Goal: Information Seeking & Learning: Learn about a topic

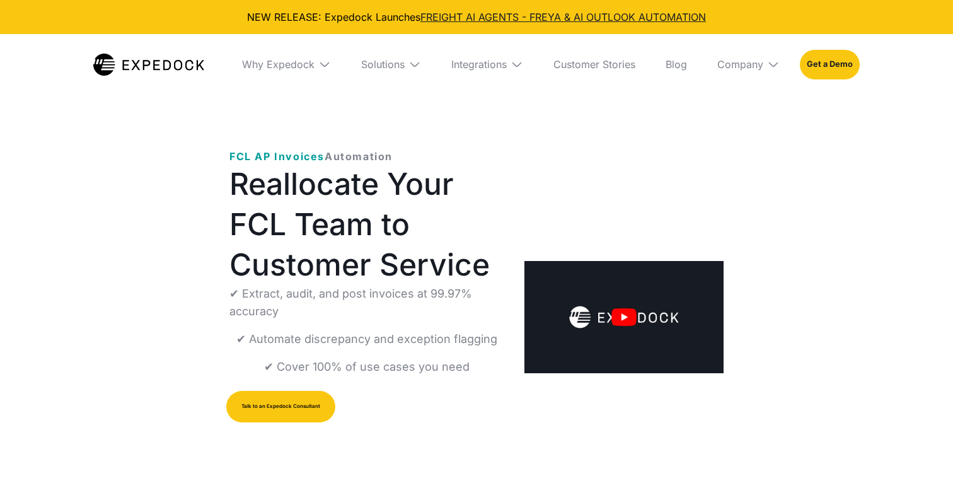
select select
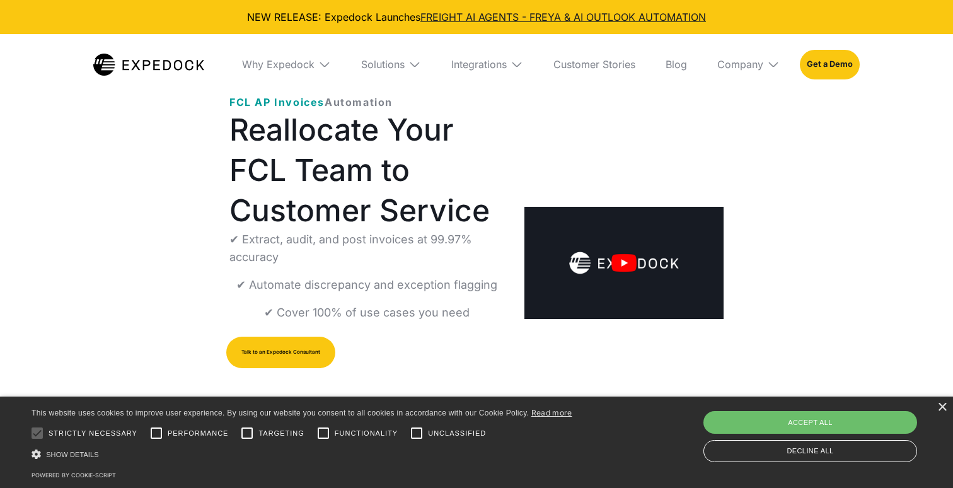
scroll to position [55, 0]
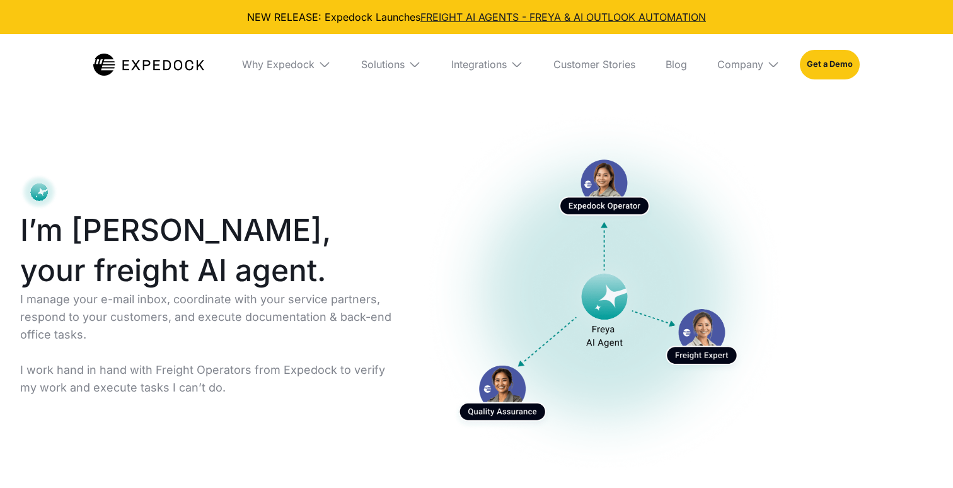
select select
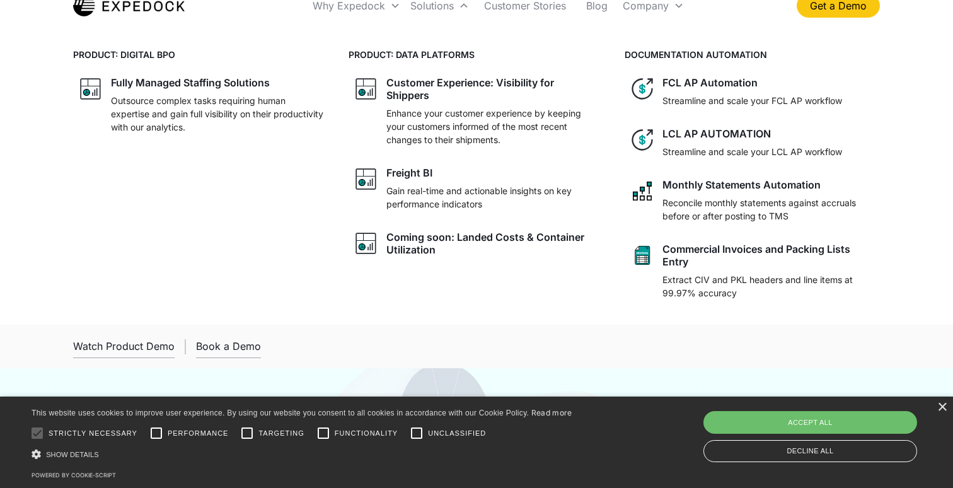
scroll to position [63, 0]
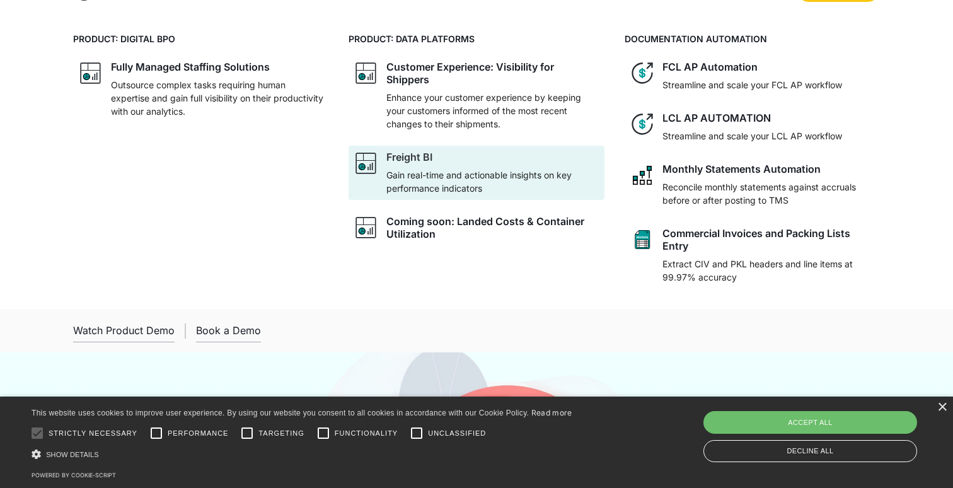
click at [391, 165] on div at bounding box center [492, 165] width 212 height 5
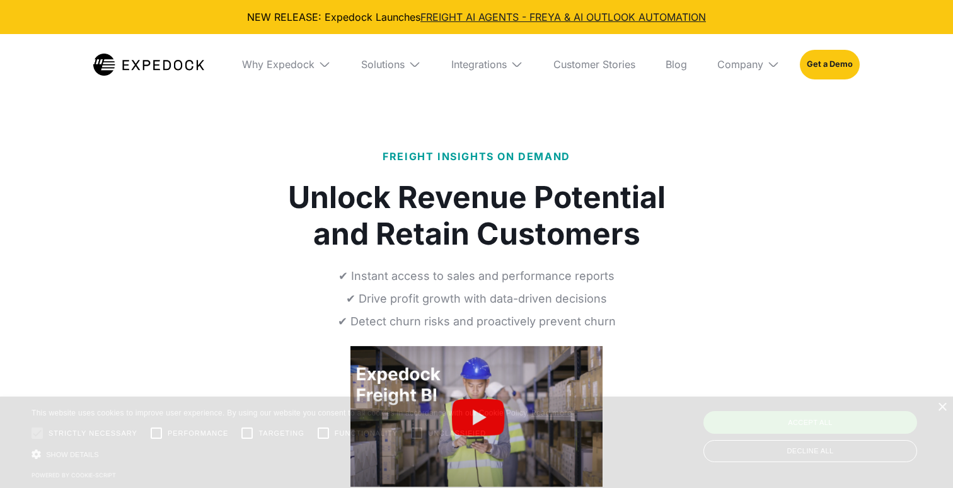
select select
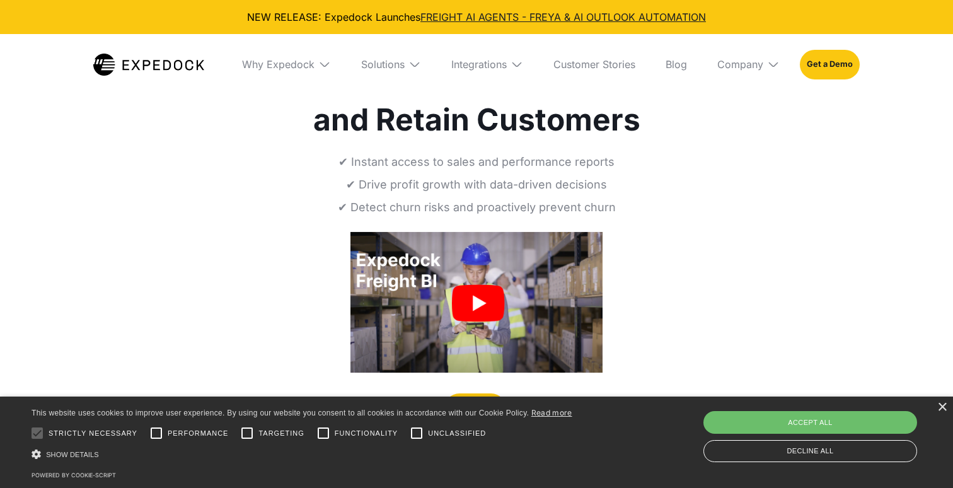
scroll to position [154, 0]
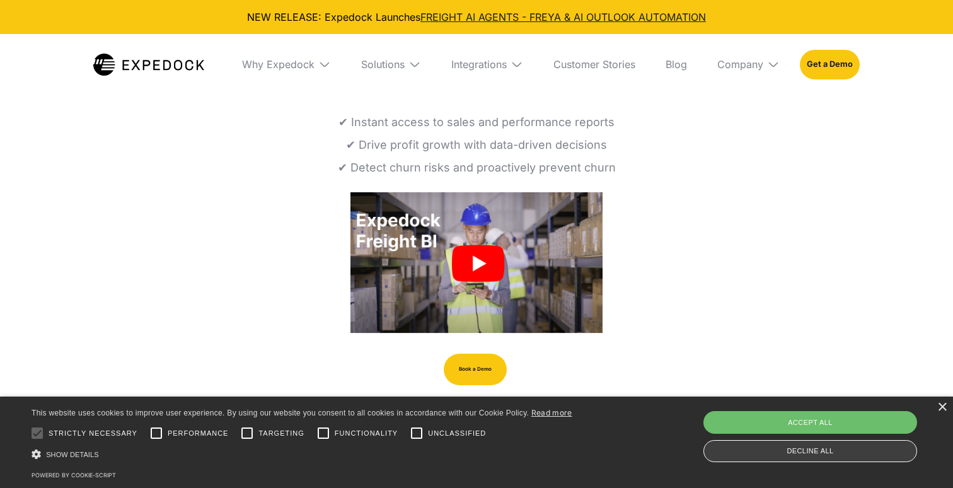
click at [795, 456] on div "Decline all" at bounding box center [810, 451] width 214 height 22
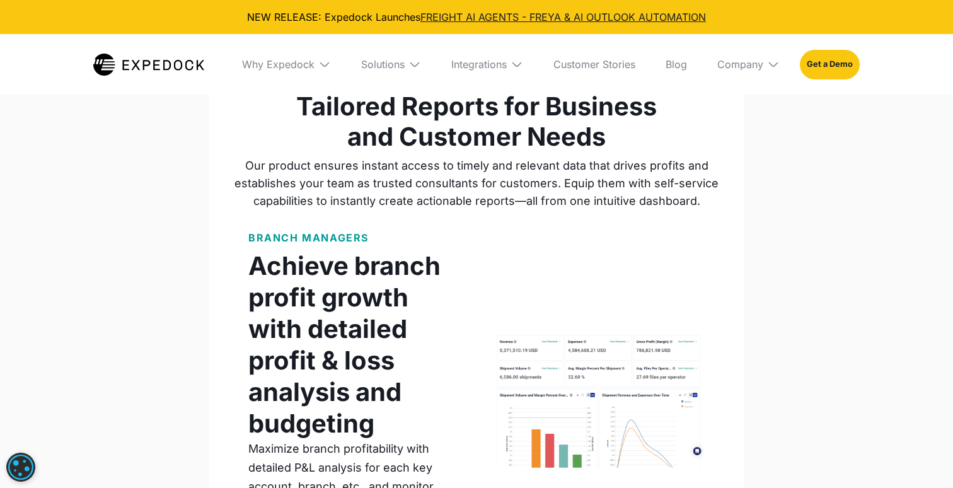
scroll to position [858, 0]
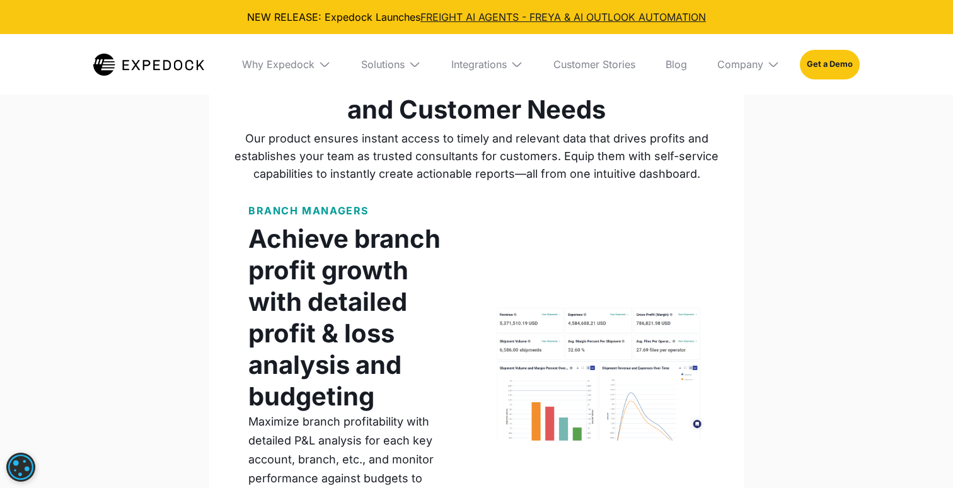
click at [279, 208] on p "BRANCH MANAGERS" at bounding box center [308, 210] width 120 height 15
click at [392, 69] on div "Solutions" at bounding box center [382, 64] width 43 height 13
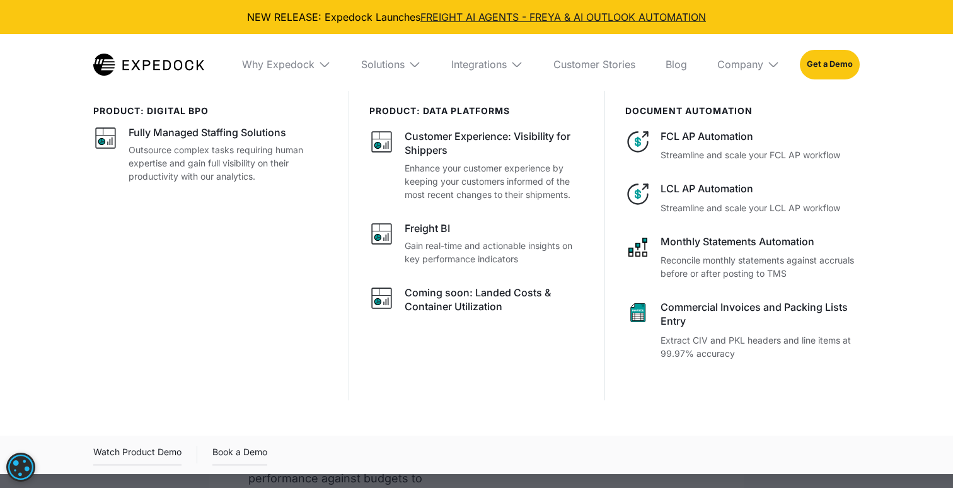
click at [267, 483] on div at bounding box center [476, 335] width 953 height 488
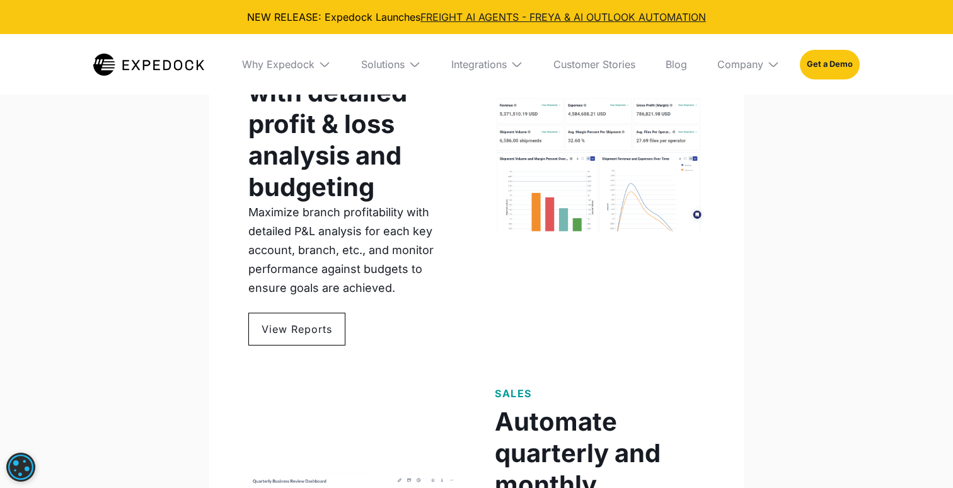
scroll to position [1069, 0]
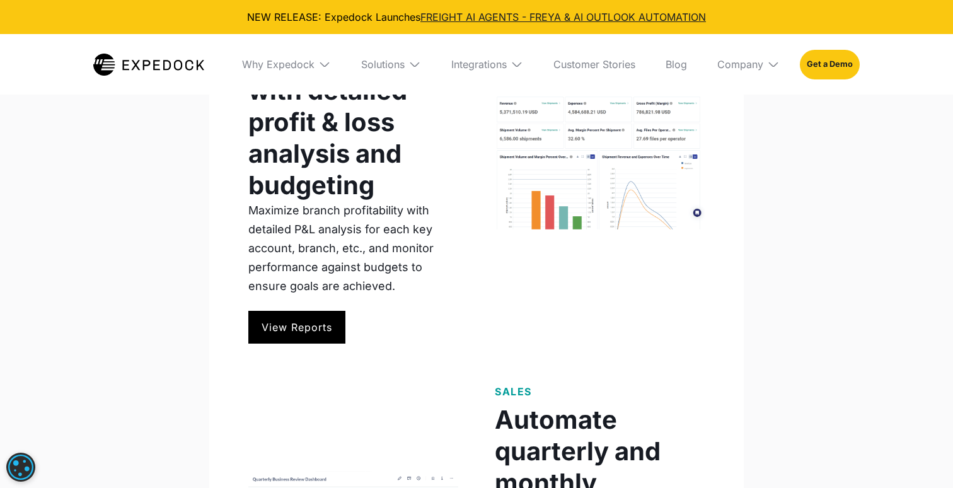
click at [263, 340] on link "View Reports" at bounding box center [296, 327] width 97 height 33
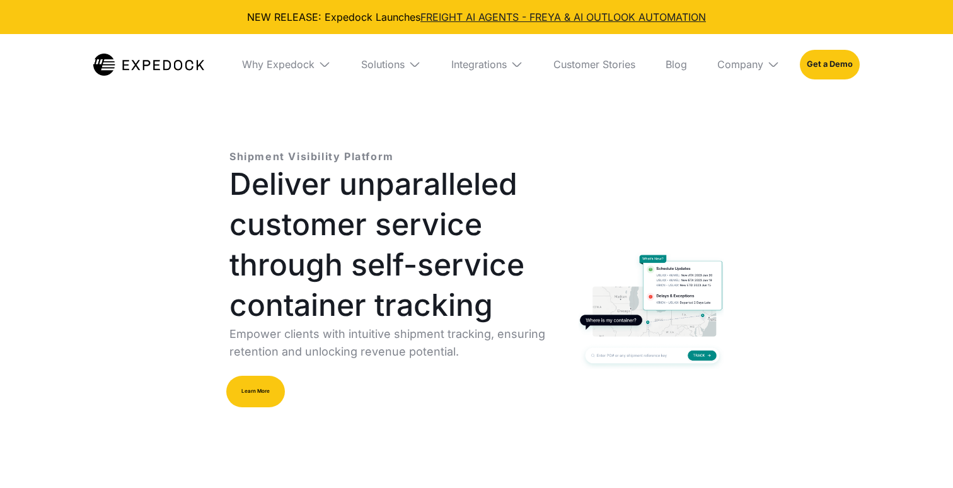
select select
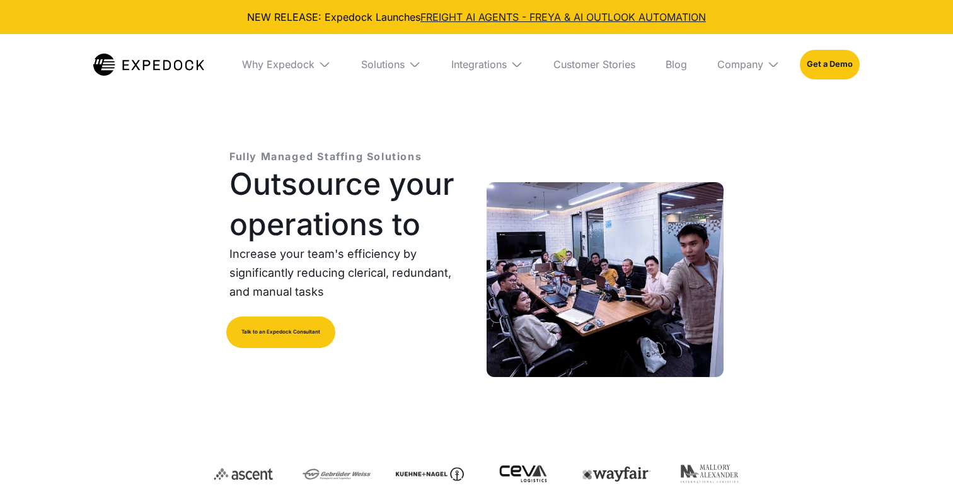
select select
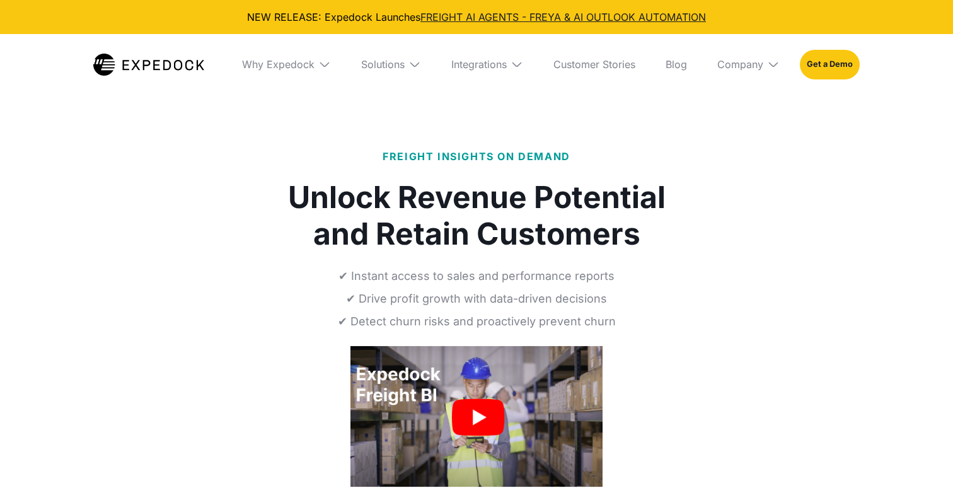
select select
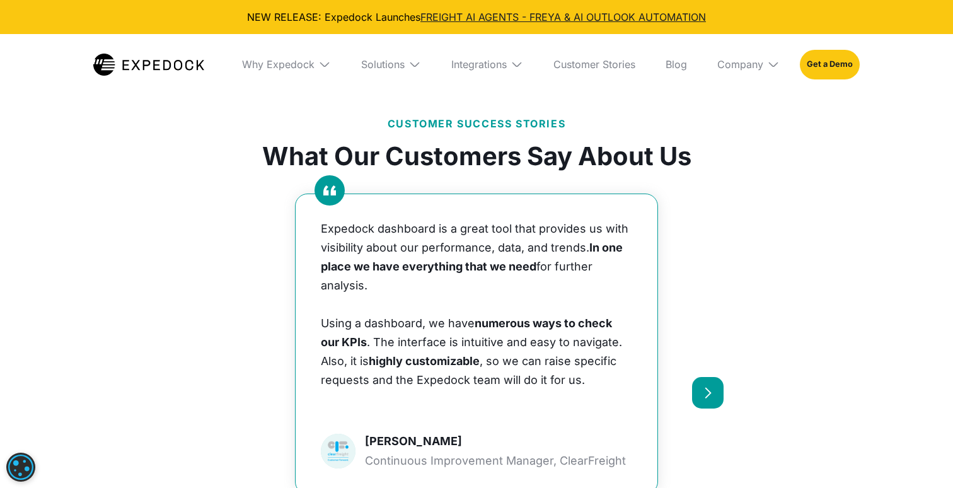
scroll to position [2926, 0]
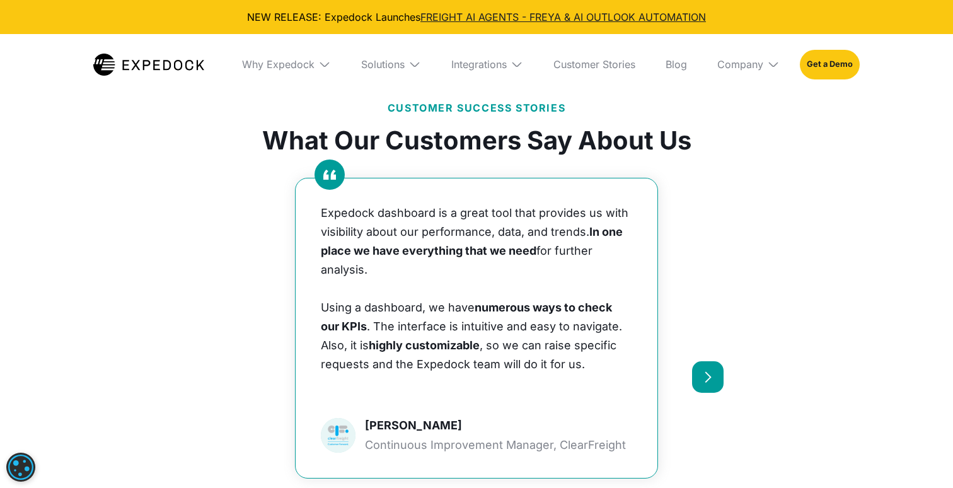
click at [698, 361] on div "next slide" at bounding box center [708, 377] width 32 height 32
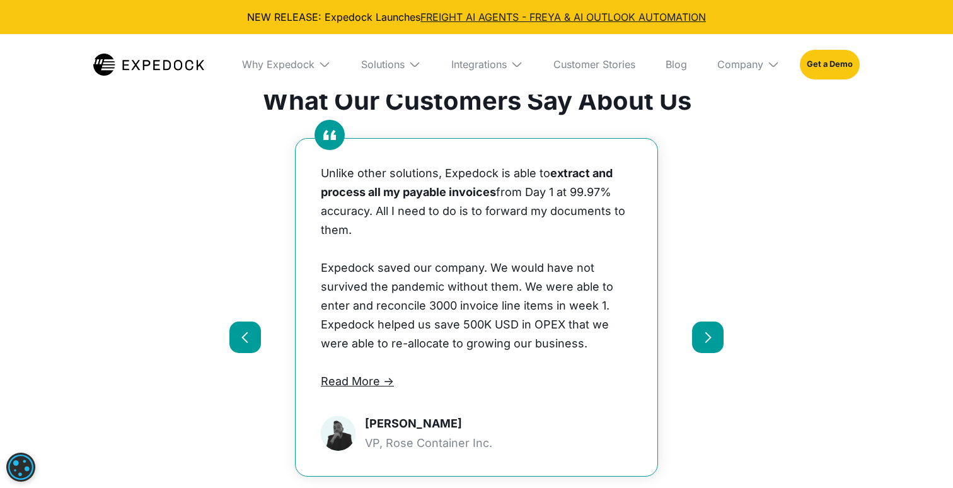
scroll to position [2968, 0]
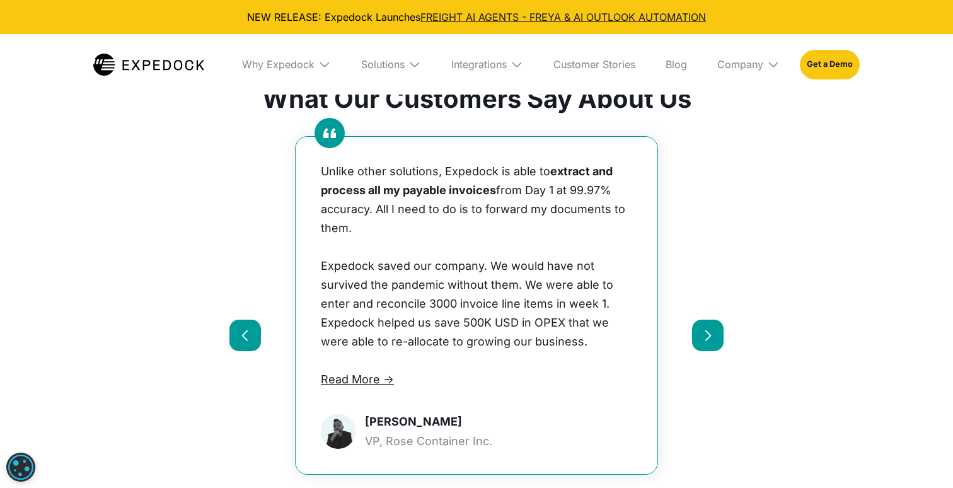
click at [710, 329] on div "next slide" at bounding box center [707, 335] width 13 height 13
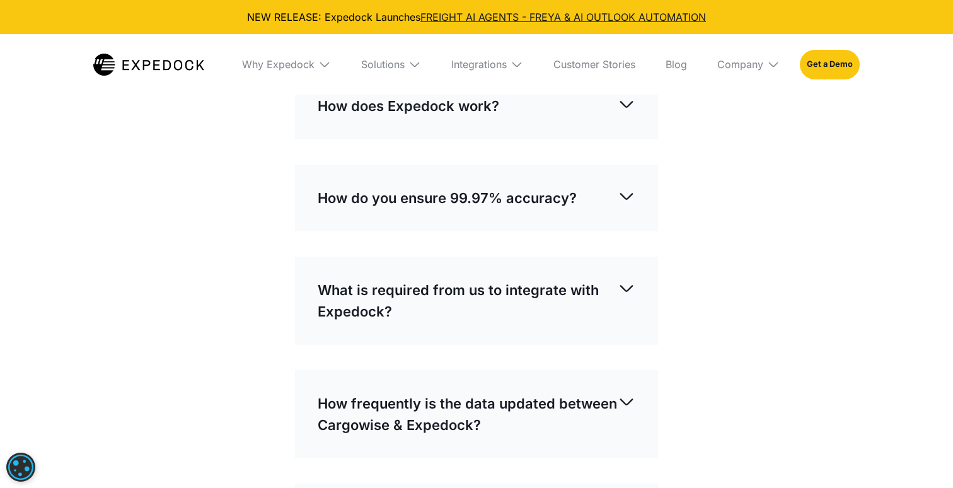
scroll to position [3717, 0]
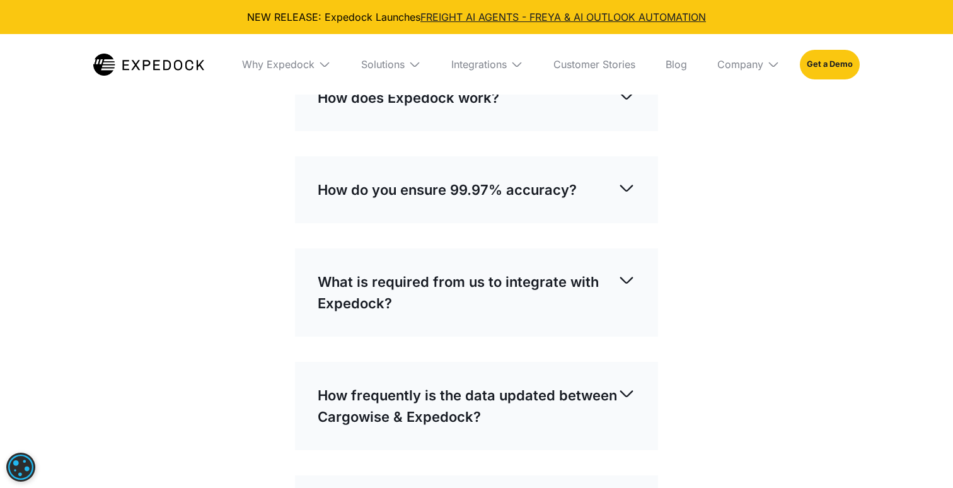
click at [562, 271] on p "What is required from us to integrate with Expedock?" at bounding box center [468, 292] width 300 height 43
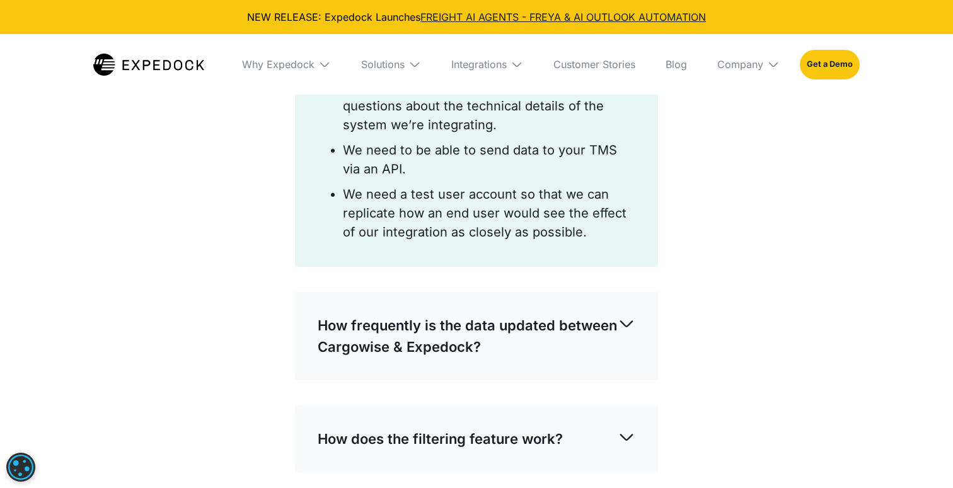
scroll to position [4215, 0]
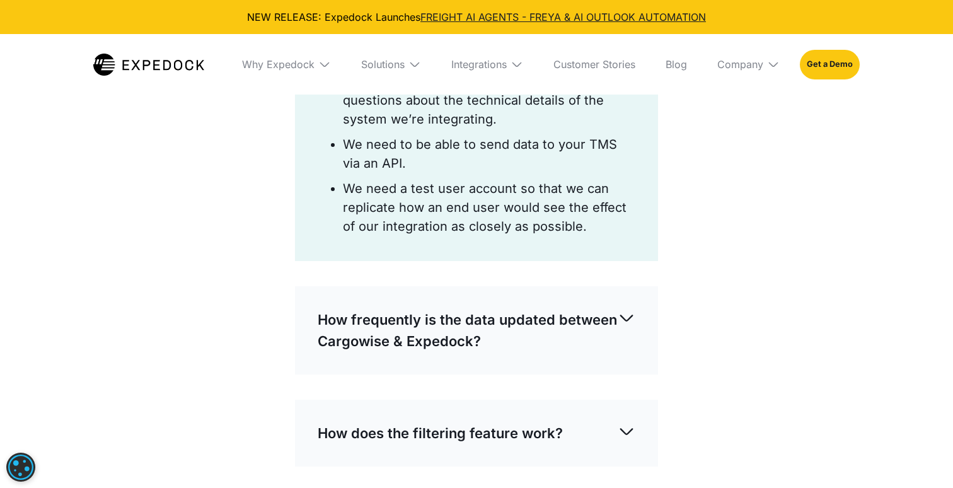
click at [436, 313] on p "How frequently is the data updated between Cargowise & Expedock?" at bounding box center [468, 330] width 300 height 43
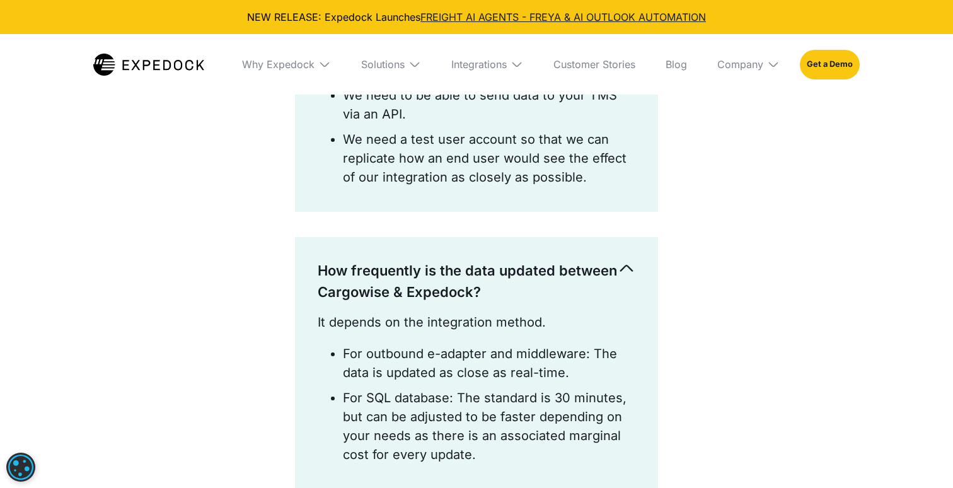
scroll to position [4271, 0]
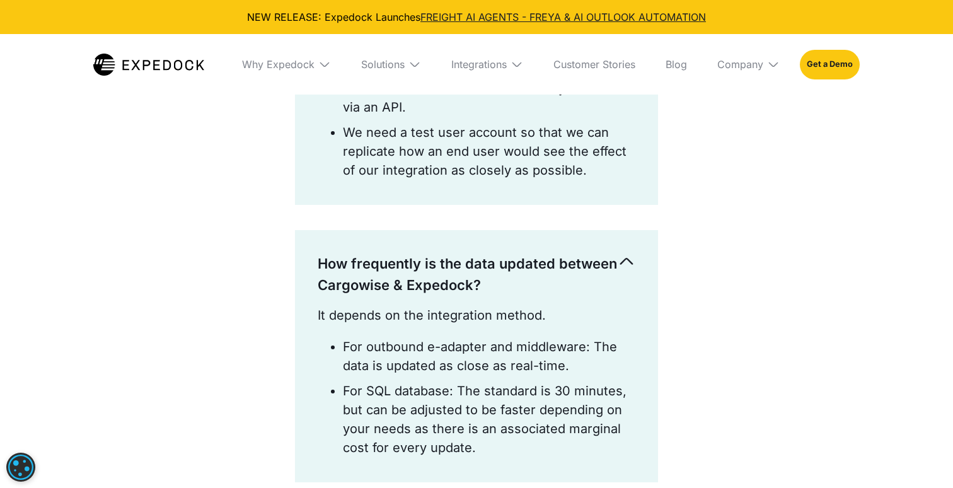
click at [560, 253] on p "How frequently is the data updated between Cargowise & Expedock?" at bounding box center [468, 274] width 300 height 43
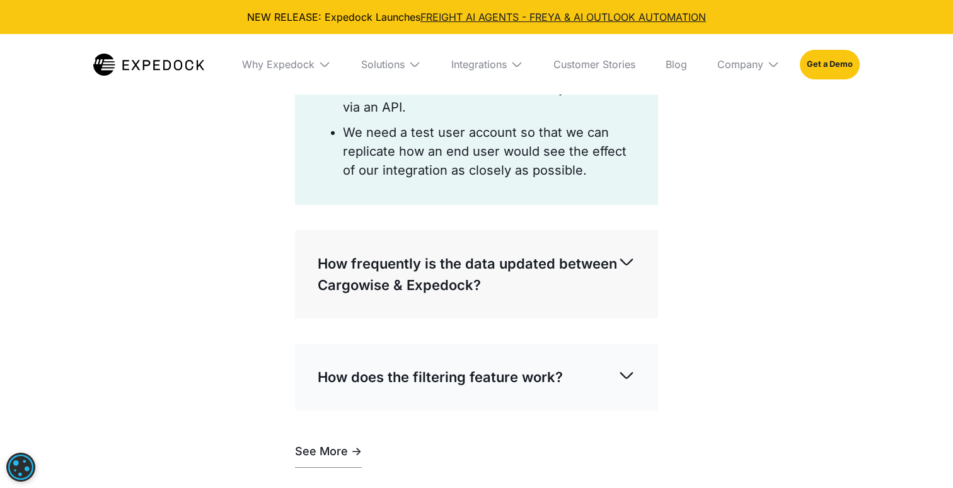
click at [560, 253] on p "How frequently is the data updated between Cargowise & Expedock?" at bounding box center [468, 274] width 300 height 43
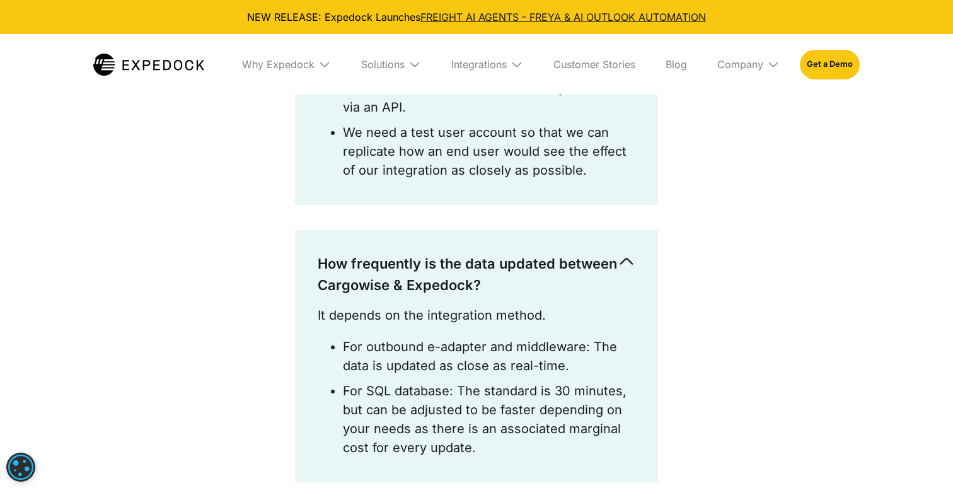
click at [560, 253] on p "How frequently is the data updated between Cargowise & Expedock?" at bounding box center [468, 274] width 300 height 43
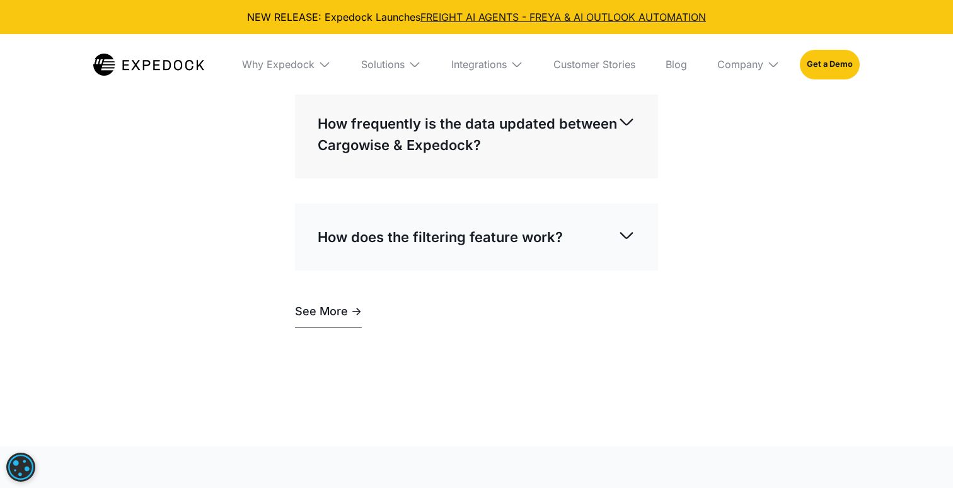
scroll to position [4415, 0]
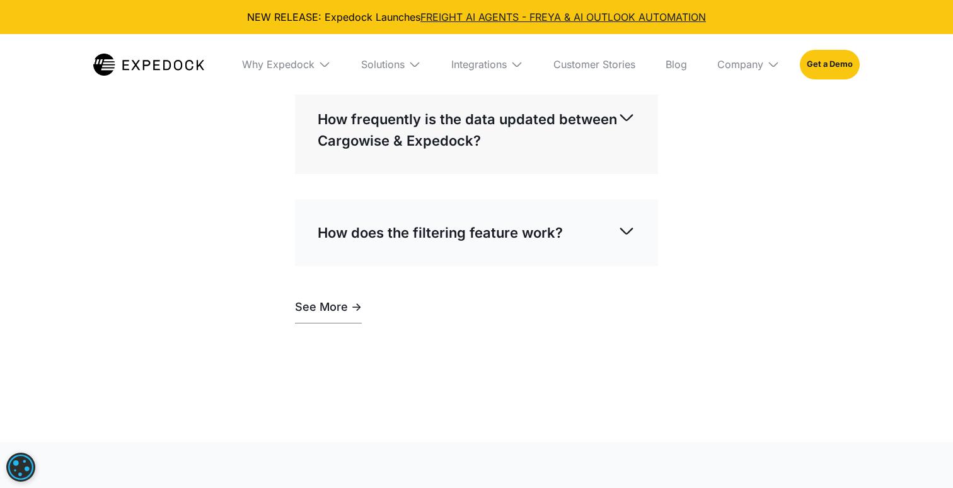
click at [560, 212] on div "How does the filtering feature work?" at bounding box center [477, 233] width 318 height 42
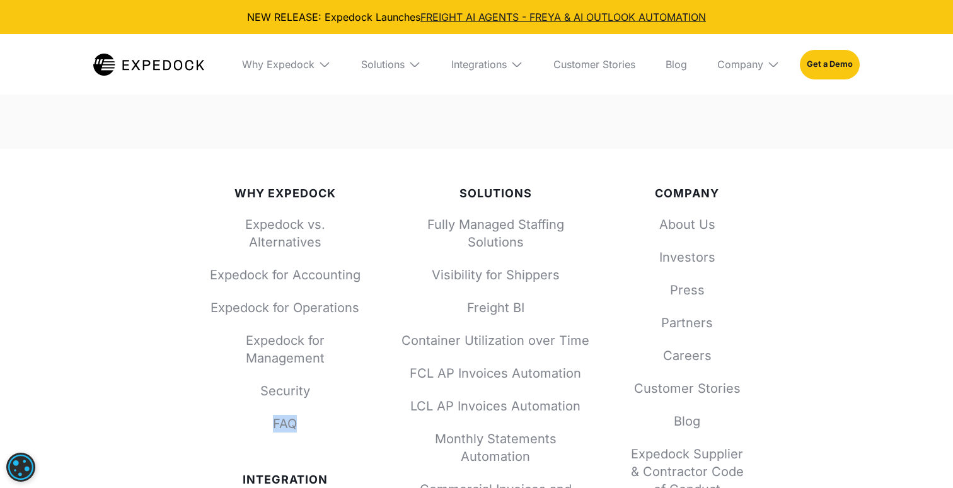
scroll to position [5771, 0]
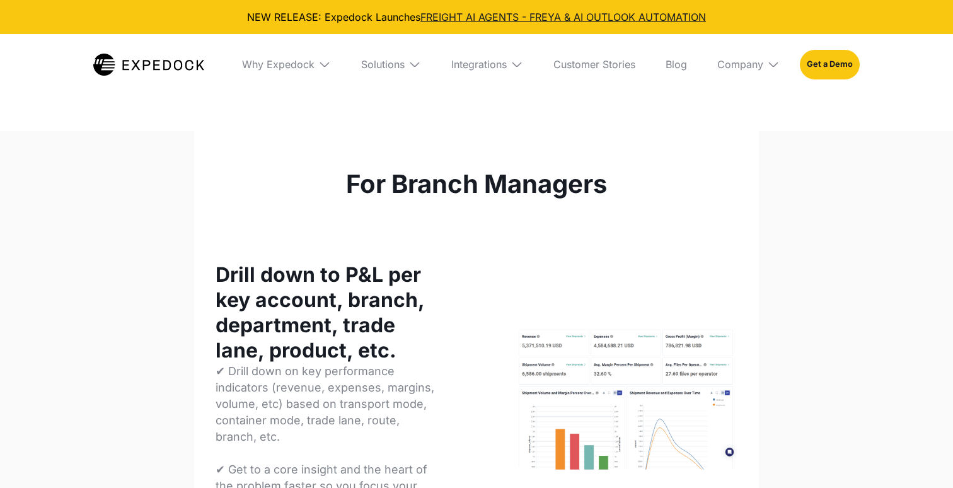
select select
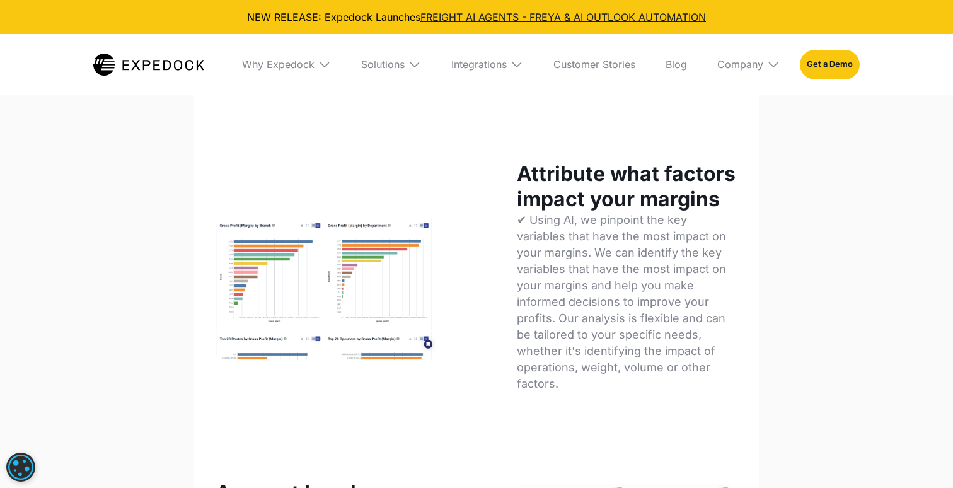
scroll to position [1655, 0]
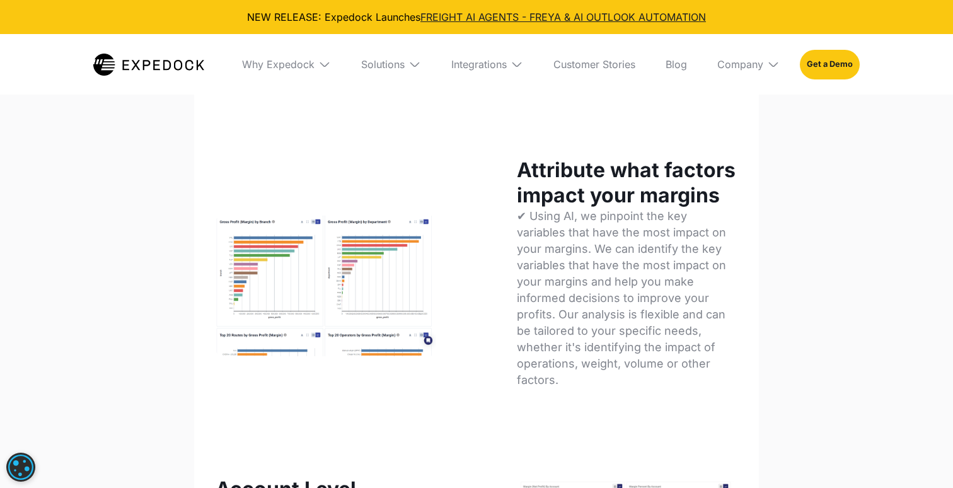
click at [500, 181] on div "Attribute what factors impact your margins ✔ Using AI, we pinpoint the key vari…" at bounding box center [476, 286] width 534 height 256
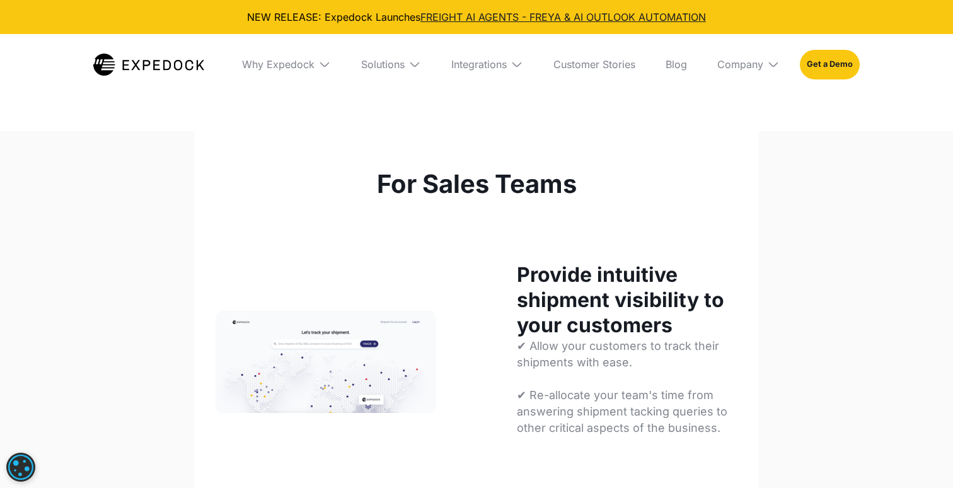
select select
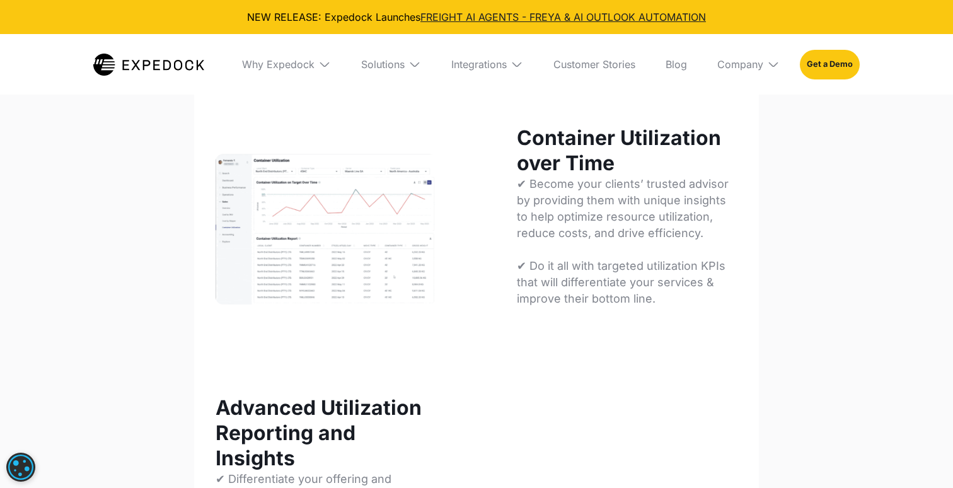
scroll to position [2670, 0]
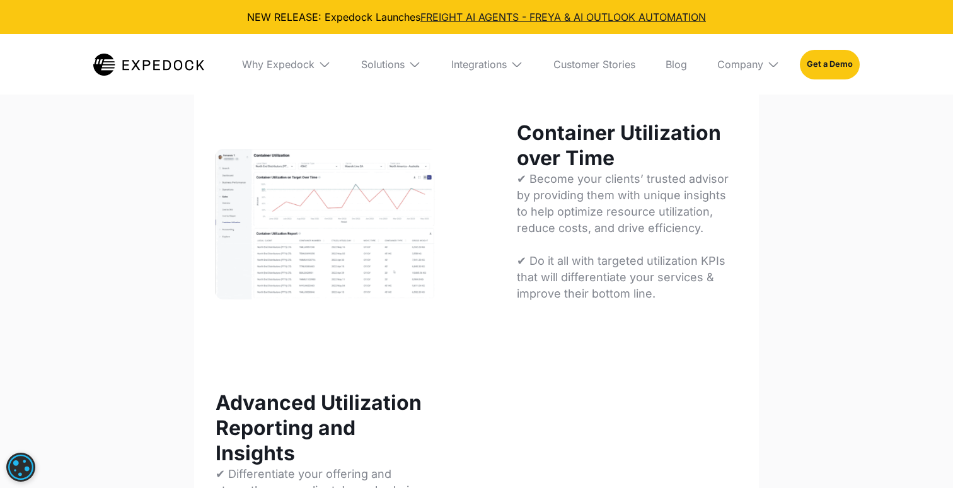
click at [240, 200] on img at bounding box center [325, 224] width 221 height 151
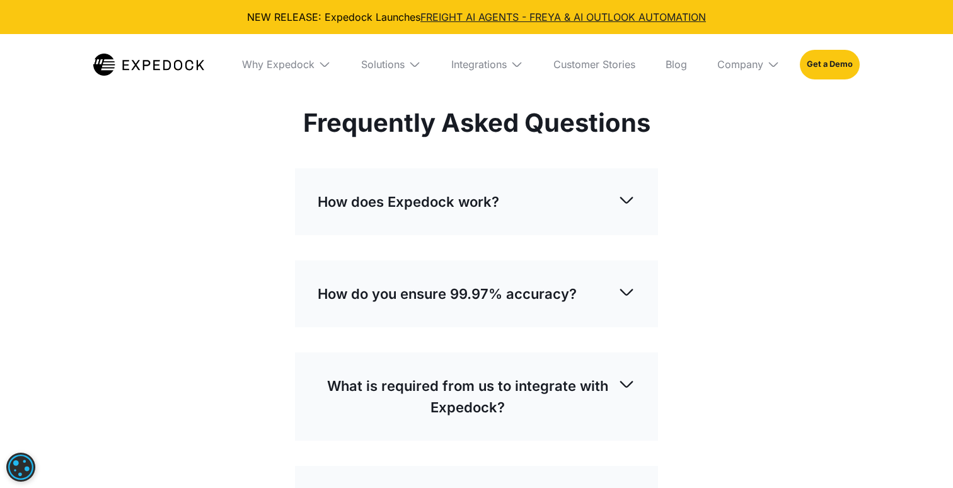
scroll to position [4459, 0]
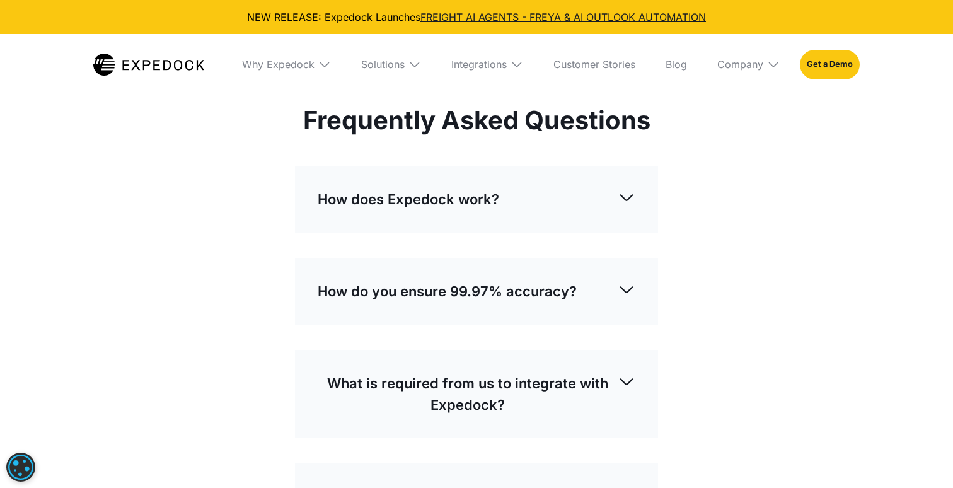
click at [548, 280] on p "How do you ensure 99.97% accuracy?" at bounding box center [447, 290] width 259 height 21
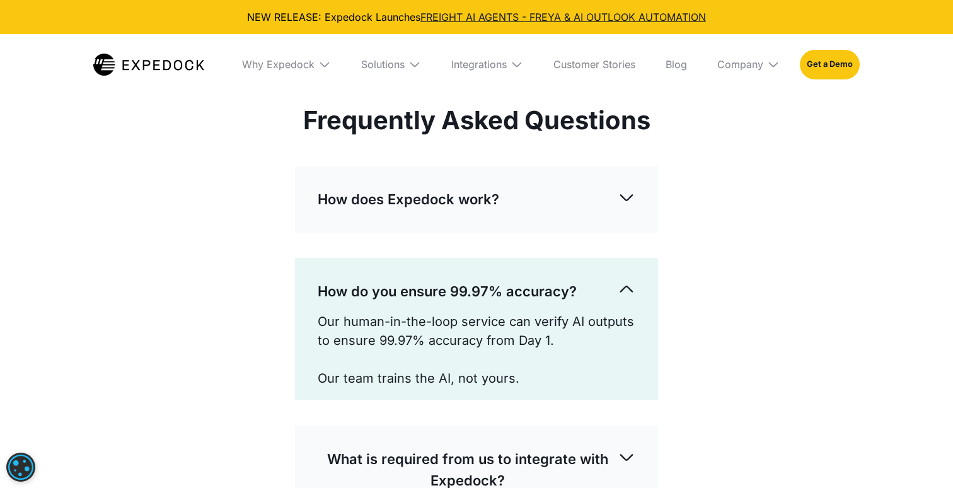
click at [548, 280] on p "How do you ensure 99.97% accuracy?" at bounding box center [447, 290] width 259 height 21
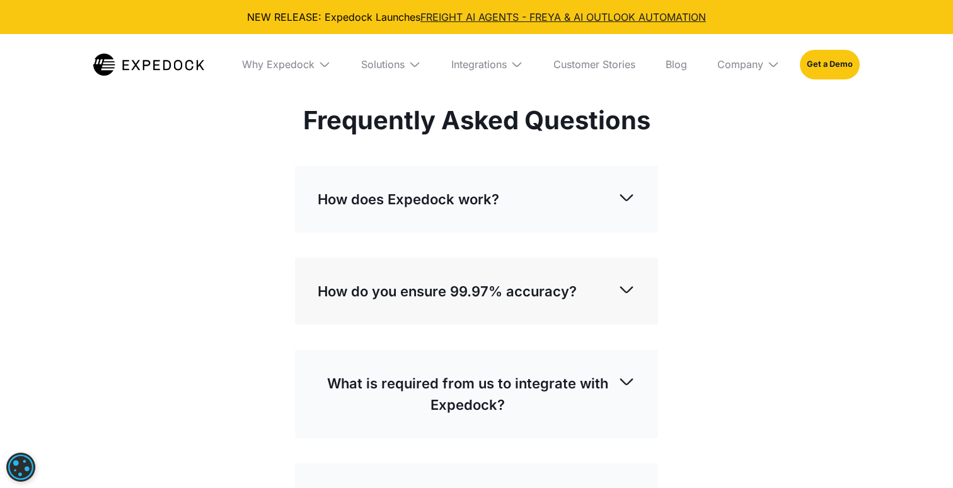
click at [548, 280] on p "How do you ensure 99.97% accuracy?" at bounding box center [447, 290] width 259 height 21
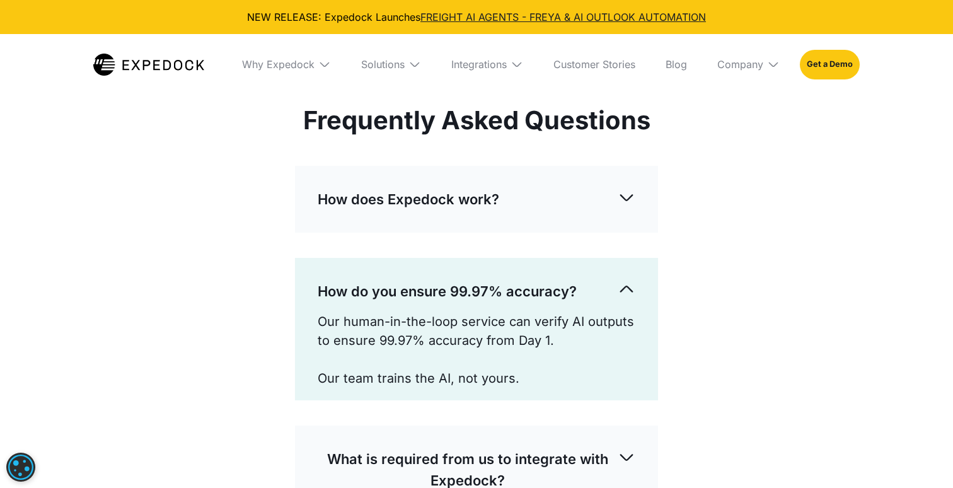
click at [548, 280] on p "How do you ensure 99.97% accuracy?" at bounding box center [447, 290] width 259 height 21
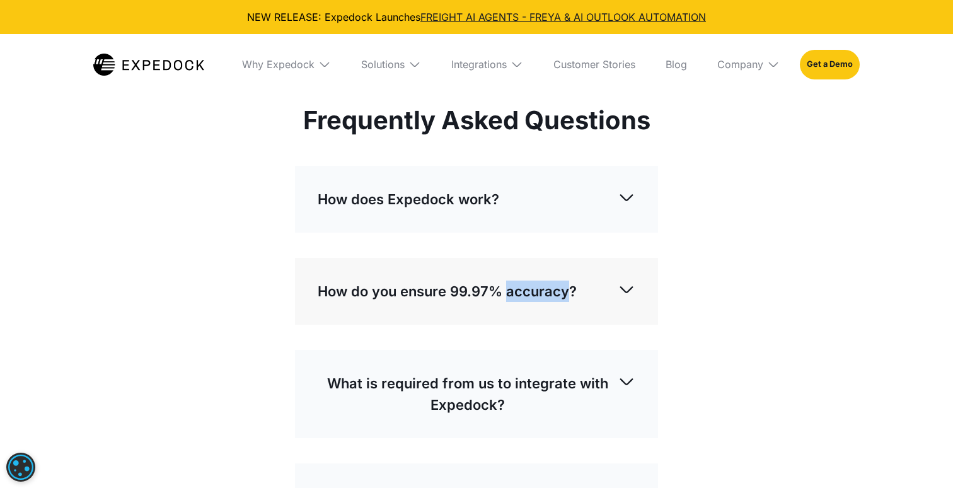
click at [542, 372] on p "What is required from us to integrate with Expedock?" at bounding box center [468, 393] width 300 height 43
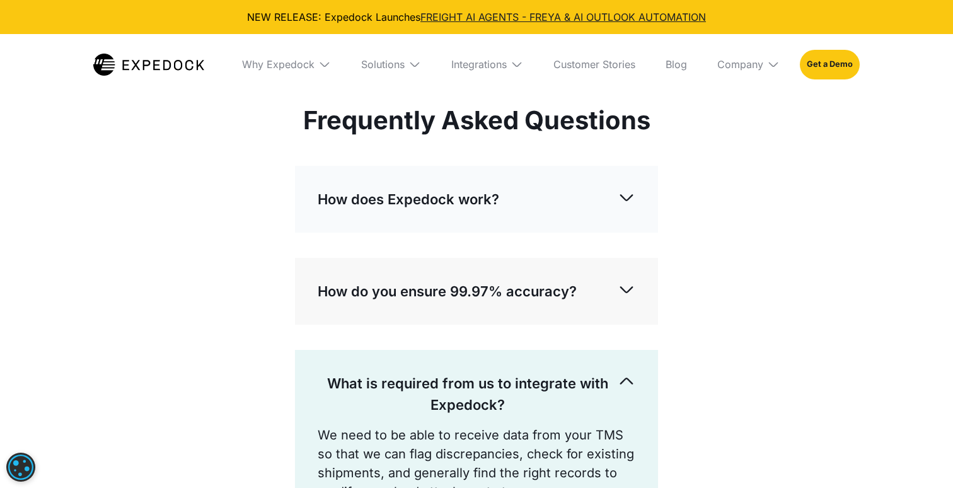
click at [542, 372] on p "What is required from us to integrate with Expedock?" at bounding box center [468, 393] width 300 height 43
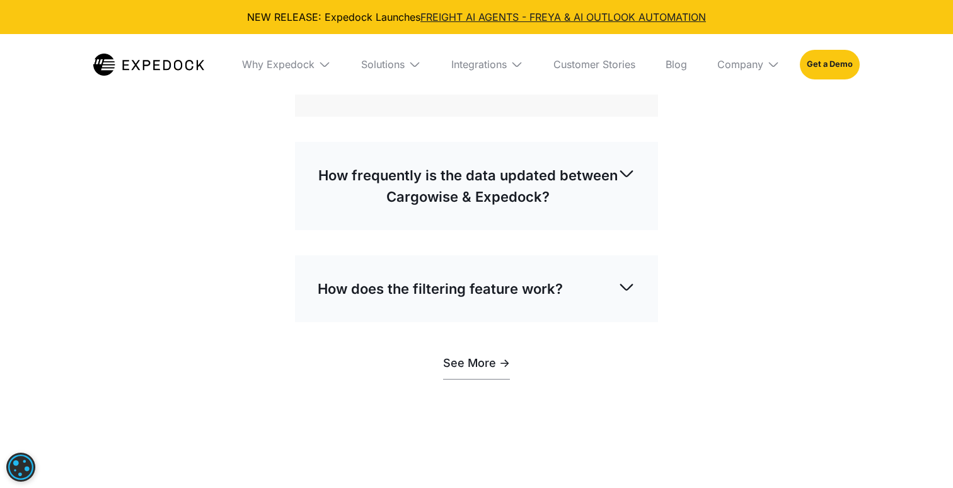
scroll to position [4762, 0]
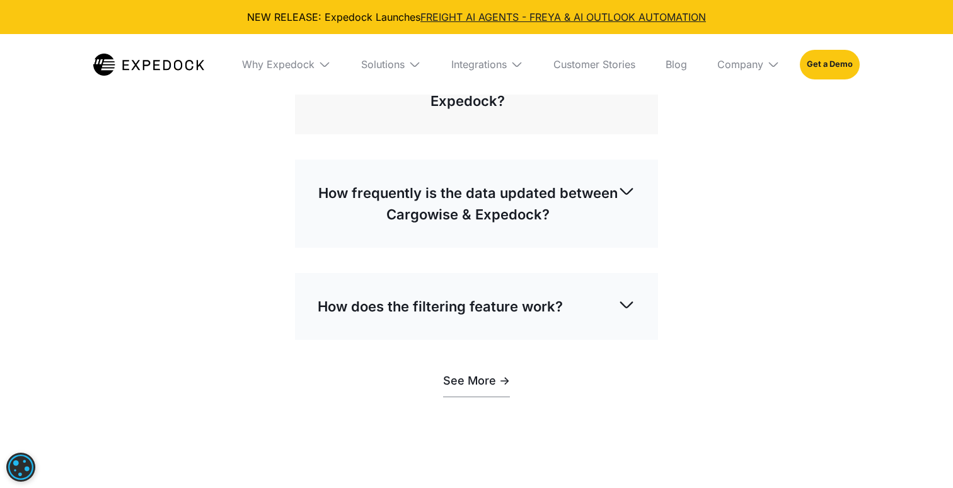
click at [526, 296] on p "How does the filtering feature work?" at bounding box center [440, 306] width 245 height 21
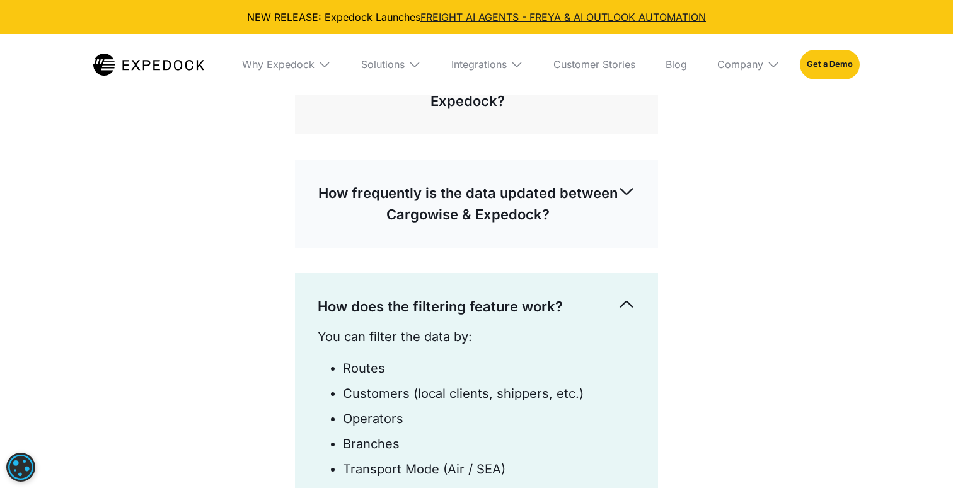
click at [526, 296] on p "How does the filtering feature work?" at bounding box center [440, 306] width 245 height 21
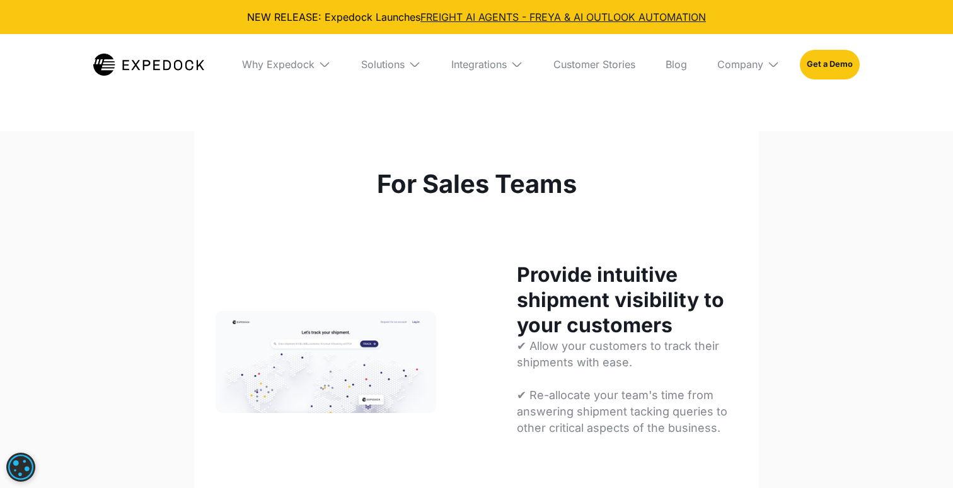
scroll to position [-1, 0]
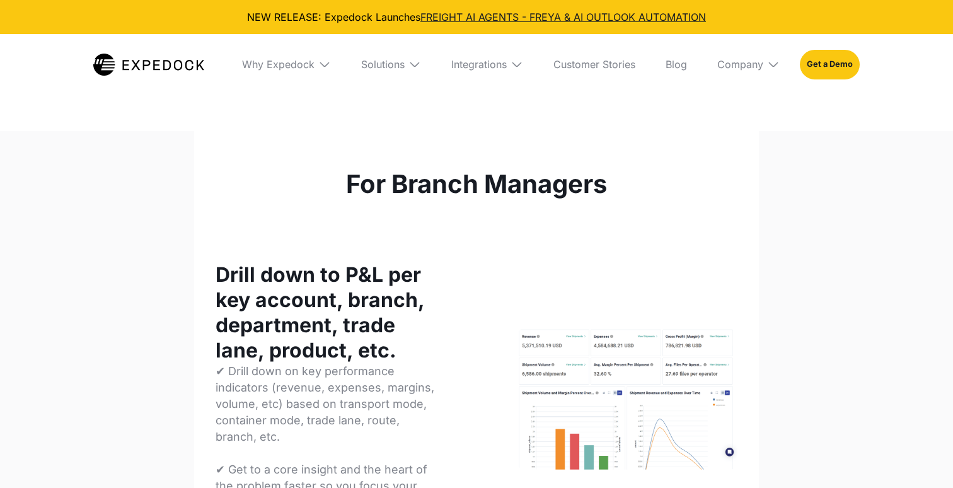
select select
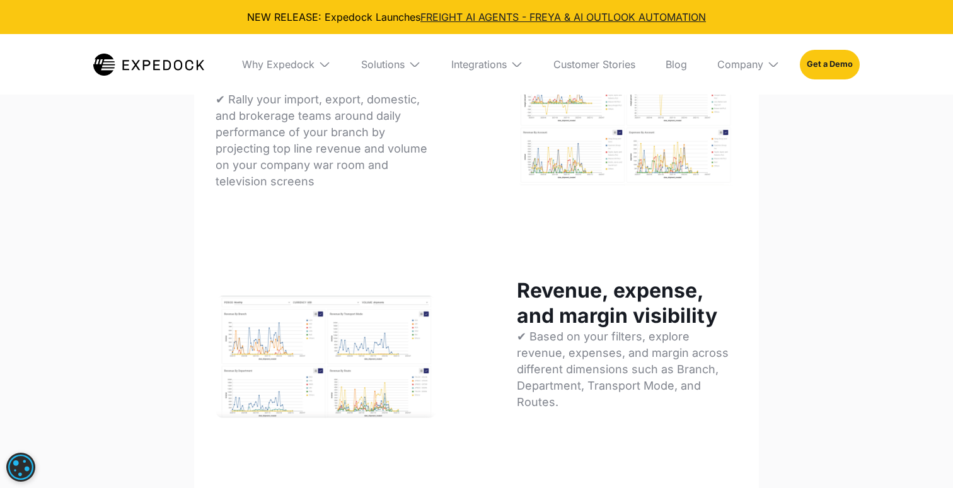
scroll to position [2507, 0]
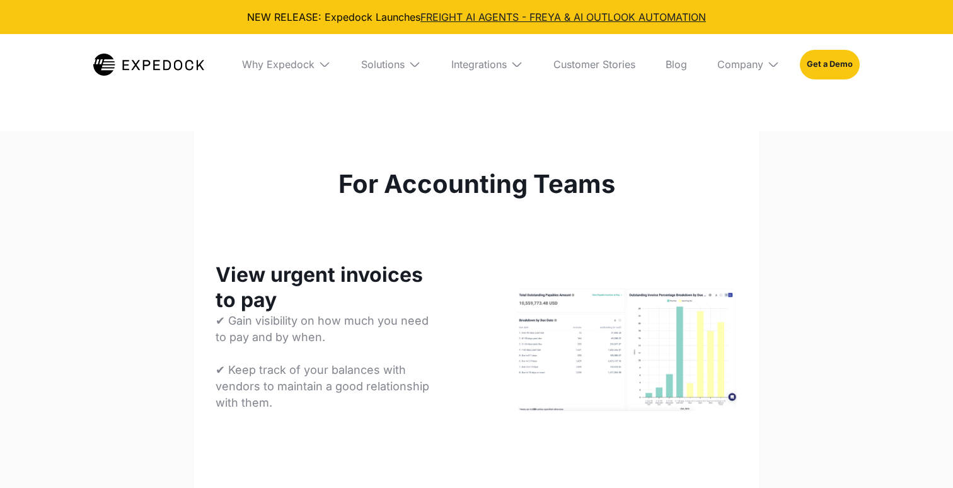
select select
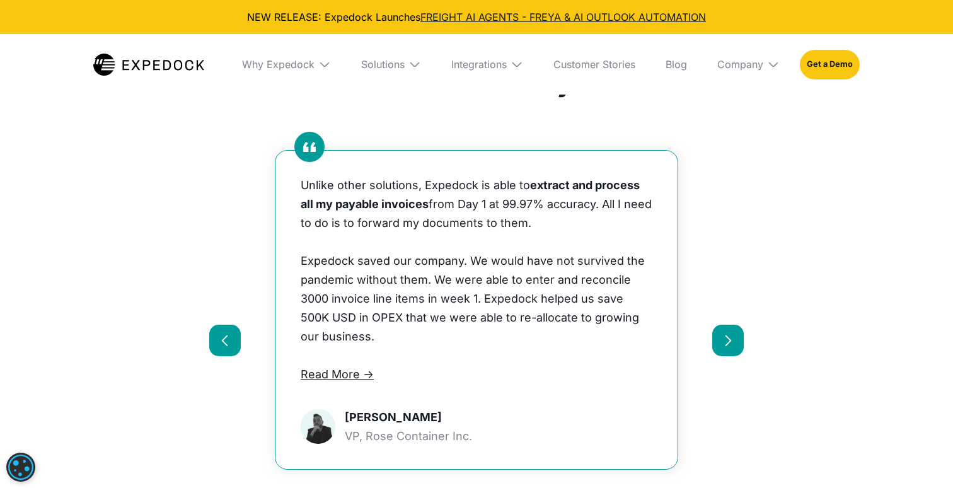
scroll to position [1892, 0]
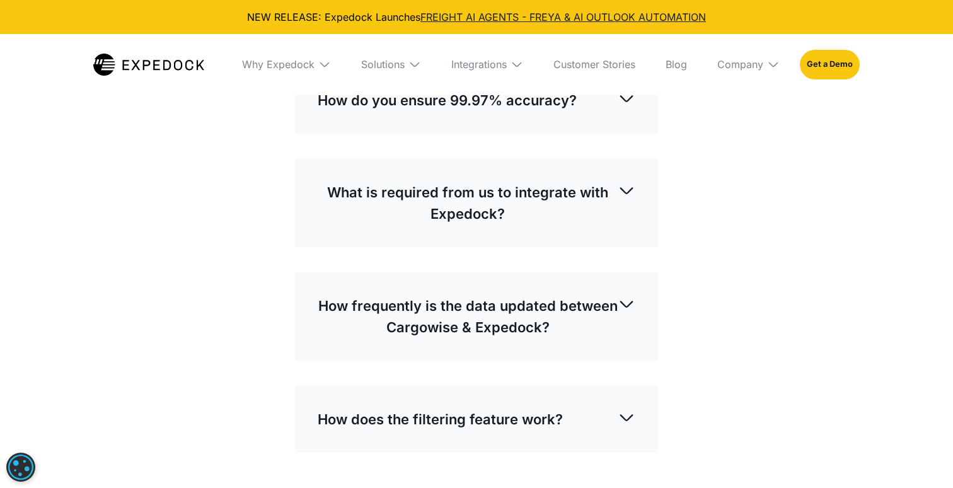
click at [572, 187] on p "What is required from us to integrate with Expedock?" at bounding box center [468, 202] width 300 height 43
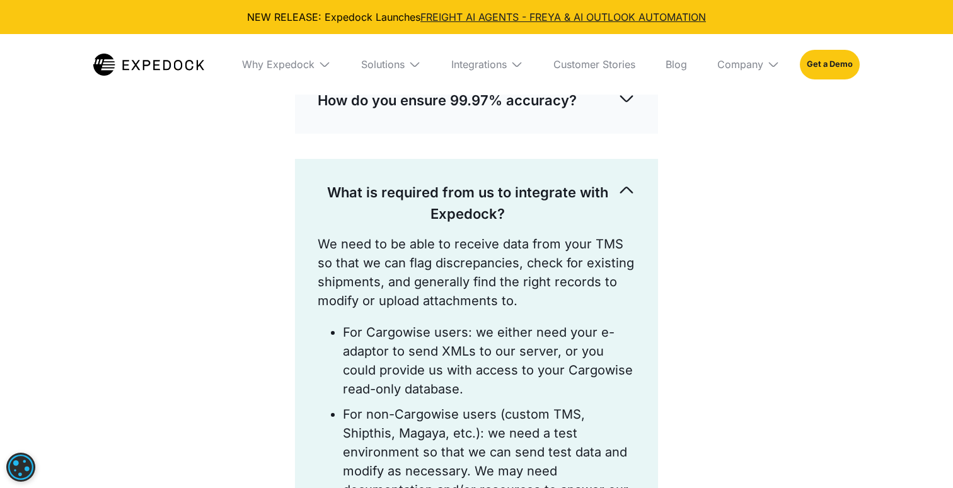
click at [572, 187] on p "What is required from us to integrate with Expedock?" at bounding box center [468, 202] width 300 height 43
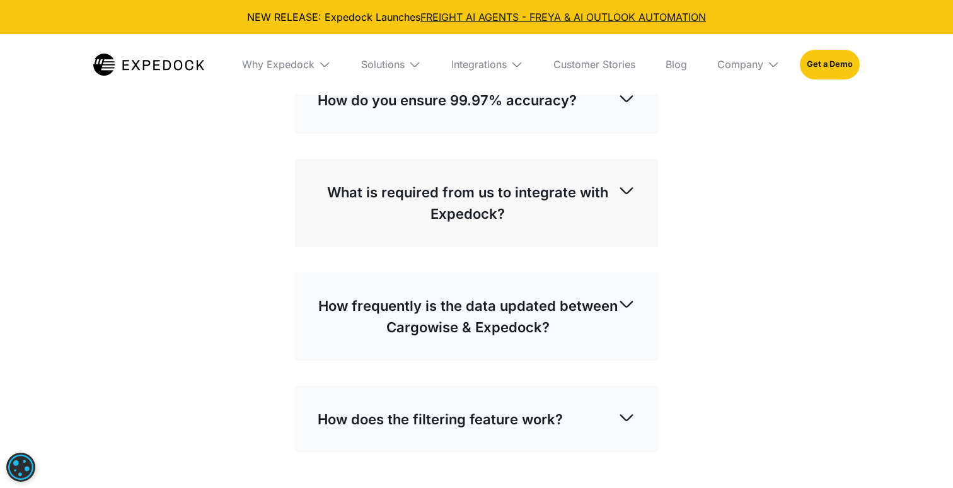
click at [572, 187] on p "What is required from us to integrate with Expedock?" at bounding box center [468, 202] width 300 height 43
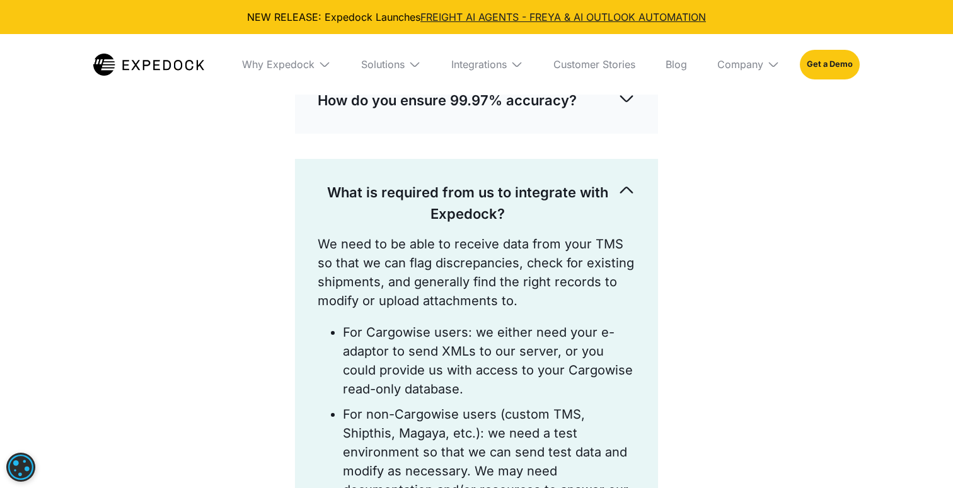
click at [572, 187] on p "What is required from us to integrate with Expedock?" at bounding box center [468, 202] width 300 height 43
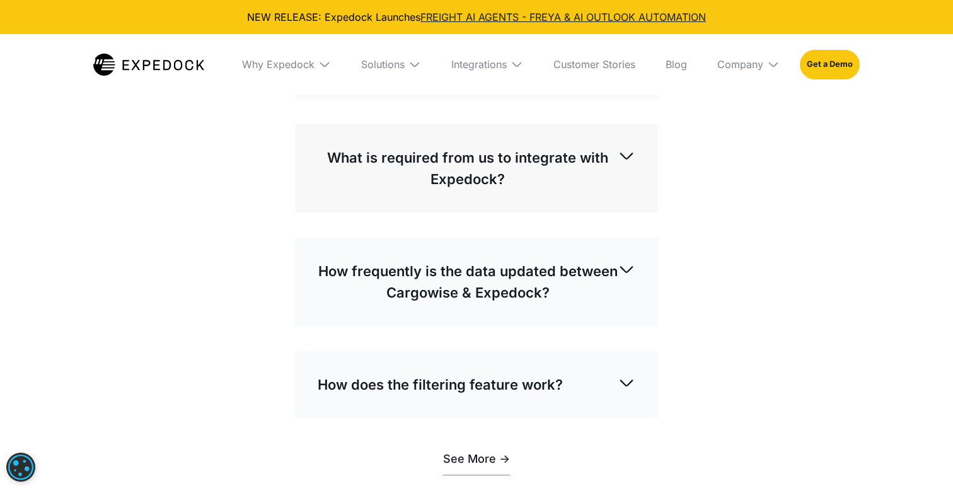
click at [551, 250] on div "How frequently is the data updated between Cargowise & Expedock?" at bounding box center [477, 281] width 318 height 63
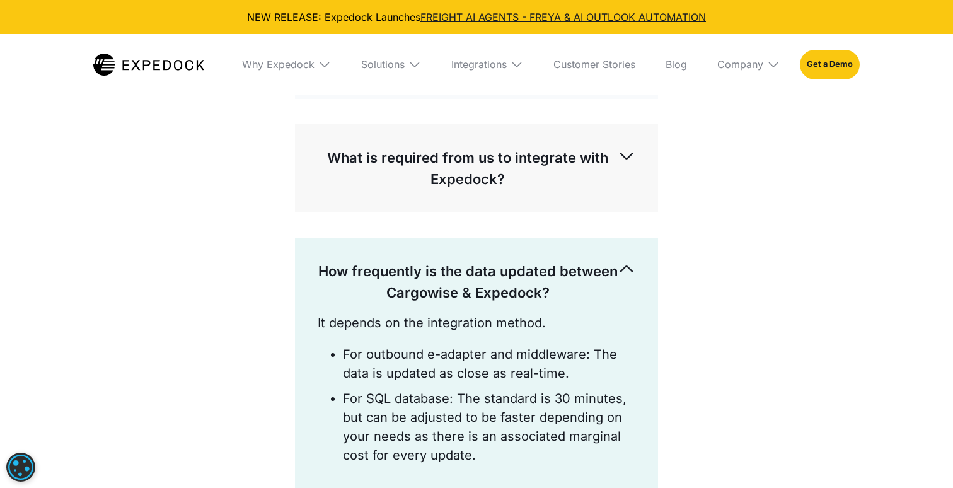
click at [551, 250] on div "How frequently is the data updated between Cargowise & Expedock?" at bounding box center [477, 281] width 318 height 63
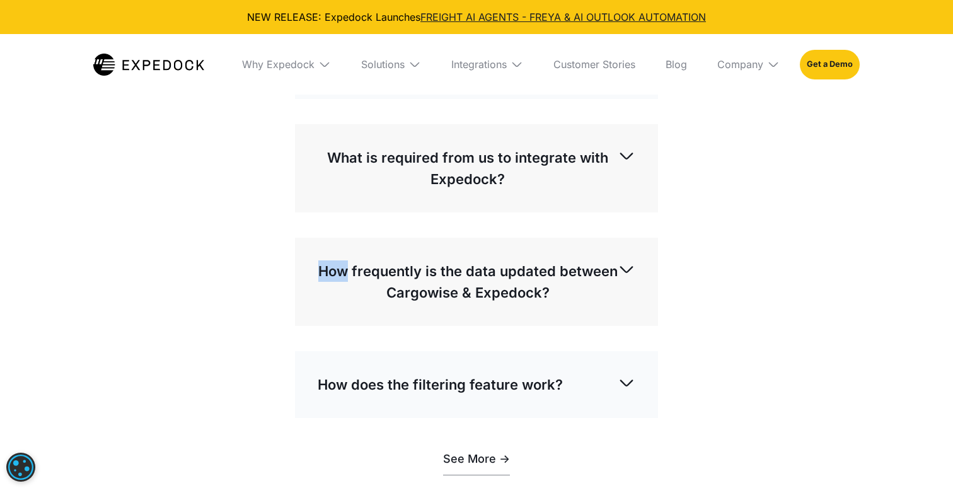
click at [551, 250] on div "How frequently is the data updated between Cargowise & Expedock?" at bounding box center [477, 281] width 318 height 63
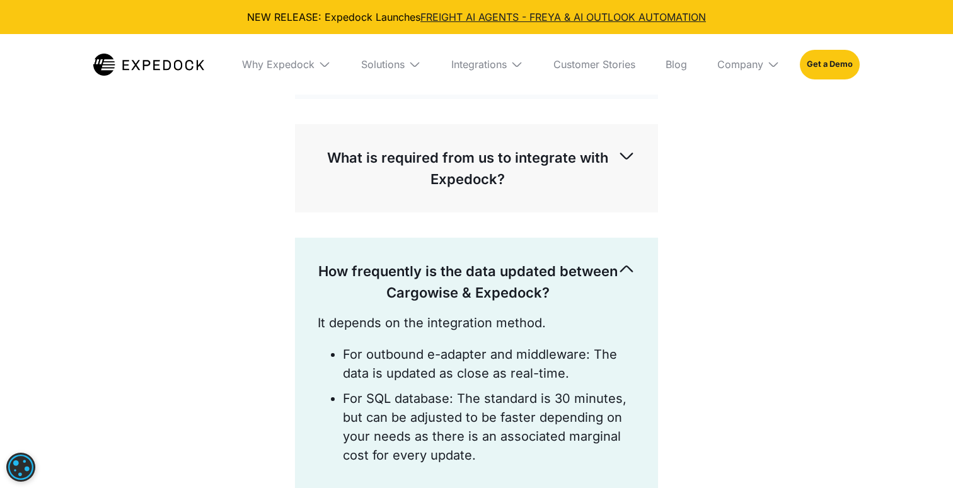
click at [551, 250] on div "How frequently is the data updated between Cargowise & Expedock?" at bounding box center [477, 281] width 318 height 63
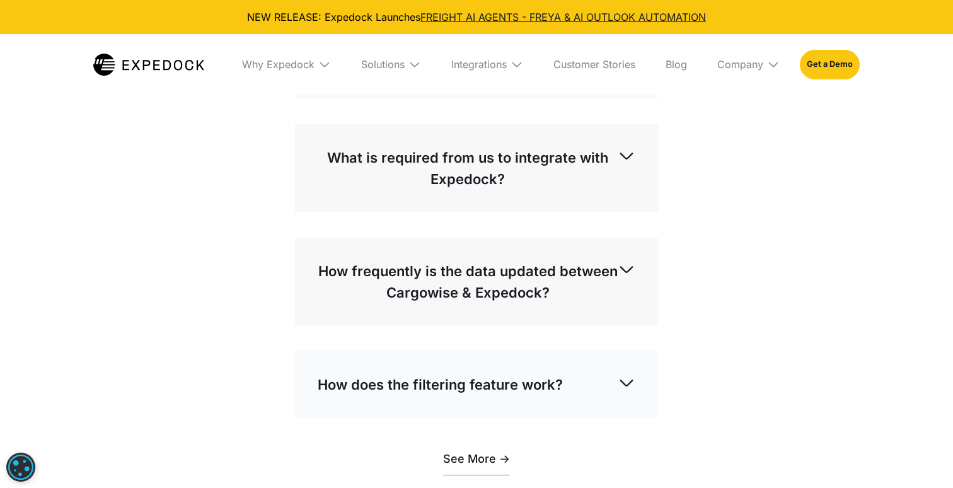
click at [551, 250] on div "How frequently is the data updated between Cargowise & Expedock?" at bounding box center [477, 281] width 318 height 63
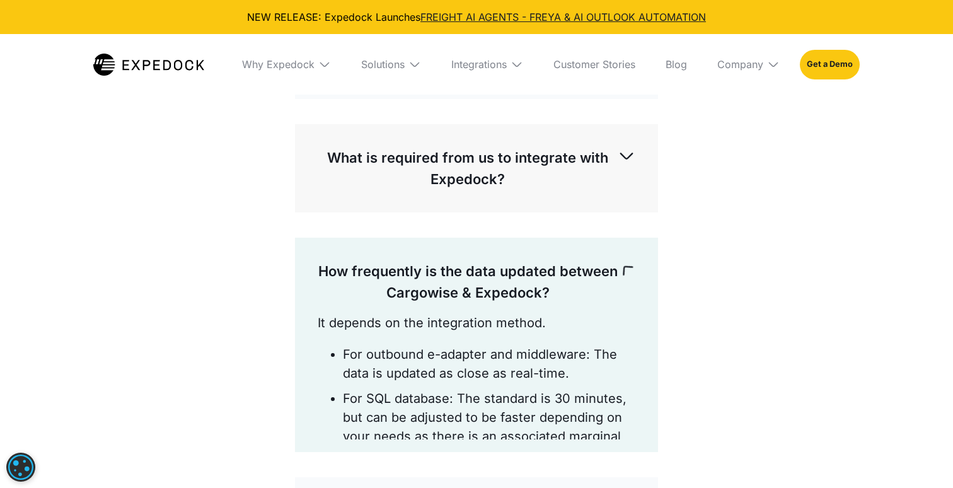
click at [551, 250] on div "How frequently is the data updated between Cargowise & Expedock?" at bounding box center [477, 281] width 318 height 63
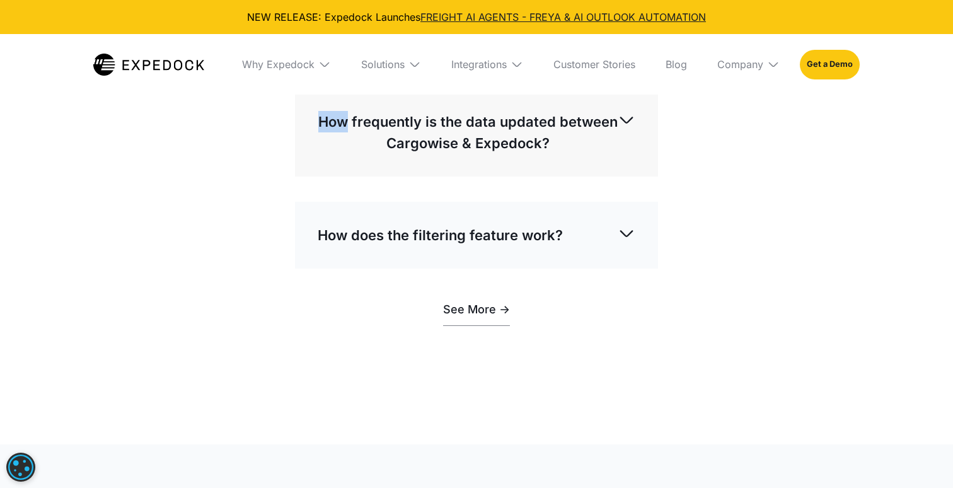
scroll to position [2807, 0]
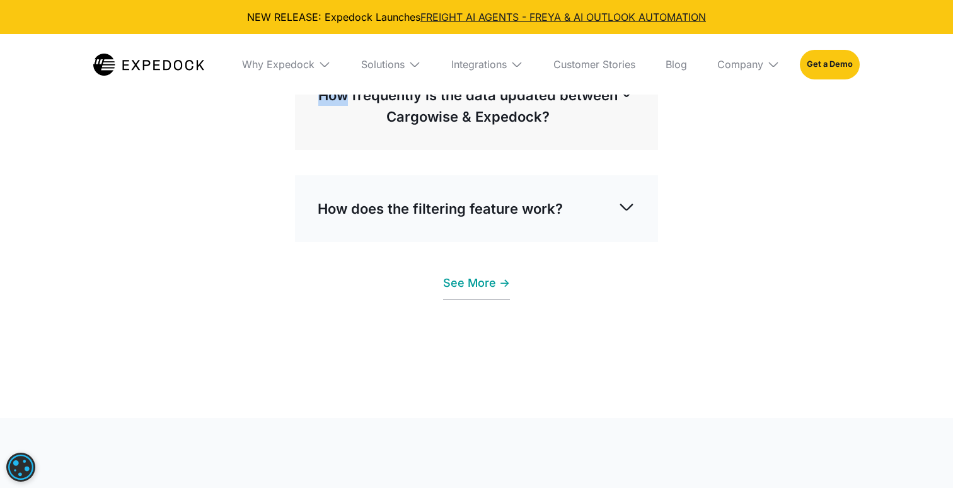
click at [475, 267] on link "See More ->" at bounding box center [476, 283] width 67 height 32
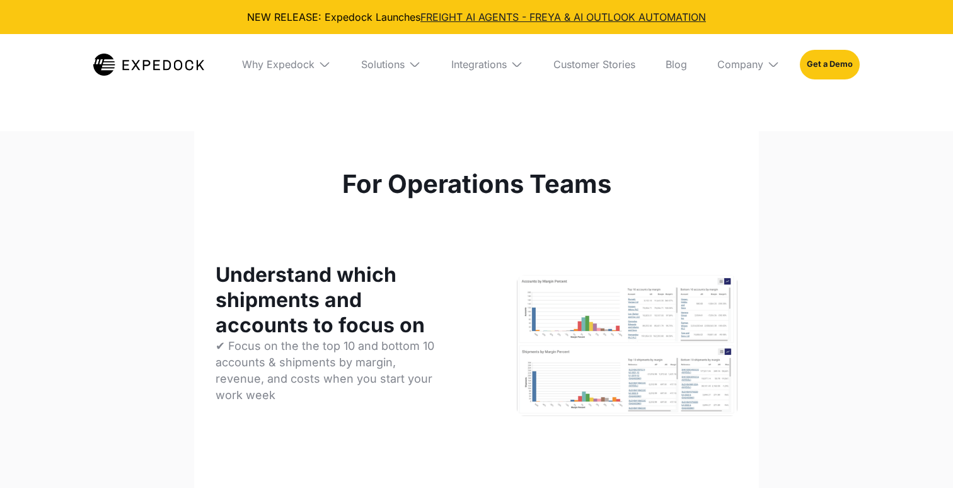
select select
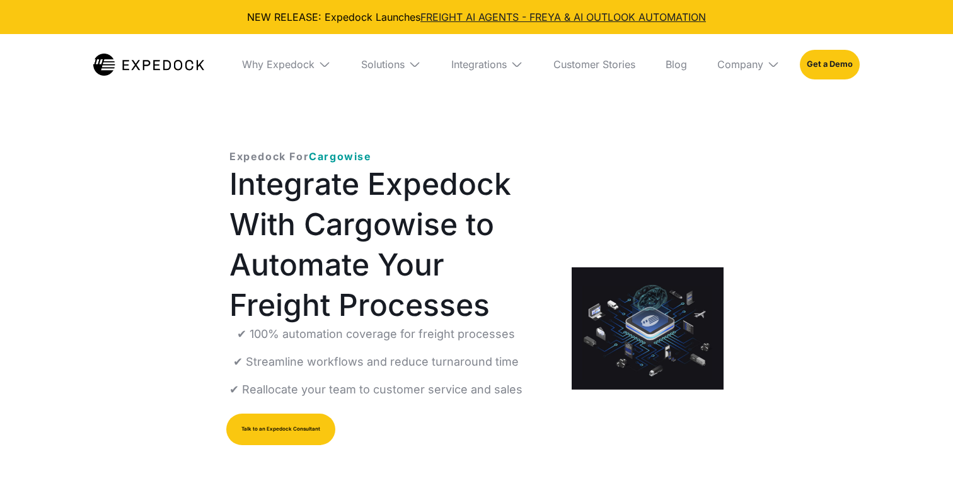
select select
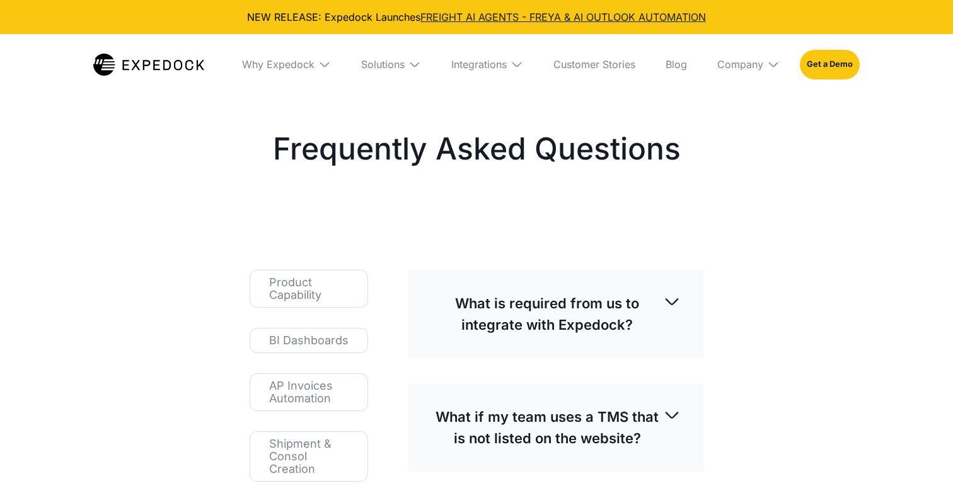
select select
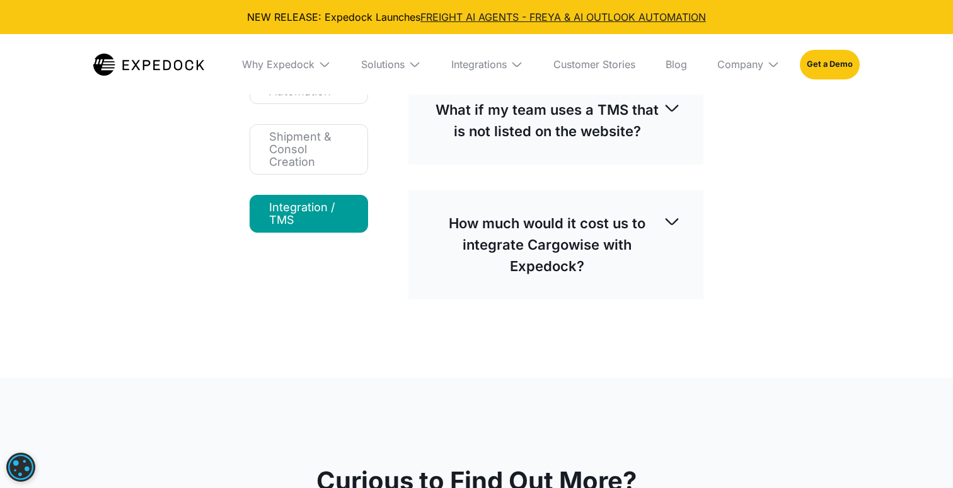
scroll to position [313, 0]
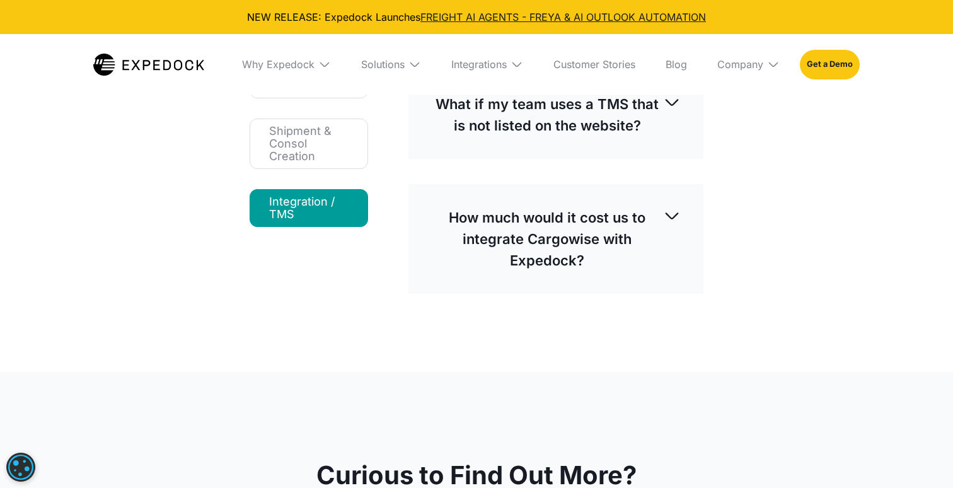
click at [473, 244] on p "How much would it cost us to integrate Cargowise with Expedock?" at bounding box center [547, 239] width 232 height 64
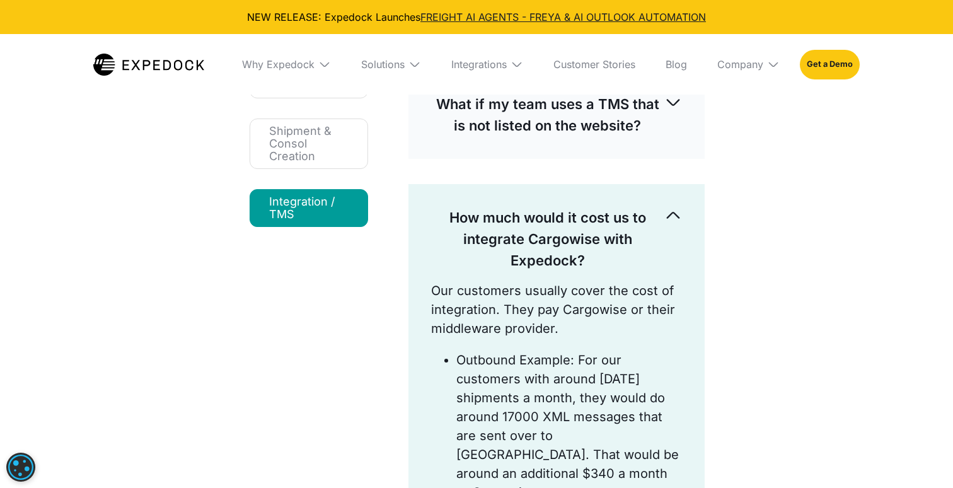
click at [473, 244] on p "How much would it cost us to integrate Cargowise with Expedock?" at bounding box center [547, 239] width 233 height 64
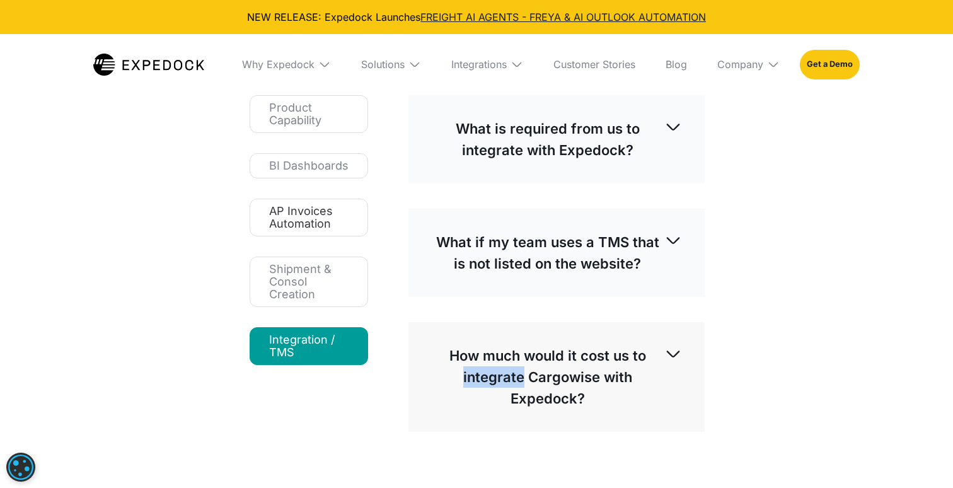
scroll to position [118, 0]
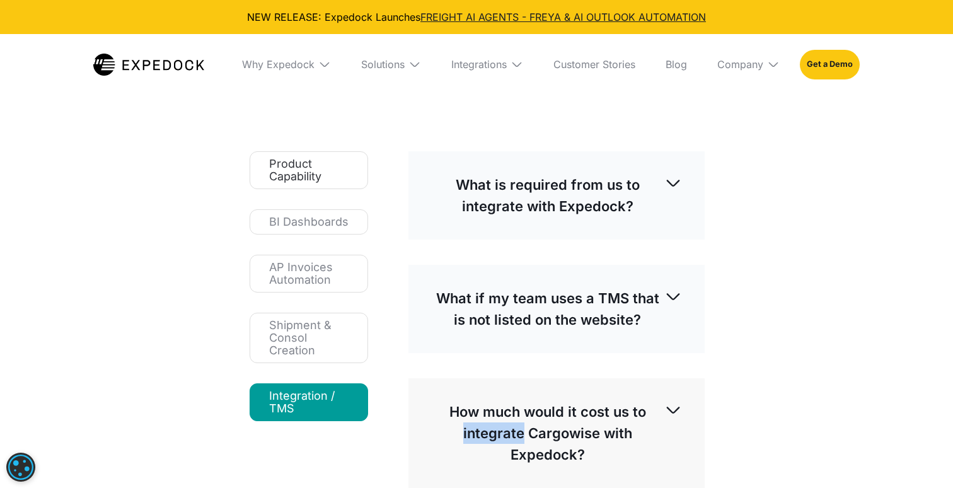
click at [292, 183] on link "Product Capability" at bounding box center [309, 170] width 118 height 38
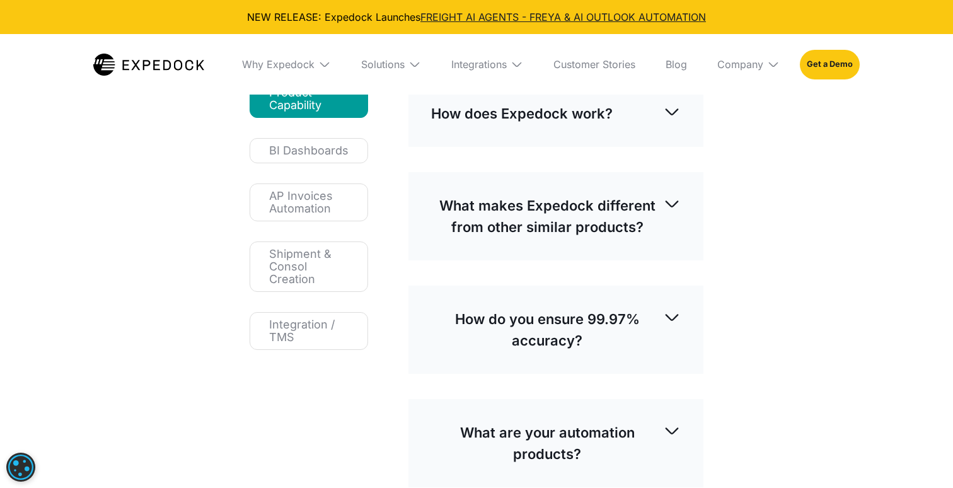
scroll to position [197, 0]
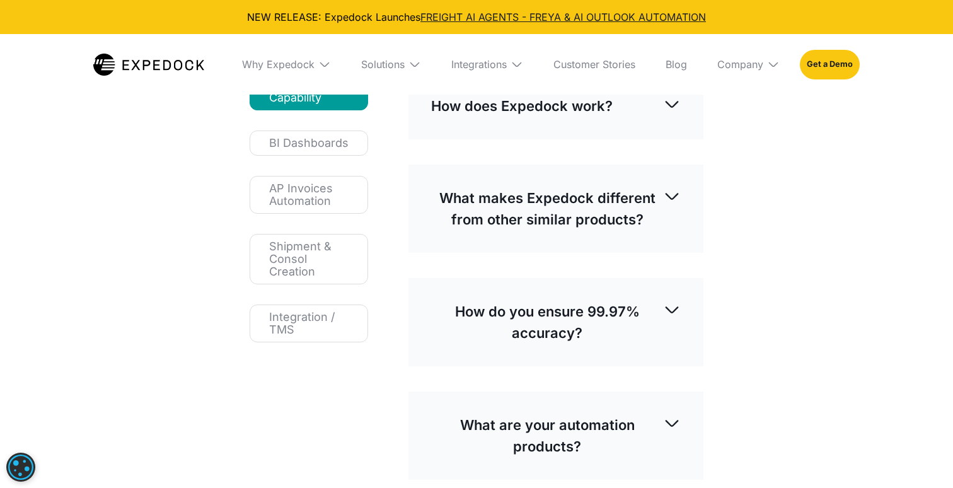
click at [572, 193] on p "What makes Expedock different from other similar products?" at bounding box center [547, 208] width 232 height 43
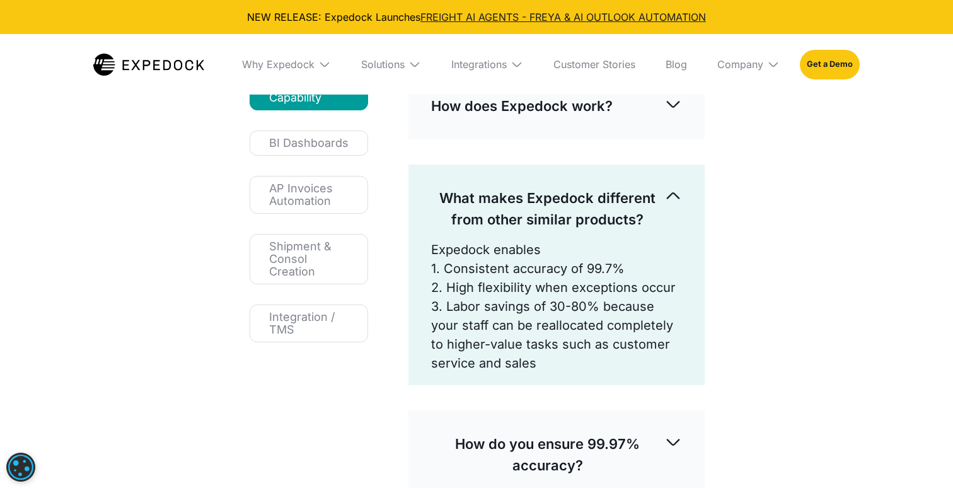
click at [572, 193] on p "What makes Expedock different from other similar products?" at bounding box center [547, 208] width 233 height 43
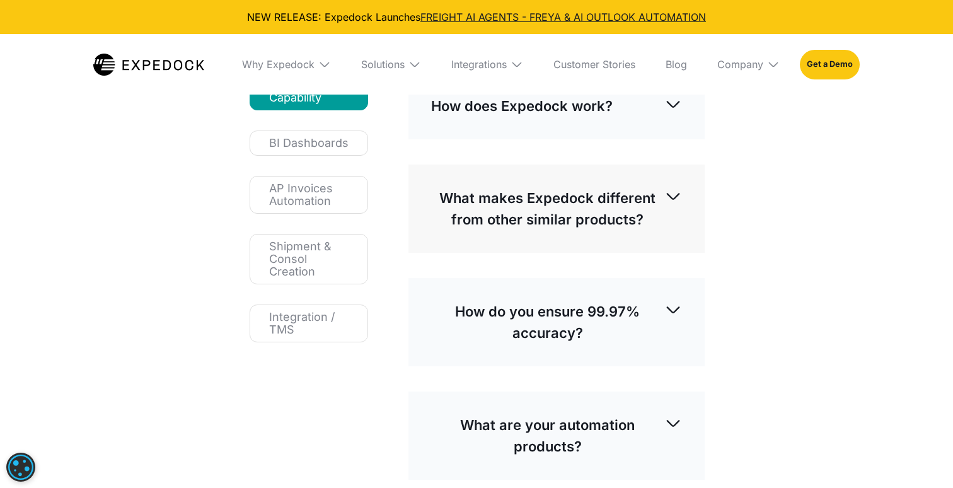
click at [570, 198] on p "What makes Expedock different from other similar products?" at bounding box center [547, 208] width 233 height 43
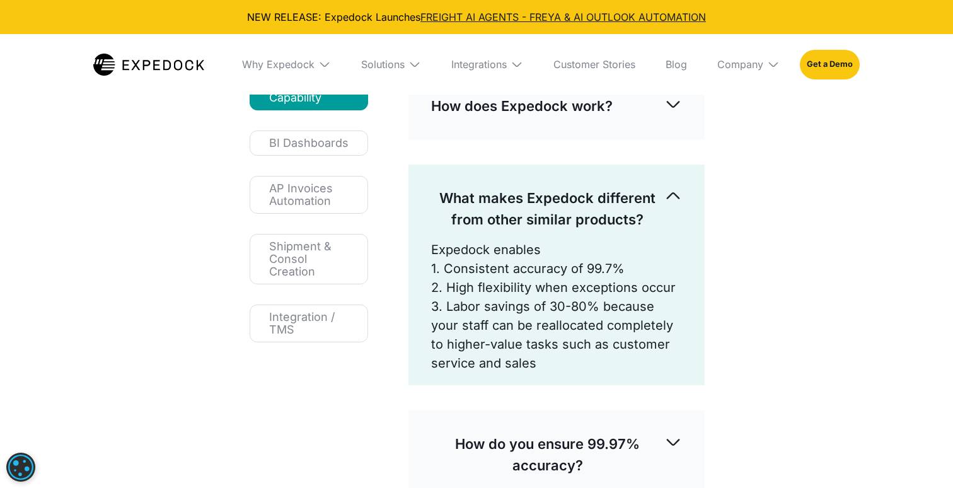
click at [570, 198] on p "What makes Expedock different from other similar products?" at bounding box center [547, 208] width 233 height 43
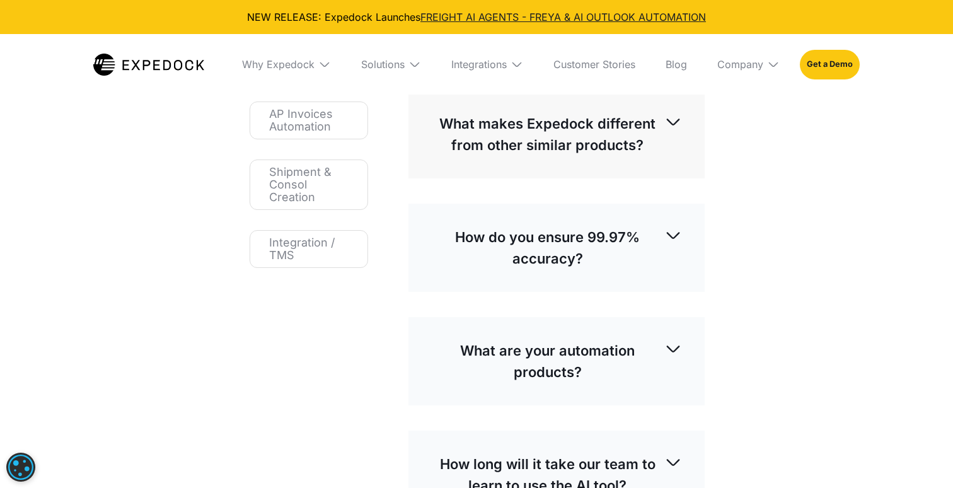
scroll to position [309, 0]
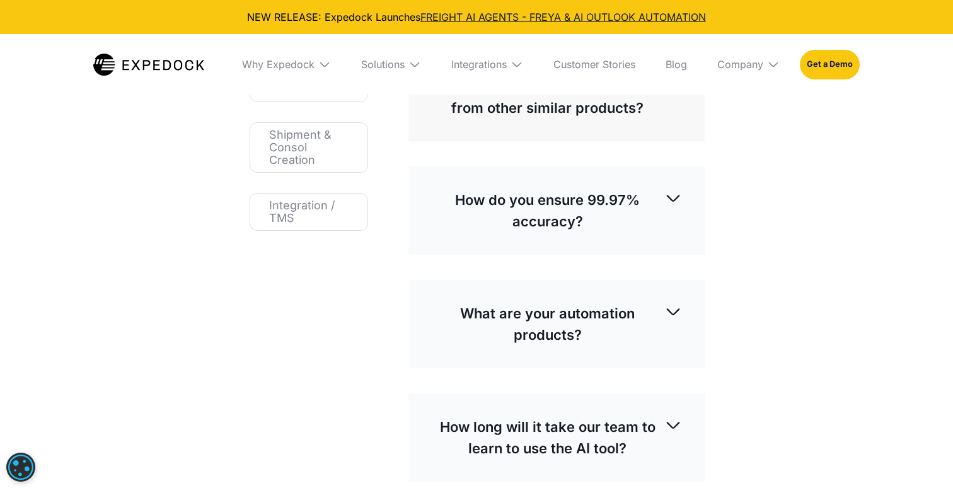
click at [564, 240] on div "How do you ensure 99.97% accuracy?" at bounding box center [556, 210] width 251 height 63
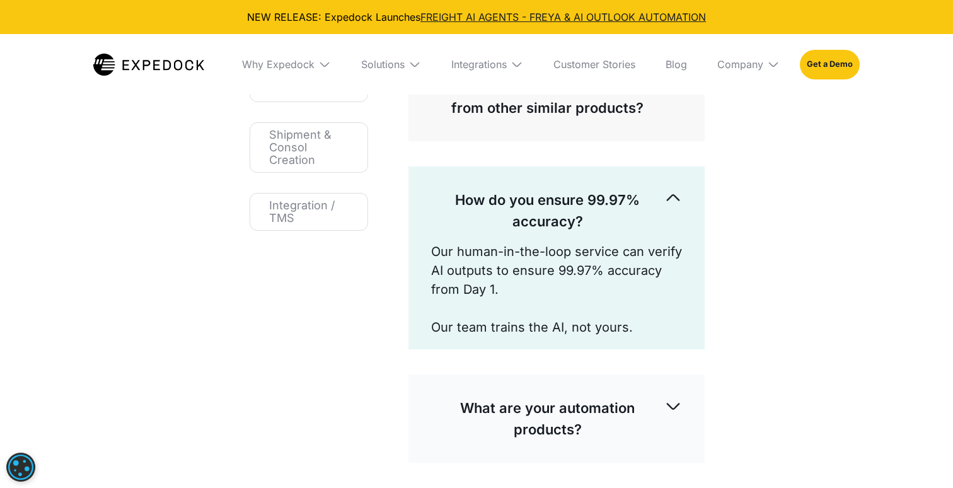
click at [585, 197] on p "How do you ensure 99.97% accuracy?" at bounding box center [547, 210] width 233 height 43
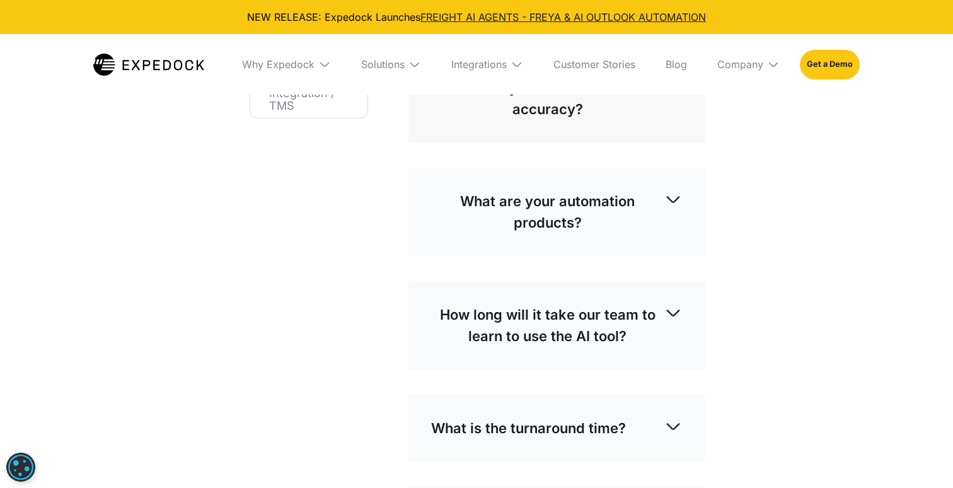
scroll to position [434, 0]
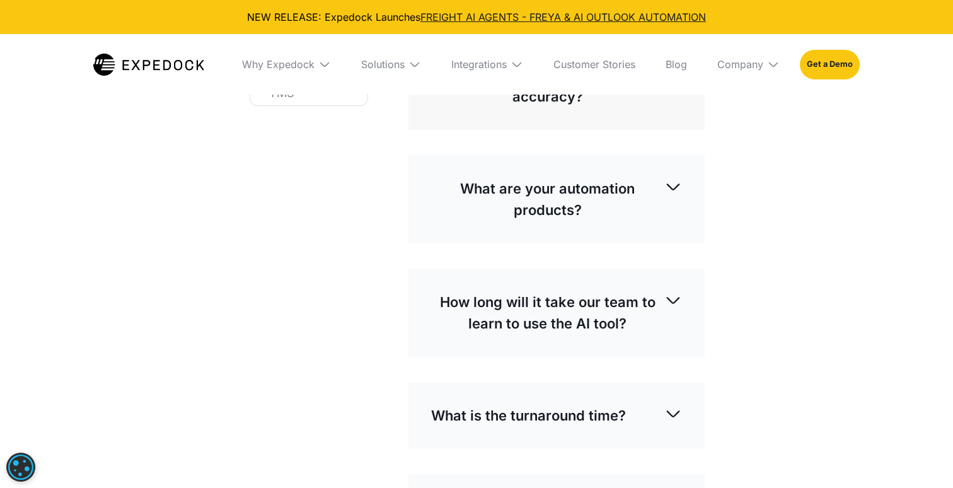
click at [587, 212] on p "What are your automation products?" at bounding box center [547, 199] width 233 height 43
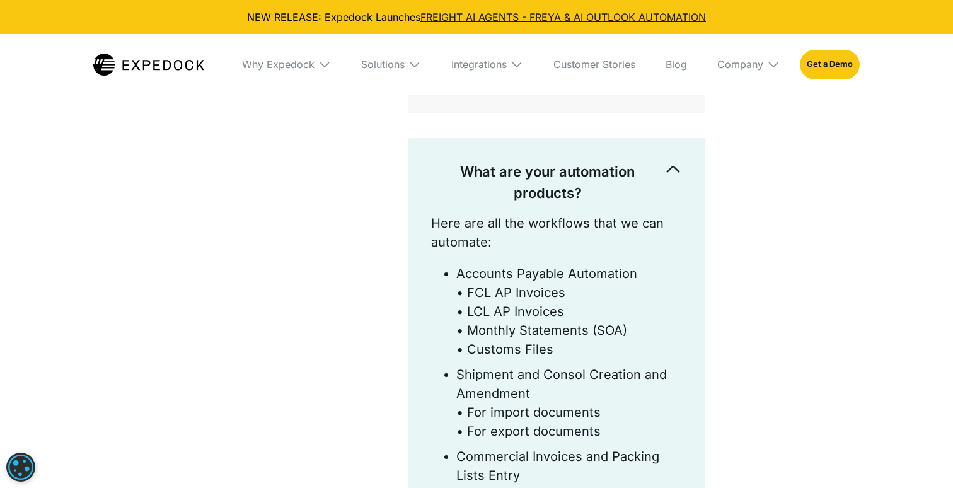
scroll to position [447, 0]
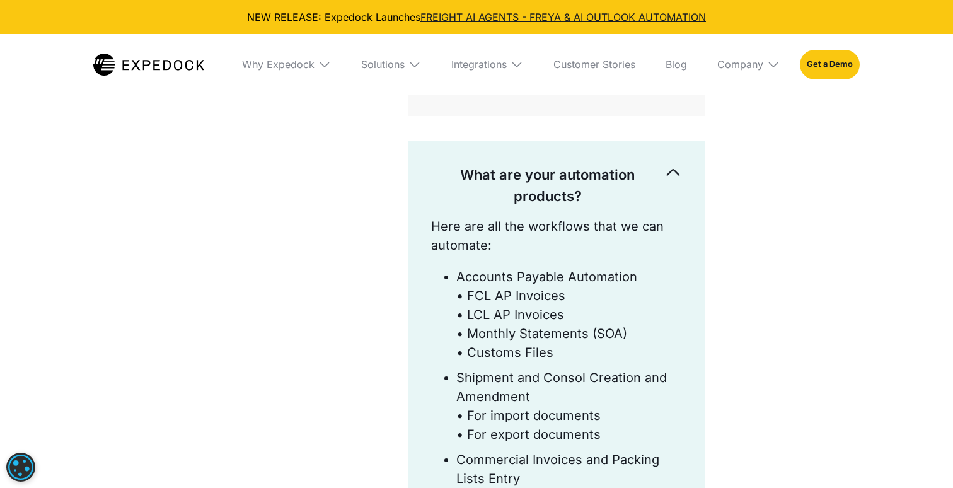
click at [558, 195] on p "What are your automation products?" at bounding box center [547, 185] width 233 height 43
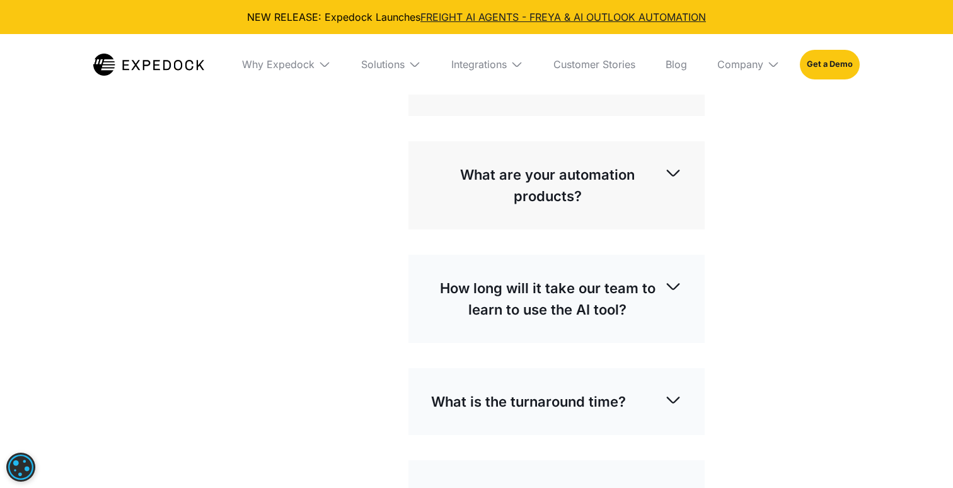
click at [500, 303] on p "How long will it take our team to learn to use the AI tool?" at bounding box center [547, 298] width 233 height 43
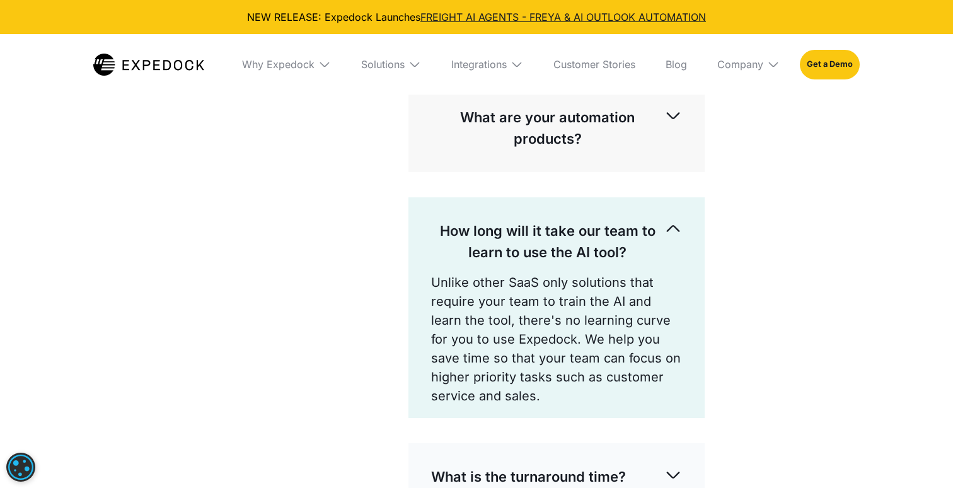
scroll to position [514, 0]
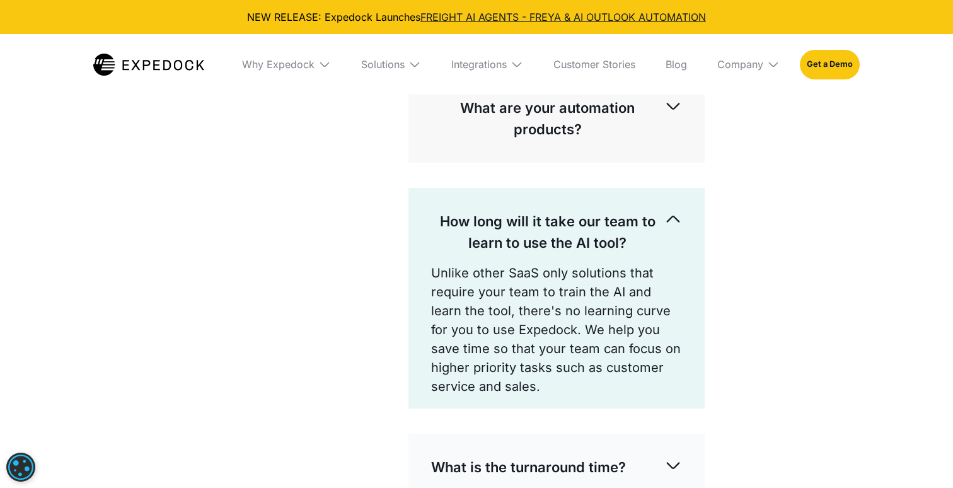
click at [412, 226] on div "How long will it take our team to learn to use the AI tool? Unlike other SaaS o…" at bounding box center [556, 298] width 296 height 221
click at [448, 224] on p "How long will it take our team to learn to use the AI tool?" at bounding box center [547, 231] width 233 height 43
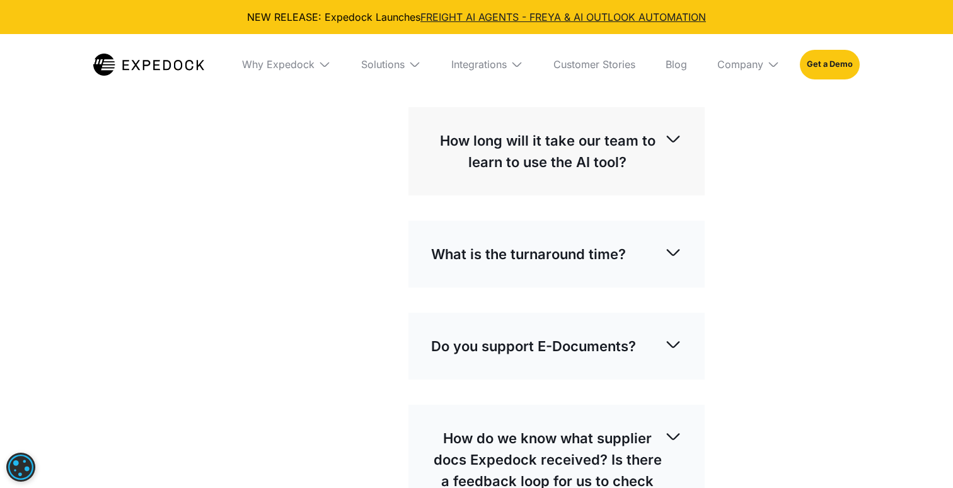
scroll to position [609, 0]
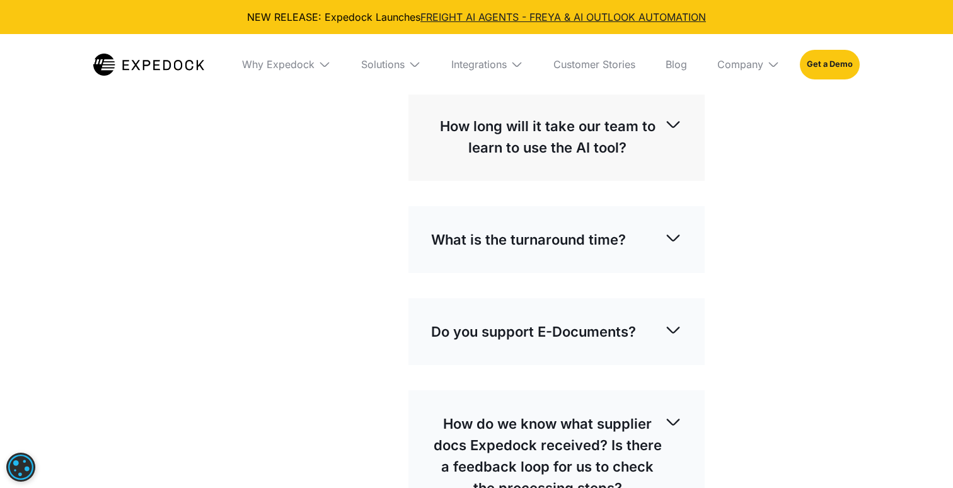
click at [464, 236] on p "What is the turnaround time?" at bounding box center [528, 239] width 195 height 21
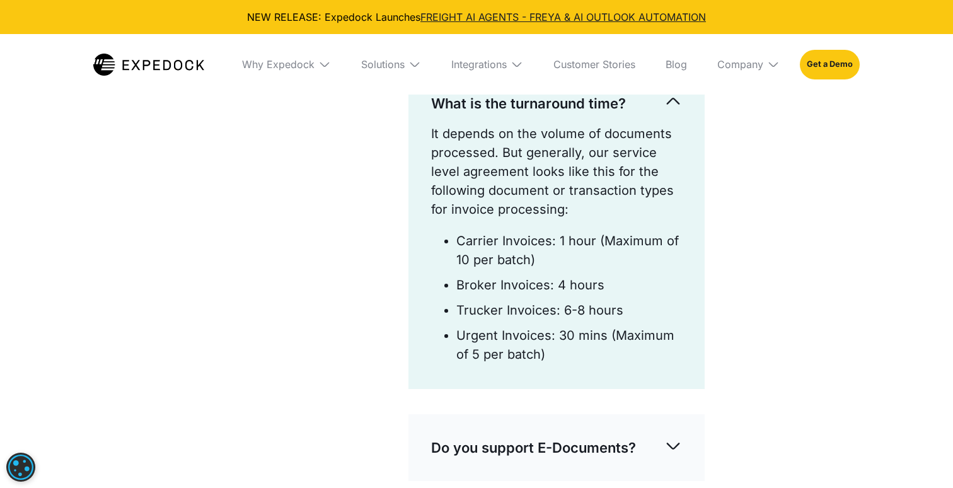
scroll to position [717, 0]
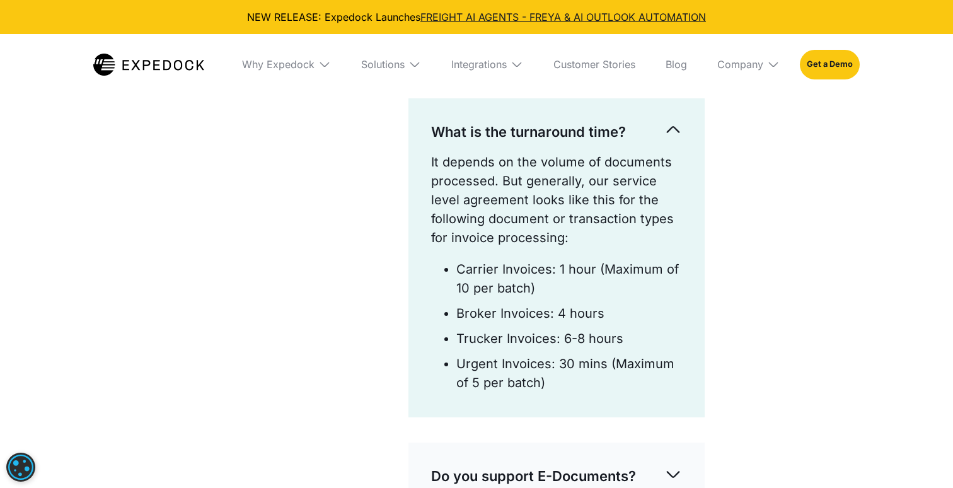
click at [515, 137] on p "What is the turnaround time?" at bounding box center [528, 131] width 195 height 21
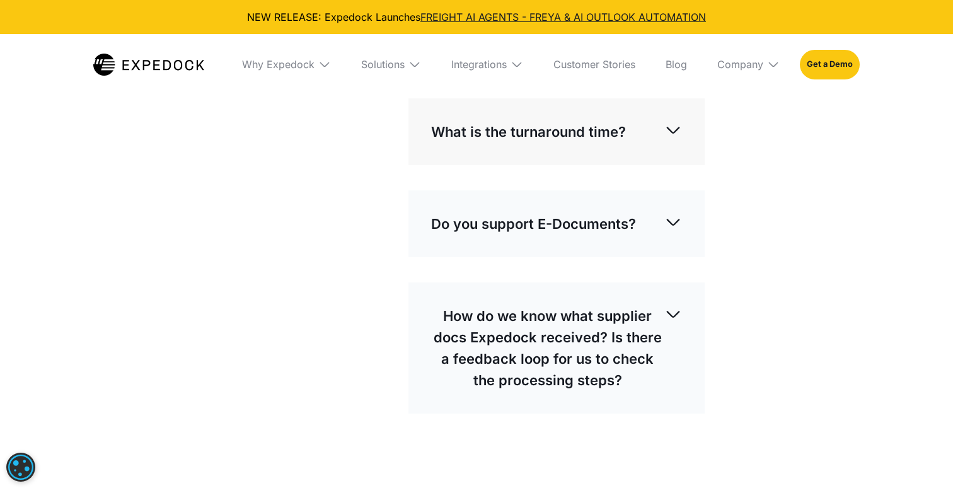
click at [476, 202] on div "Do you support E-Documents? Yes. We support all the Shipment, Consol, Brokerage…" at bounding box center [556, 223] width 296 height 67
click at [465, 222] on p "Do you support E-Documents?" at bounding box center [533, 223] width 205 height 21
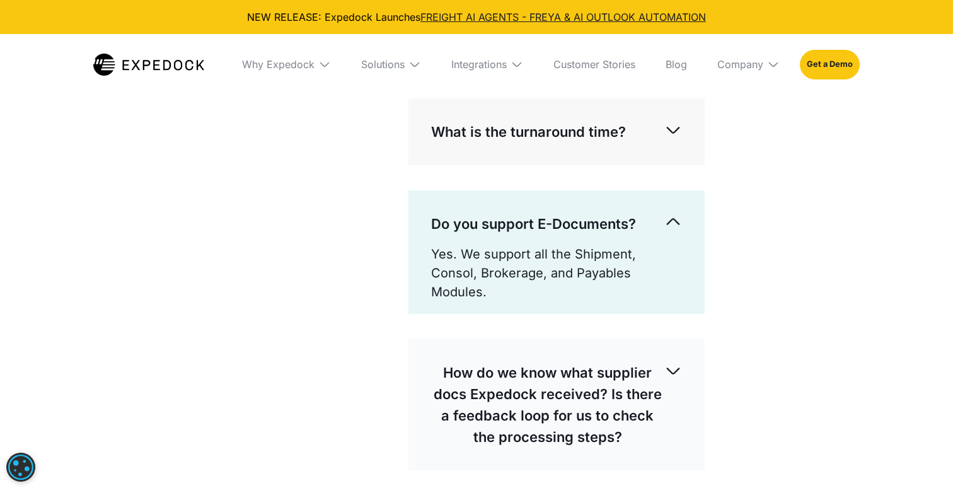
click at [465, 222] on p "Do you support E-Documents?" at bounding box center [533, 223] width 205 height 21
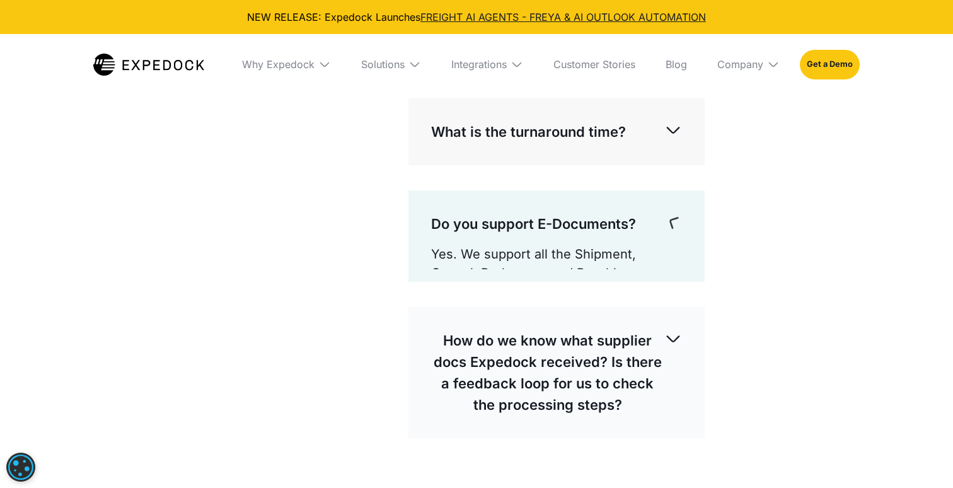
click at [465, 222] on p "Do you support E-Documents?" at bounding box center [533, 223] width 205 height 21
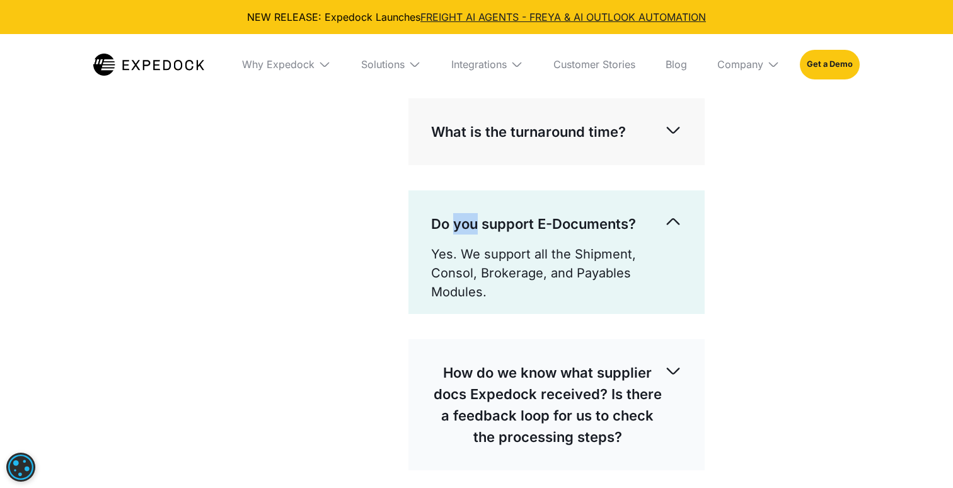
click at [465, 222] on p "Do you support E-Documents?" at bounding box center [533, 223] width 205 height 21
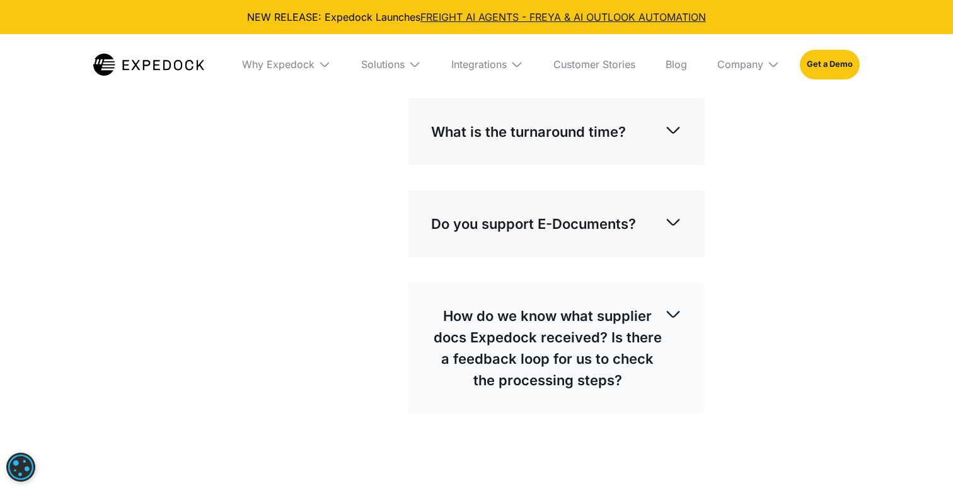
click at [468, 292] on div "How do we know what supplier docs Expedock received? Is there a feedback loop f…" at bounding box center [556, 347] width 296 height 131
click at [464, 328] on p "How do we know what supplier docs Expedock received? Is there a feedback loop f…" at bounding box center [547, 348] width 233 height 86
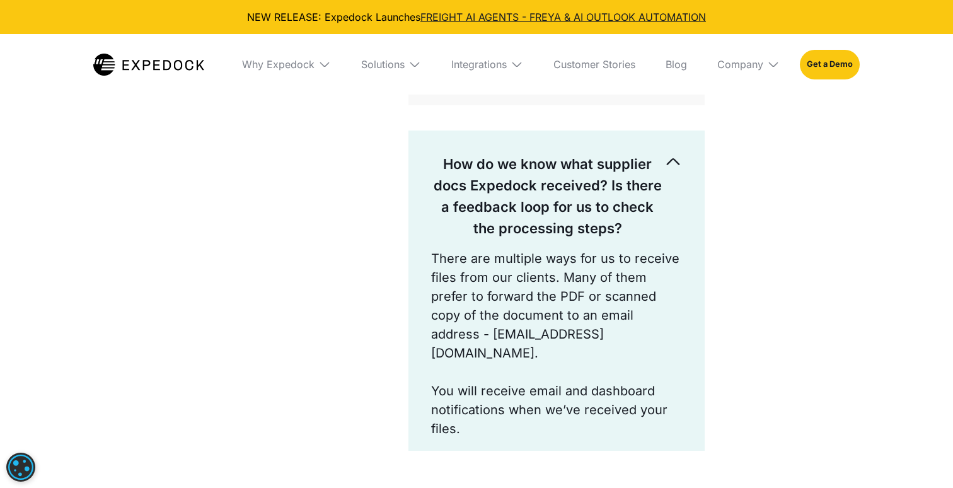
scroll to position [871, 0]
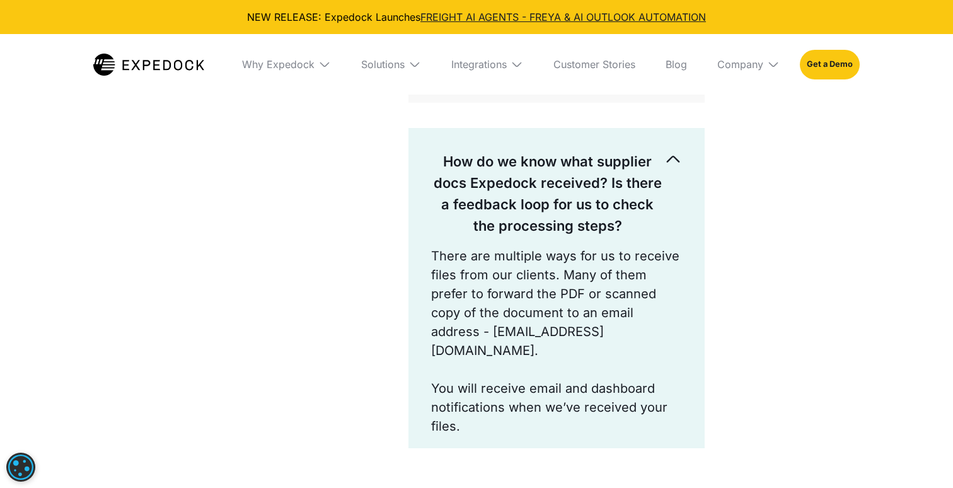
click at [549, 177] on p "How do we know what supplier docs Expedock received? Is there a feedback loop f…" at bounding box center [547, 194] width 233 height 86
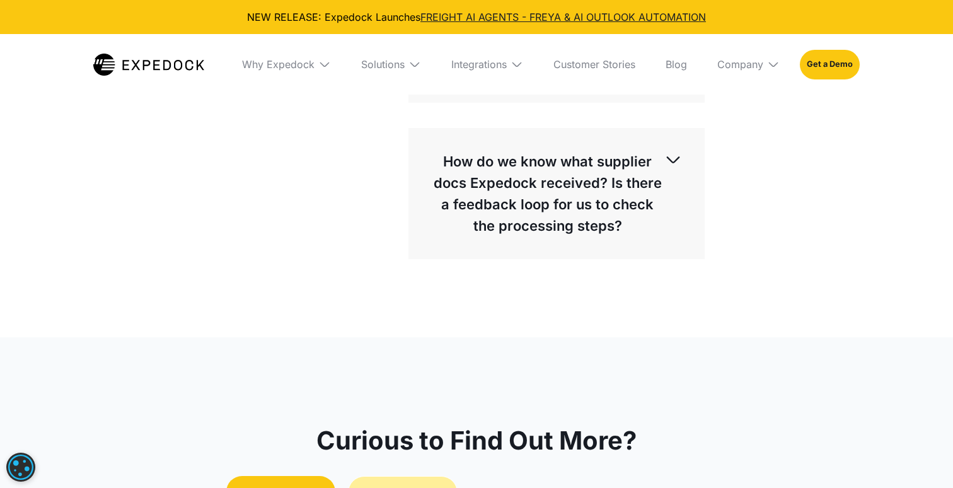
scroll to position [1134, 0]
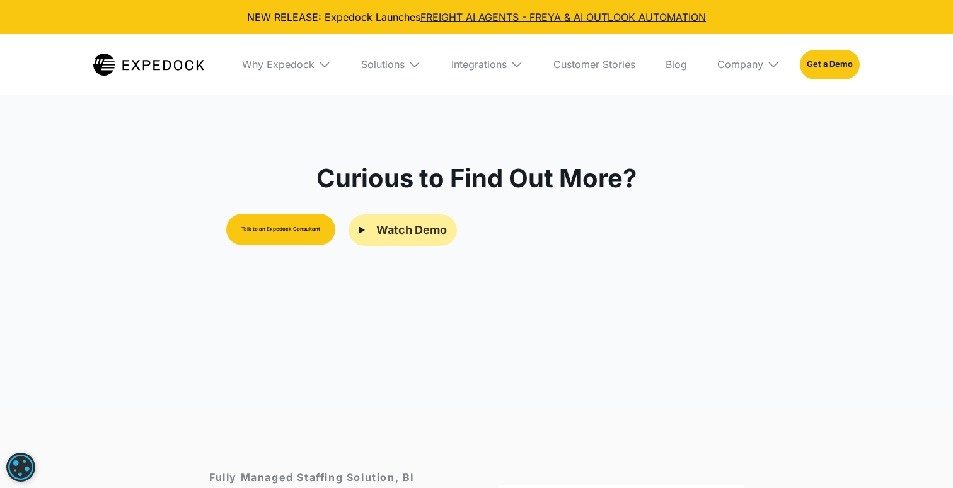
click at [400, 228] on div "Watch Demo" at bounding box center [411, 230] width 71 height 16
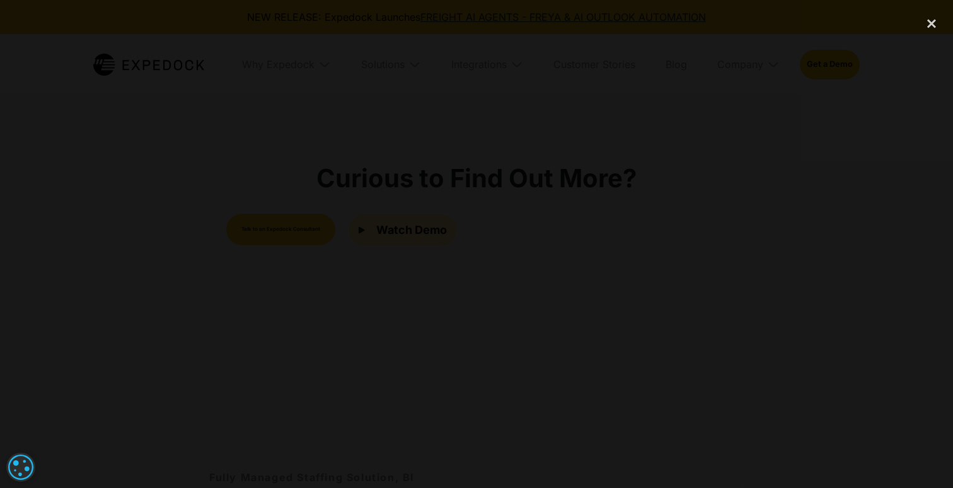
click at [804, 95] on div at bounding box center [476, 243] width 953 height 468
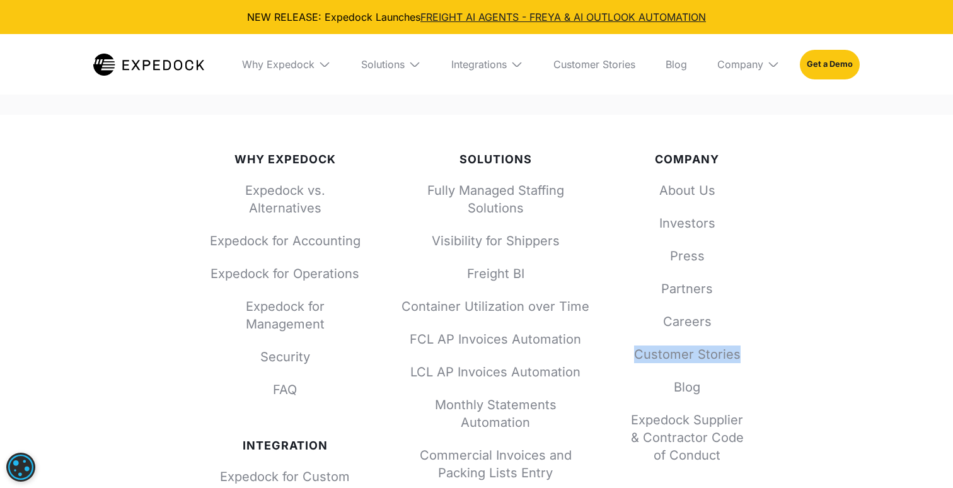
scroll to position [1926, 0]
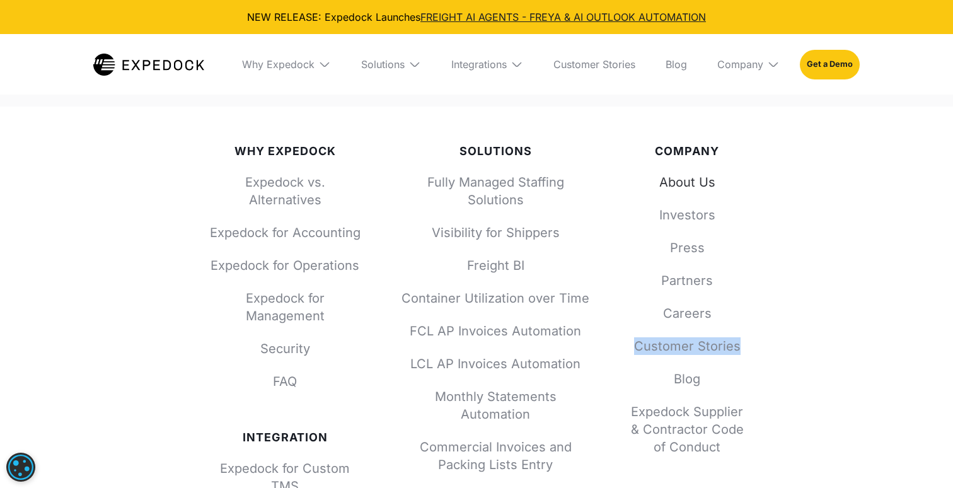
click at [693, 178] on link "About Us" at bounding box center [686, 182] width 113 height 18
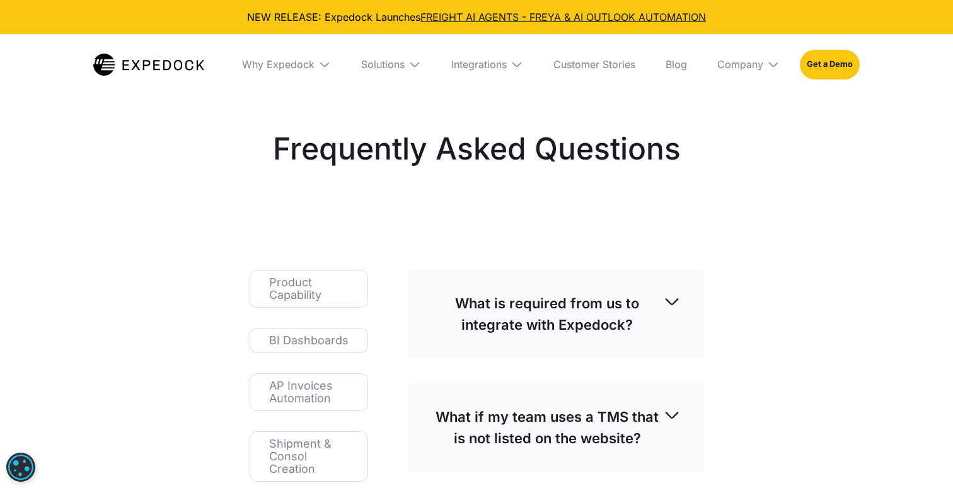
select select
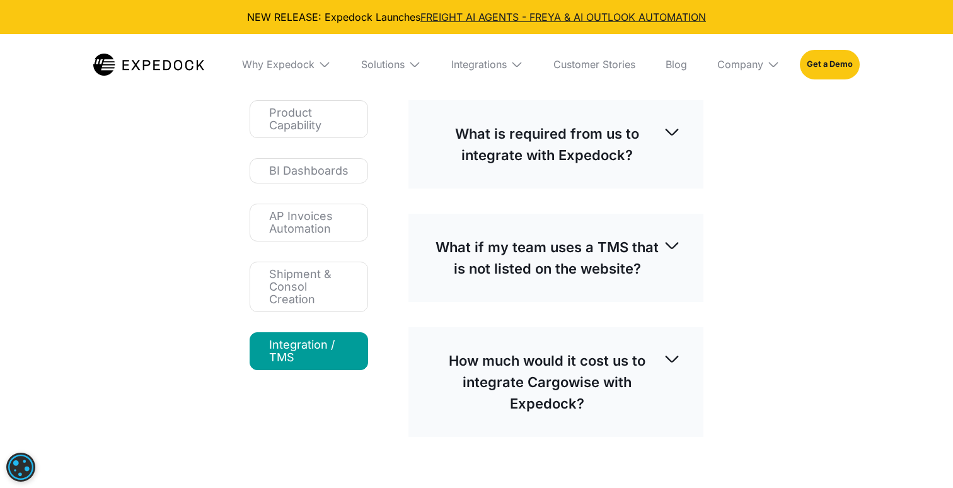
scroll to position [187, 0]
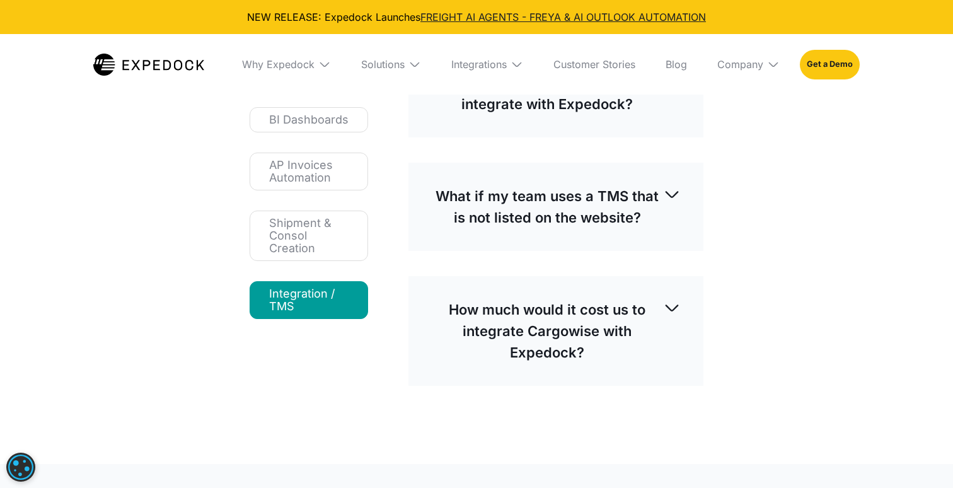
click at [528, 321] on p "How much would it cost us to integrate Cargowise with Expedock?" at bounding box center [547, 331] width 232 height 64
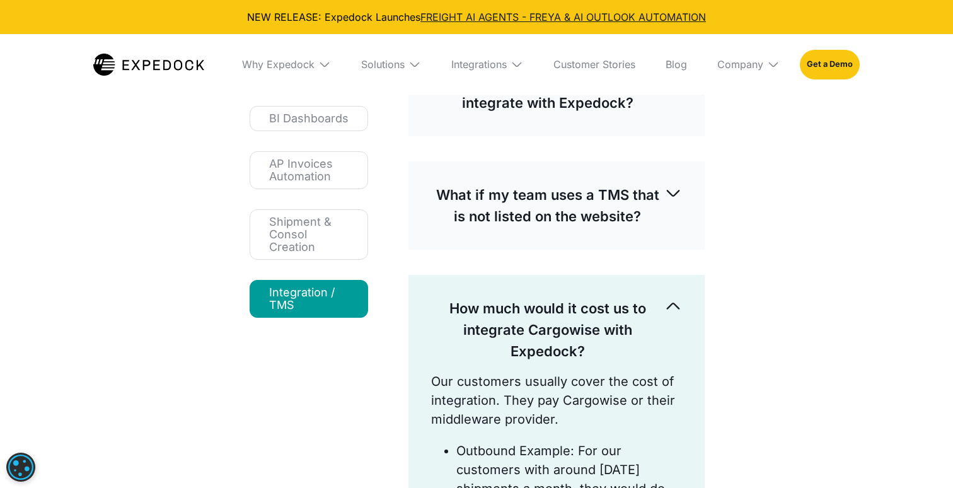
scroll to position [221, 0]
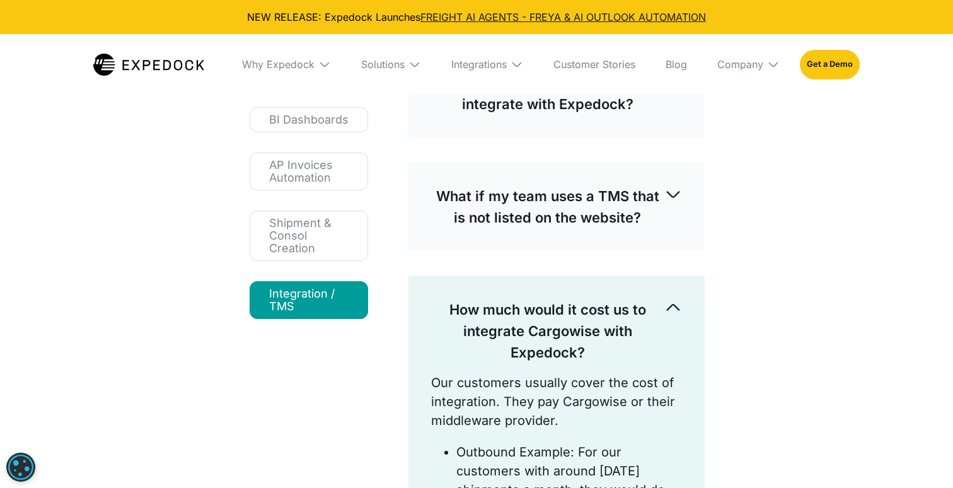
click at [506, 314] on p "How much would it cost us to integrate Cargowise with Expedock?" at bounding box center [547, 331] width 233 height 64
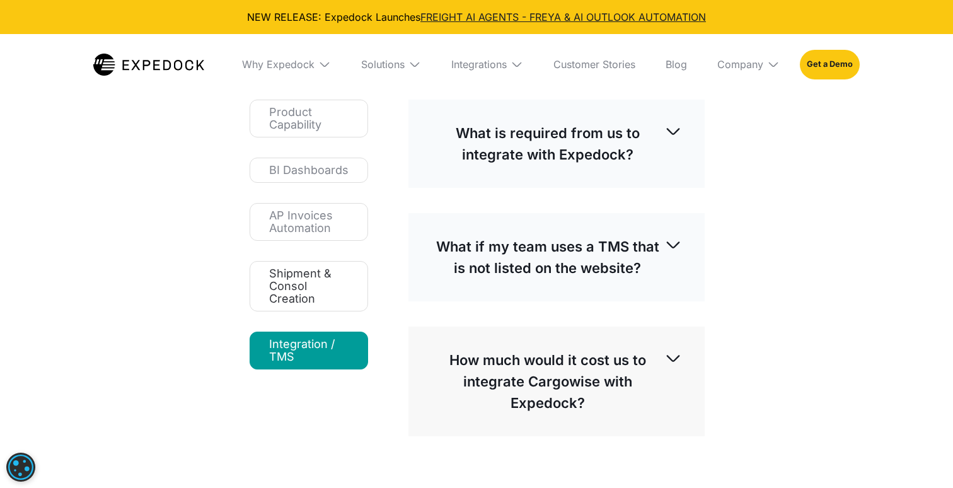
scroll to position [147, 0]
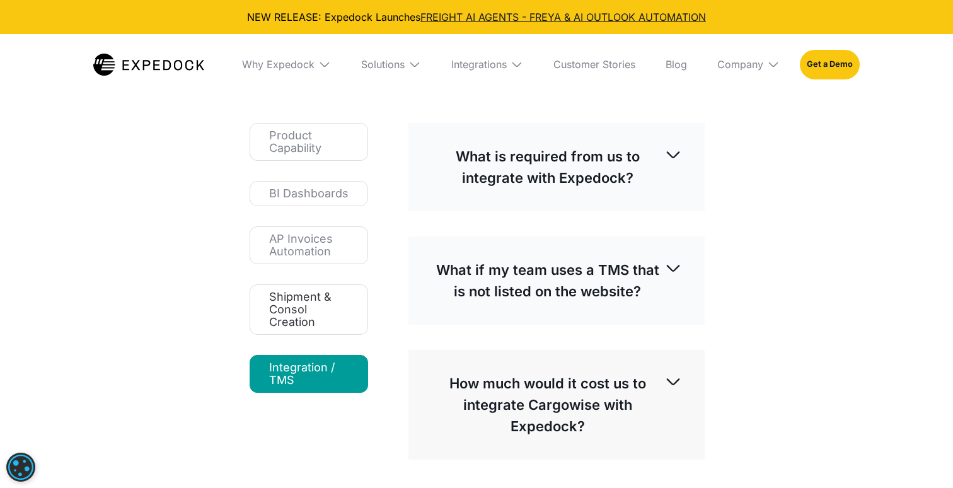
click at [288, 302] on div "Shipment & Consol Creation" at bounding box center [308, 309] width 79 height 38
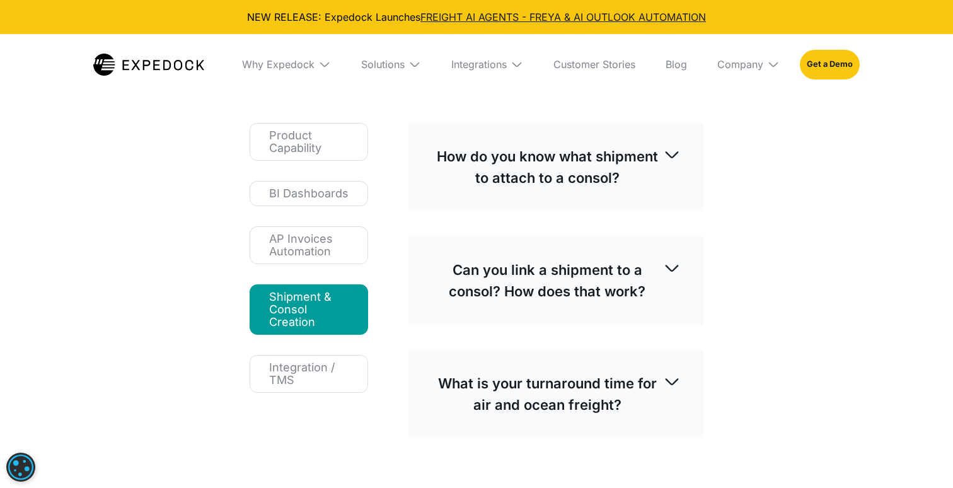
click at [549, 180] on p "How do you know what shipment to attach to a consol?" at bounding box center [547, 167] width 232 height 43
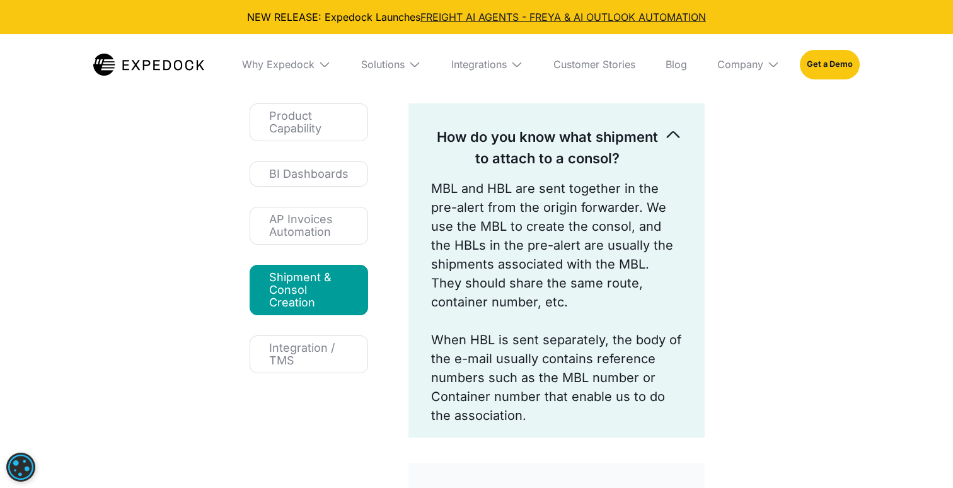
scroll to position [114, 0]
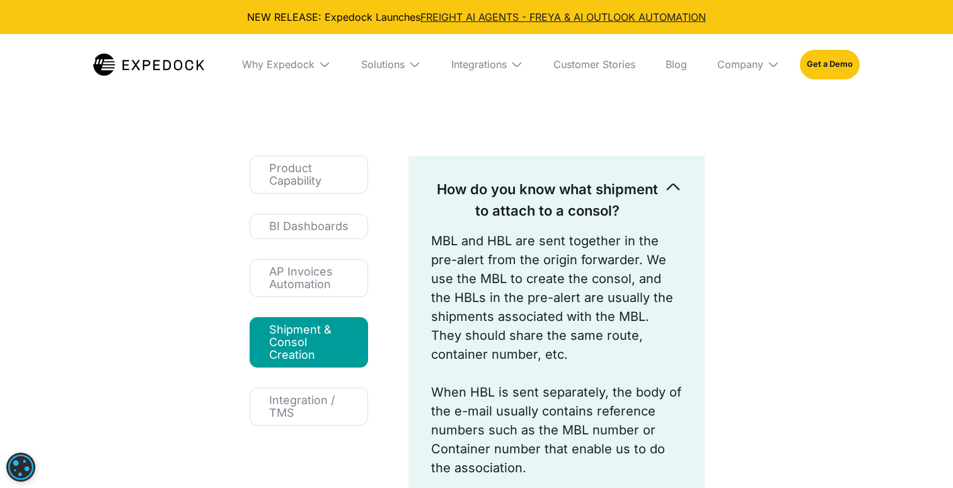
click at [589, 190] on p "How do you know what shipment to attach to a consol?" at bounding box center [547, 199] width 233 height 43
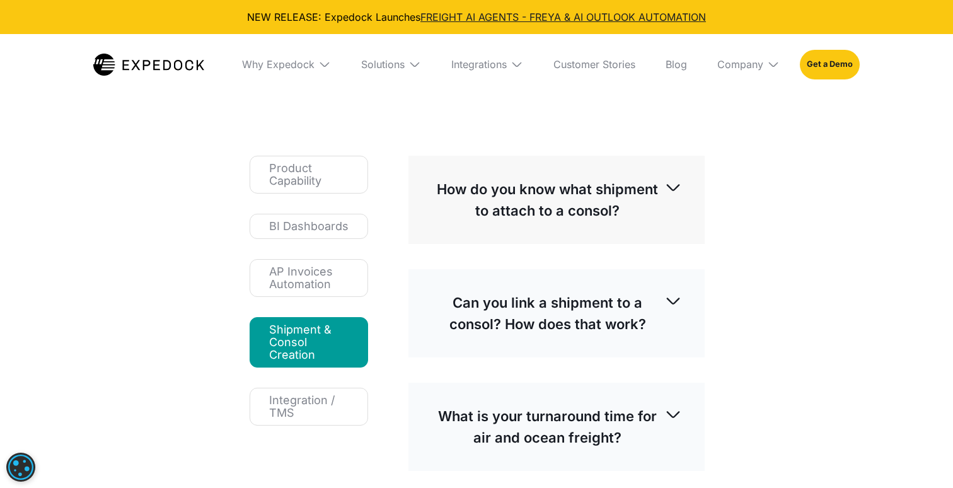
click at [633, 302] on p "Can you link a shipment to a consol? How does that work?" at bounding box center [547, 313] width 233 height 43
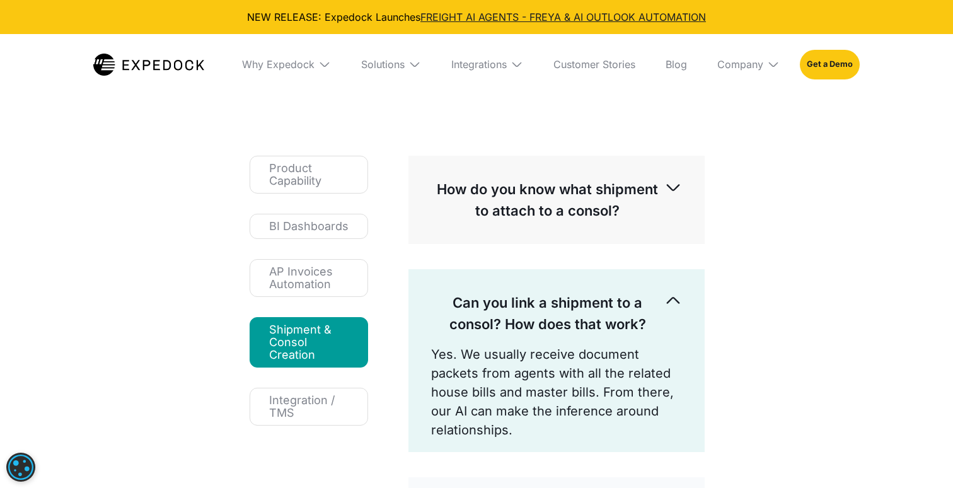
click at [633, 302] on p "Can you link a shipment to a consol? How does that work?" at bounding box center [547, 313] width 233 height 43
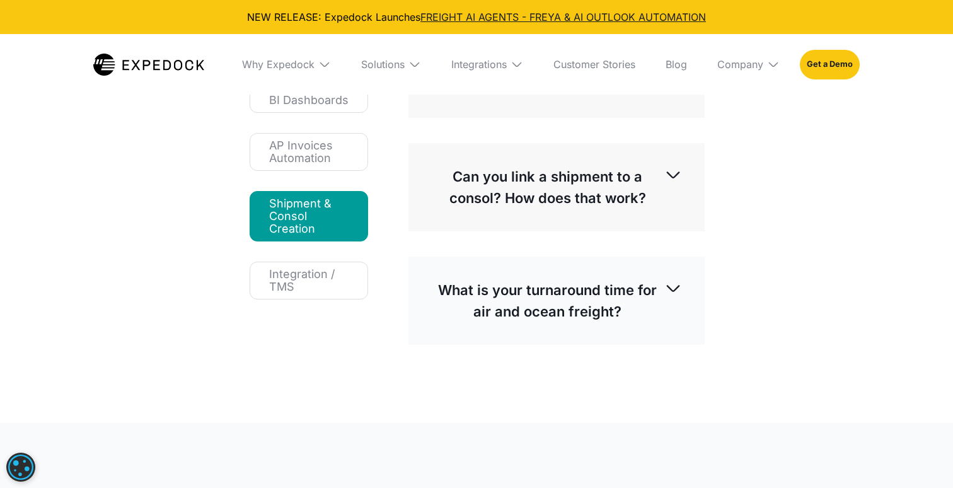
scroll to position [243, 0]
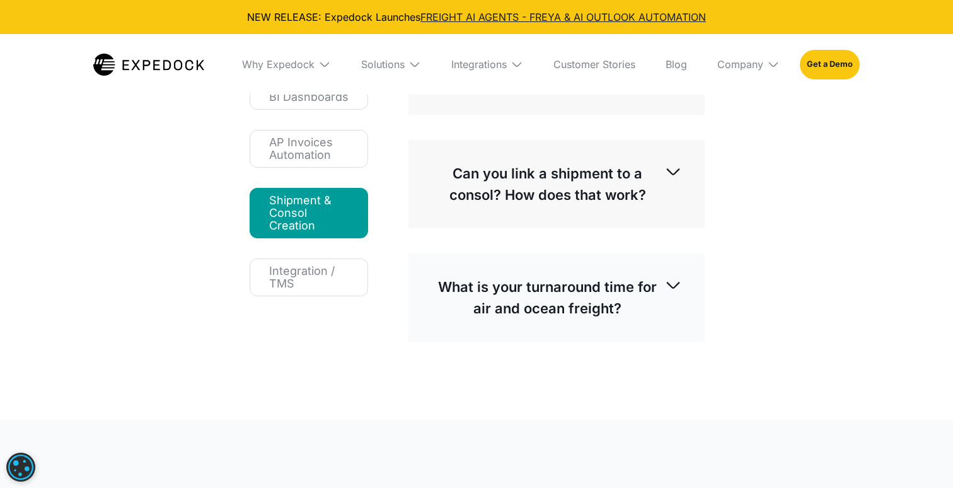
click at [644, 323] on div "What is your turnaround time for air and ocean freight?" at bounding box center [556, 297] width 251 height 63
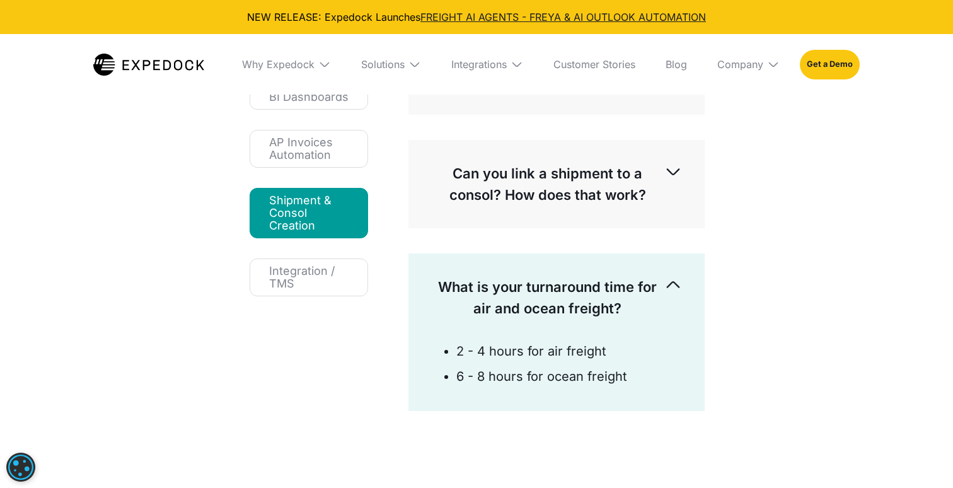
click at [644, 323] on div "What is your turnaround time for air and ocean freight?" at bounding box center [556, 297] width 251 height 63
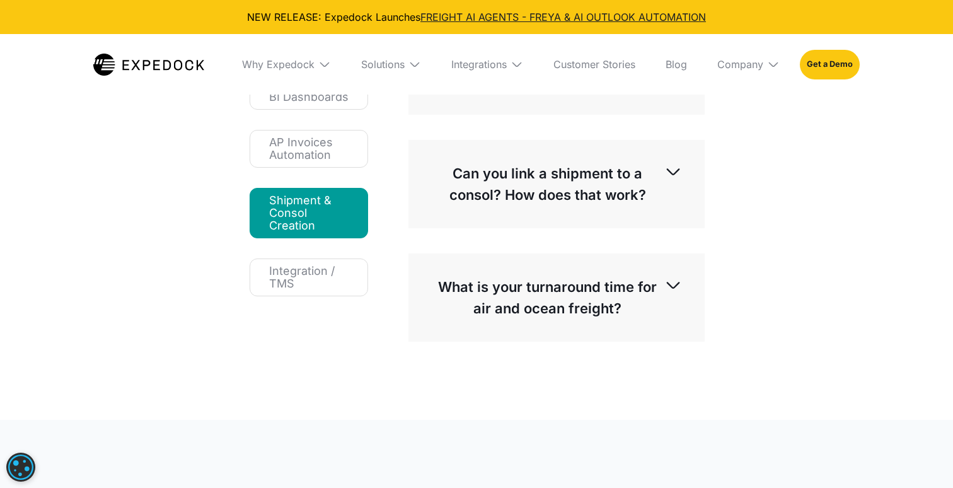
click at [498, 296] on p "What is your turnaround time for air and ocean freight?" at bounding box center [547, 297] width 233 height 43
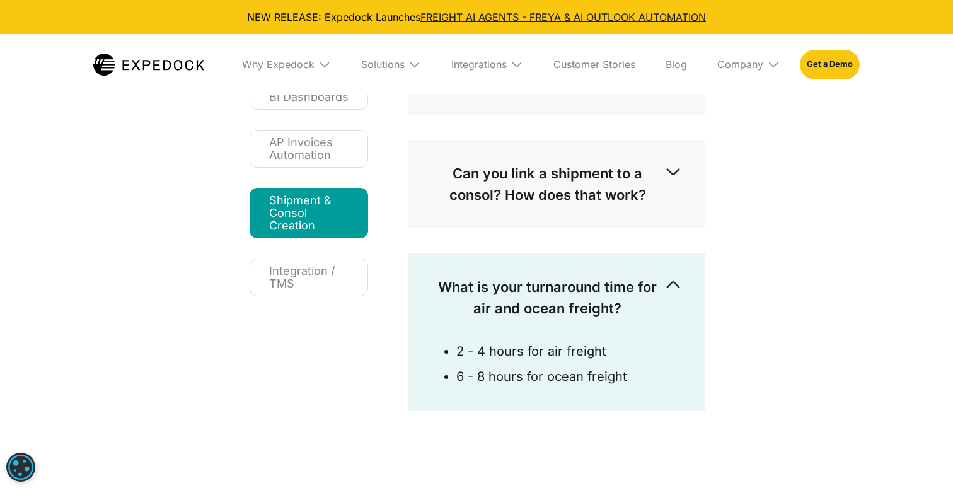
click at [498, 296] on p "What is your turnaround time for air and ocean freight?" at bounding box center [547, 297] width 233 height 43
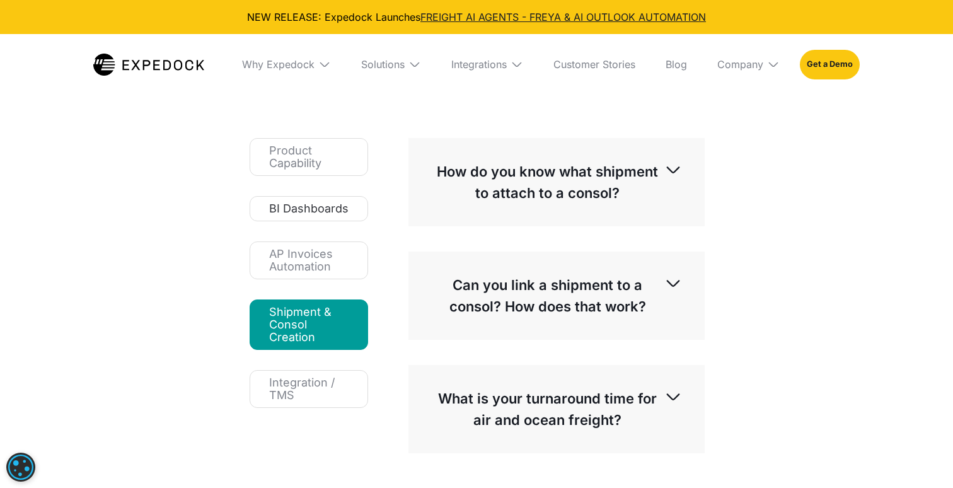
scroll to position [116, 0]
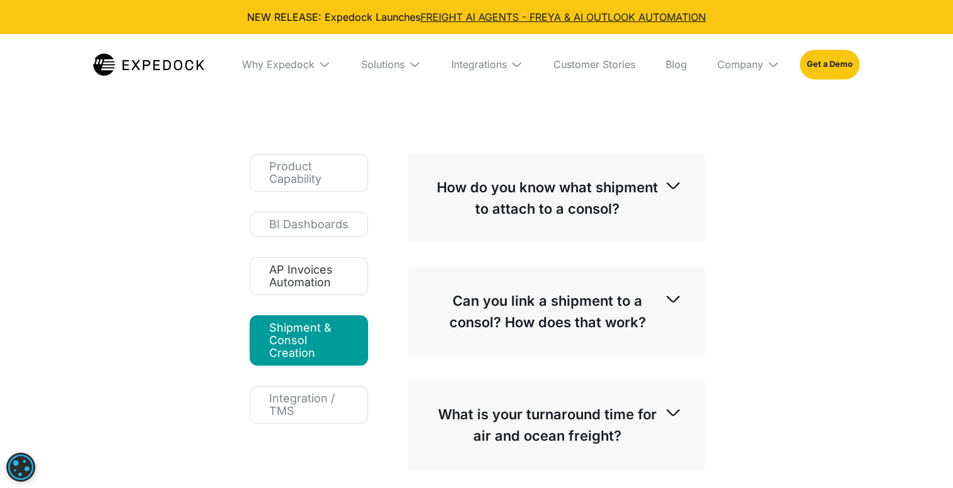
click at [297, 275] on div "AP Invoices Automation" at bounding box center [308, 275] width 79 height 25
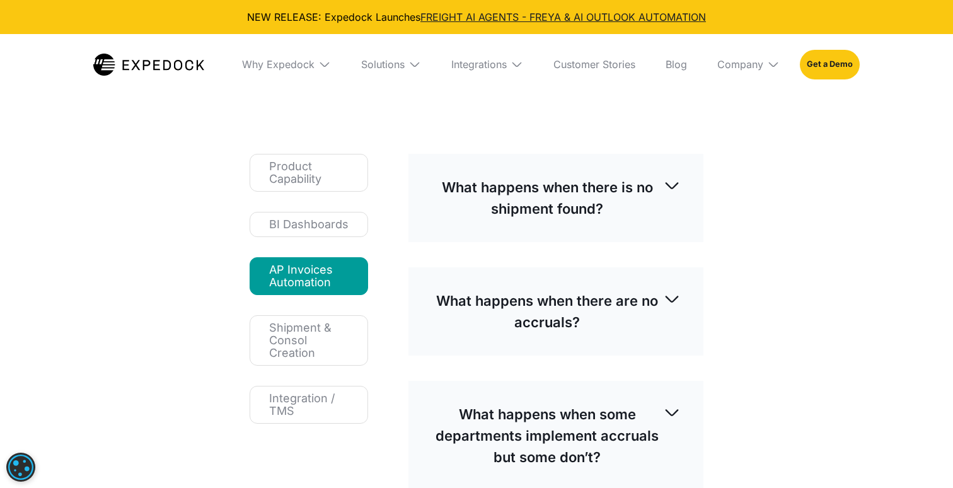
click at [584, 184] on p "What happens when there is no shipment found?" at bounding box center [547, 197] width 232 height 43
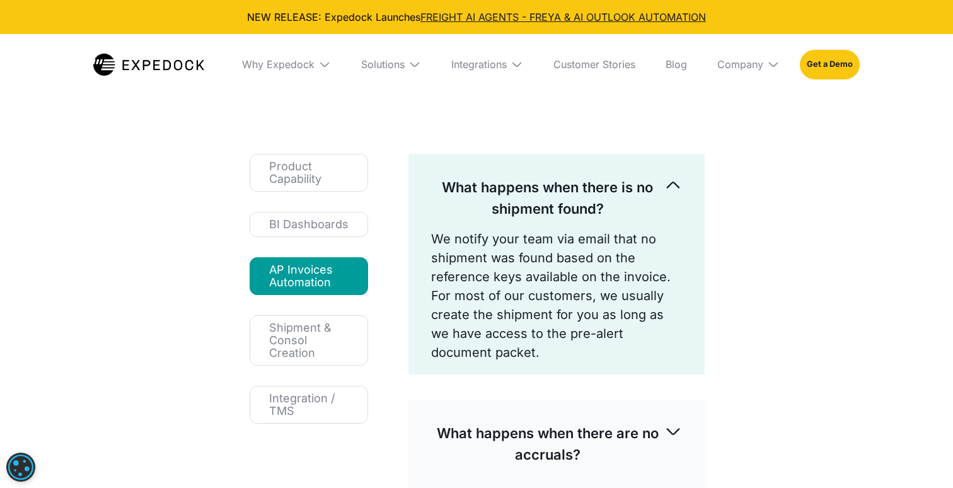
click at [652, 233] on p "We notify your team via email that no shipment was found based on the reference…" at bounding box center [556, 295] width 251 height 132
click at [652, 181] on p "What happens when there is no shipment found?" at bounding box center [547, 197] width 233 height 43
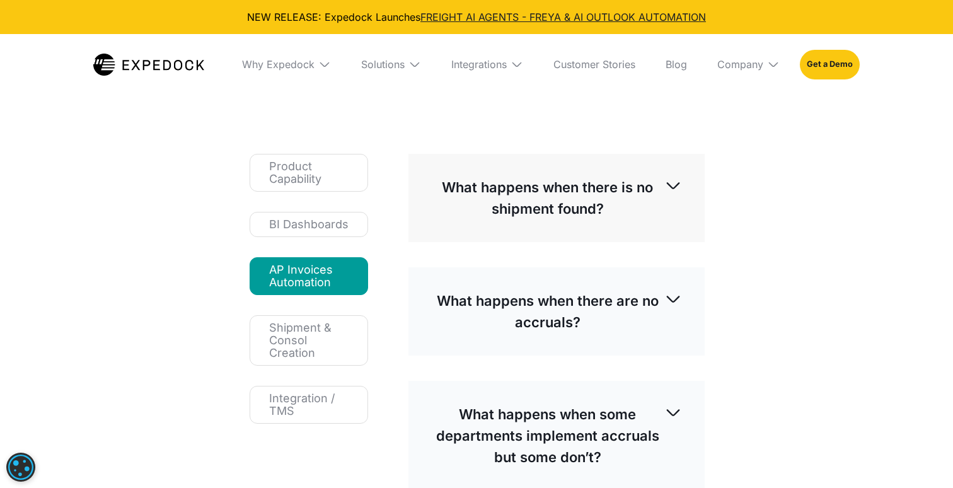
click at [618, 287] on div "What happens when there are no accruals?" at bounding box center [556, 311] width 251 height 63
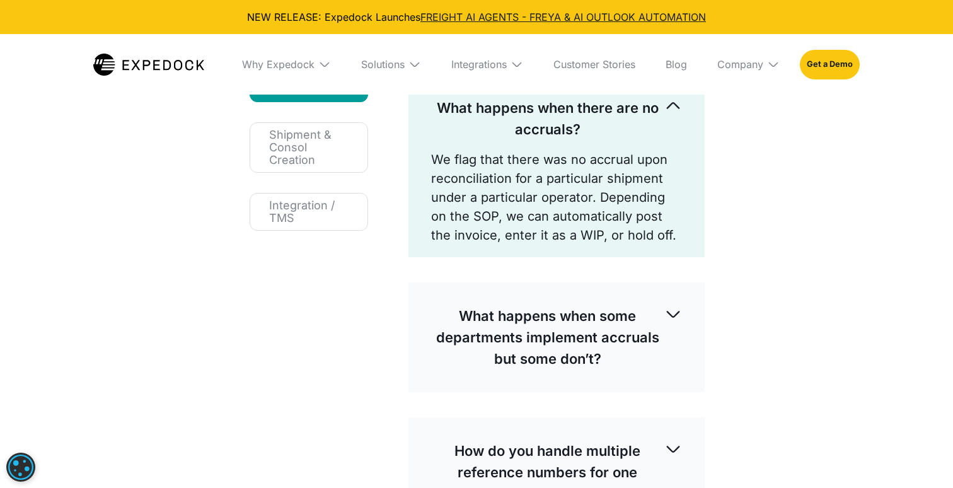
scroll to position [326, 0]
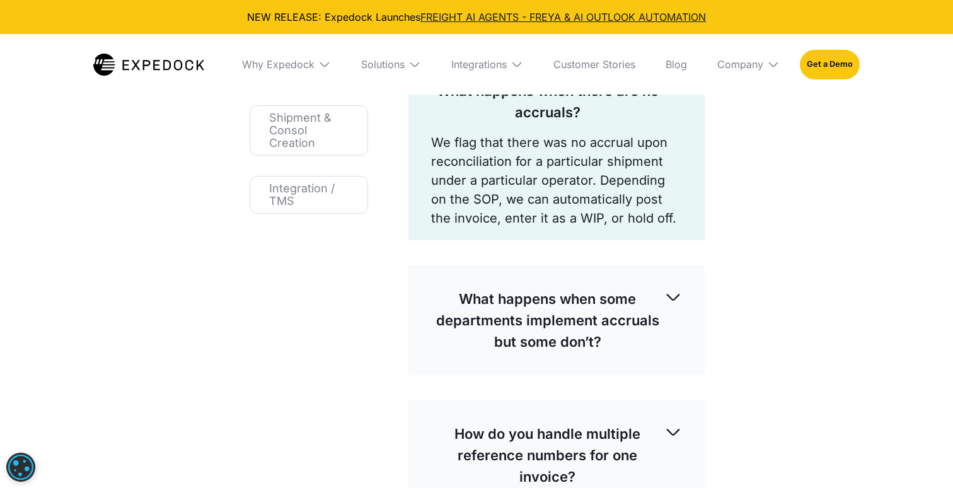
click at [603, 146] on p "We flag that there was no accrual upon reconciliation for a particular shipment…" at bounding box center [556, 180] width 251 height 95
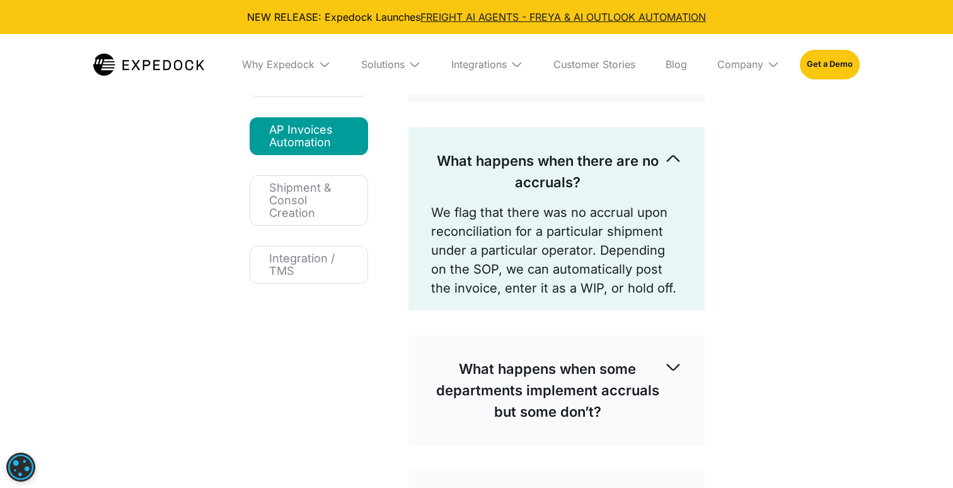
click at [590, 149] on div "What happens when there are no accruals?" at bounding box center [556, 171] width 251 height 63
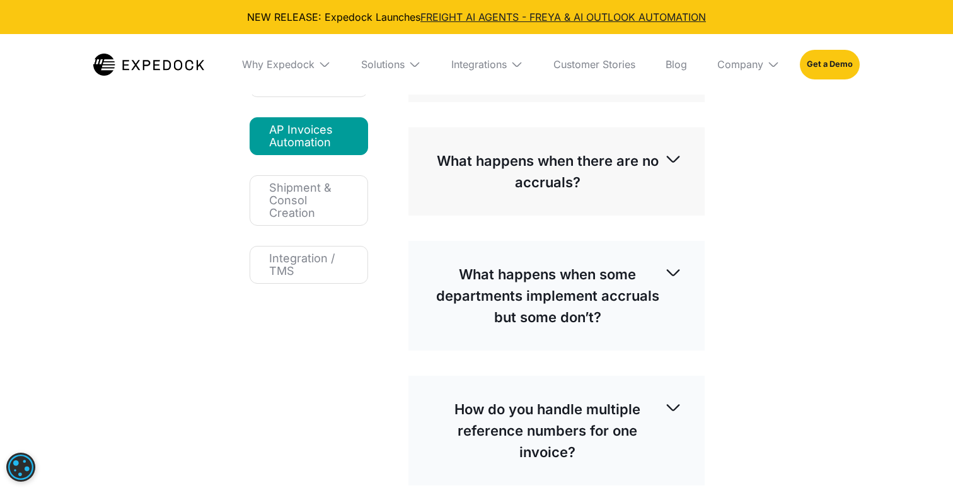
click at [585, 263] on p "What happens when some departments implement accruals but some don’t?" at bounding box center [547, 295] width 233 height 64
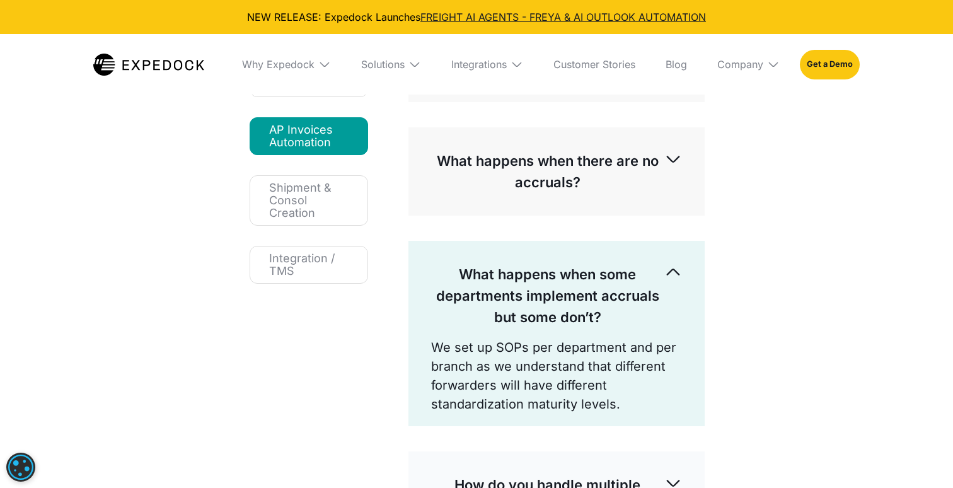
scroll to position [275, 0]
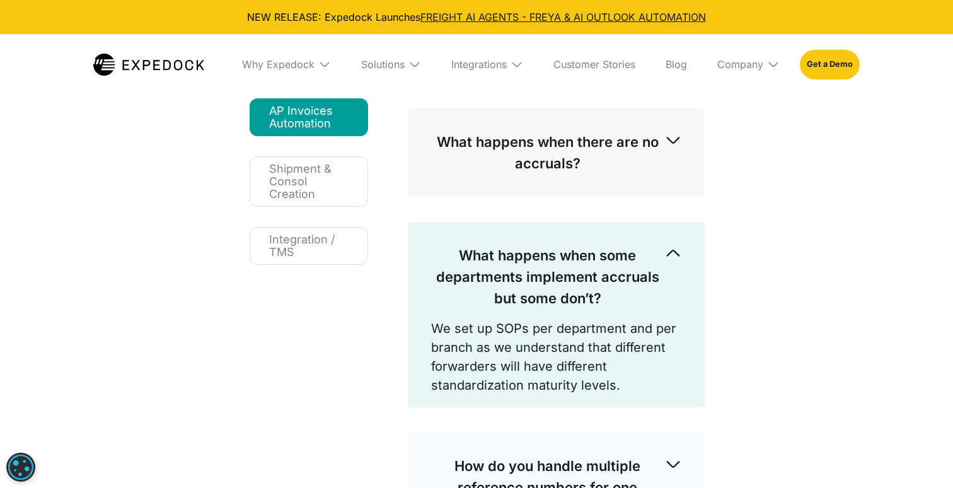
click at [671, 260] on img at bounding box center [673, 253] width 18 height 18
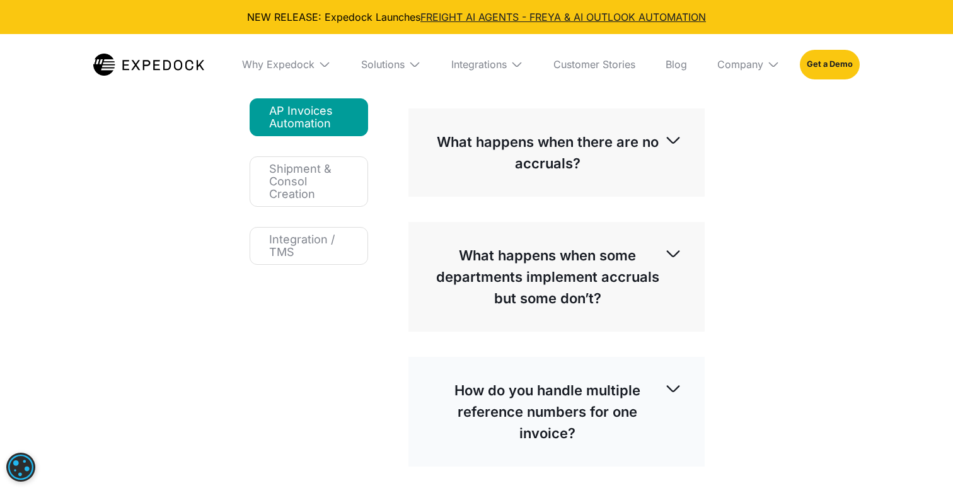
click at [671, 260] on img at bounding box center [673, 253] width 18 height 18
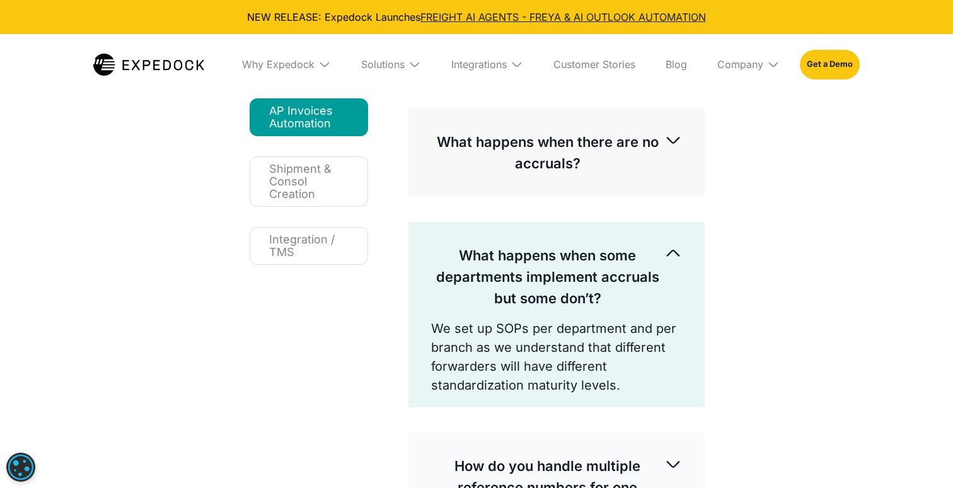
click at [671, 260] on img at bounding box center [673, 253] width 18 height 18
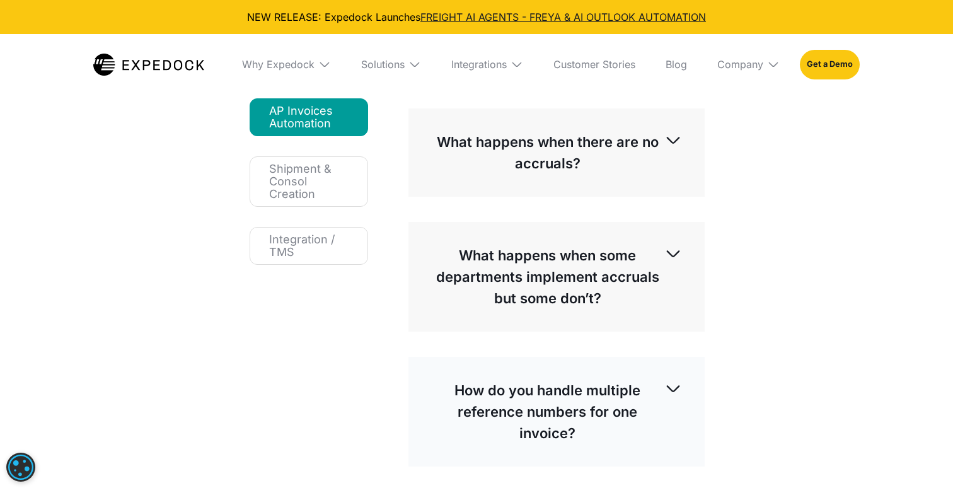
click at [671, 260] on img at bounding box center [673, 253] width 18 height 18
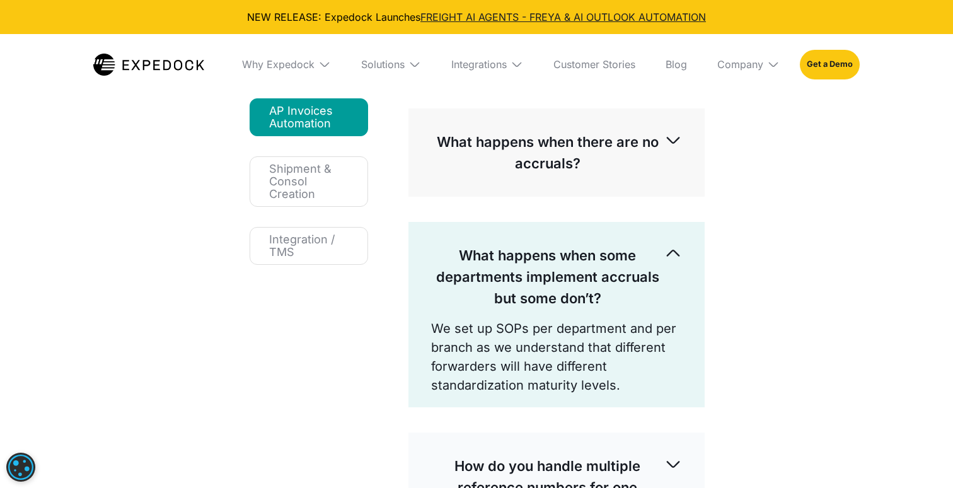
click at [671, 260] on img at bounding box center [673, 253] width 18 height 18
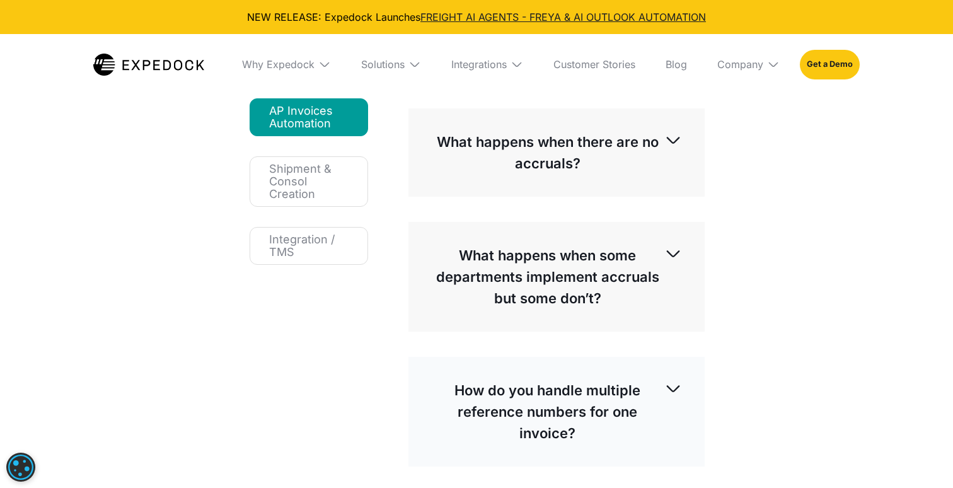
click at [671, 260] on img at bounding box center [673, 253] width 18 height 18
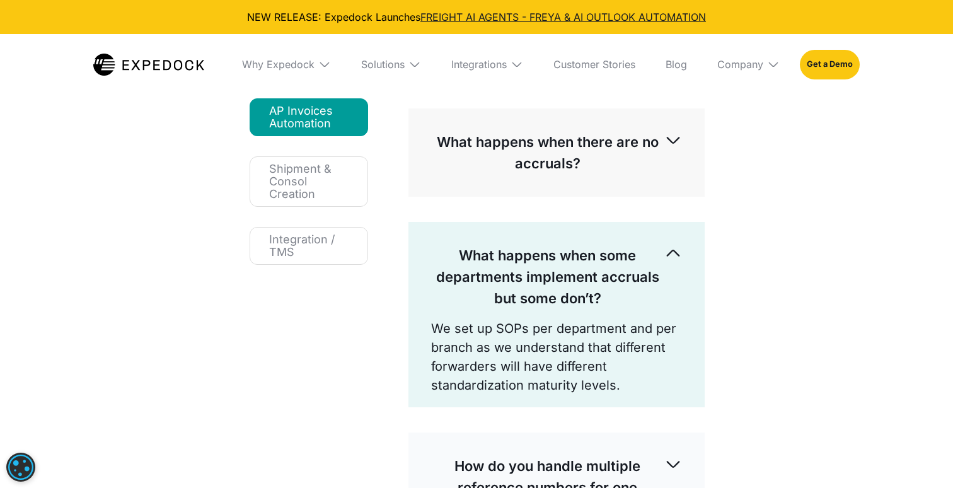
click at [671, 260] on img at bounding box center [673, 253] width 18 height 18
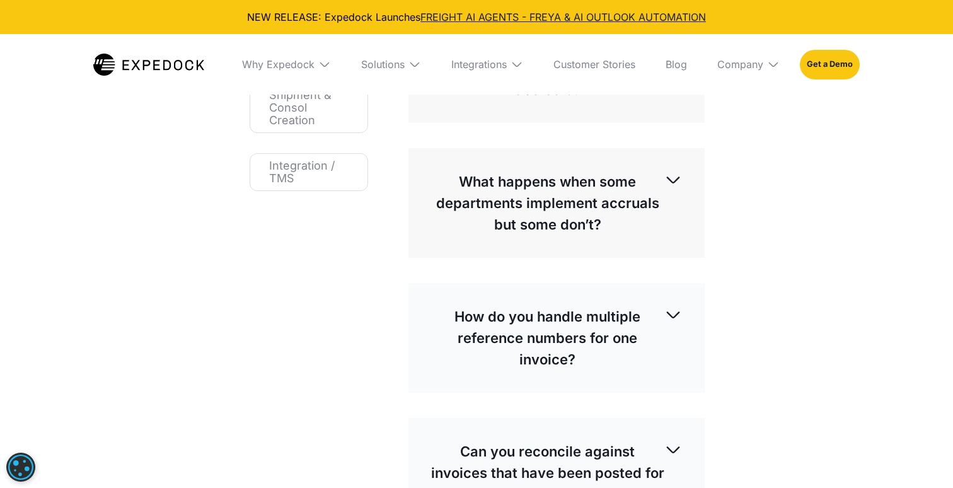
scroll to position [362, 0]
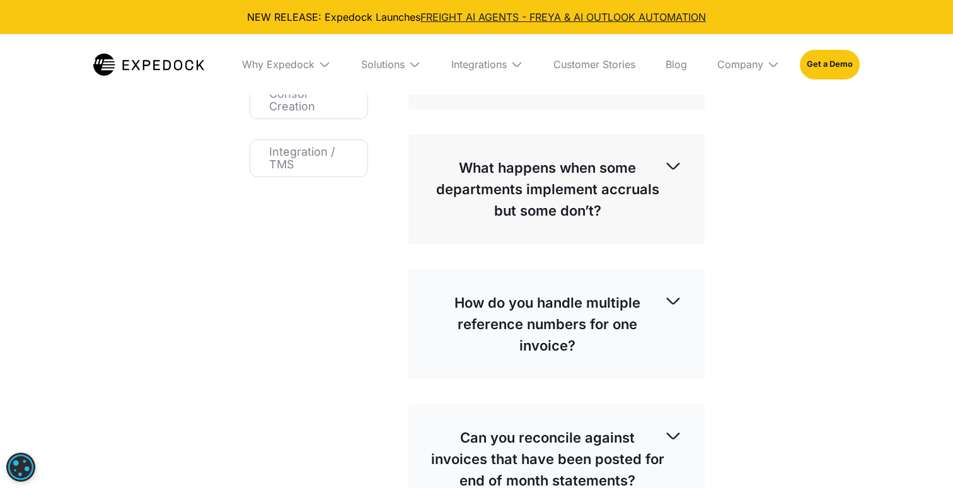
click at [662, 314] on p "How do you handle multiple reference numbers for one invoice?" at bounding box center [547, 324] width 233 height 64
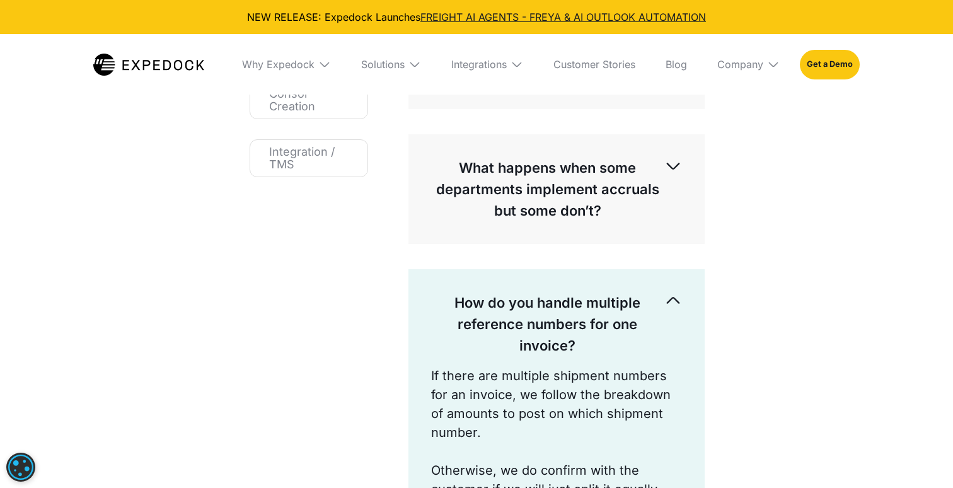
click at [662, 314] on p "How do you handle multiple reference numbers for one invoice?" at bounding box center [547, 324] width 233 height 64
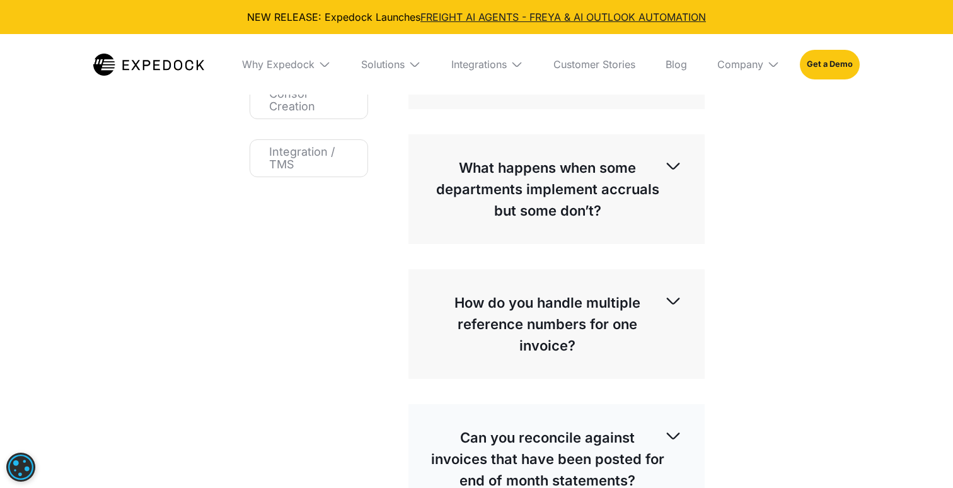
click at [662, 314] on p "How do you handle multiple reference numbers for one invoice?" at bounding box center [547, 324] width 233 height 64
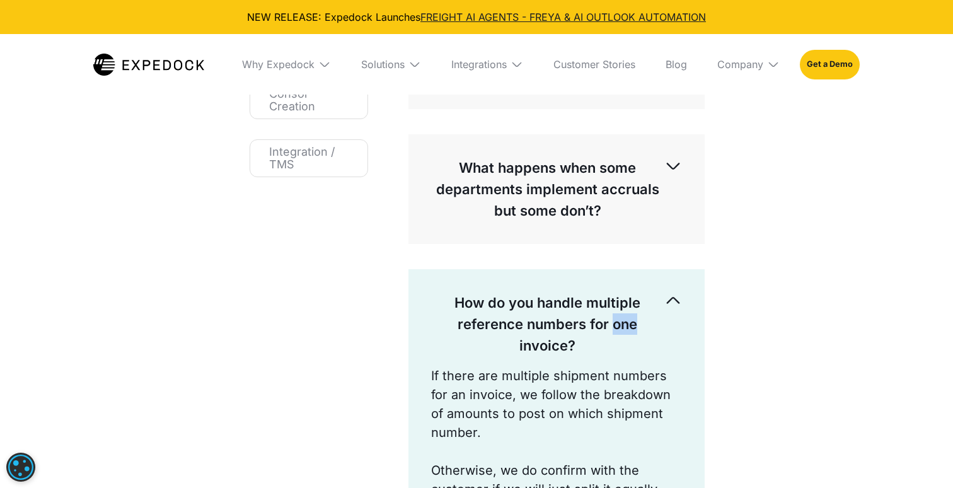
click at [662, 314] on p "How do you handle multiple reference numbers for one invoice?" at bounding box center [547, 324] width 233 height 64
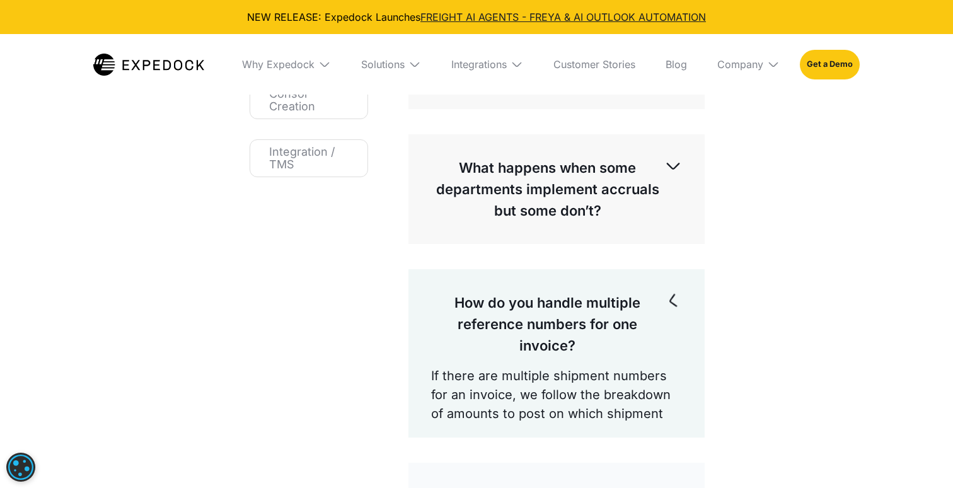
click at [662, 314] on p "How do you handle multiple reference numbers for one invoice?" at bounding box center [547, 324] width 233 height 64
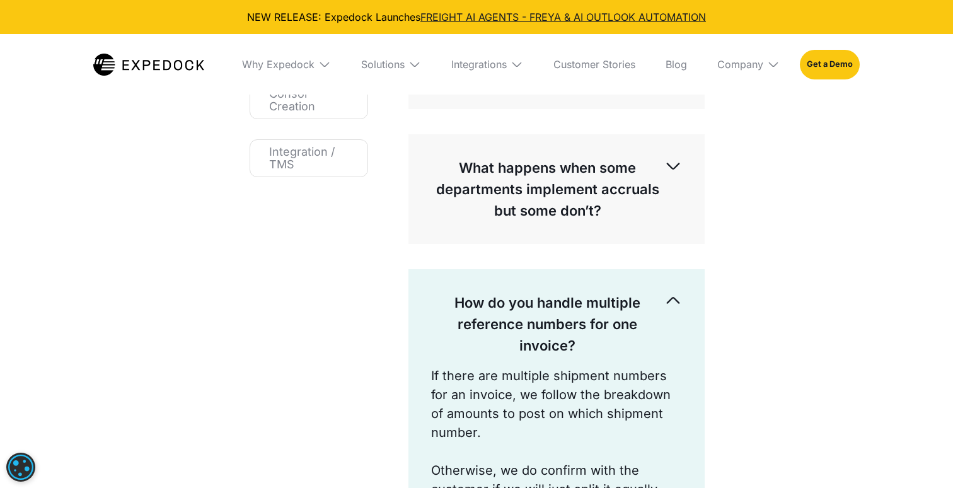
click at [662, 314] on p "How do you handle multiple reference numbers for one invoice?" at bounding box center [547, 324] width 233 height 64
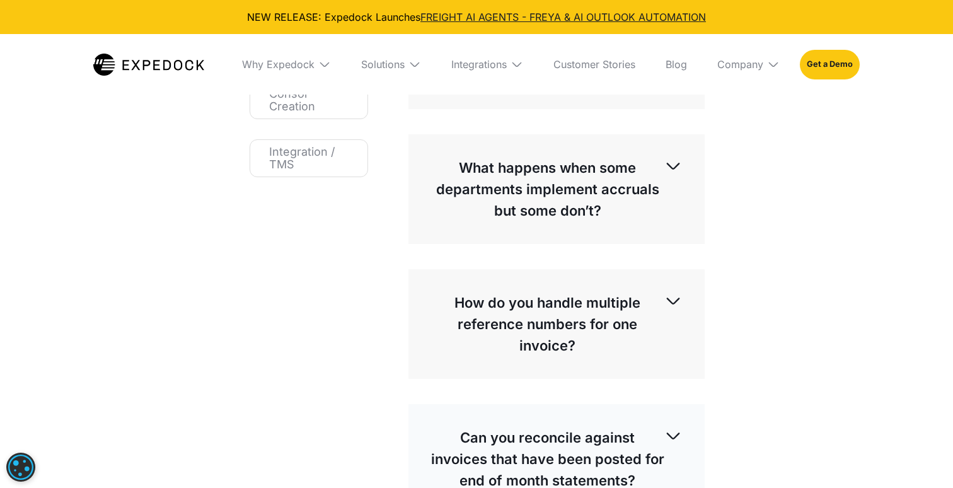
click at [662, 314] on p "How do you handle multiple reference numbers for one invoice?" at bounding box center [547, 324] width 233 height 64
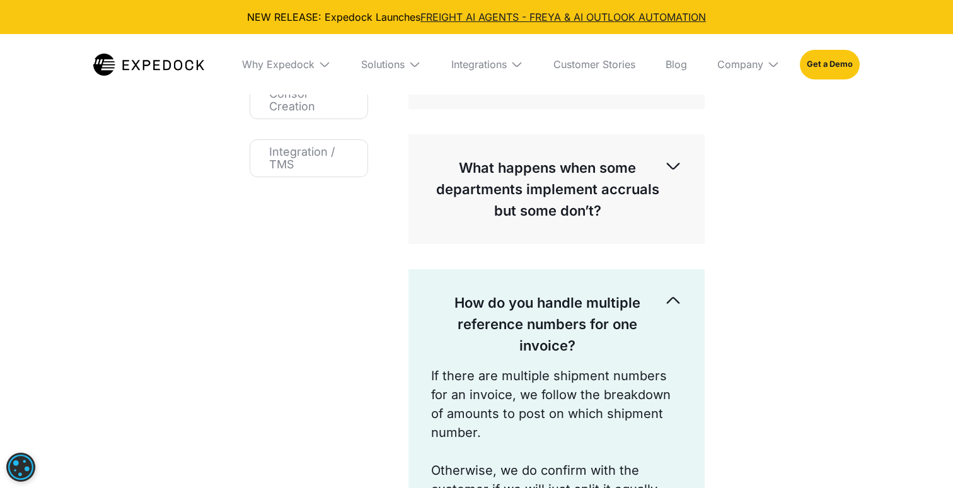
click at [662, 314] on p "How do you handle multiple reference numbers for one invoice?" at bounding box center [547, 324] width 233 height 64
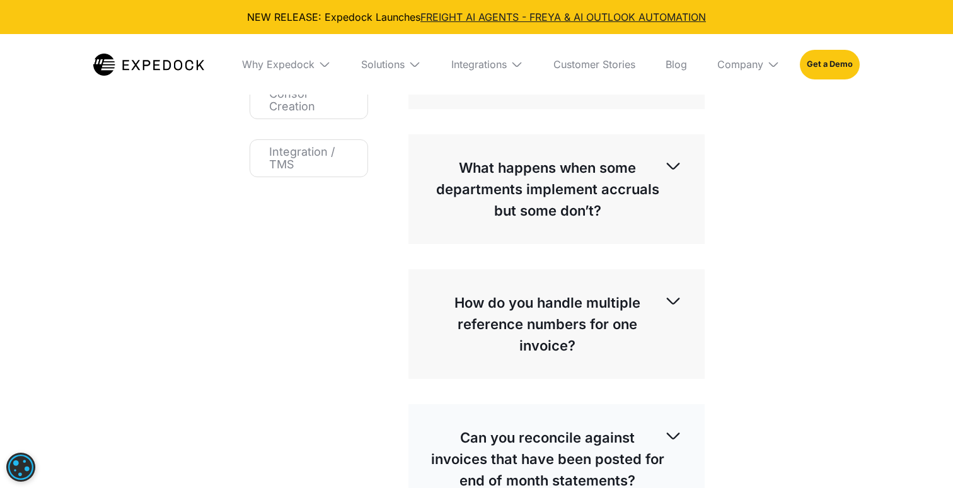
click at [664, 302] on img at bounding box center [673, 301] width 18 height 18
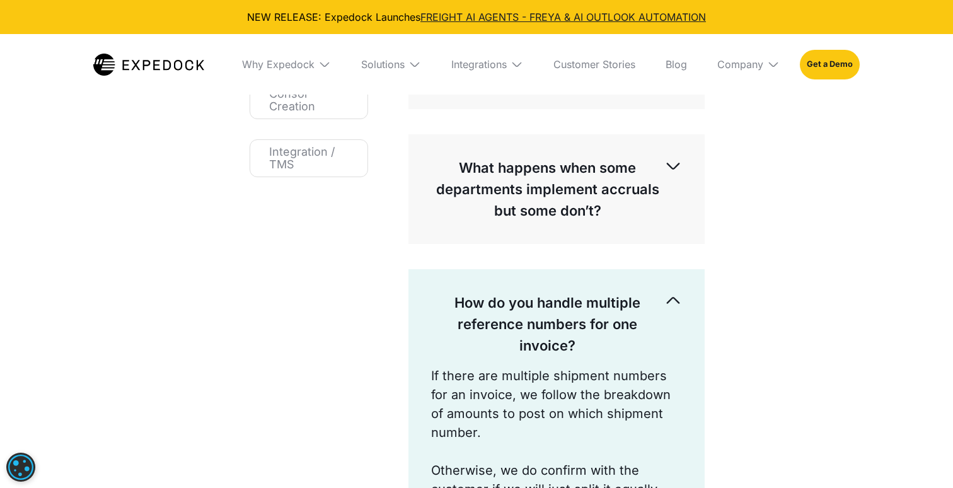
click at [673, 298] on img at bounding box center [673, 301] width 18 height 18
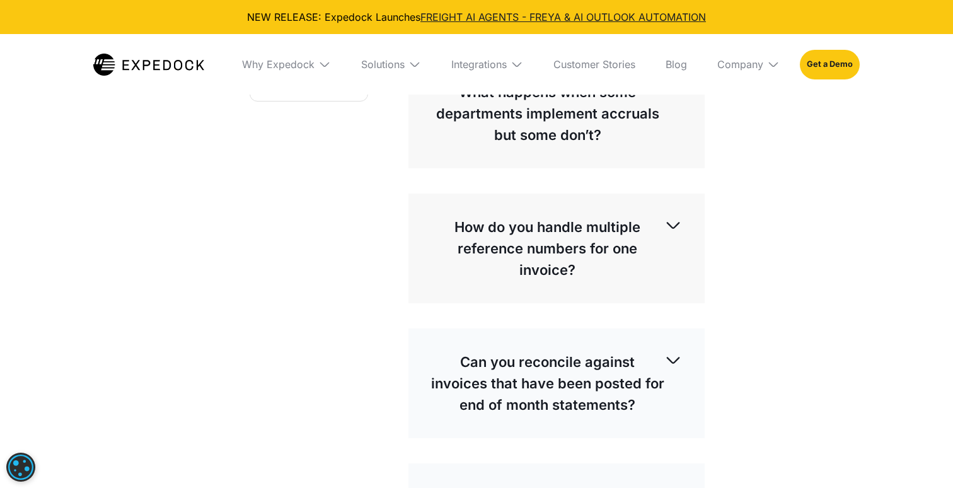
scroll to position [526, 0]
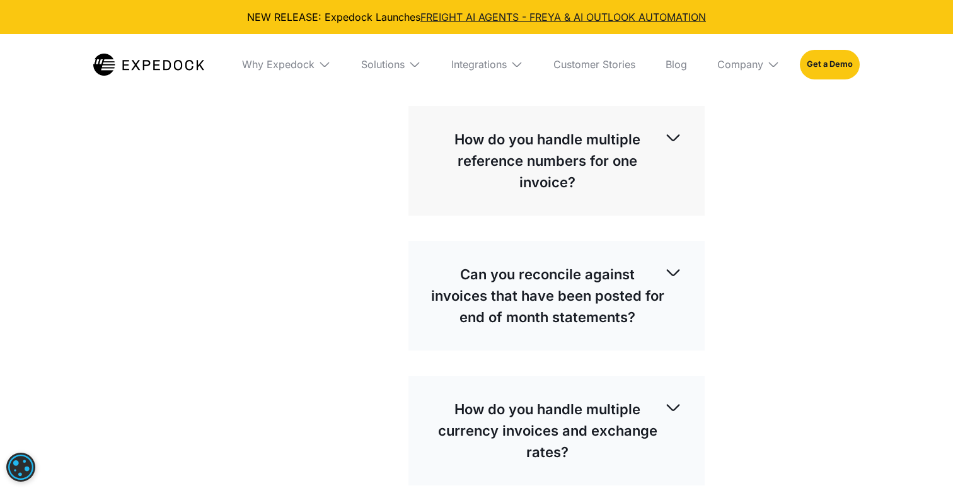
click at [673, 273] on img at bounding box center [673, 272] width 18 height 18
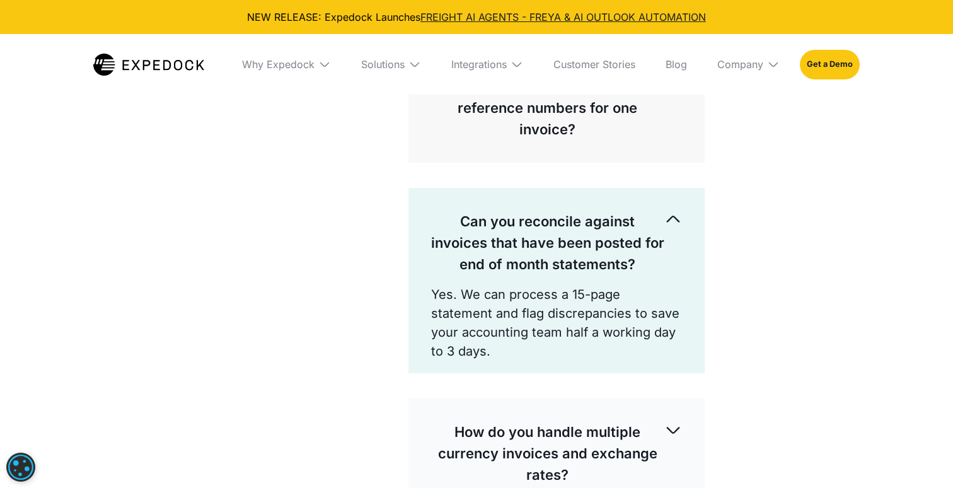
scroll to position [585, 0]
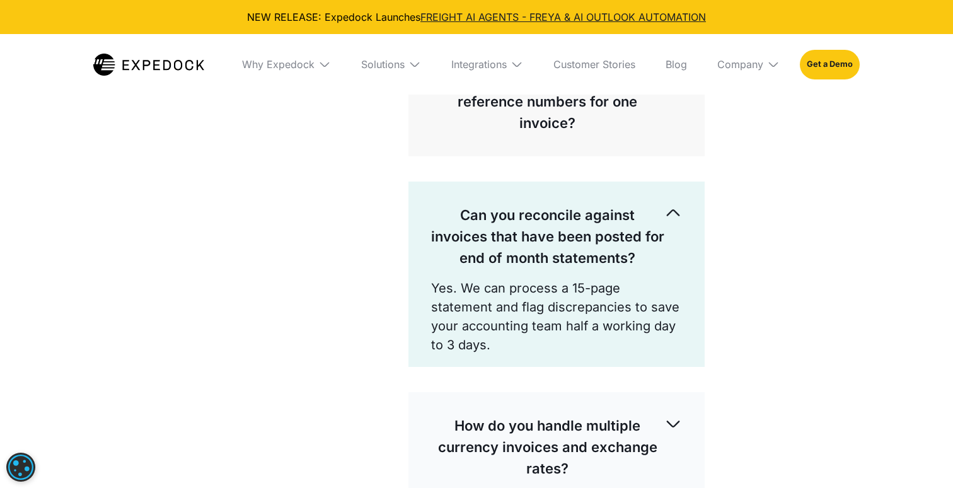
click at [648, 213] on p "Can you reconcile against invoices that have been posted for end of month state…" at bounding box center [547, 236] width 233 height 64
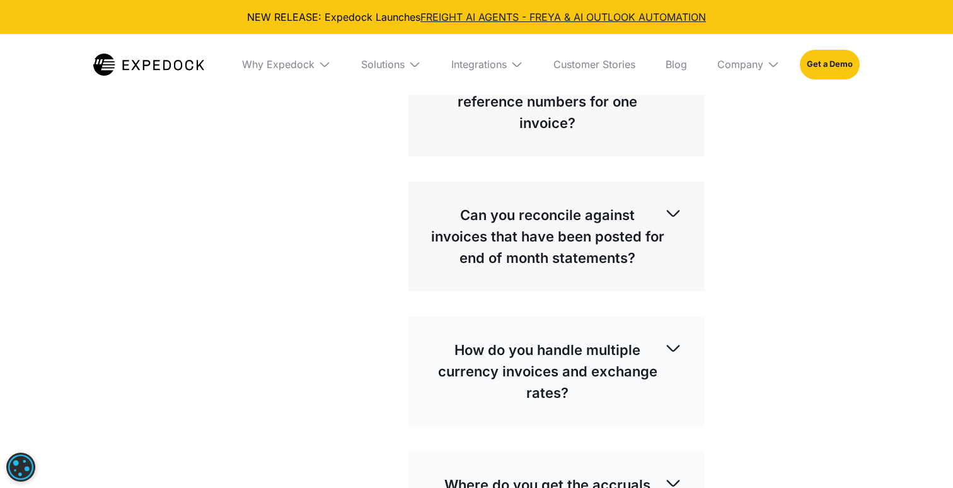
click at [648, 213] on p "Can you reconcile against invoices that have been posted for end of month state…" at bounding box center [547, 236] width 233 height 64
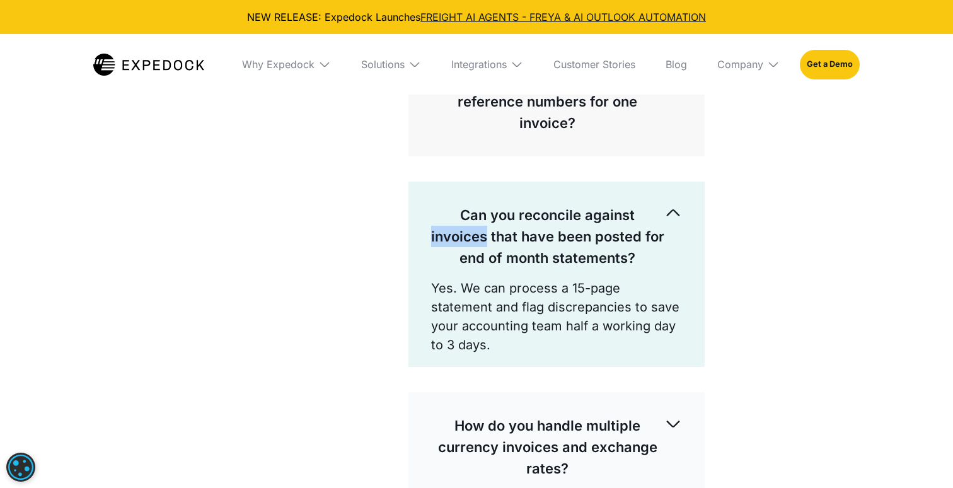
click at [670, 217] on img at bounding box center [673, 213] width 18 height 18
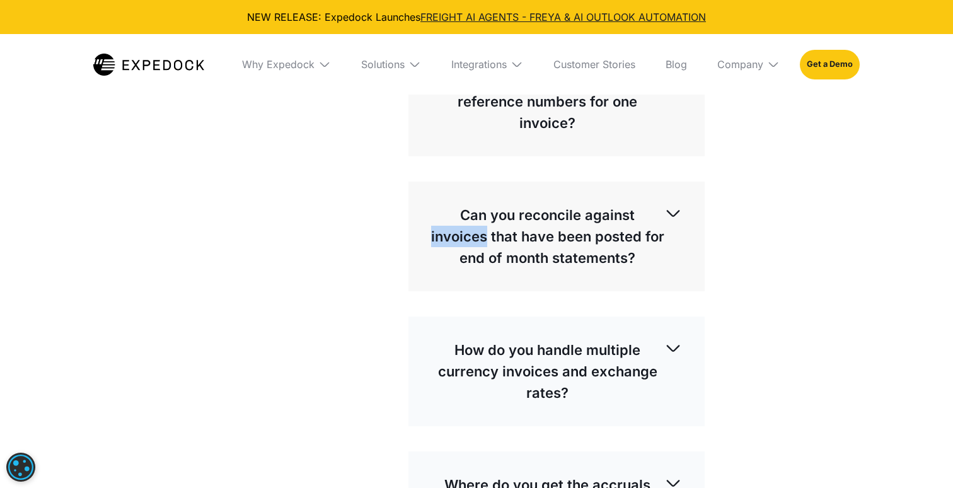
click at [657, 221] on p "Can you reconcile against invoices that have been posted for end of month state…" at bounding box center [547, 236] width 233 height 64
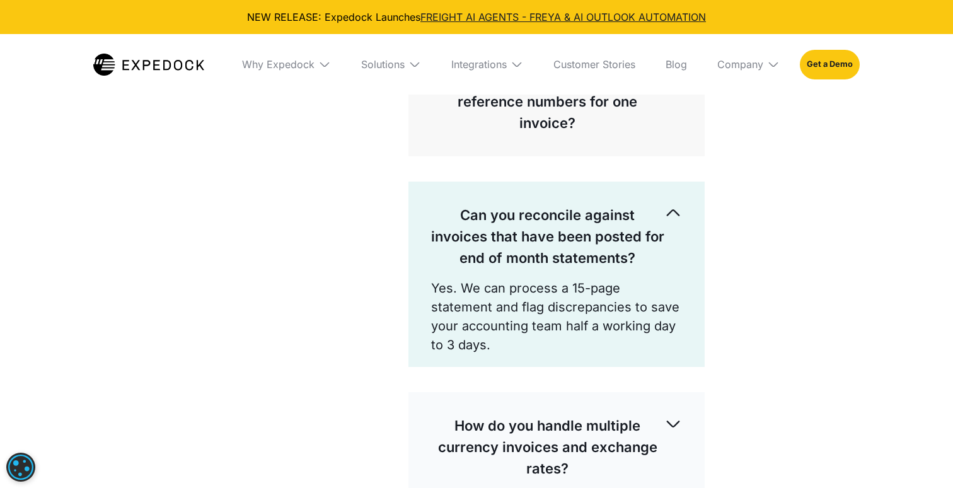
click at [641, 230] on p "Can you reconcile against invoices that have been posted for end of month state…" at bounding box center [547, 236] width 233 height 64
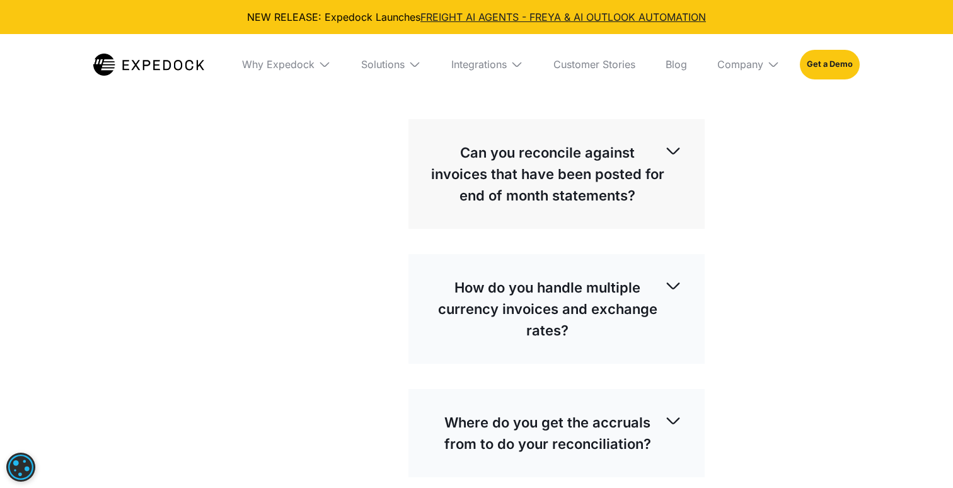
scroll to position [643, 0]
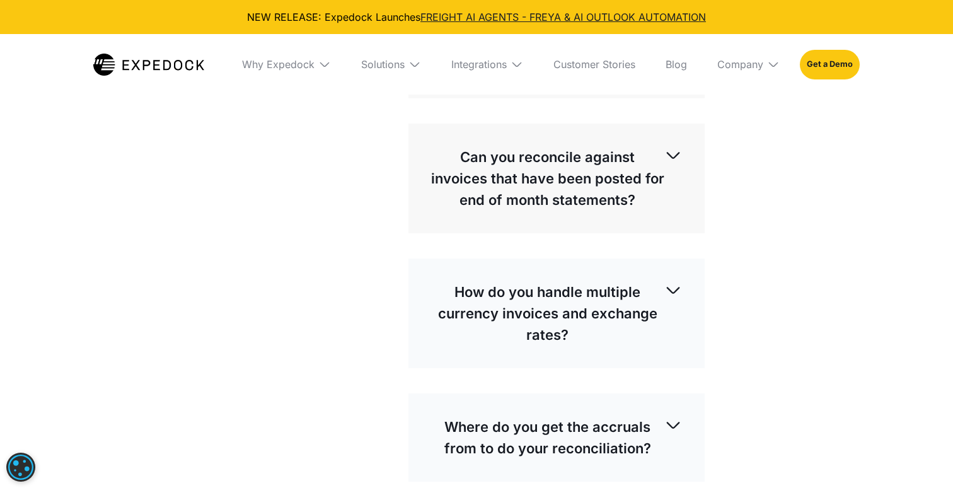
click at [603, 181] on p "Can you reconcile against invoices that have been posted for end of month state…" at bounding box center [547, 178] width 233 height 64
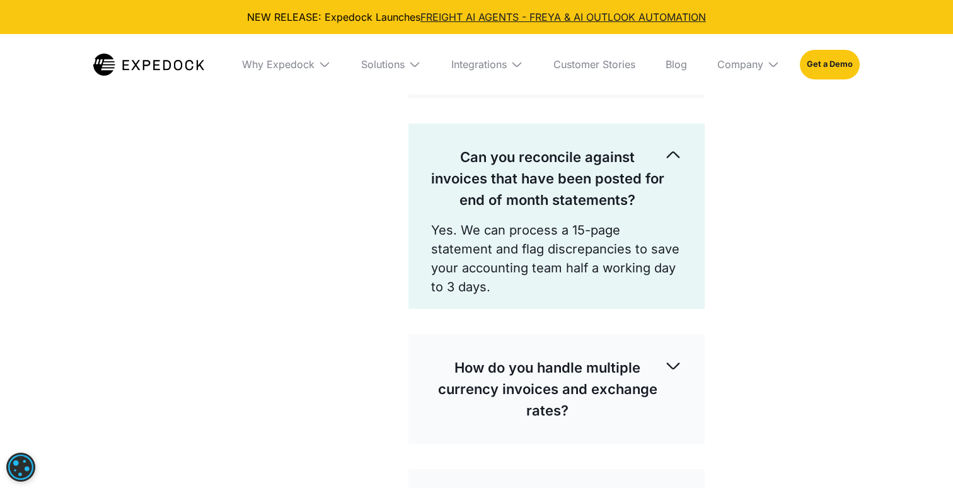
click at [603, 181] on p "Can you reconcile against invoices that have been posted for end of month state…" at bounding box center [547, 178] width 233 height 64
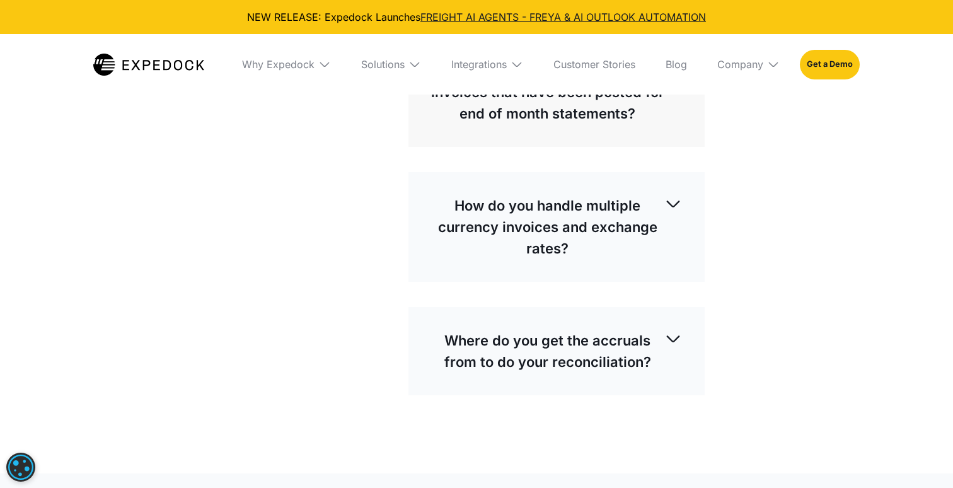
scroll to position [865, 0]
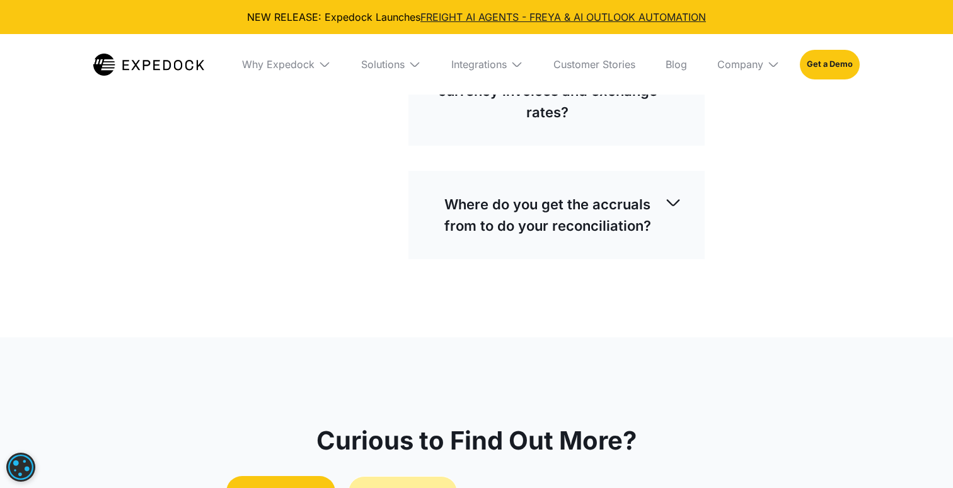
click at [617, 217] on p "Where do you get the accruals from to do your reconciliation?" at bounding box center [547, 214] width 233 height 43
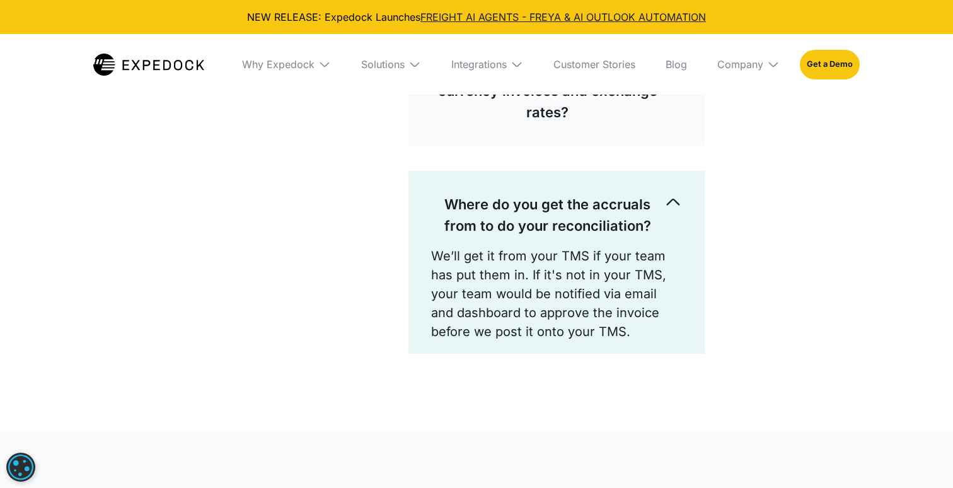
click at [480, 202] on p "Where do you get the accruals from to do your reconciliation?" at bounding box center [547, 214] width 233 height 43
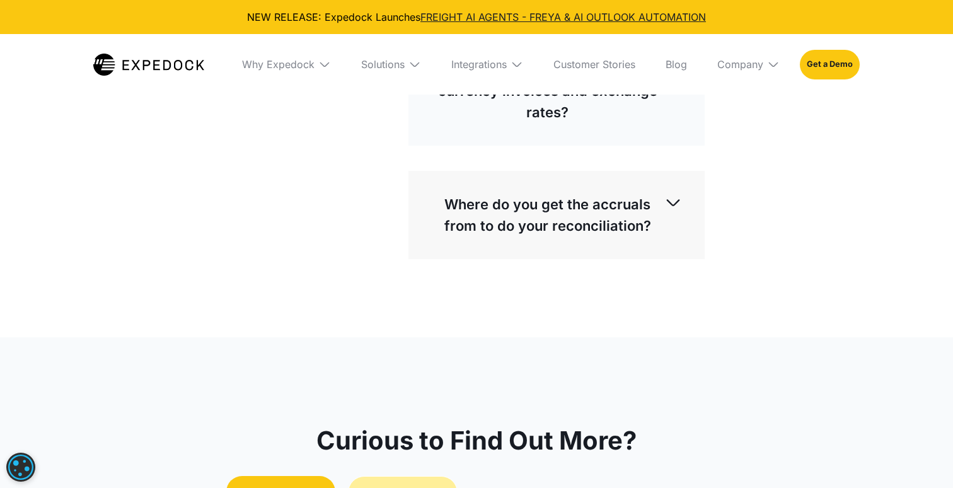
click at [480, 202] on p "Where do you get the accruals from to do your reconciliation?" at bounding box center [547, 214] width 233 height 43
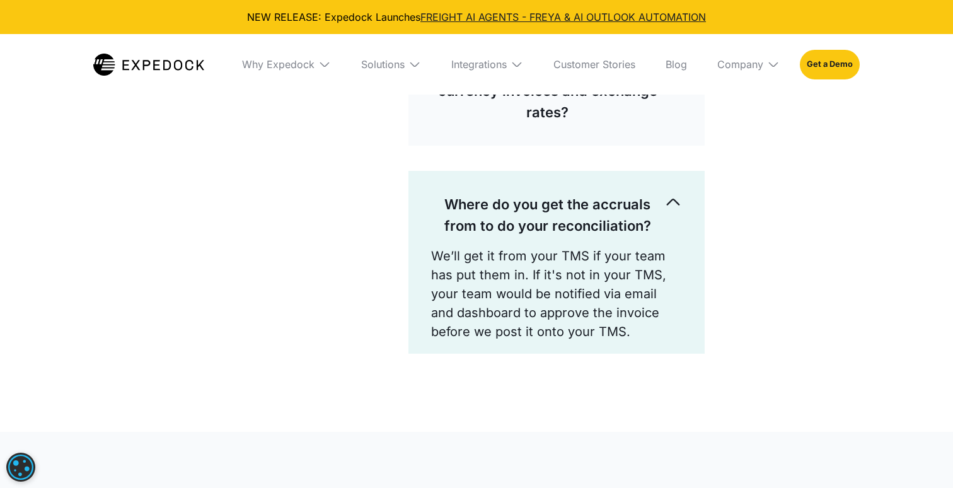
click at [480, 202] on p "Where do you get the accruals from to do your reconciliation?" at bounding box center [547, 214] width 233 height 43
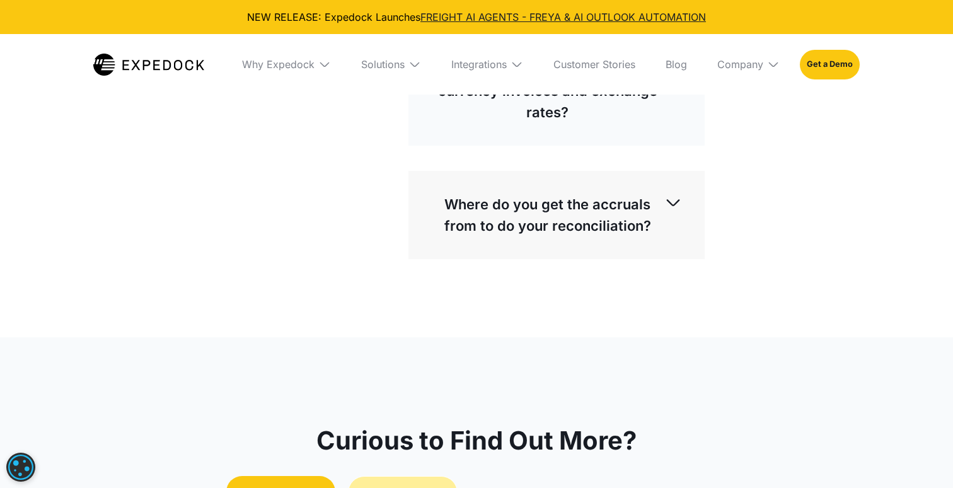
click at [480, 202] on p "Where do you get the accruals from to do your reconciliation?" at bounding box center [547, 214] width 233 height 43
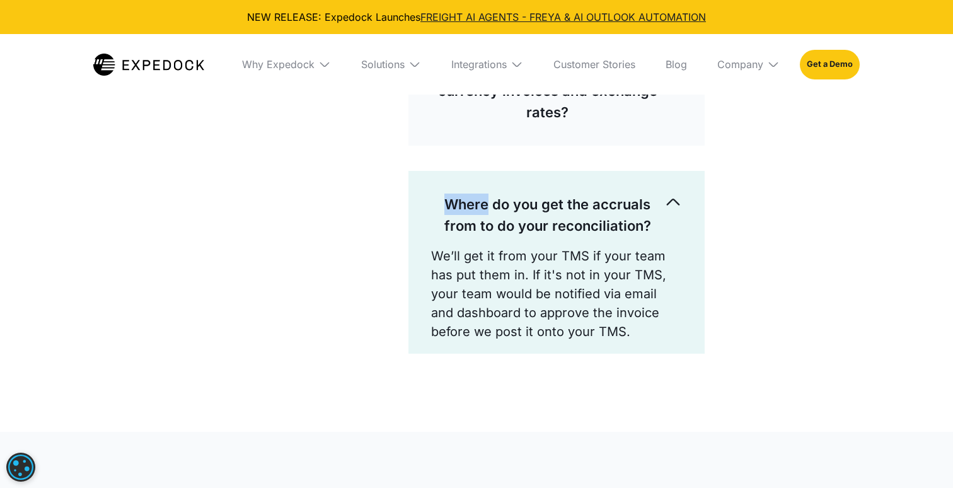
click at [480, 202] on p "Where do you get the accruals from to do your reconciliation?" at bounding box center [547, 214] width 233 height 43
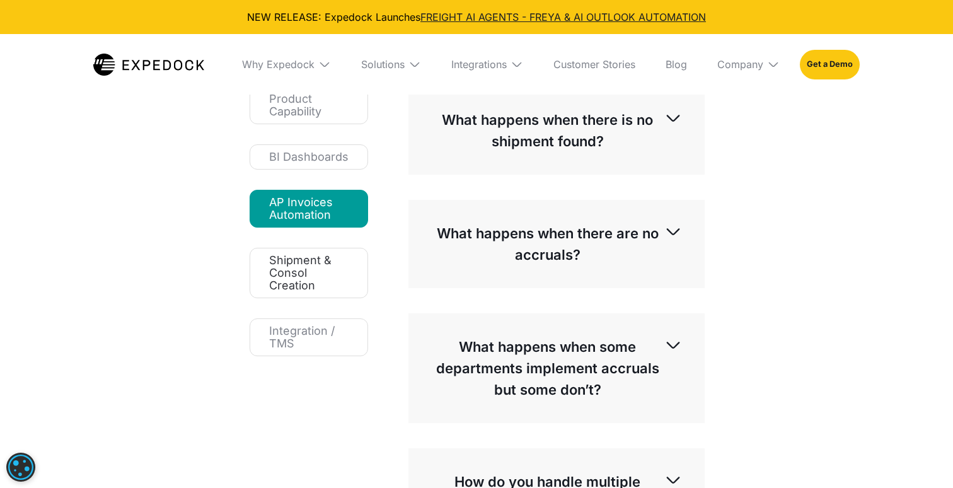
scroll to position [130, 0]
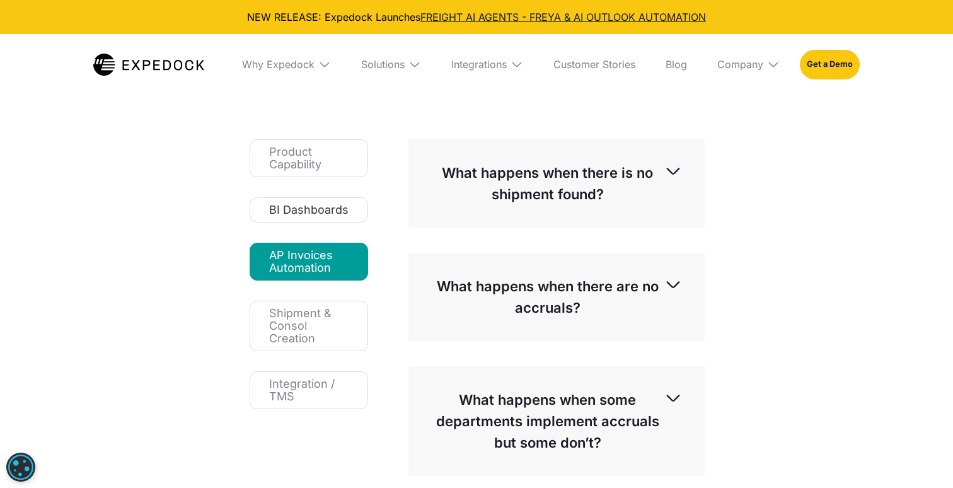
click at [290, 206] on div "BI Dashboards" at bounding box center [308, 210] width 79 height 13
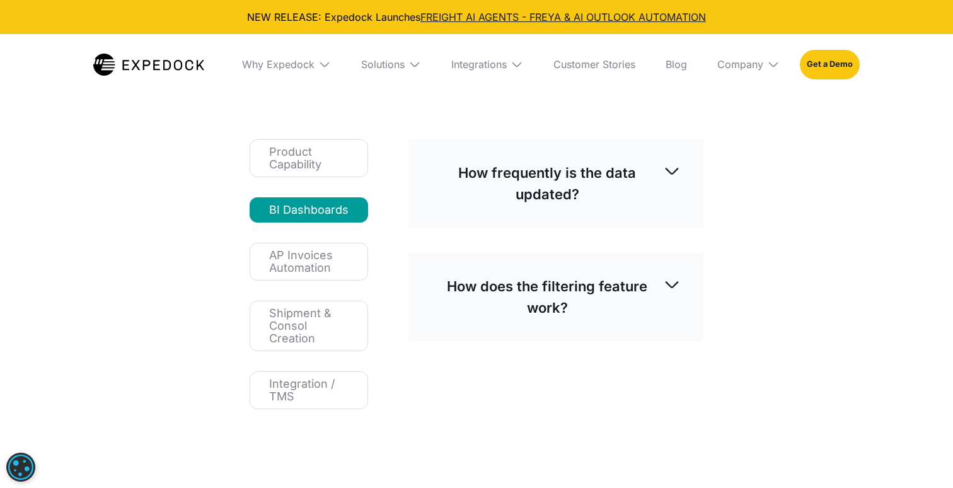
click at [634, 175] on p "How frequently is the data updated?" at bounding box center [547, 183] width 232 height 43
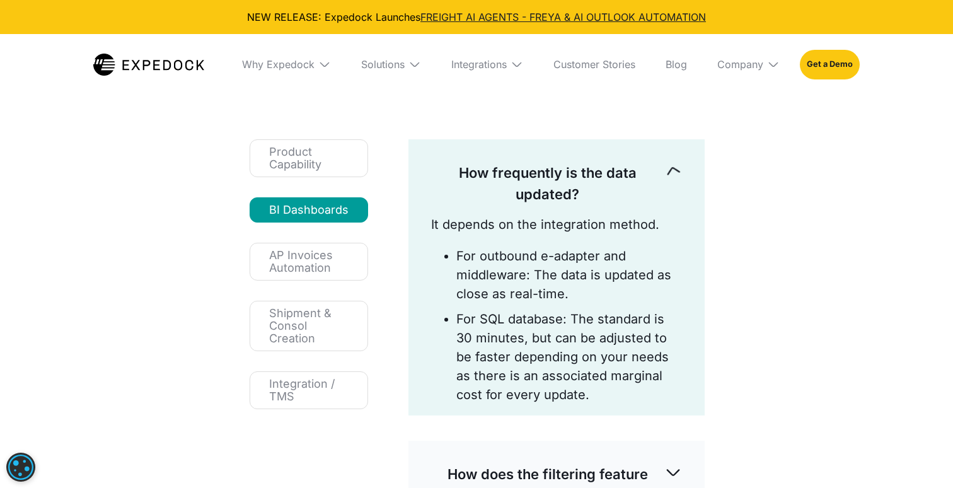
click at [634, 175] on p "How frequently is the data updated?" at bounding box center [547, 183] width 233 height 43
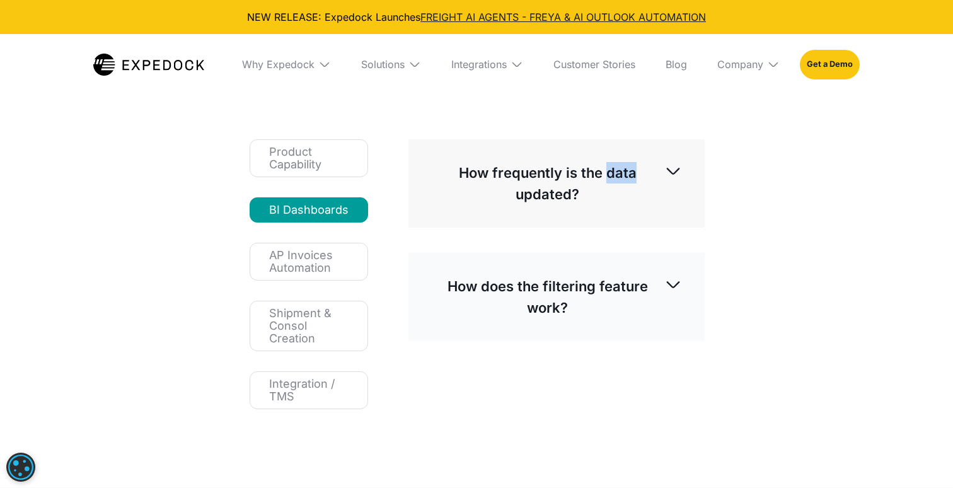
click at [634, 175] on p "How frequently is the data updated?" at bounding box center [547, 183] width 233 height 43
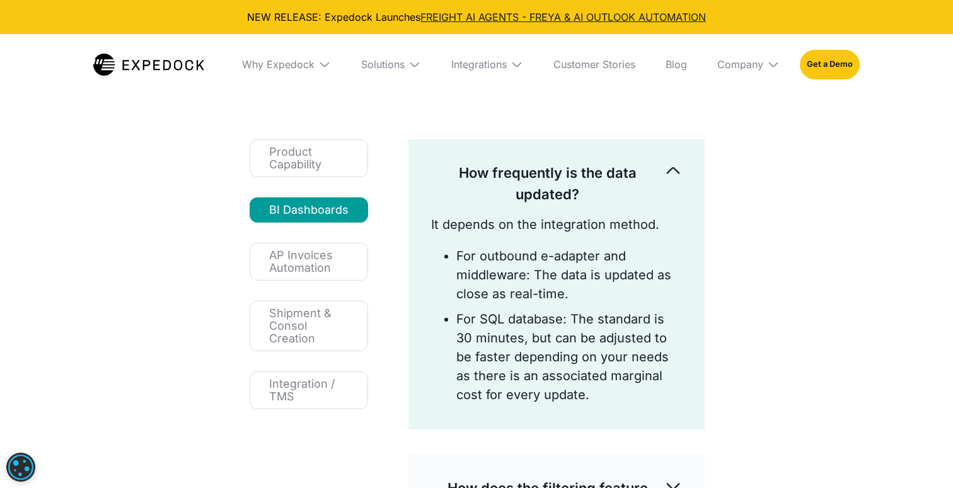
click at [660, 161] on div "How frequently is the data updated?" at bounding box center [556, 183] width 251 height 63
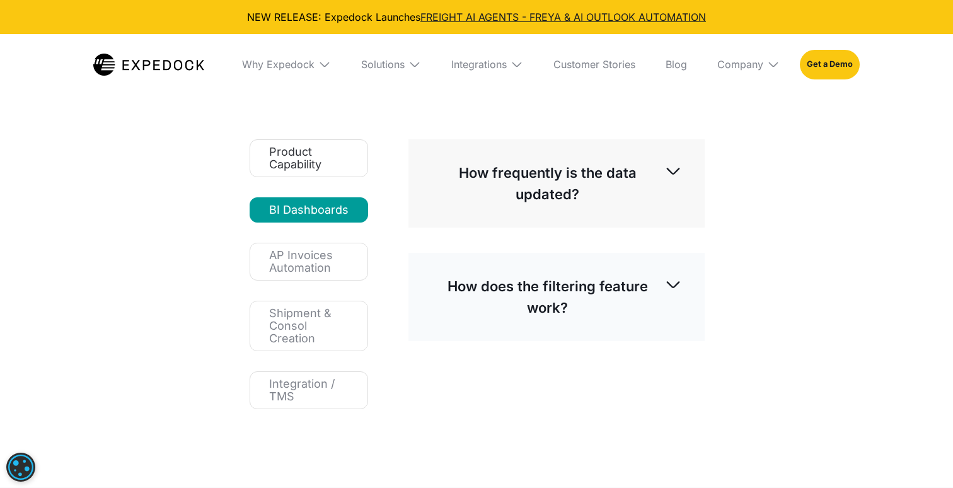
click at [287, 173] on link "Product Capability" at bounding box center [309, 158] width 118 height 38
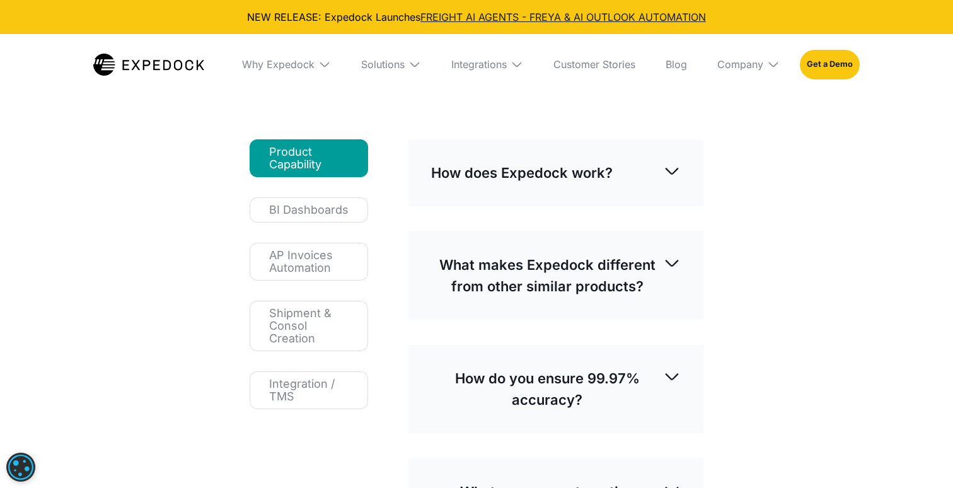
scroll to position [152, 0]
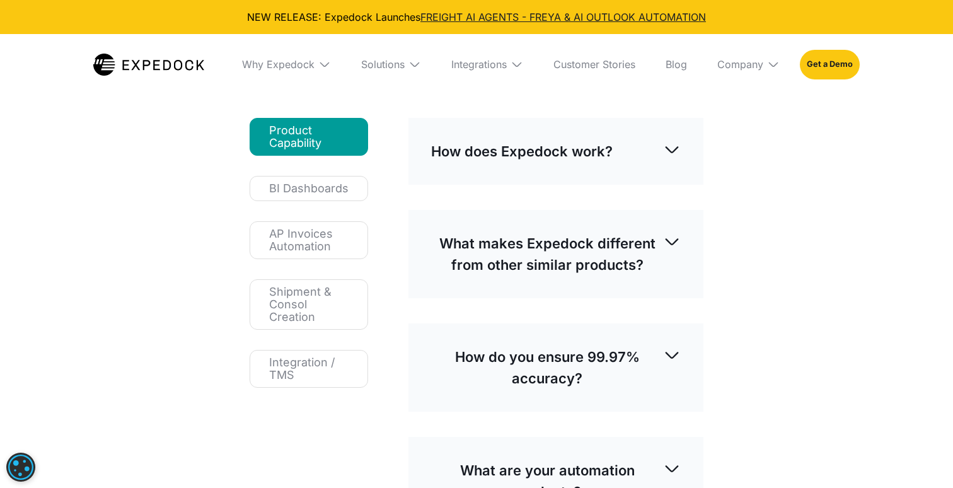
click at [550, 277] on div "What makes Expedock different from other similar products?" at bounding box center [556, 253] width 250 height 63
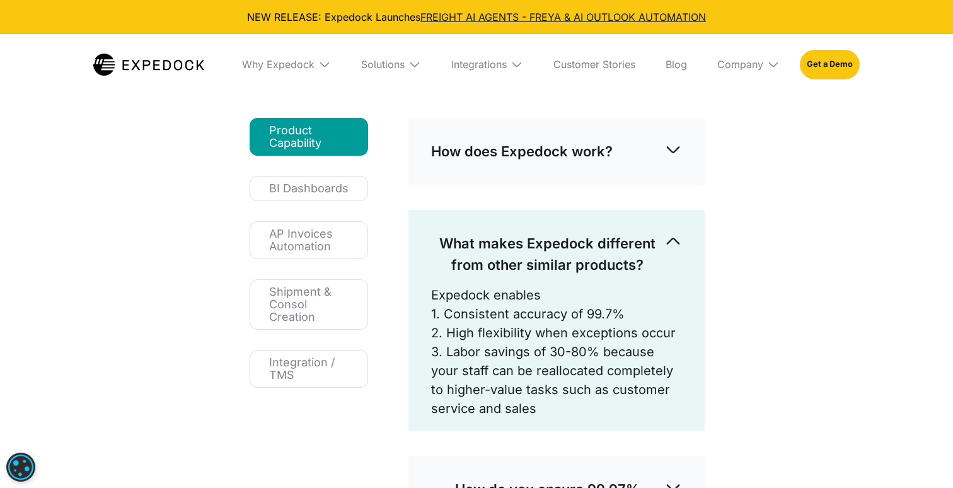
click at [503, 241] on p "What makes Expedock different from other similar products?" at bounding box center [547, 254] width 233 height 43
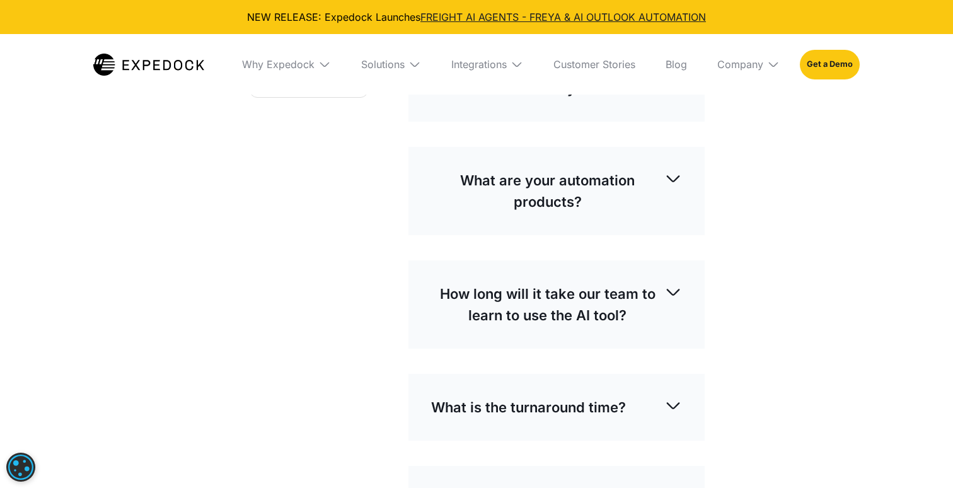
scroll to position [470, 0]
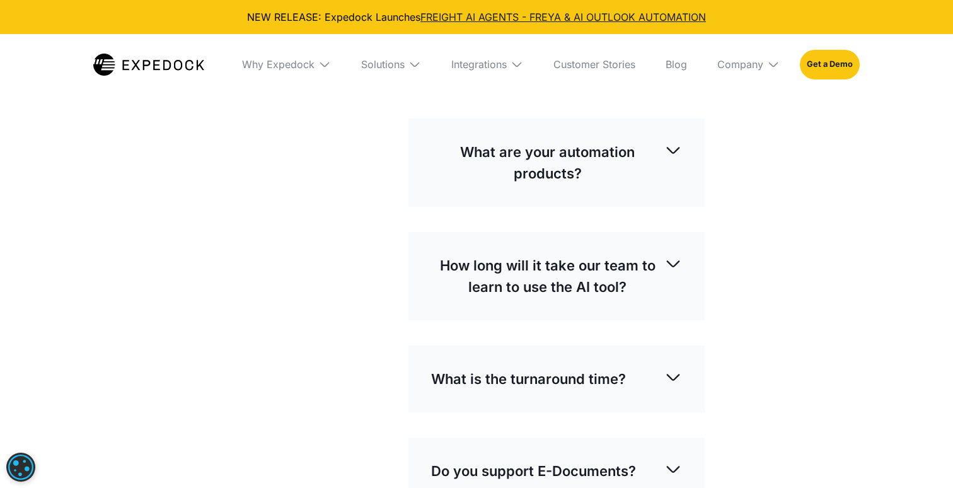
click at [493, 161] on p "What are your automation products?" at bounding box center [547, 162] width 233 height 43
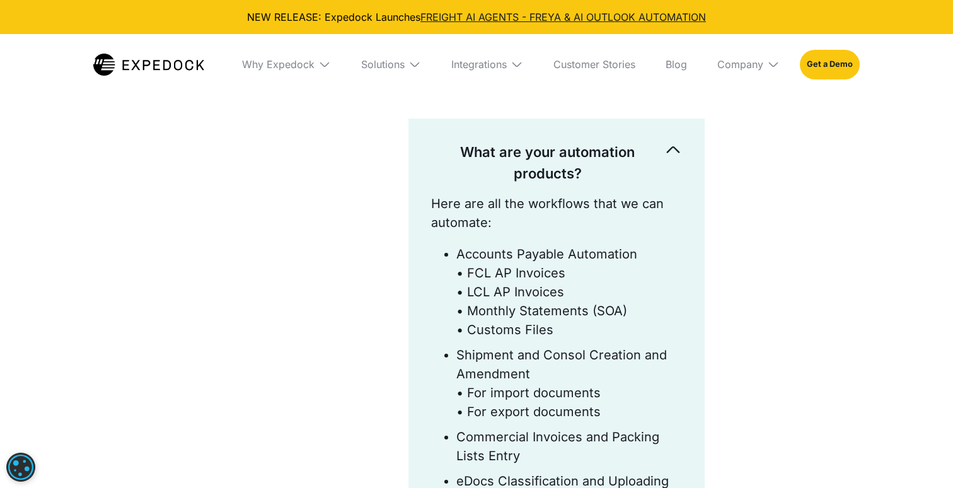
click at [493, 161] on p "What are your automation products?" at bounding box center [547, 162] width 233 height 43
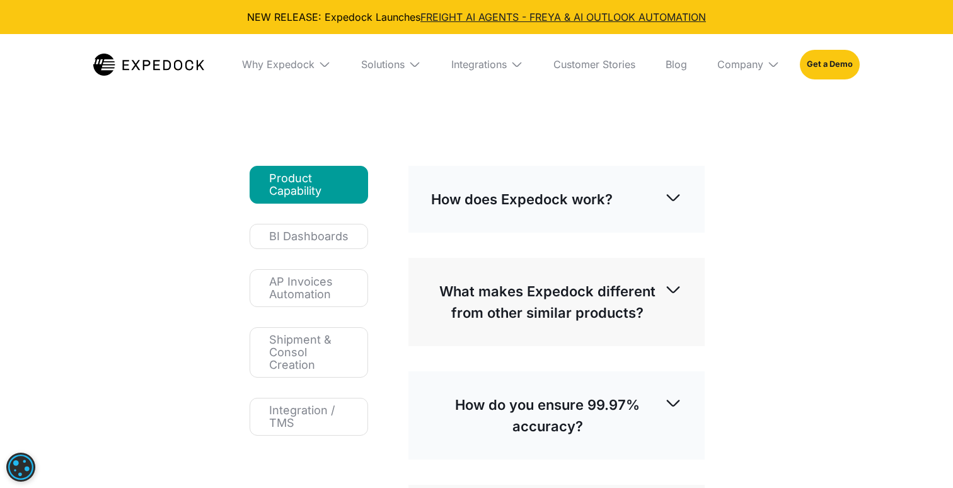
scroll to position [159, 0]
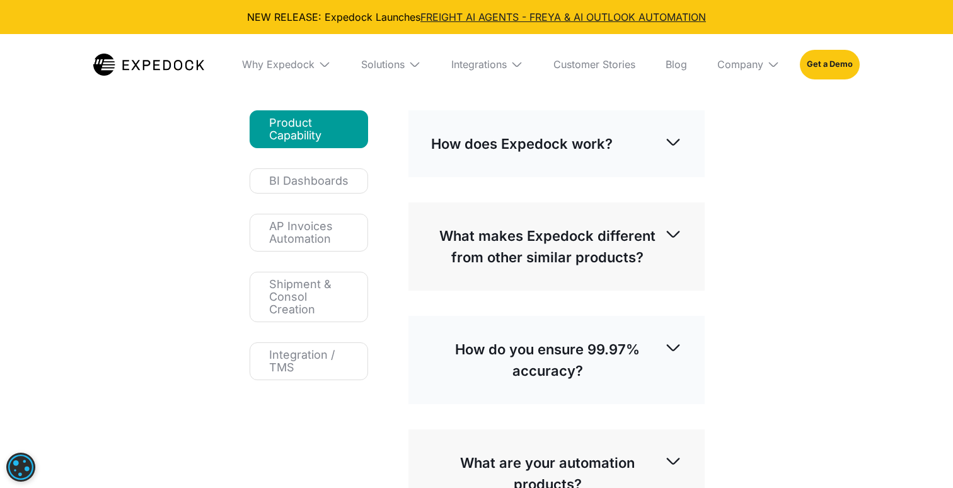
click at [497, 149] on p "How does Expedock work?" at bounding box center [521, 143] width 181 height 21
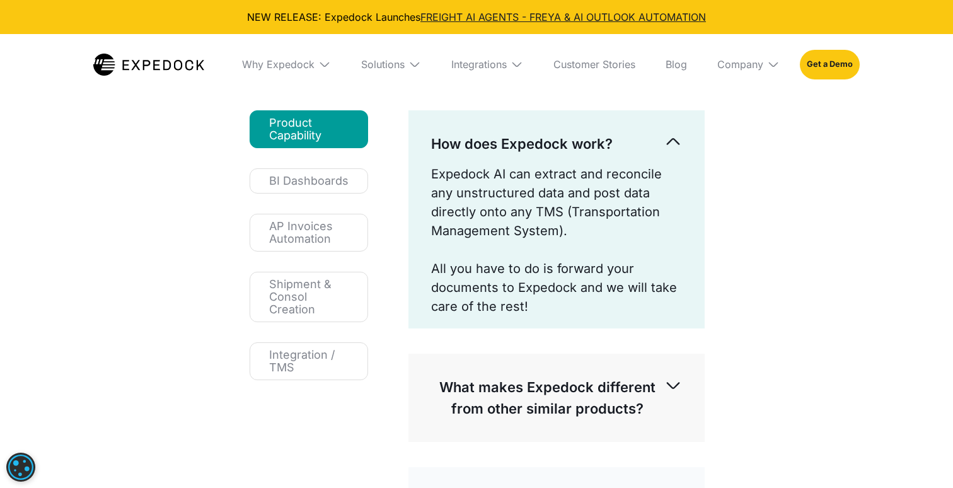
click at [479, 147] on p "How does Expedock work?" at bounding box center [521, 143] width 181 height 21
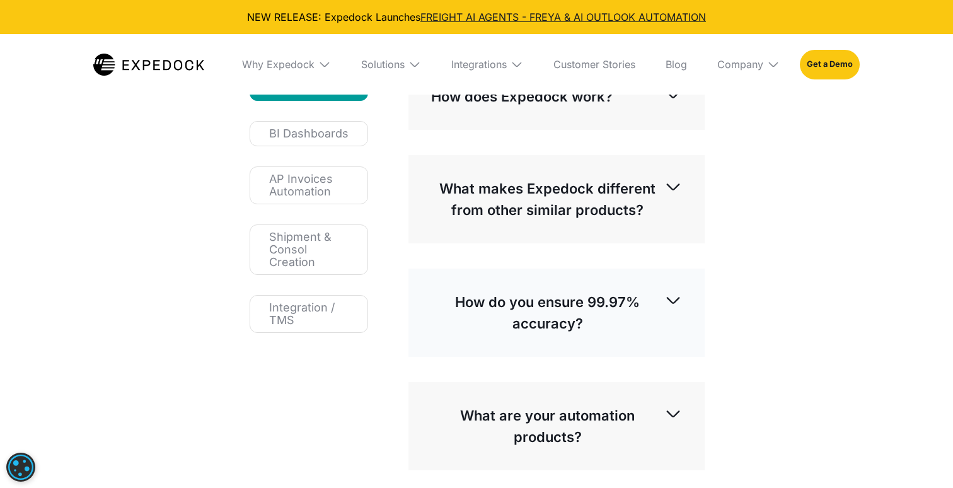
scroll to position [210, 0]
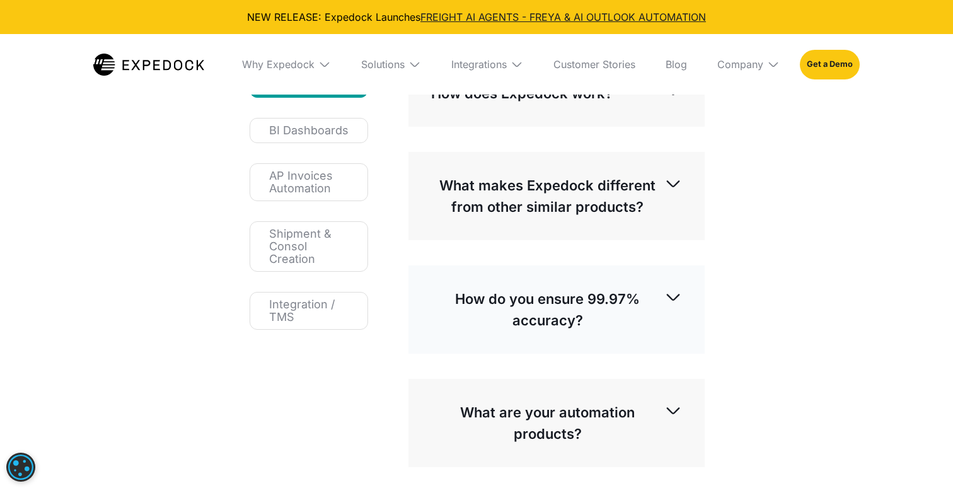
click at [553, 215] on p "What makes Expedock different from other similar products?" at bounding box center [547, 196] width 233 height 43
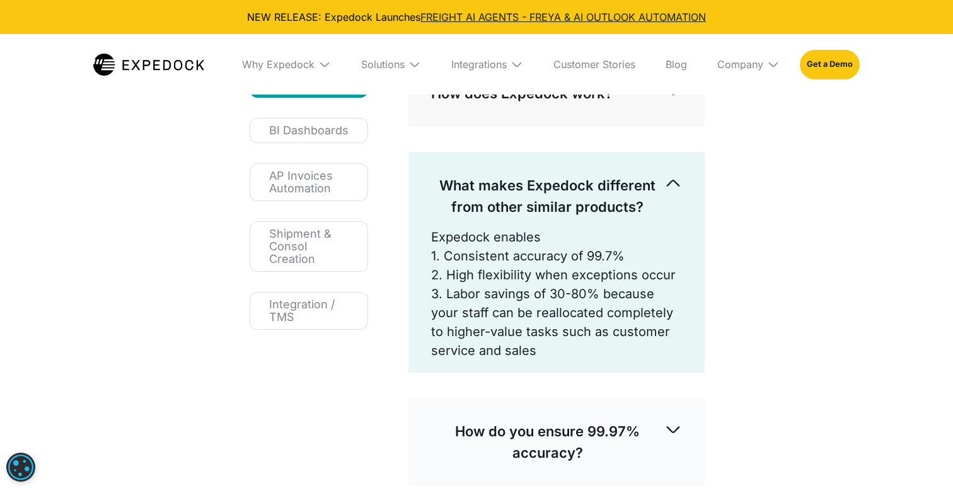
click at [555, 205] on p "What makes Expedock different from other similar products?" at bounding box center [547, 196] width 233 height 43
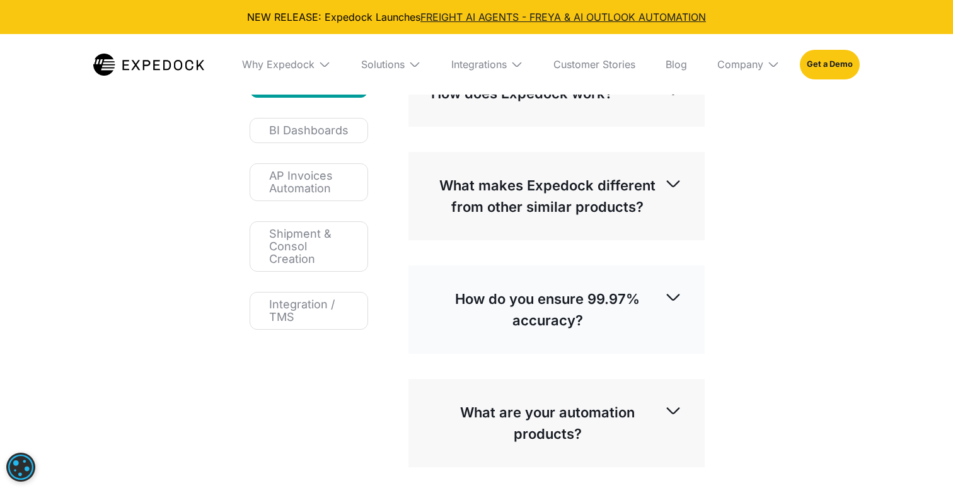
click at [542, 312] on p "How do you ensure 99.97% accuracy?" at bounding box center [547, 309] width 233 height 43
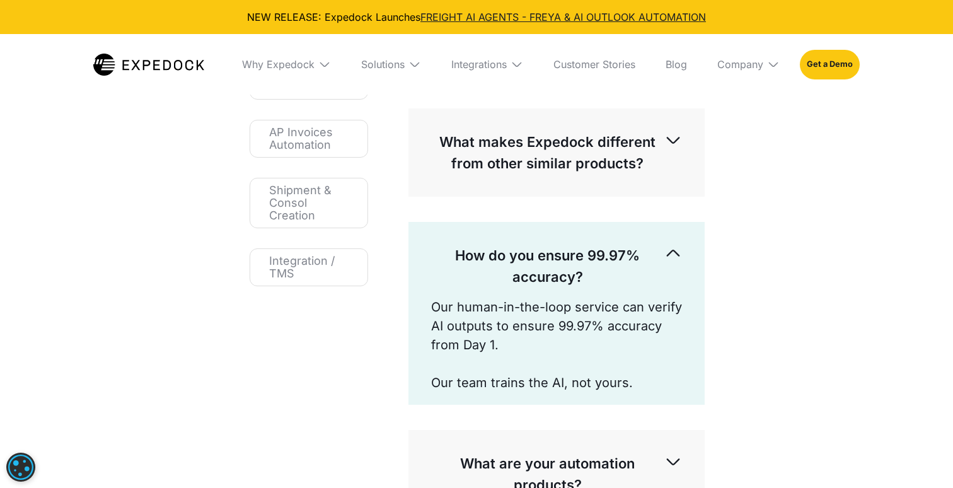
scroll to position [256, 0]
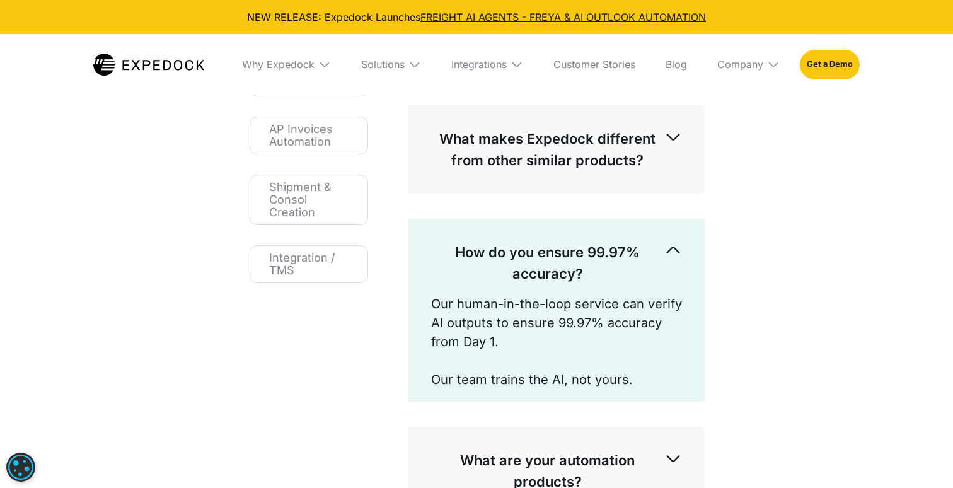
click at [585, 250] on p "How do you ensure 99.97% accuracy?" at bounding box center [547, 262] width 233 height 43
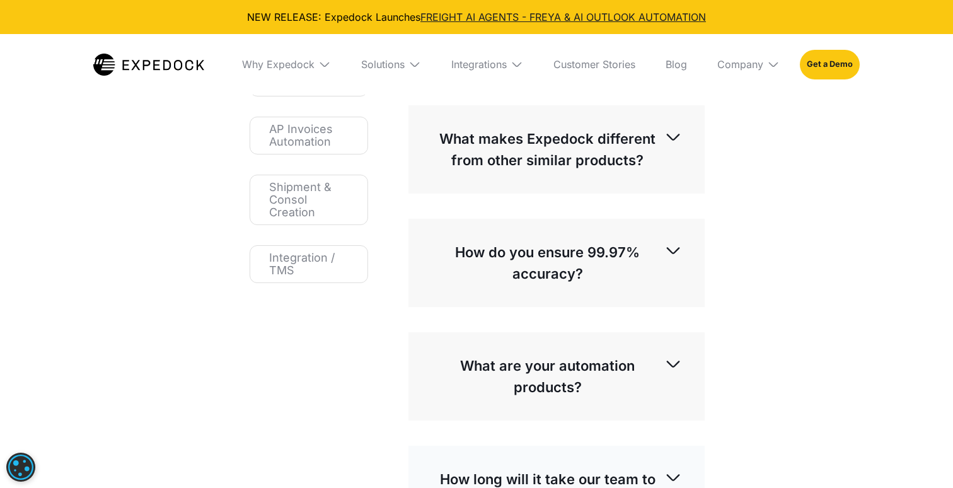
click at [585, 250] on p "How do you ensure 99.97% accuracy?" at bounding box center [547, 262] width 233 height 43
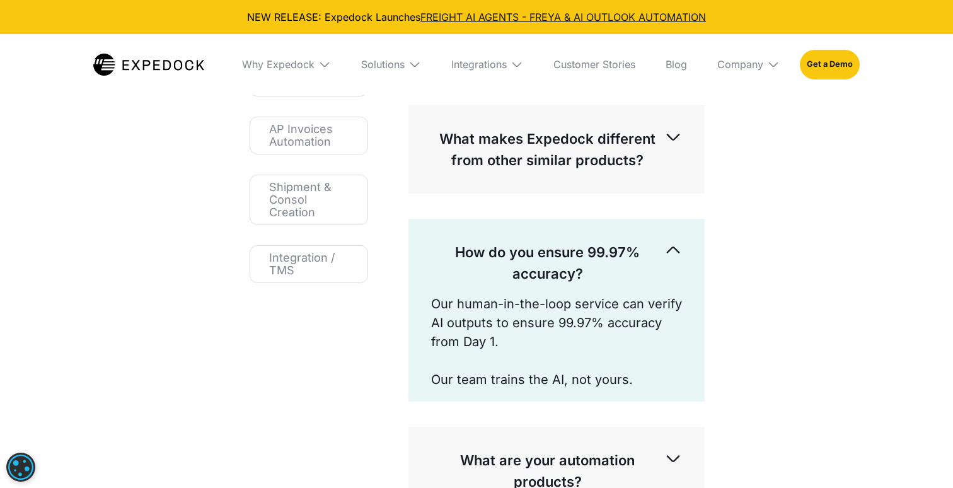
click at [585, 250] on p "How do you ensure 99.97% accuracy?" at bounding box center [547, 262] width 233 height 43
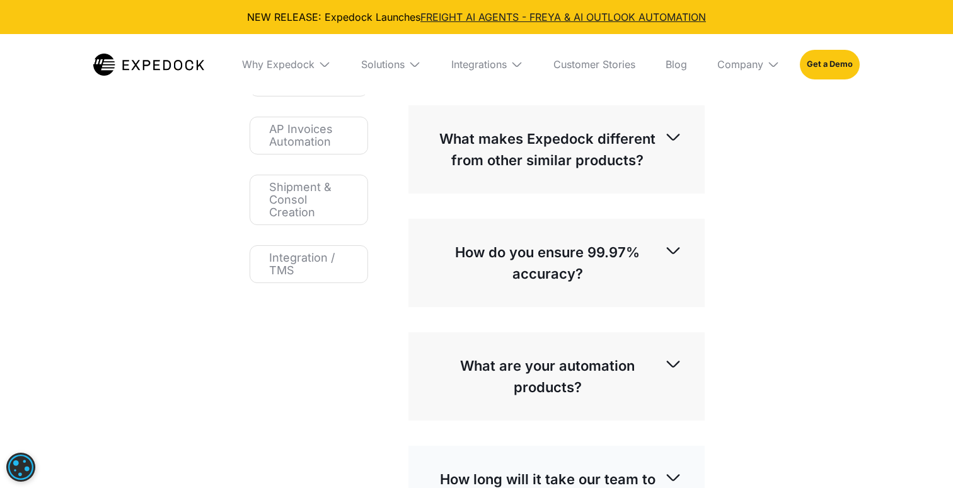
click at [554, 362] on p "What are your automation products?" at bounding box center [547, 376] width 233 height 43
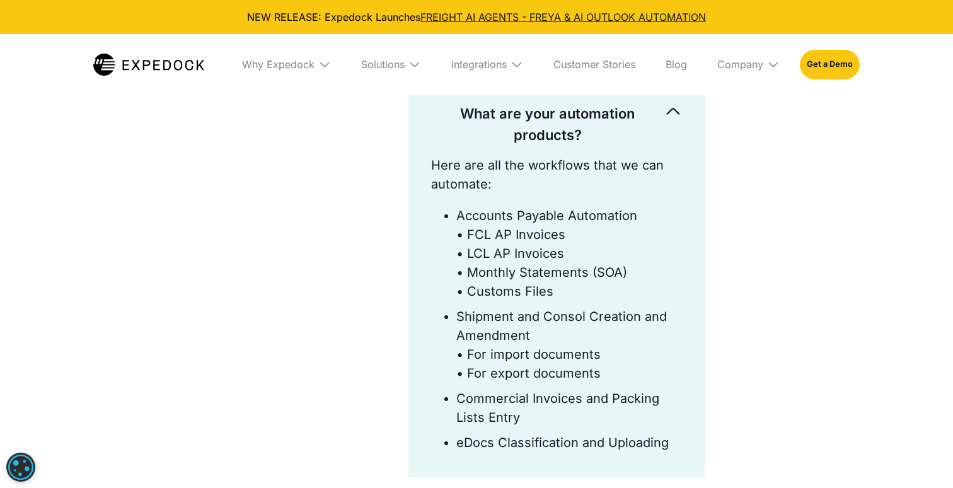
scroll to position [470, 0]
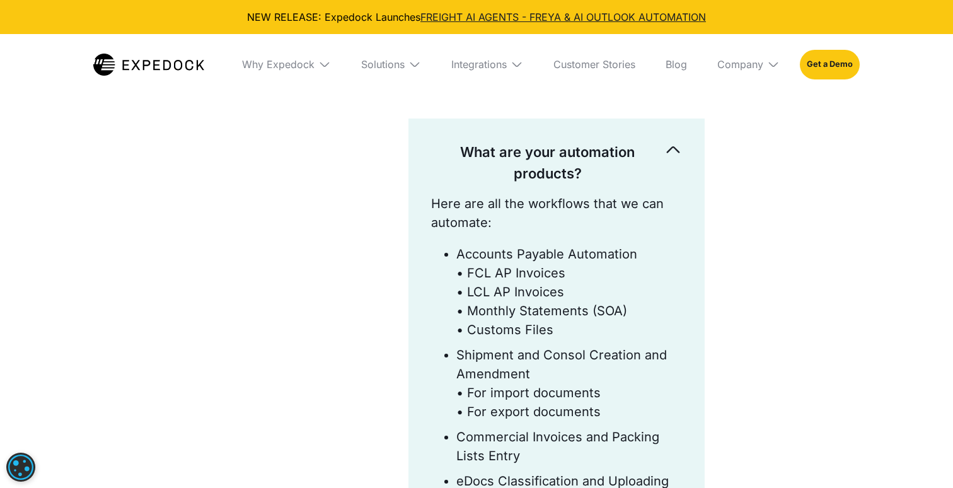
click at [561, 166] on p "What are your automation products?" at bounding box center [547, 162] width 233 height 43
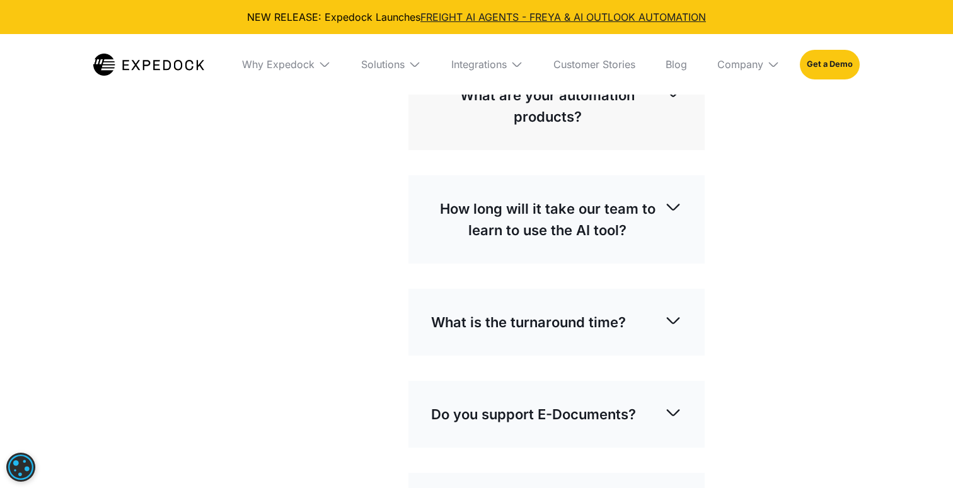
scroll to position [545, 0]
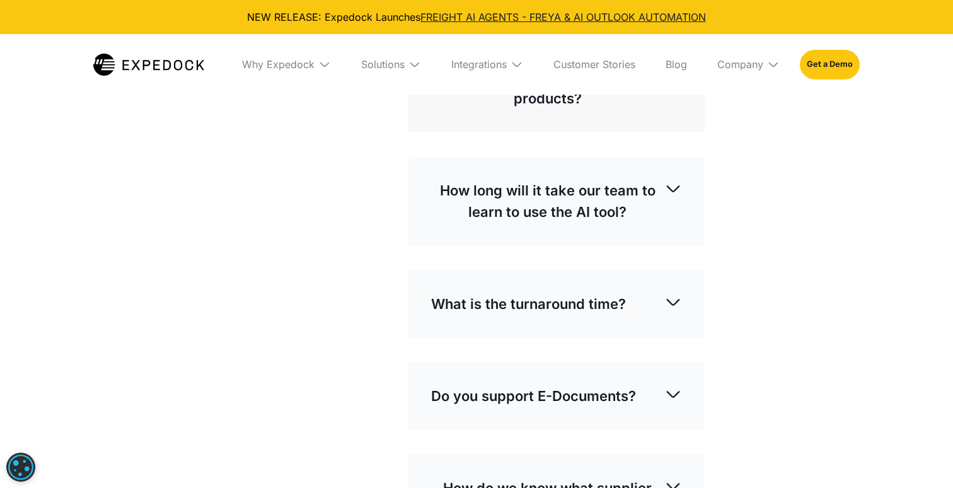
click at [543, 199] on p "How long will it take our team to learn to use the AI tool?" at bounding box center [547, 201] width 233 height 43
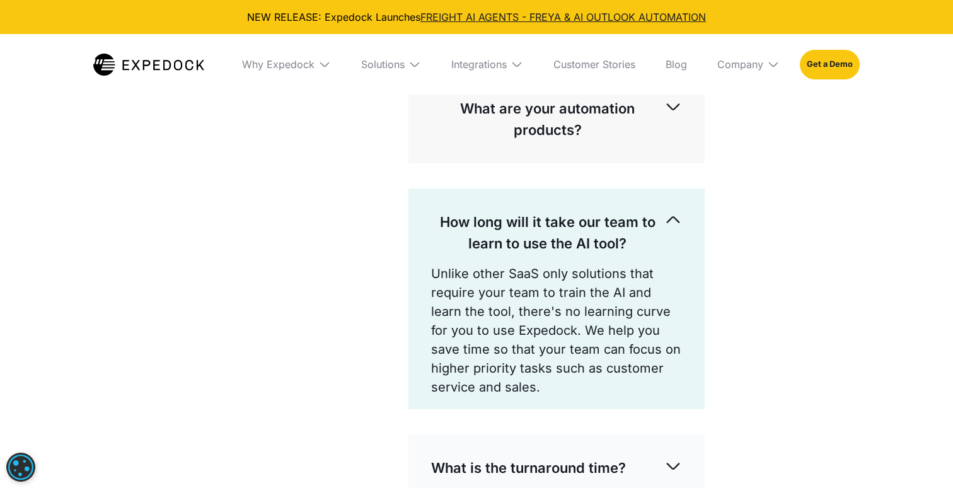
scroll to position [426, 0]
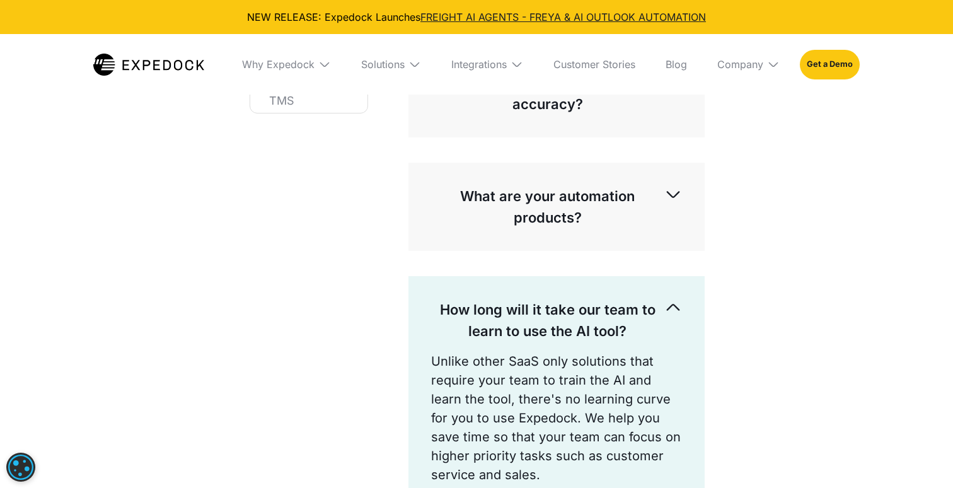
click at [463, 314] on p "How long will it take our team to learn to use the AI tool?" at bounding box center [547, 320] width 233 height 43
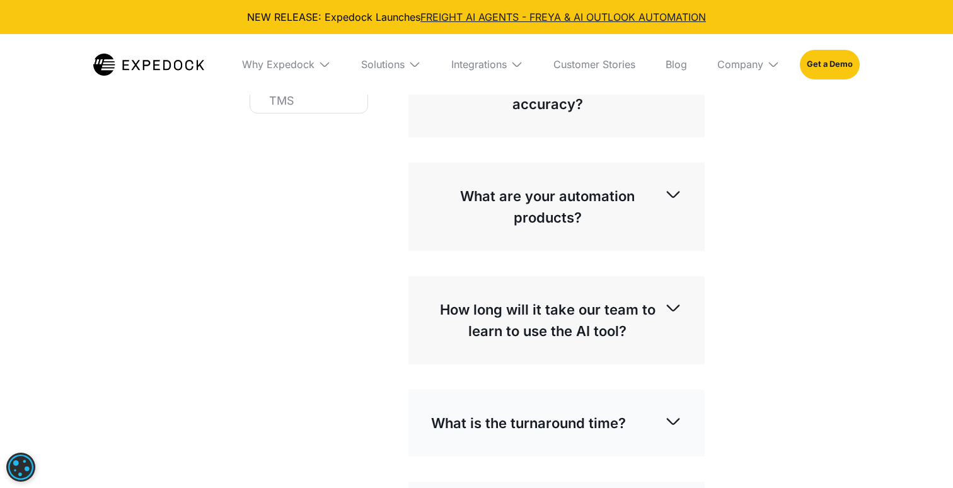
scroll to position [573, 0]
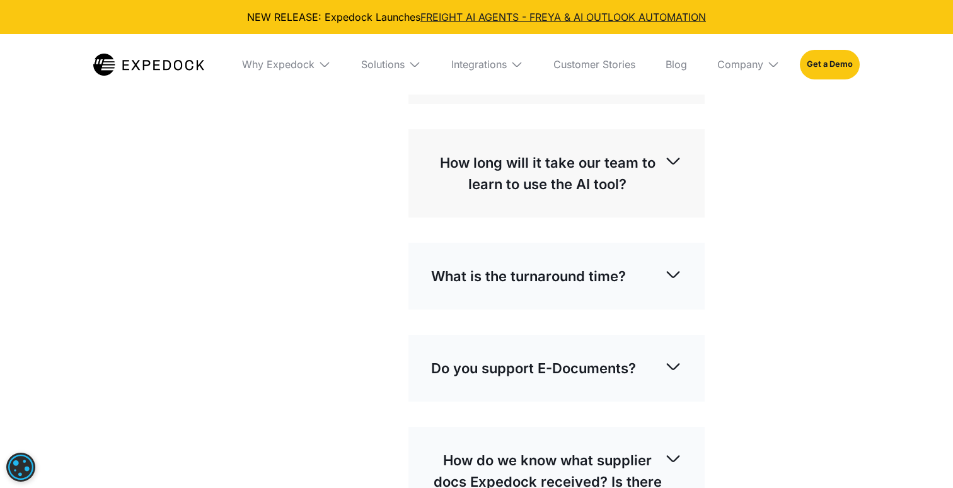
click at [517, 262] on div "What is the turnaround time?" at bounding box center [556, 276] width 251 height 42
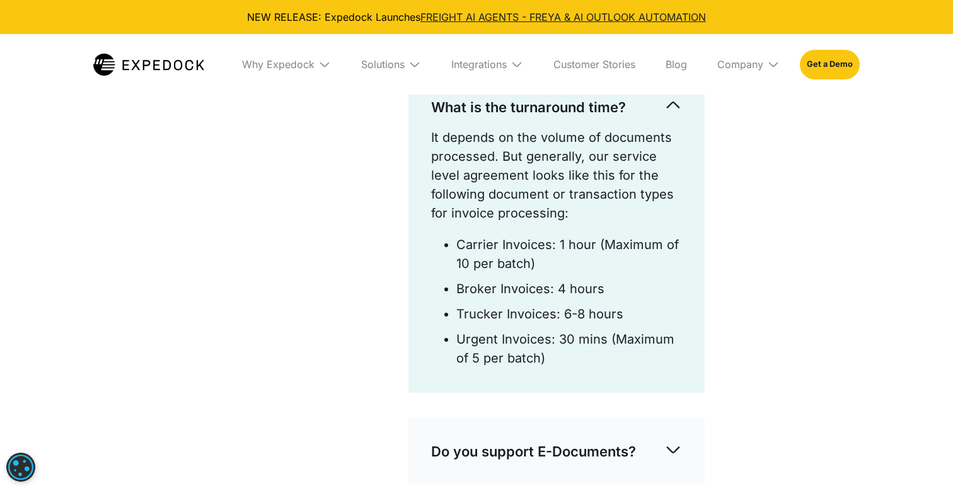
scroll to position [733, 0]
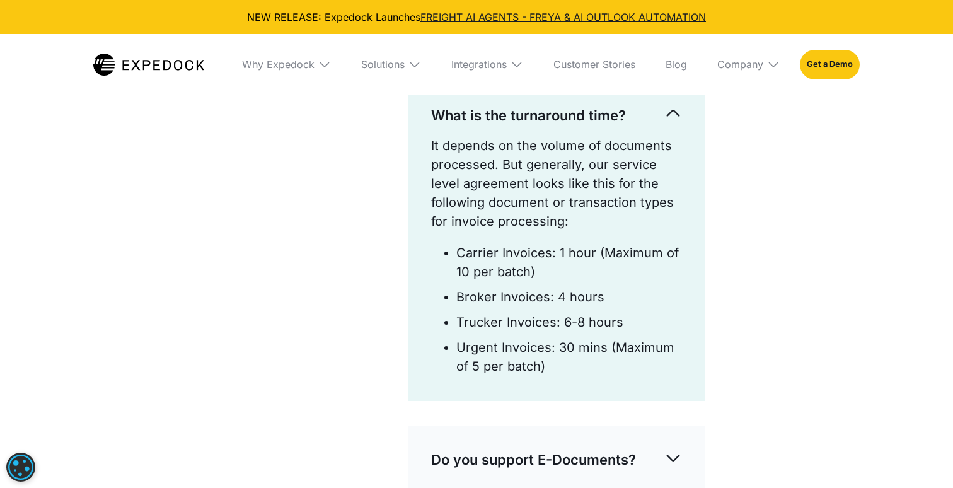
click at [520, 115] on p "What is the turnaround time?" at bounding box center [528, 115] width 195 height 21
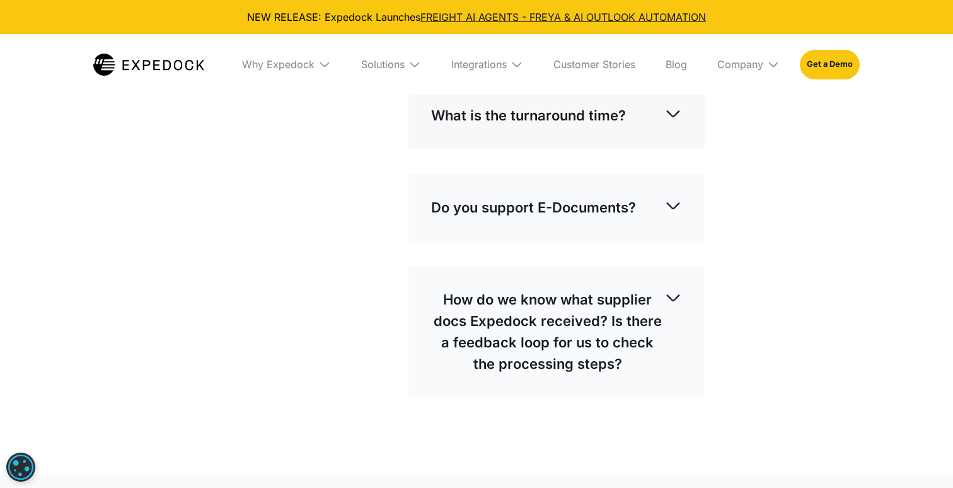
click at [509, 202] on p "Do you support E-Documents?" at bounding box center [533, 207] width 205 height 21
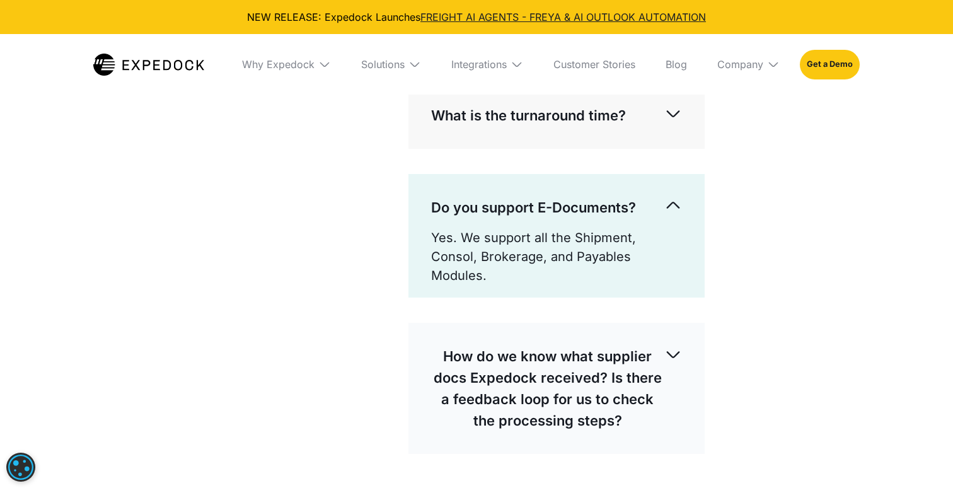
click at [545, 199] on p "Do you support E-Documents?" at bounding box center [533, 207] width 205 height 21
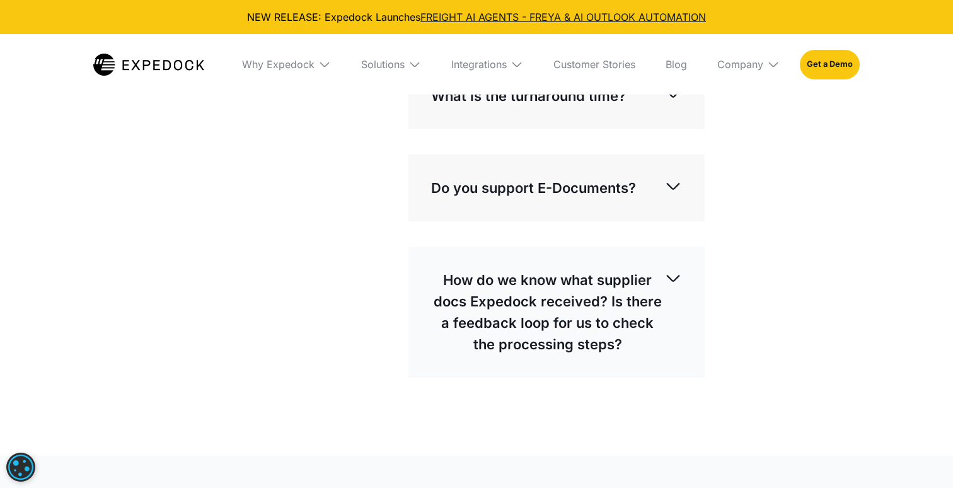
scroll to position [760, 0]
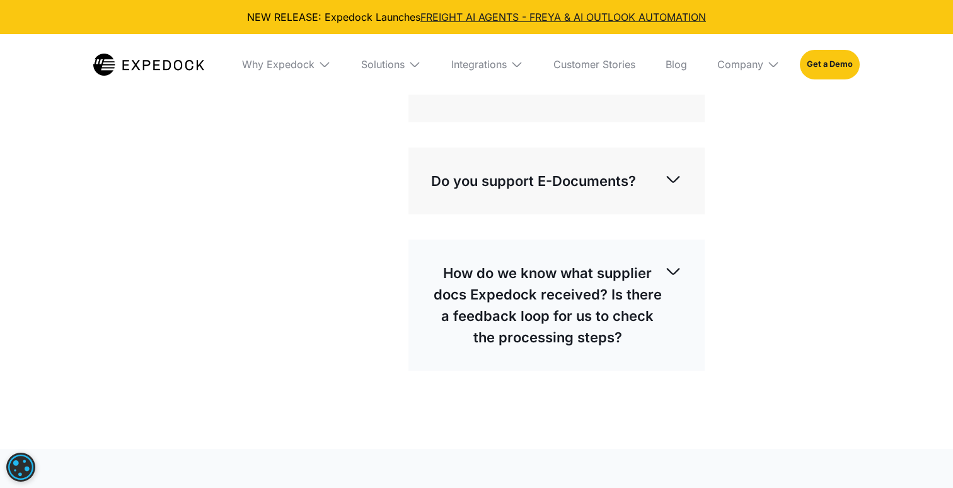
click at [473, 284] on p "How do we know what supplier docs Expedock received? Is there a feedback loop f…" at bounding box center [547, 305] width 233 height 86
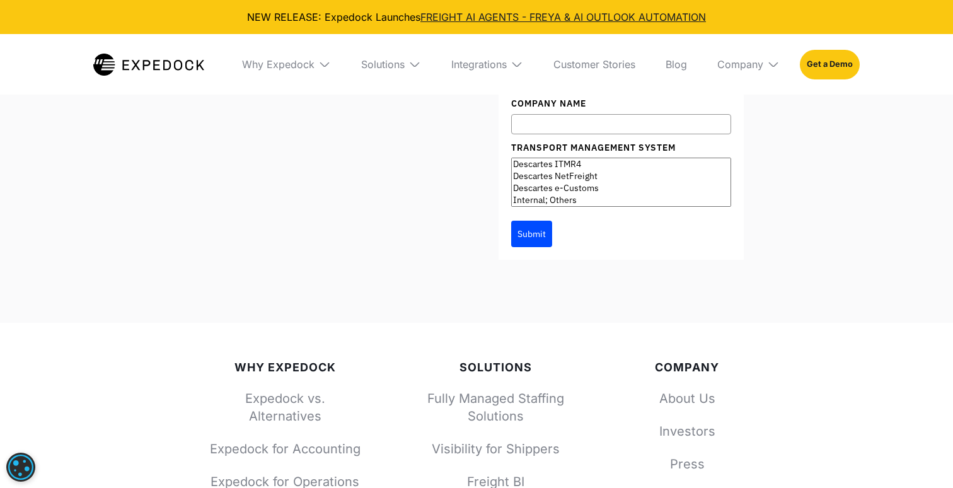
scroll to position [491, 0]
click at [277, 272] on div "Fully Managed Staffing Solution, BI Solutions, and End-to-end Automation Talk t…" at bounding box center [476, 76] width 565 height 493
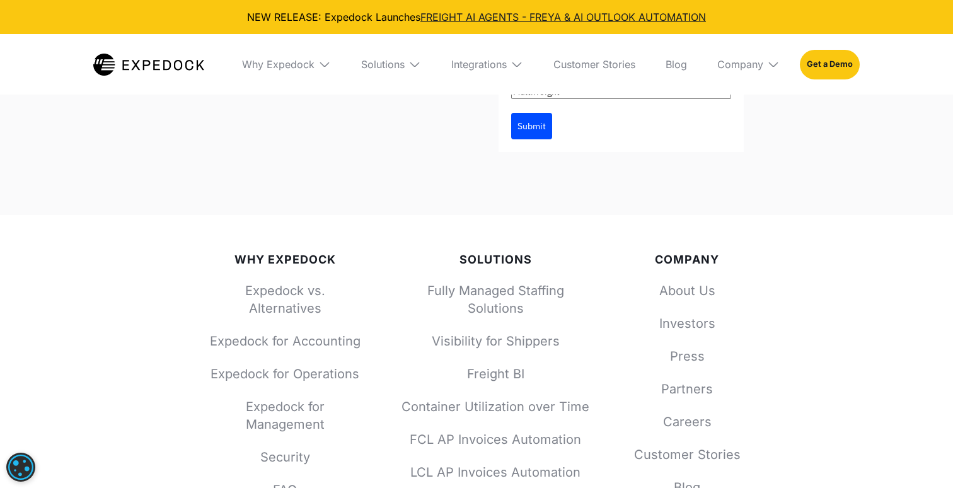
scroll to position [2143, 0]
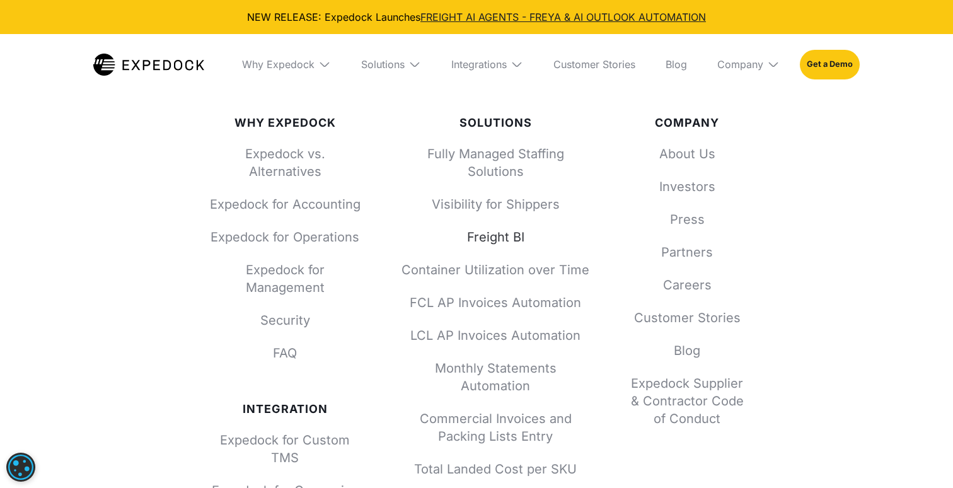
click at [501, 228] on link "Freight BI" at bounding box center [495, 237] width 189 height 18
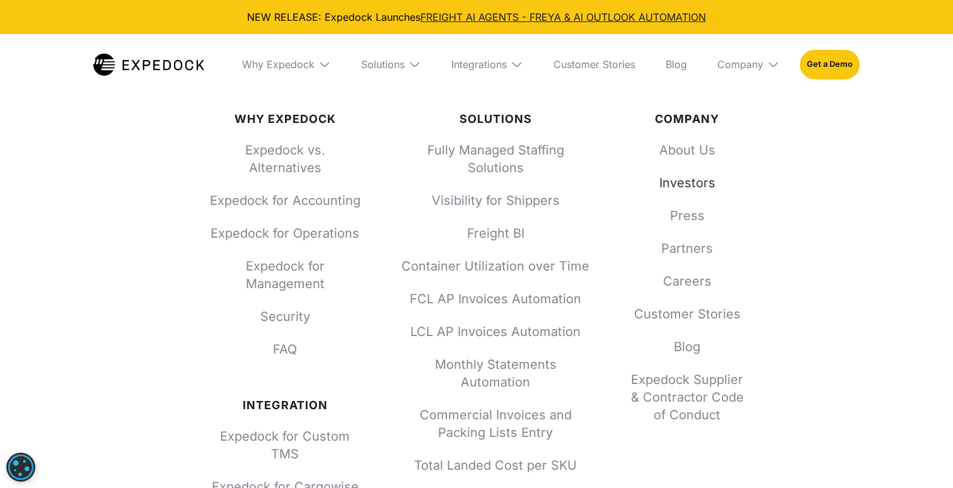
scroll to position [2127, 0]
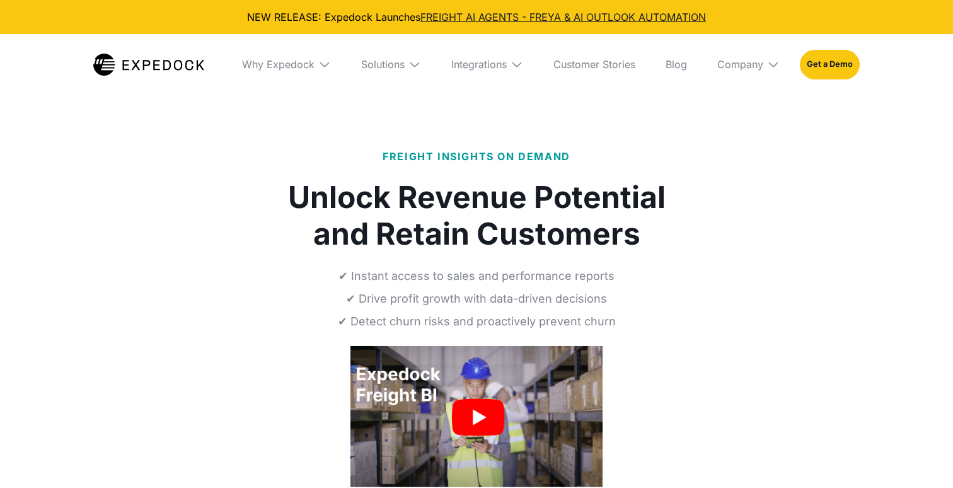
select select
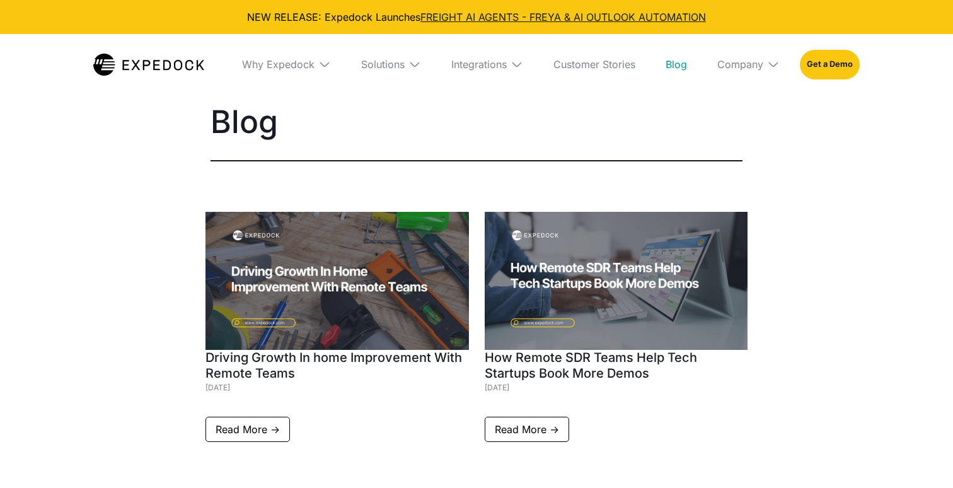
select select
click at [376, 65] on div "Solutions" at bounding box center [382, 64] width 43 height 13
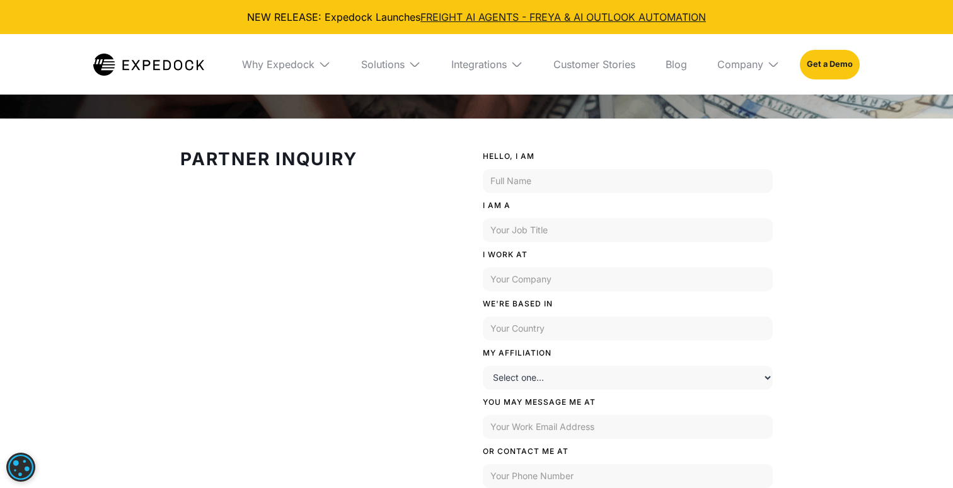
scroll to position [384, 0]
click at [385, 241] on div "Partner Inquiry HELLO, I AM I AM A I WORK AT WE'RE BASED IN MY AFFILIATION Sele…" at bounding box center [476, 345] width 605 height 393
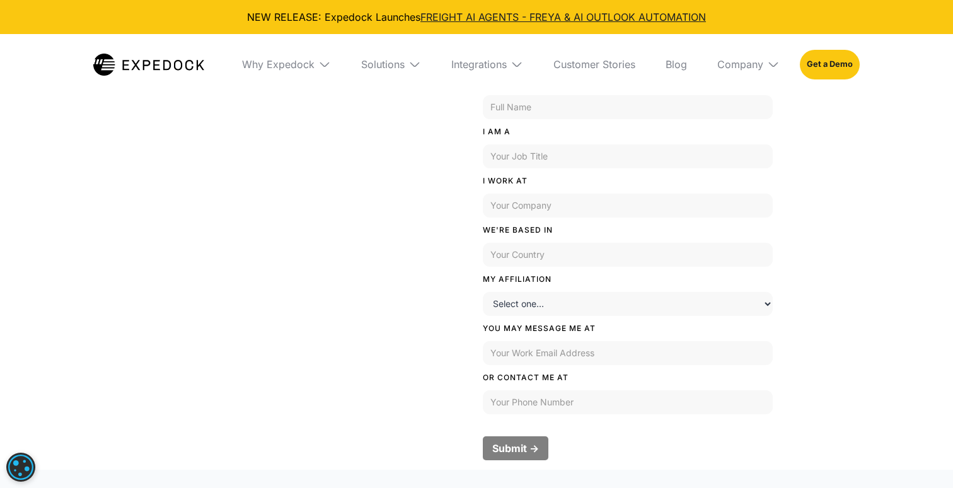
scroll to position [490, 0]
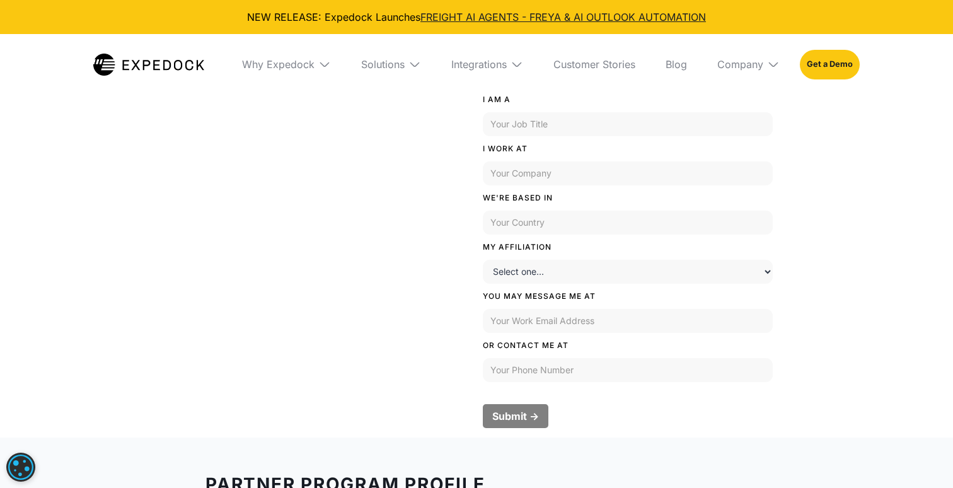
click at [469, 233] on div "Partner Inquiry HELLO, I AM I AM A I WORK AT WE'RE BASED IN MY AFFILIATION Sele…" at bounding box center [476, 240] width 605 height 393
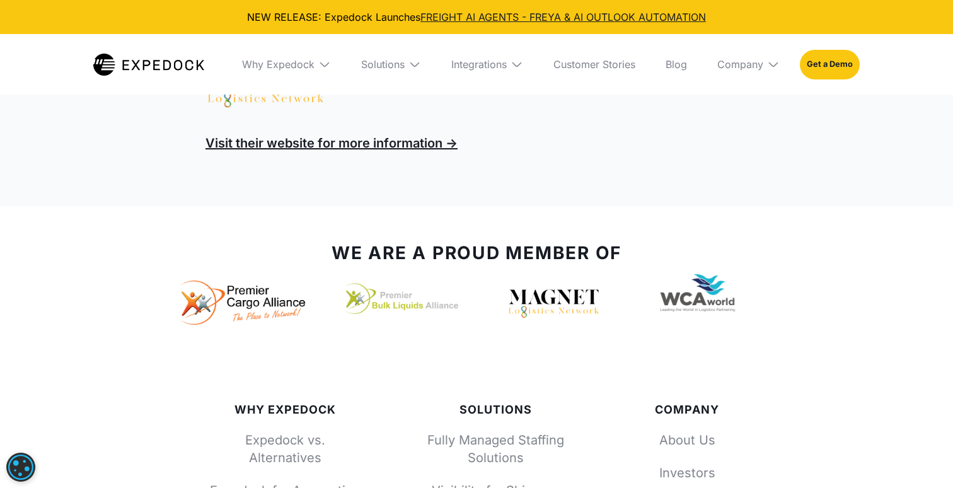
scroll to position [764, 0]
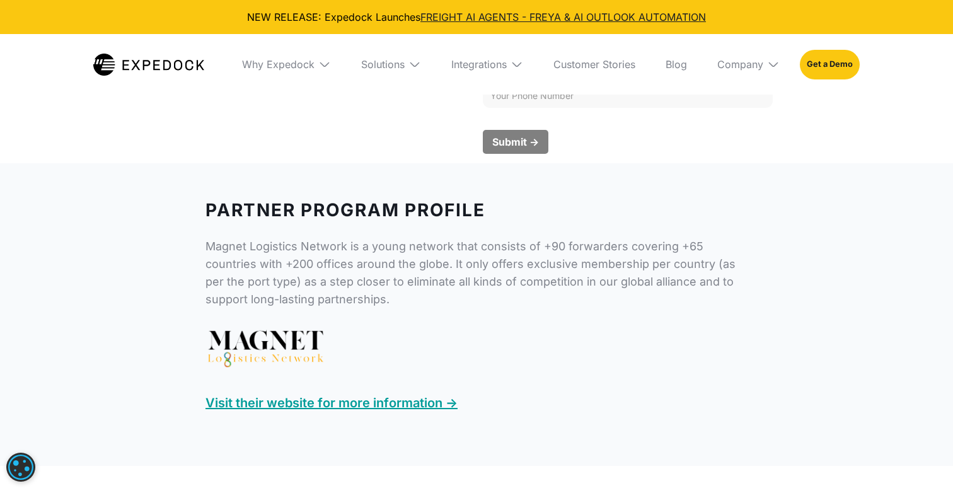
click at [284, 399] on link "Visit their website for more information ->" at bounding box center [331, 402] width 252 height 15
click at [253, 351] on img at bounding box center [265, 349] width 121 height 44
click at [263, 394] on div "Visit their website for more information ->" at bounding box center [476, 402] width 542 height 25
click at [257, 409] on link "Visit their website for more information ->" at bounding box center [331, 402] width 252 height 15
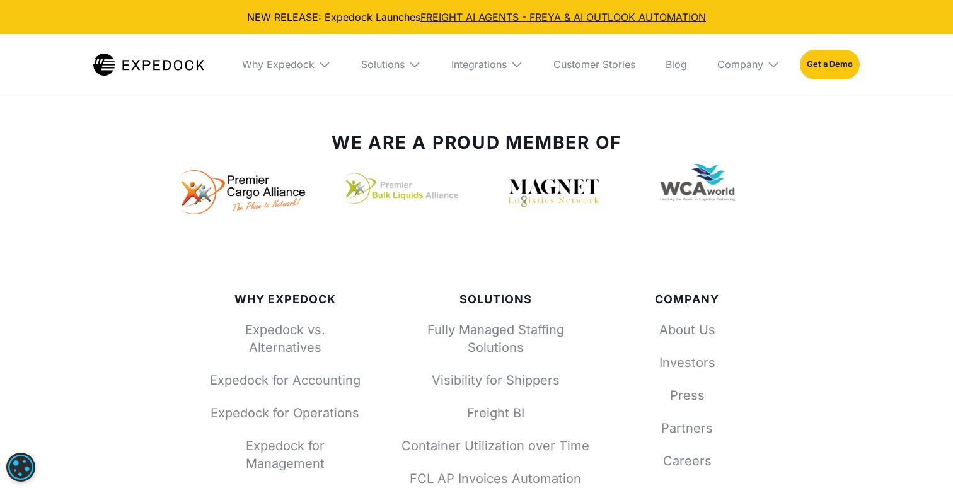
scroll to position [1149, 0]
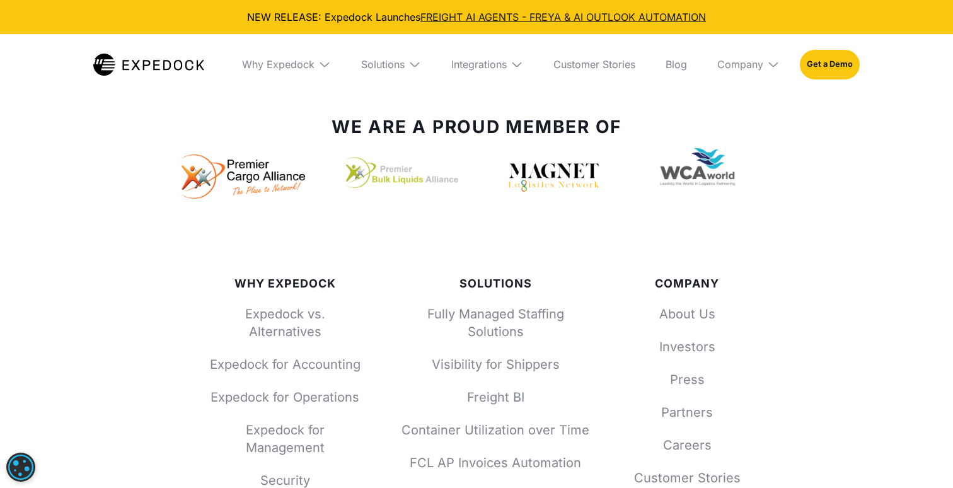
click at [570, 170] on img at bounding box center [554, 178] width 95 height 35
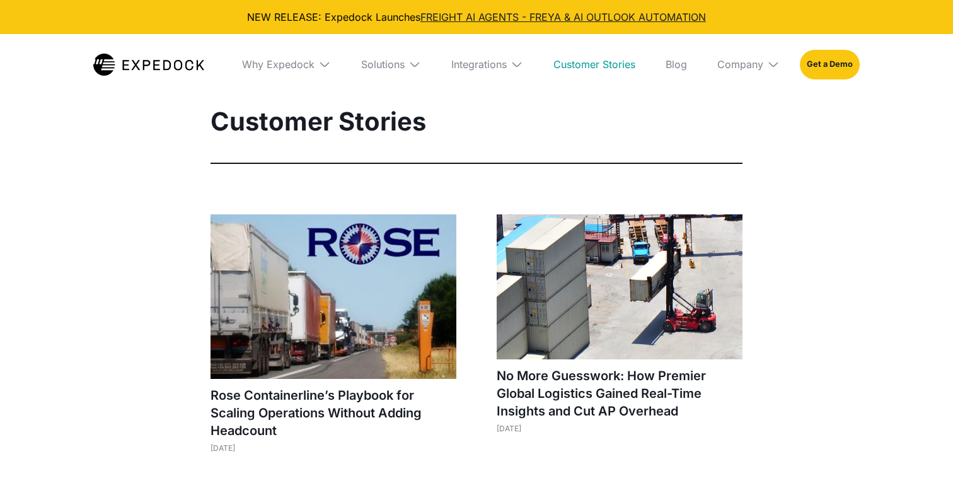
select select
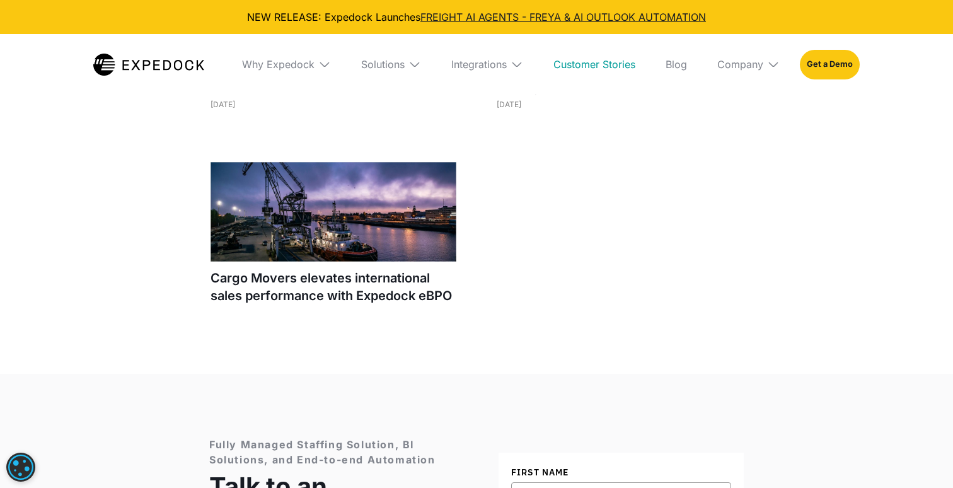
scroll to position [1470, 0]
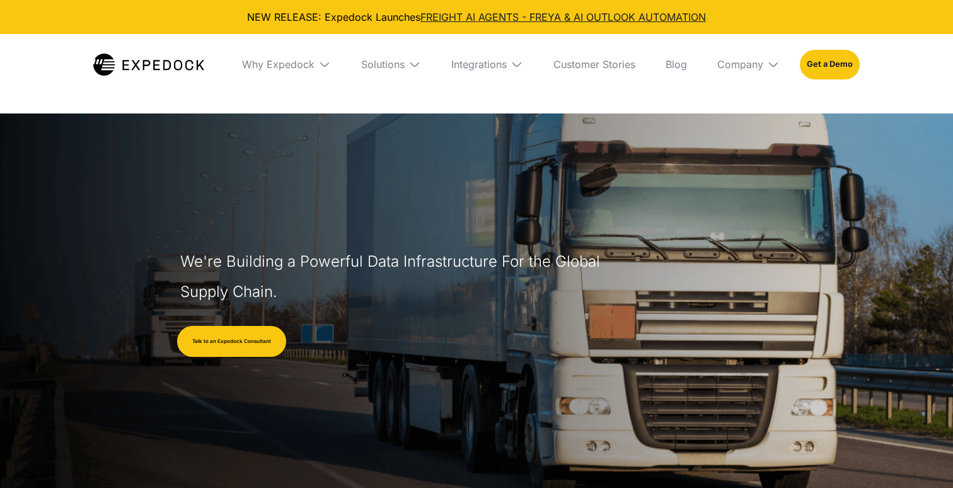
select select
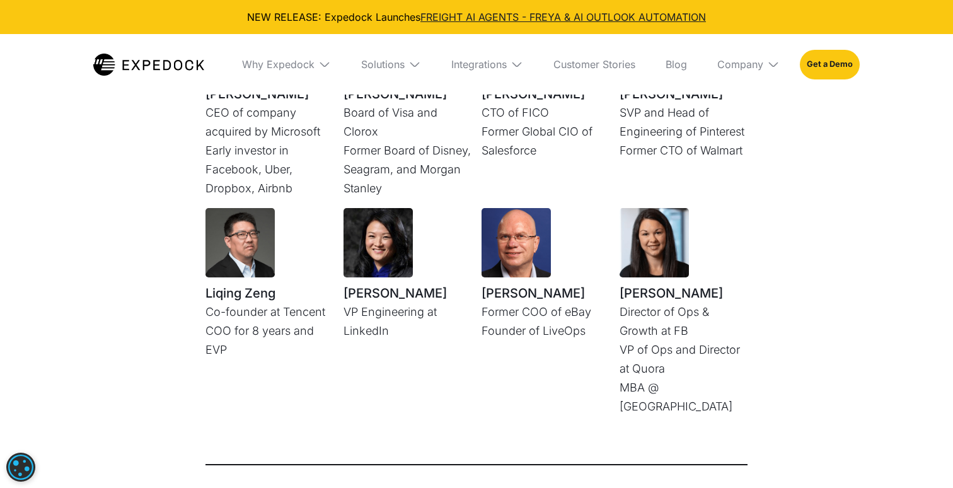
scroll to position [3482, 0]
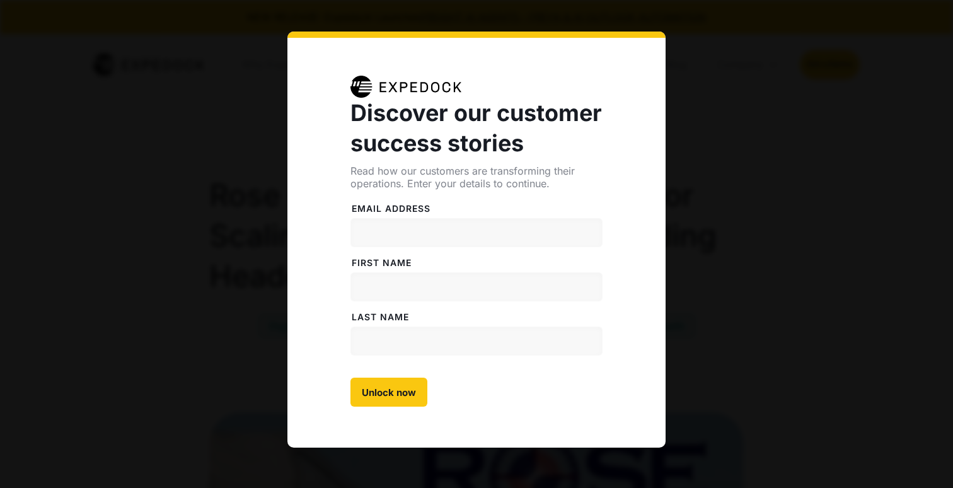
select select
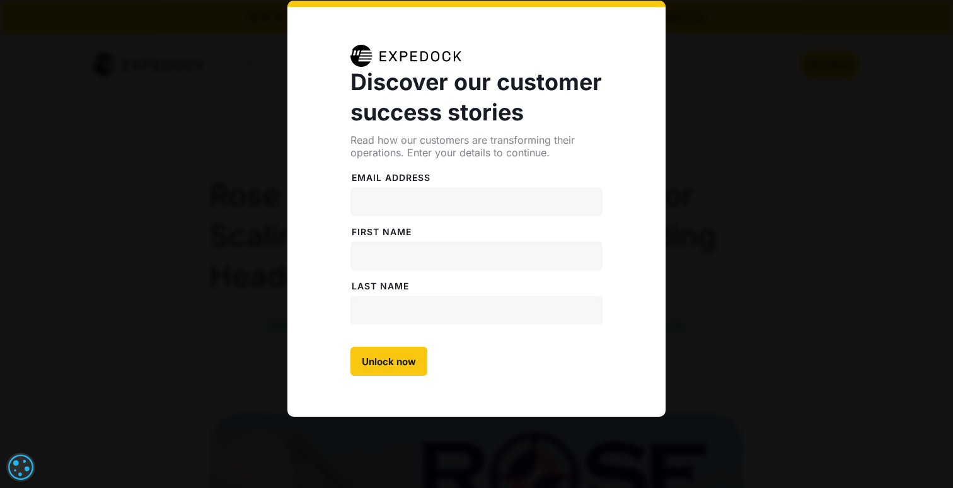
scroll to position [45, 0]
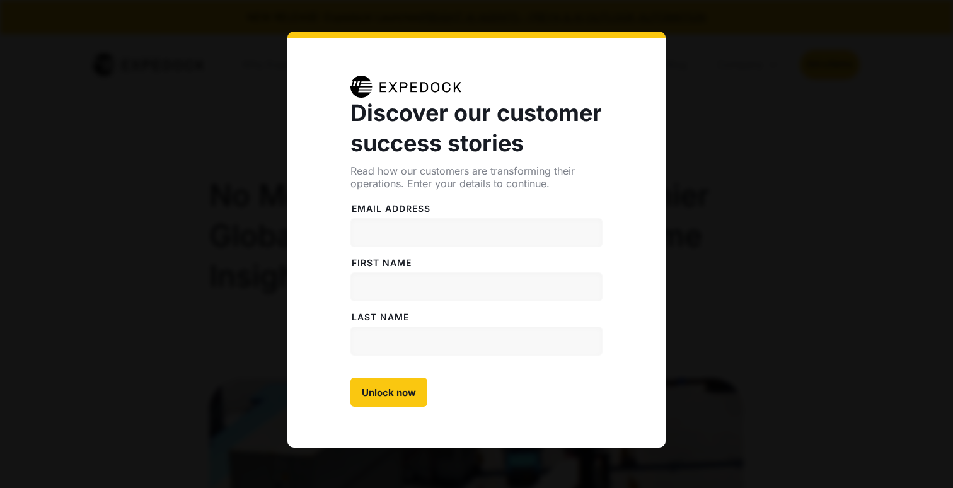
select select
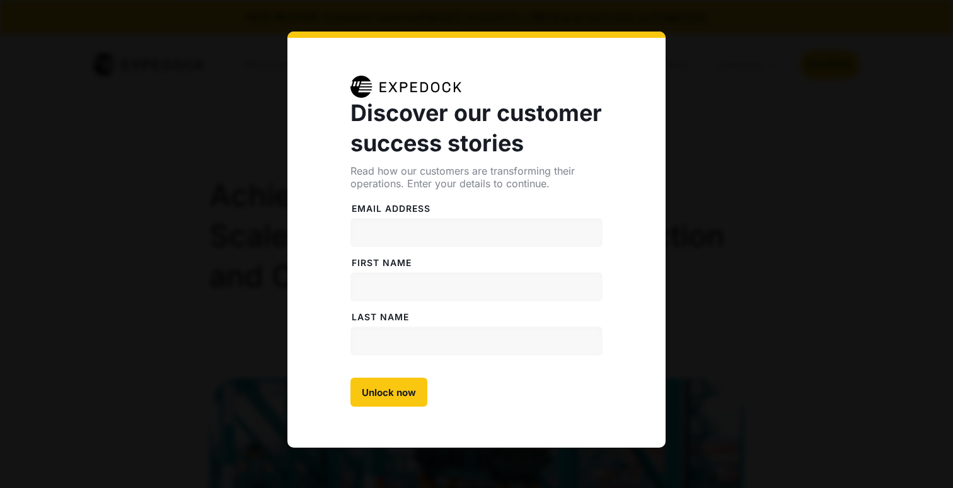
select select
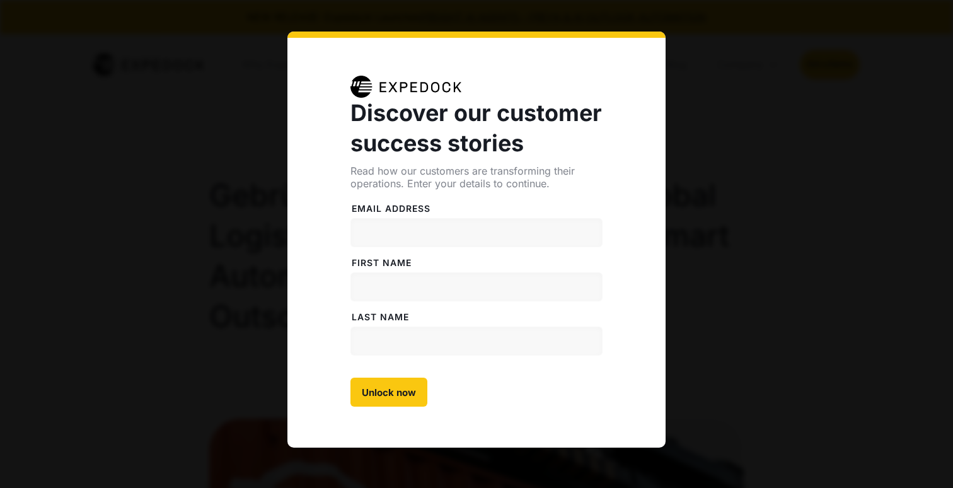
select select
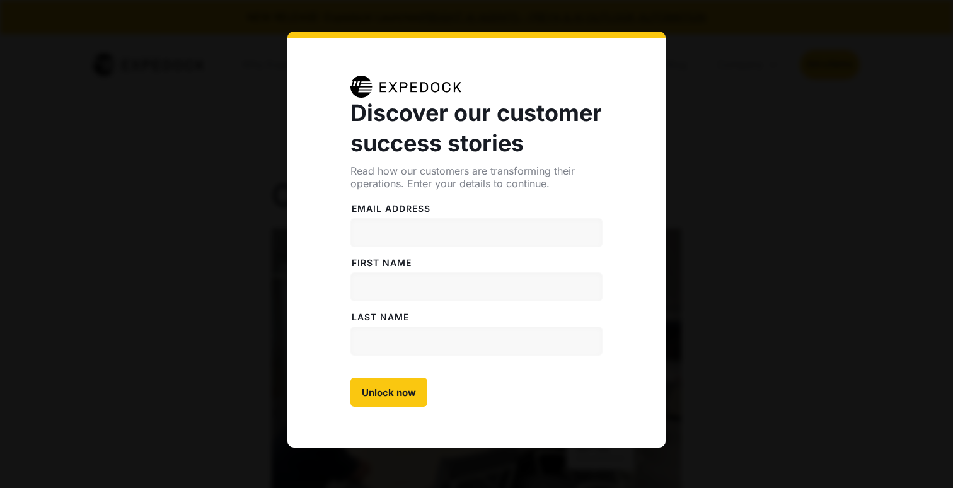
select select
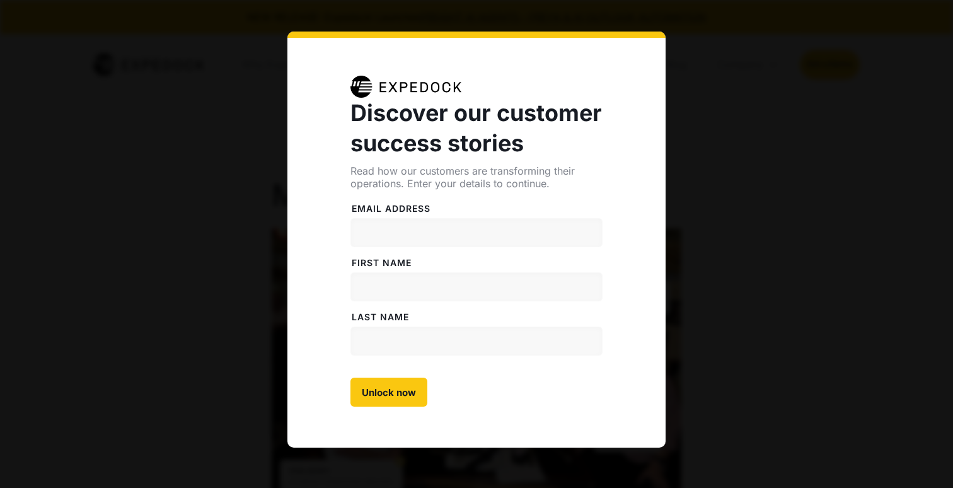
select select
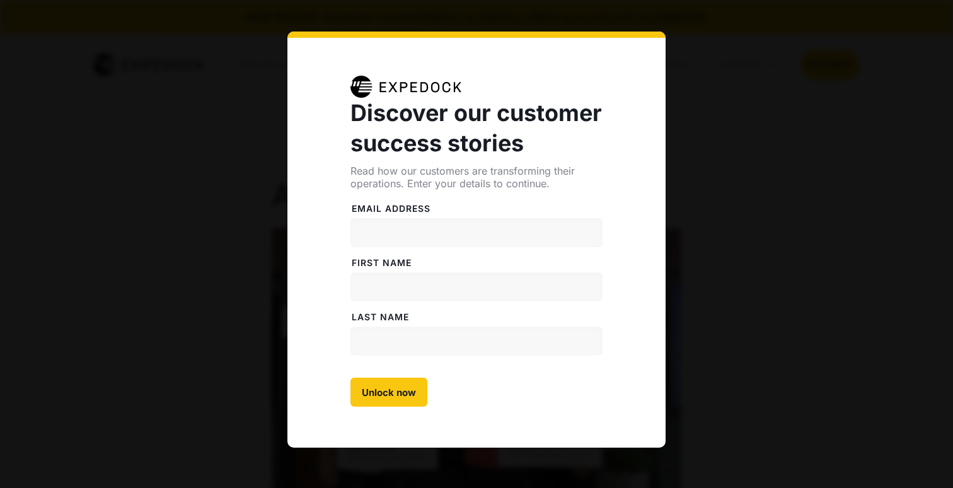
select select
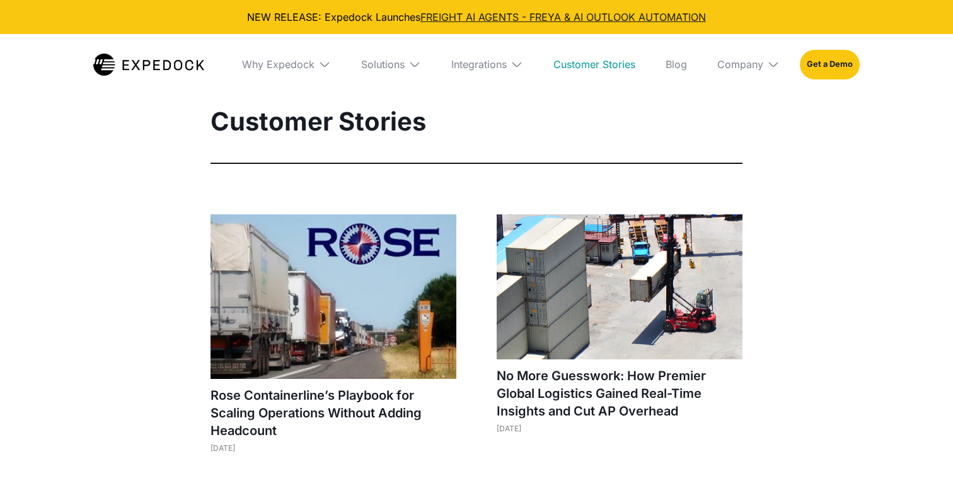
select select
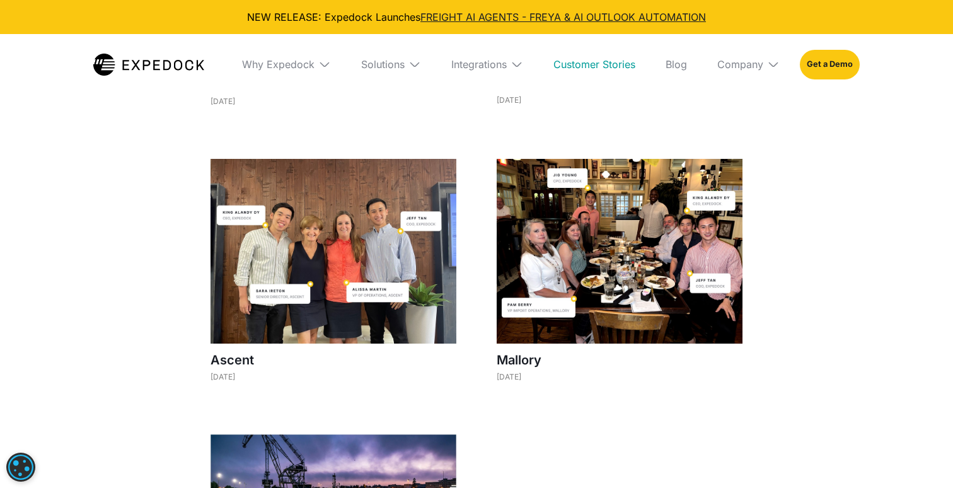
scroll to position [1183, 0]
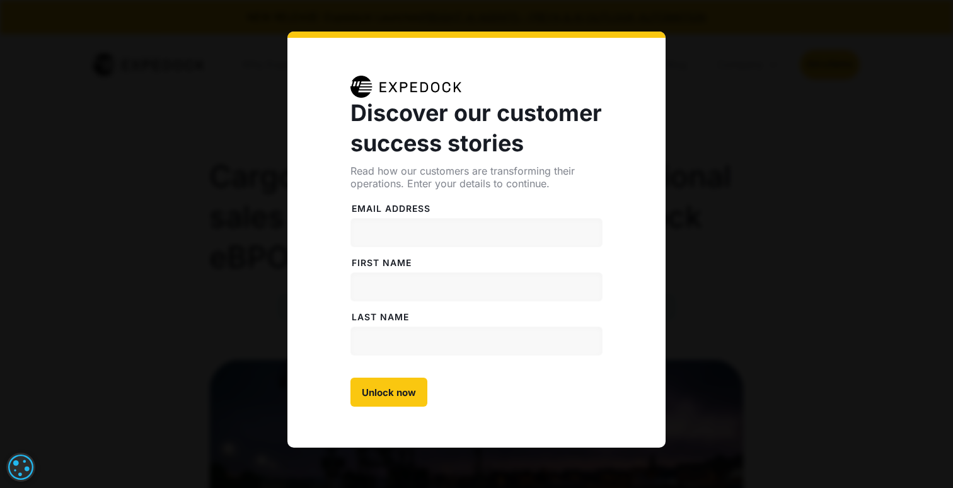
select select
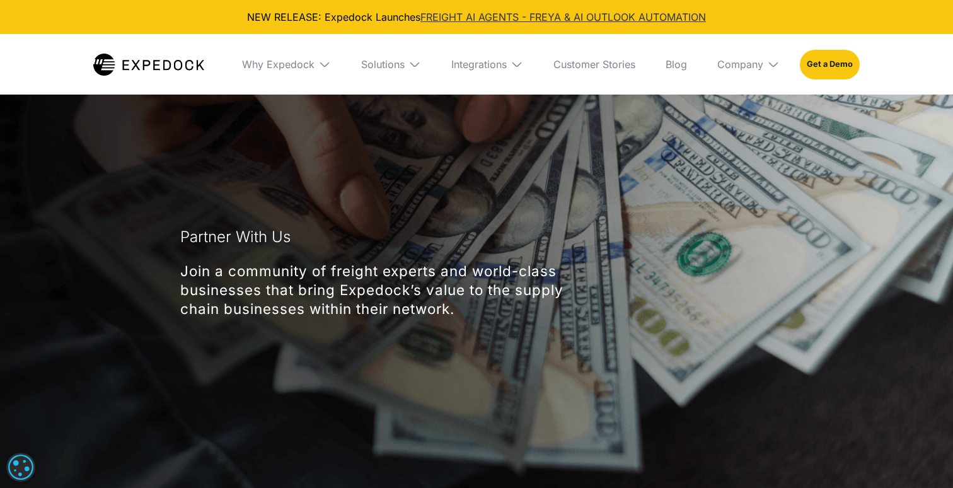
scroll to position [-10, 0]
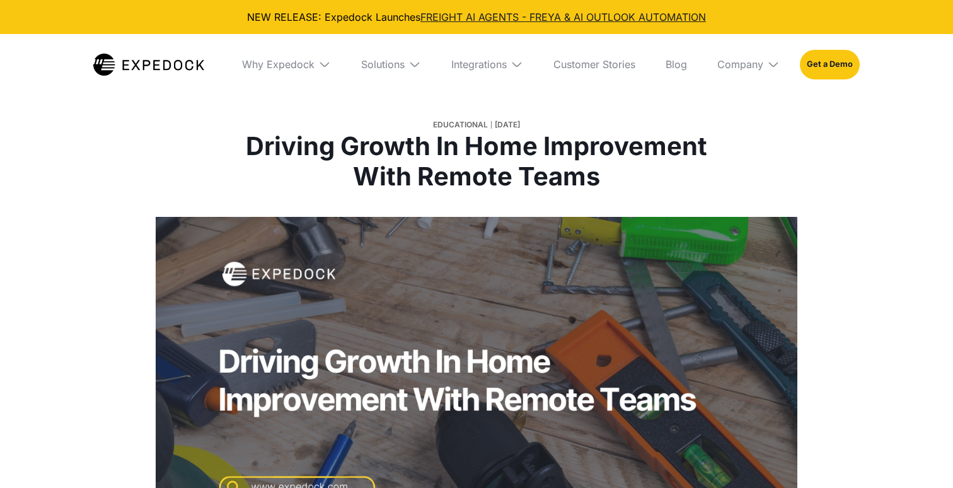
select select
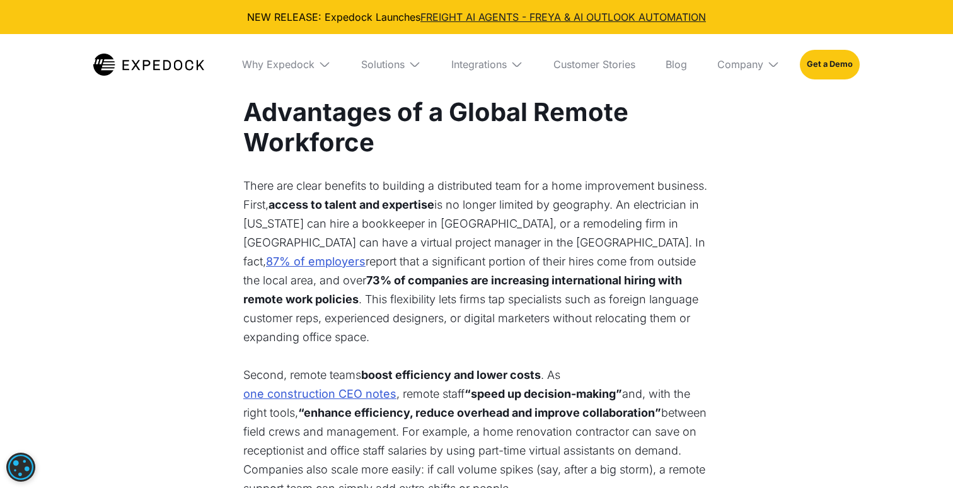
scroll to position [1488, 0]
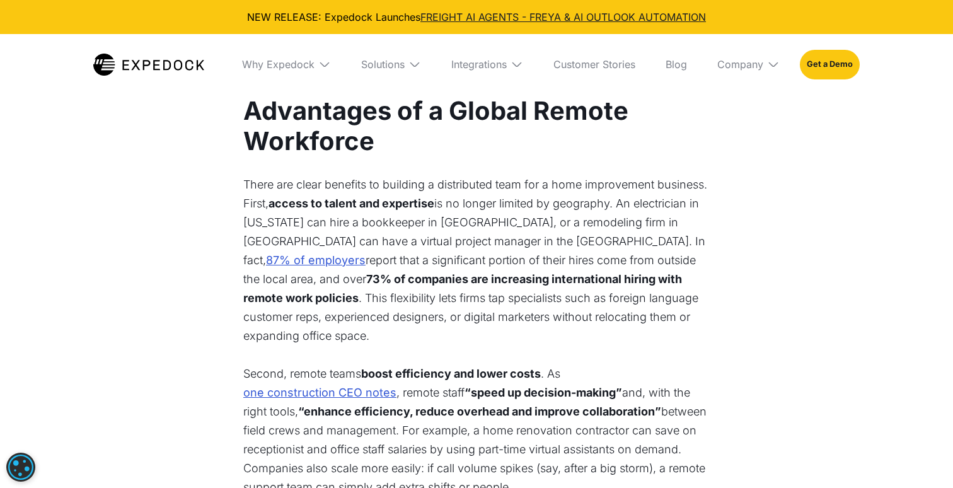
click at [606, 202] on p "There are clear benefits to building a distributed team for a home improvement …" at bounding box center [476, 260] width 466 height 170
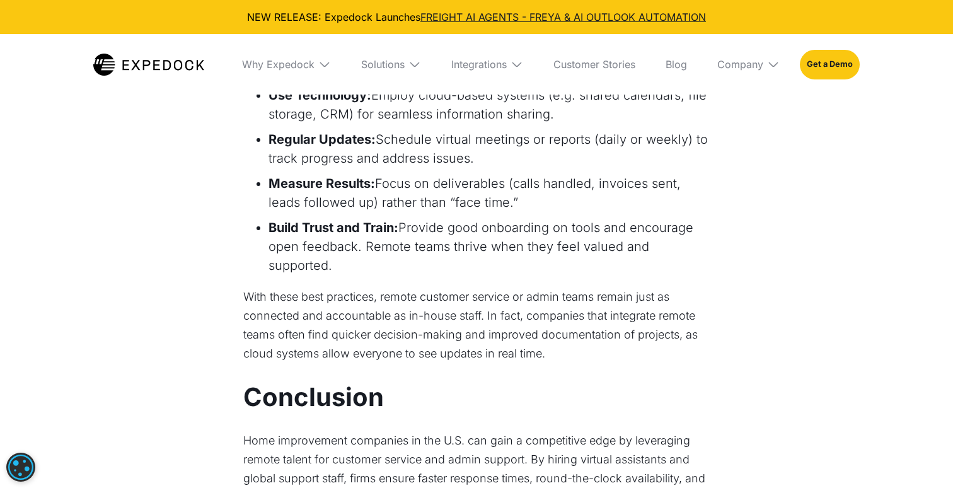
scroll to position [2294, 0]
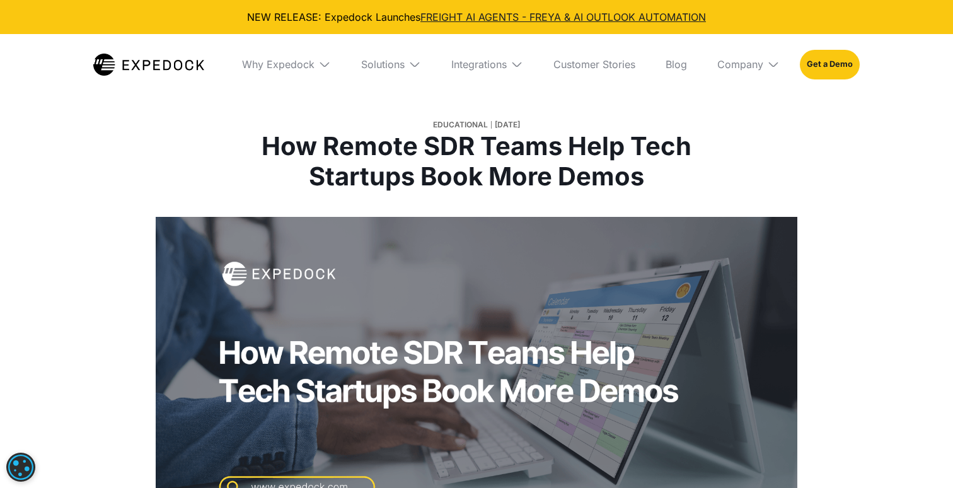
select select
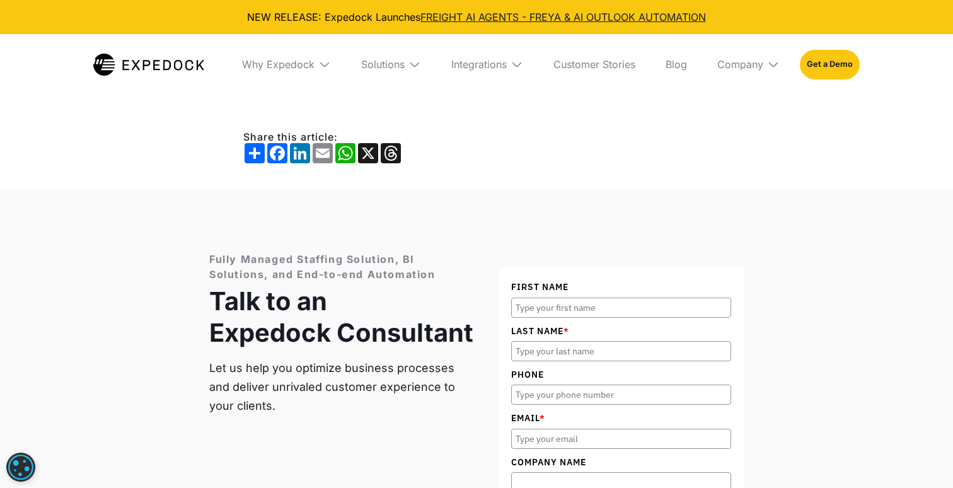
scroll to position [3696, 0]
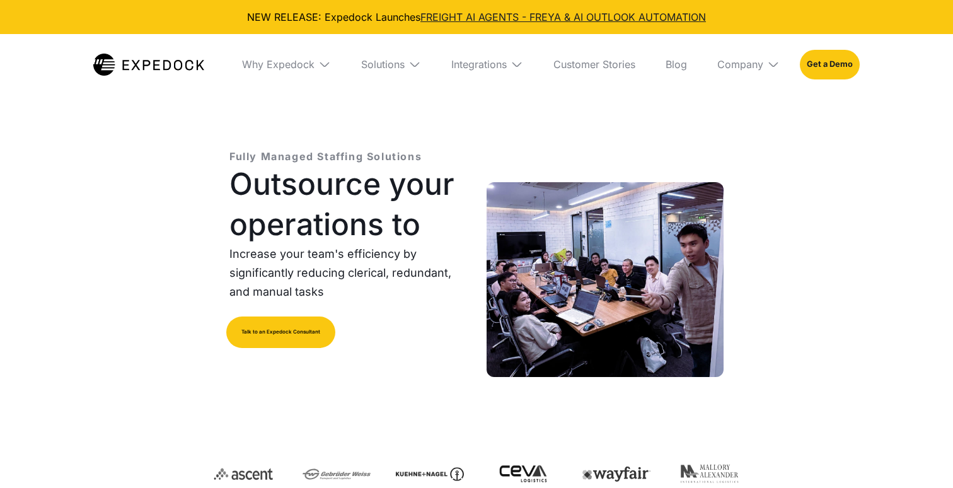
select select
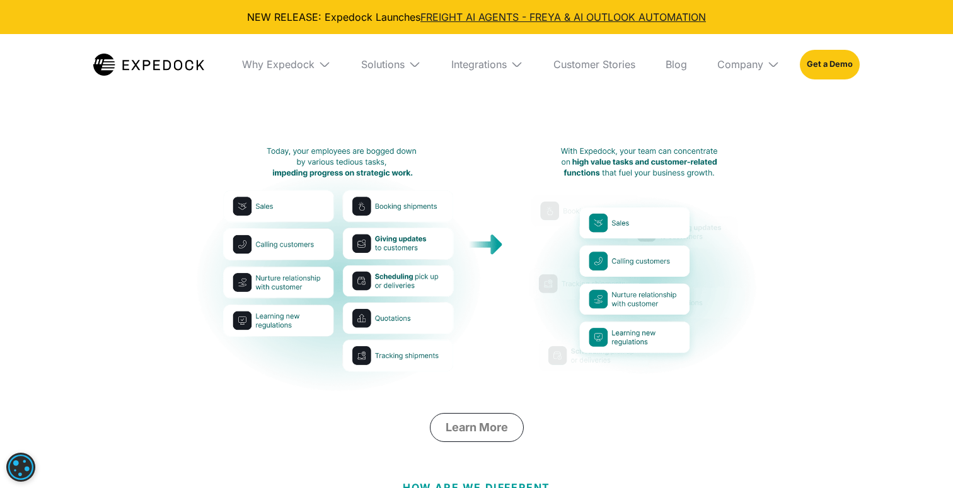
scroll to position [542, 0]
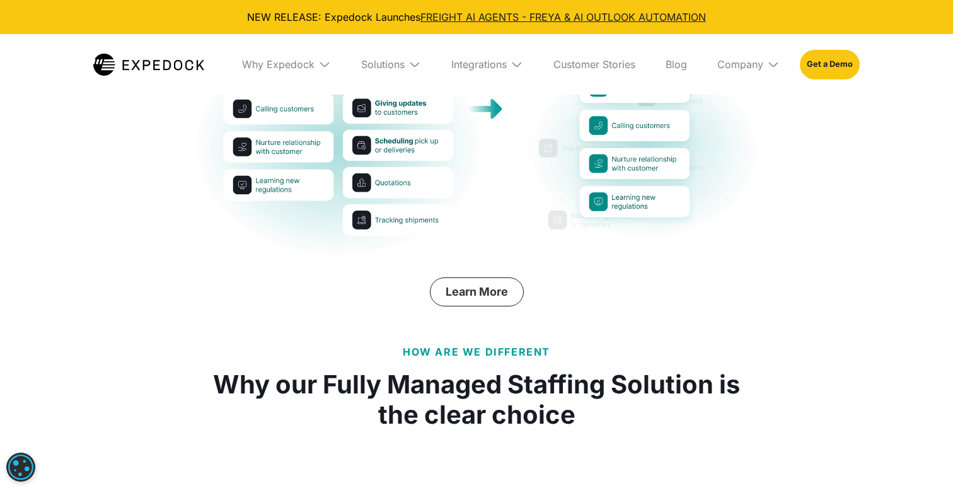
click at [477, 287] on link "Learn More" at bounding box center [477, 291] width 94 height 29
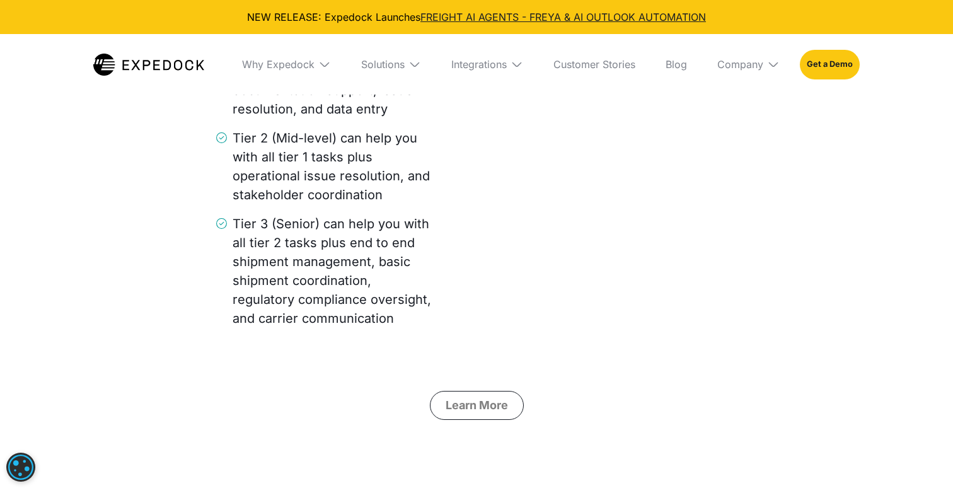
scroll to position [3052, 0]
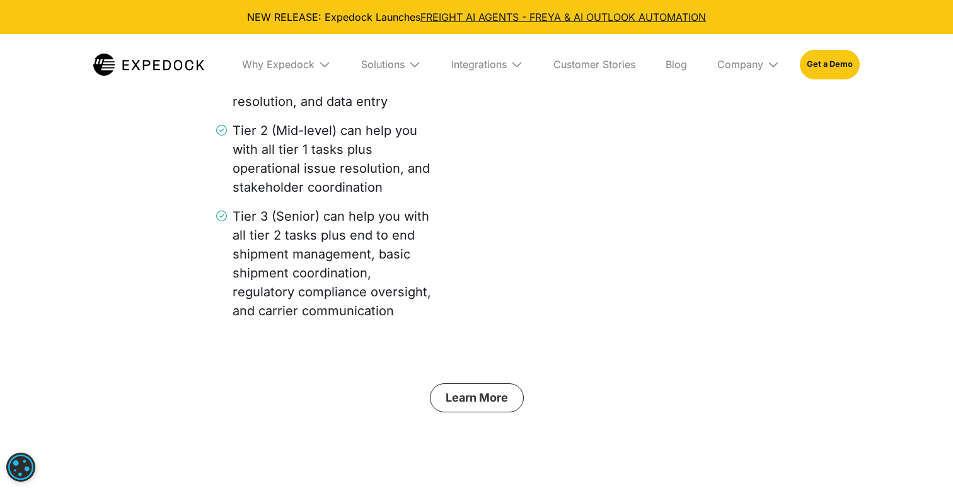
click at [509, 383] on link "Learn More" at bounding box center [477, 397] width 94 height 29
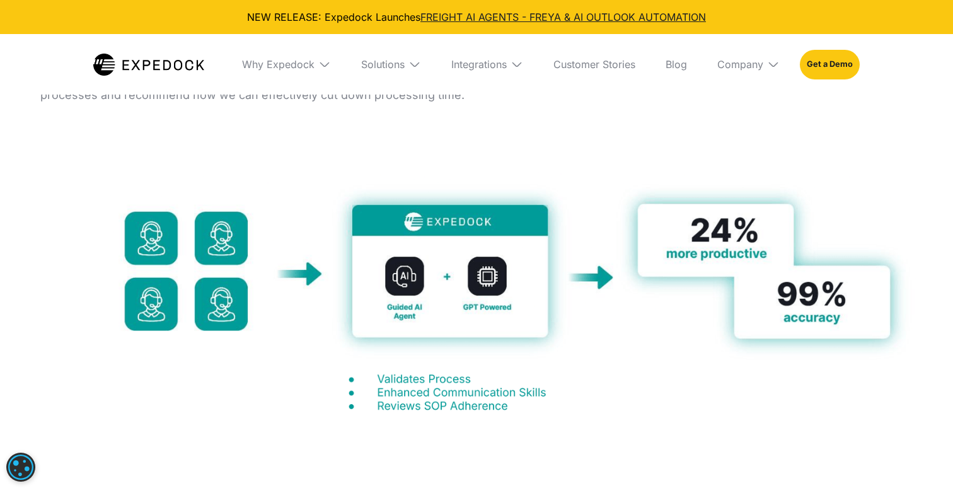
scroll to position [3595, 0]
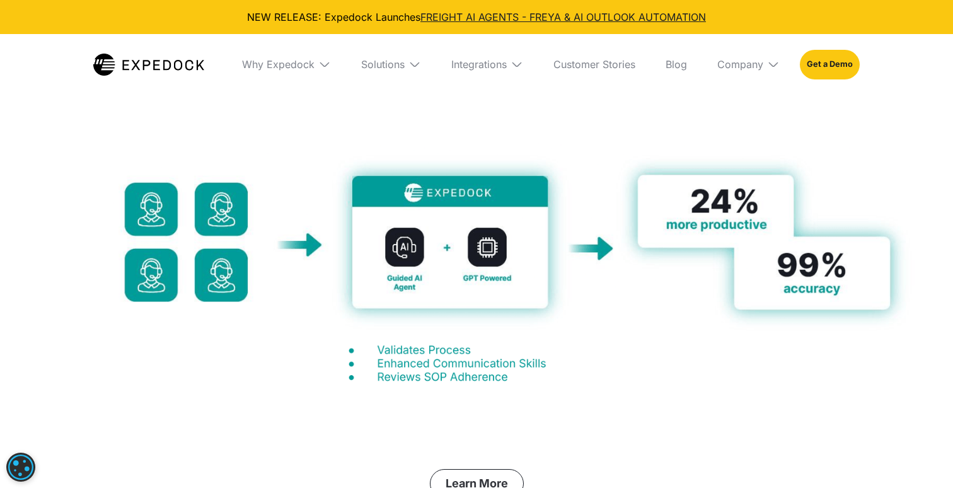
click at [458, 469] on link "Learn More" at bounding box center [477, 483] width 94 height 29
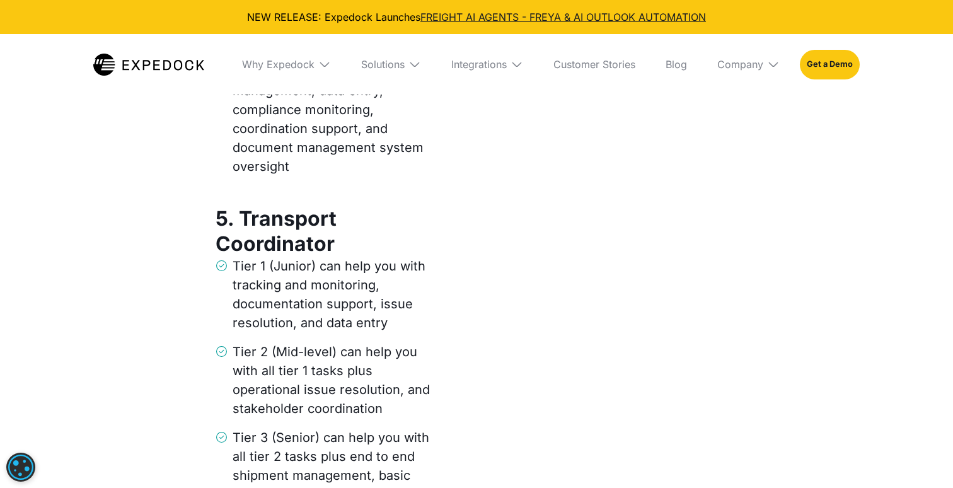
scroll to position [1214, 0]
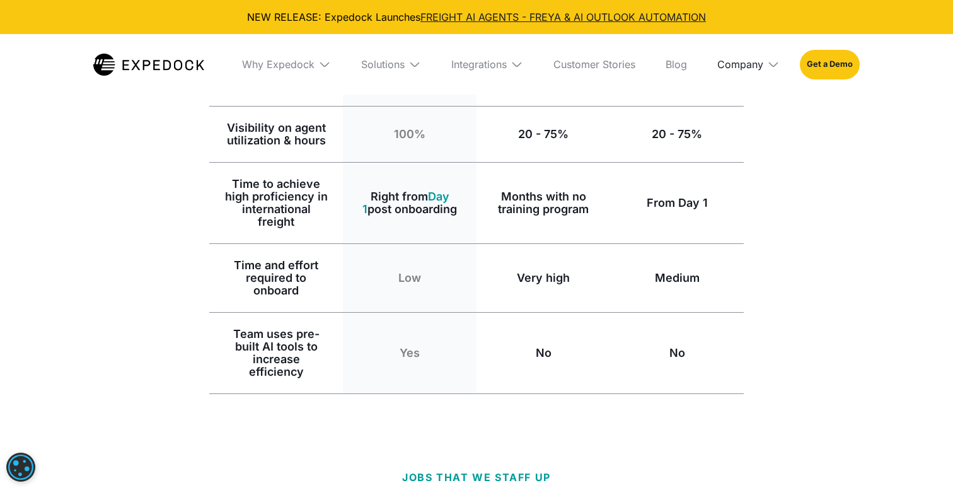
click at [740, 59] on div "Company" at bounding box center [740, 64] width 46 height 13
click at [116, 186] on div "HOW ARE WE DIFFERENT Why our Fully Managed Staffing Solution is the clear choic…" at bounding box center [476, 103] width 953 height 657
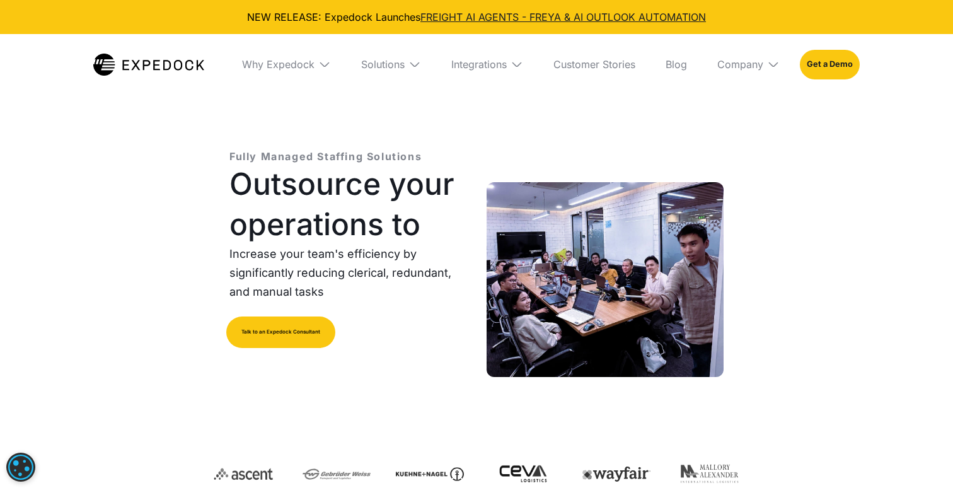
scroll to position [0, 0]
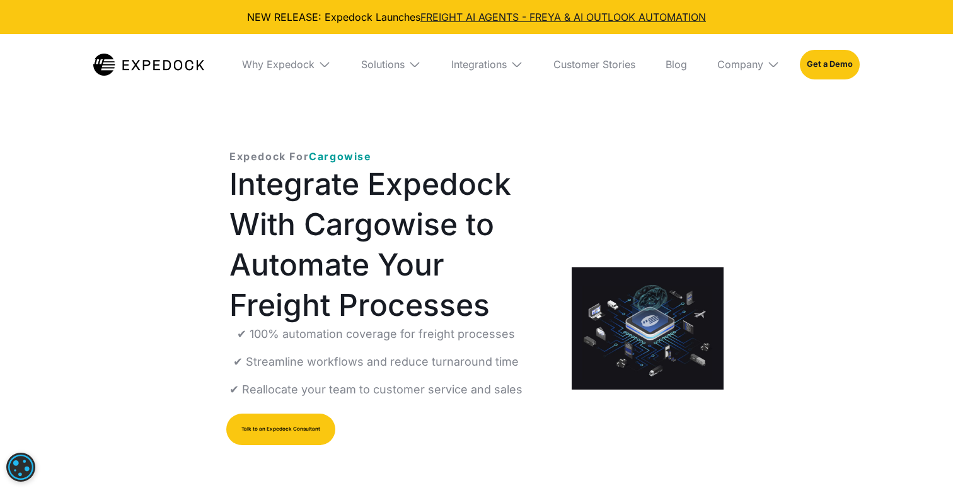
select select
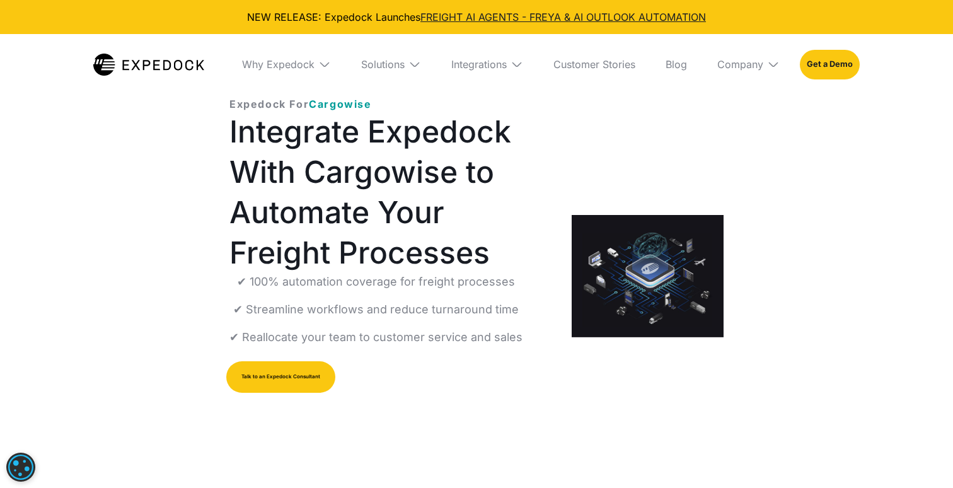
click at [397, 306] on p "✔ Streamline workflows and reduce turnaround time" at bounding box center [375, 310] width 285 height 18
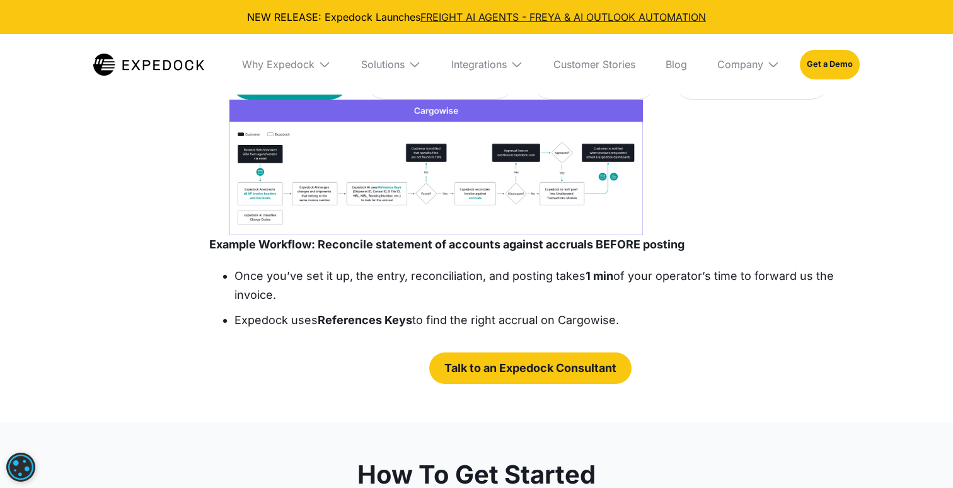
scroll to position [2067, 0]
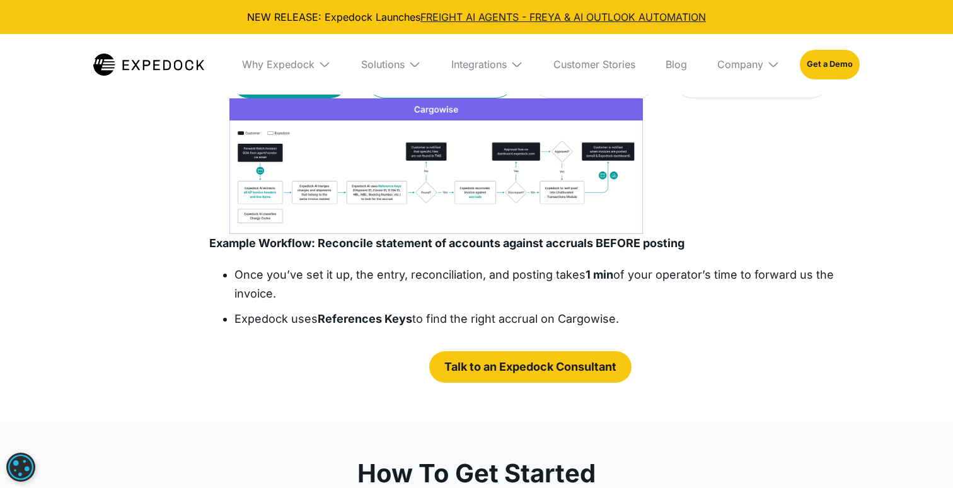
click at [439, 84] on strong "FCL/LCL" at bounding box center [419, 77] width 46 height 13
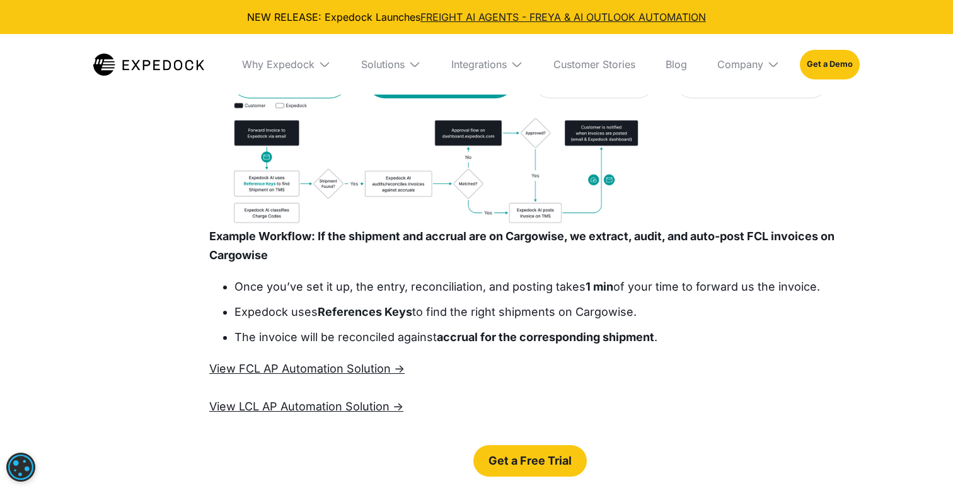
click at [257, 78] on strong "monthly statements" at bounding box center [286, 65] width 82 height 26
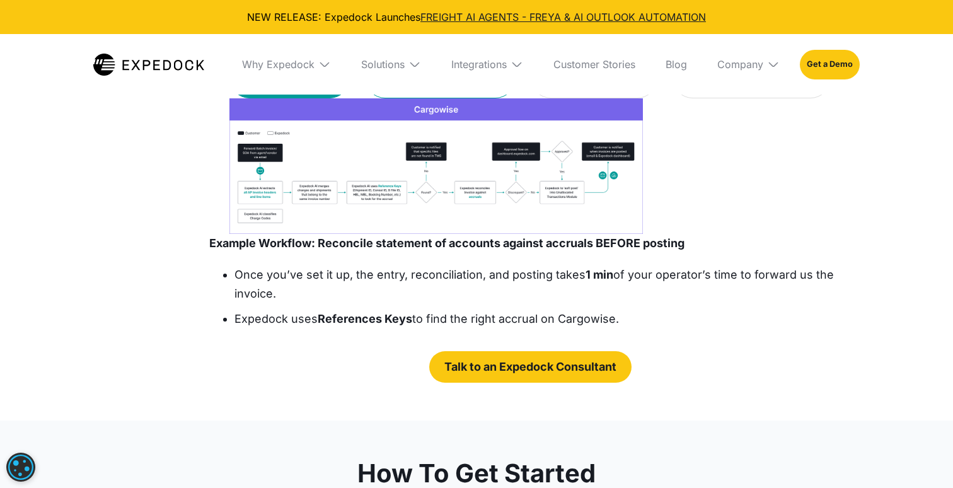
click at [390, 84] on div "Reconcile and enter invoices for FCL/LCL shipments" at bounding box center [440, 65] width 119 height 38
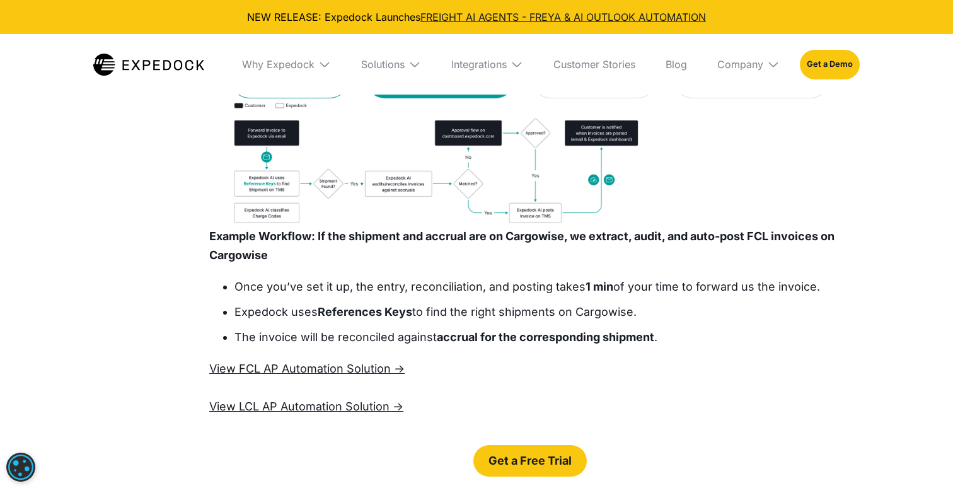
click at [237, 98] on link "Reconcile and enter monthly statements from vendors" at bounding box center [289, 65] width 120 height 67
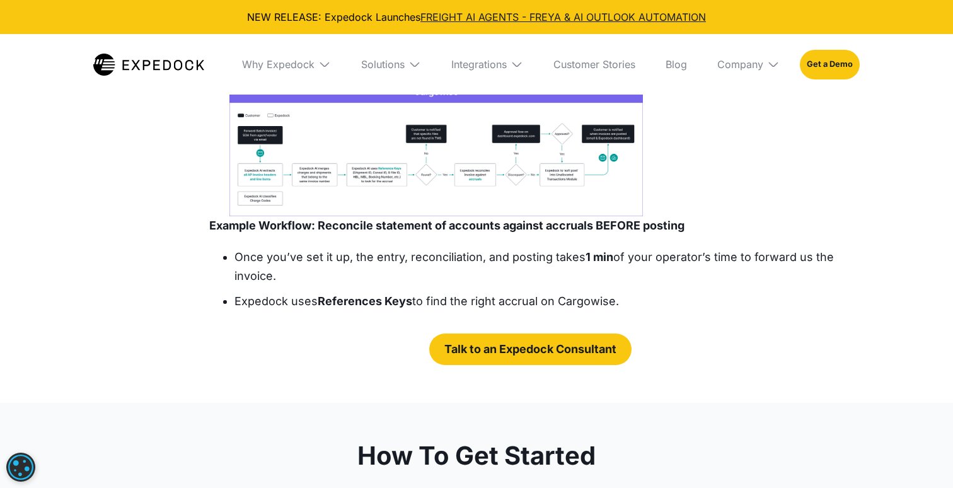
scroll to position [2084, 0]
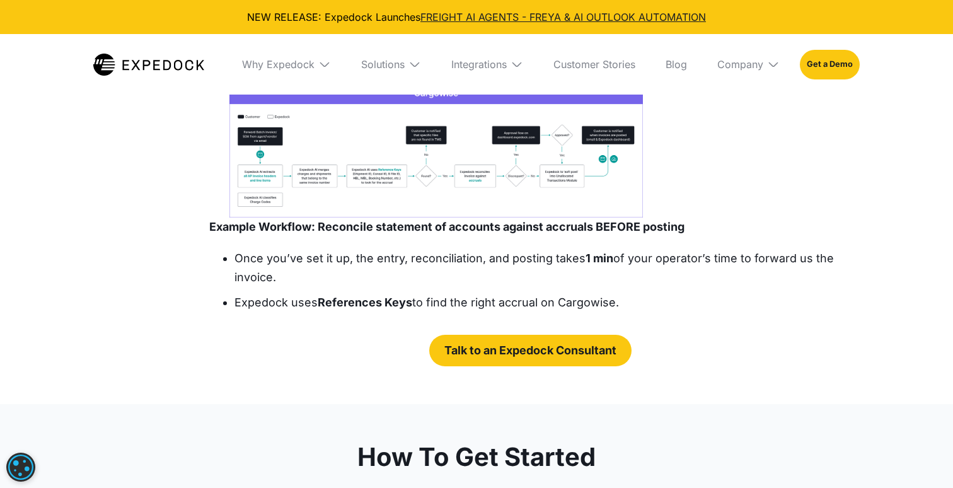
click at [406, 67] on strong "FCL/LCL" at bounding box center [419, 60] width 46 height 13
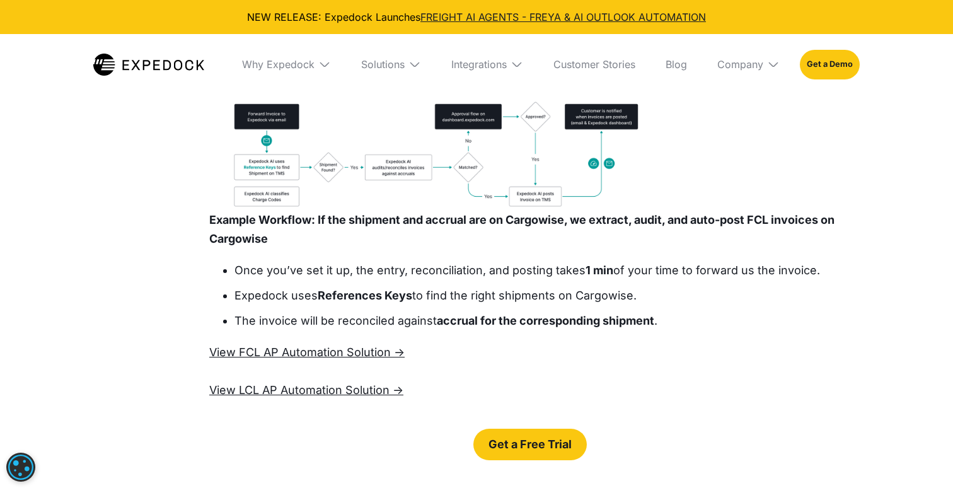
click at [254, 61] on strong "monthly statements" at bounding box center [286, 48] width 82 height 26
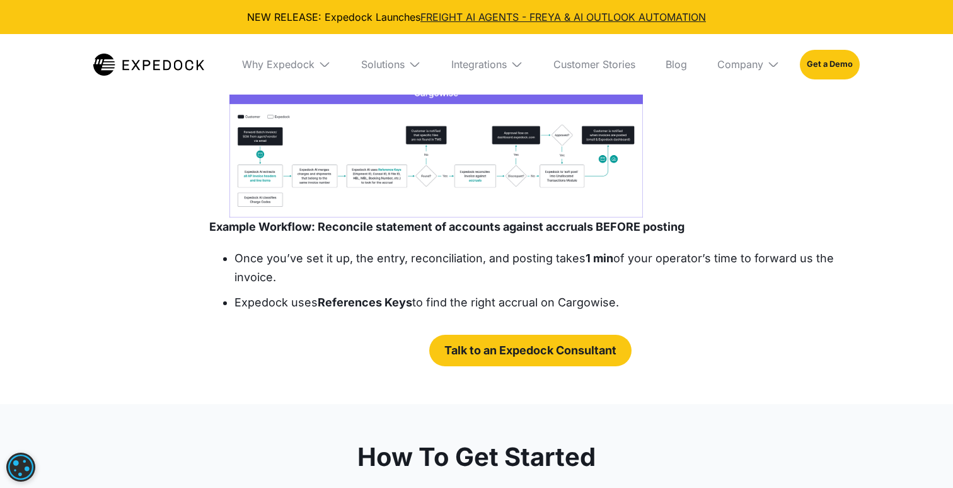
click at [381, 67] on div "Reconcile and enter invoices for FCL/LCL shipments" at bounding box center [440, 49] width 119 height 38
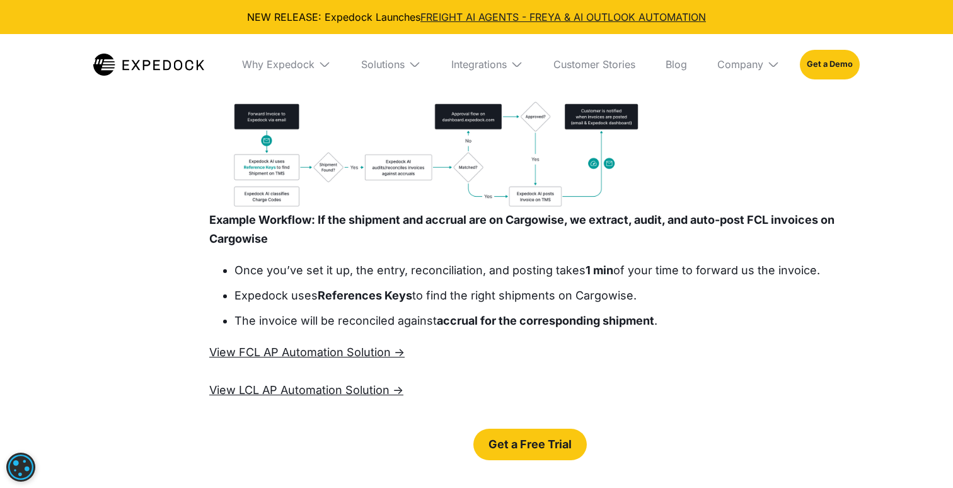
click at [311, 61] on strong "monthly statements" at bounding box center [286, 48] width 82 height 26
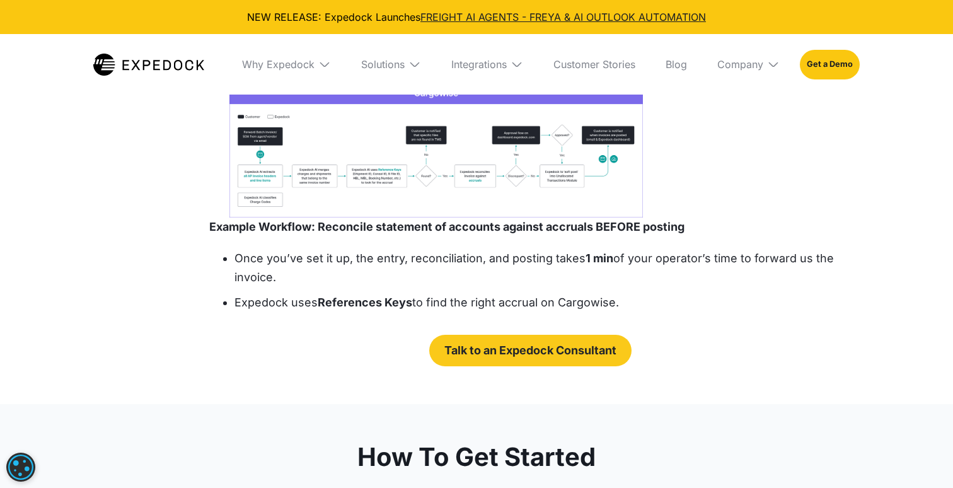
click at [410, 67] on div "Reconcile and enter invoices for FCL/LCL shipments" at bounding box center [440, 49] width 119 height 38
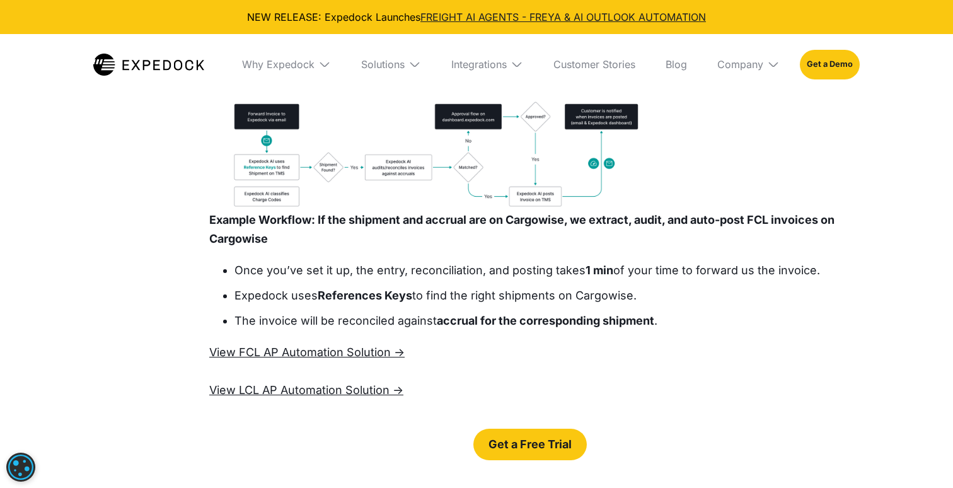
click at [263, 74] on div "Reconcile and enter monthly statements from vendors" at bounding box center [289, 48] width 89 height 50
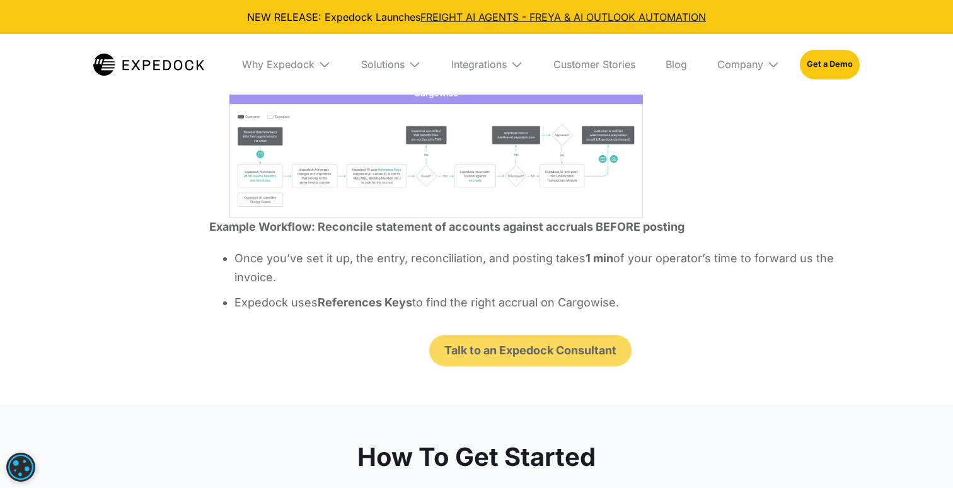
click at [405, 67] on div "Reconcile and enter invoices for FCL/LCL shipments" at bounding box center [440, 49] width 119 height 38
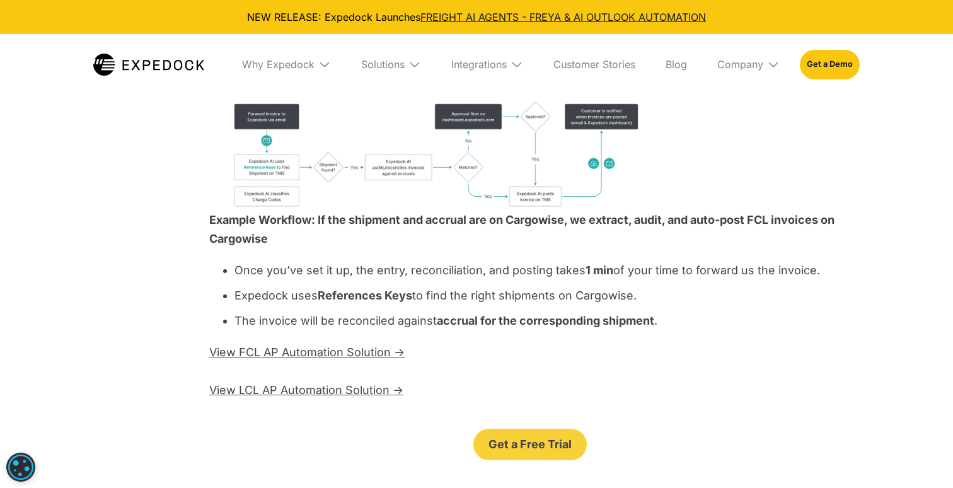
click at [277, 74] on div "Reconcile and enter monthly statements from vendors" at bounding box center [289, 48] width 89 height 50
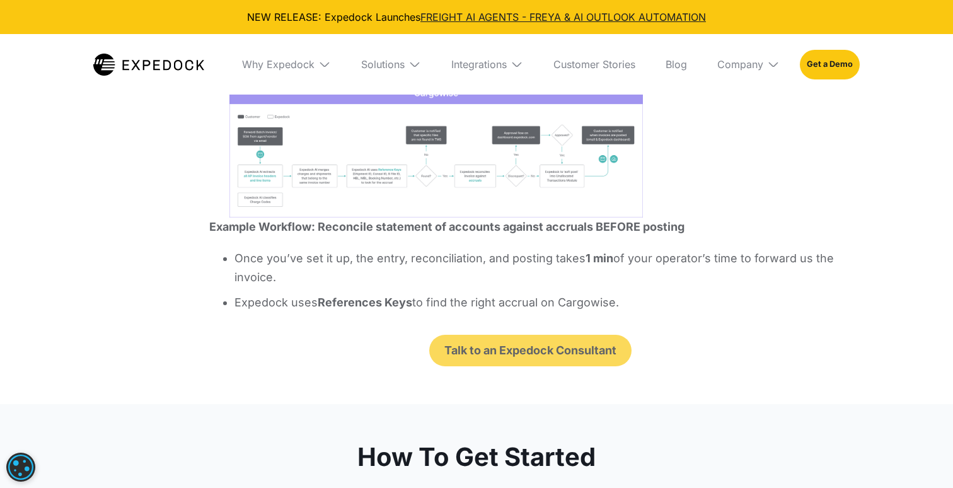
click at [407, 67] on div "Reconcile and enter invoices for FCL/LCL shipments" at bounding box center [440, 49] width 119 height 38
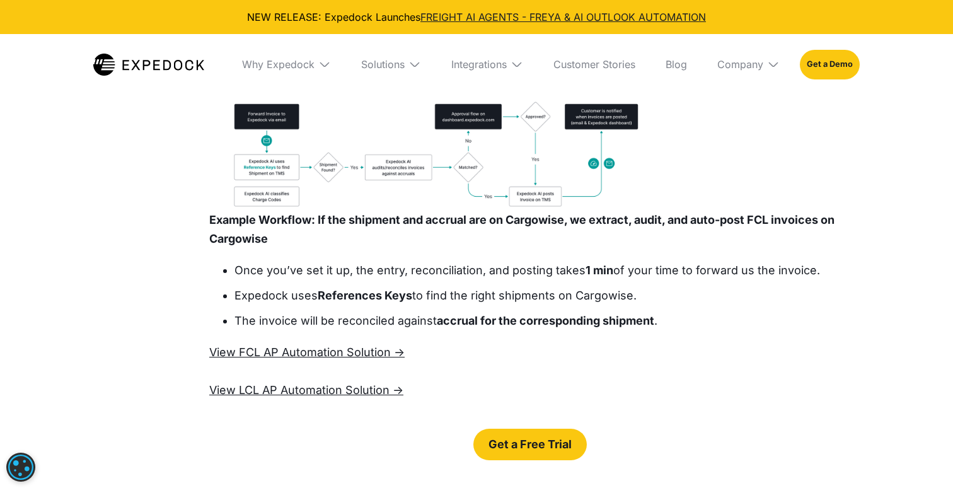
click at [257, 74] on div "Reconcile and enter monthly statements from vendors" at bounding box center [289, 48] width 89 height 50
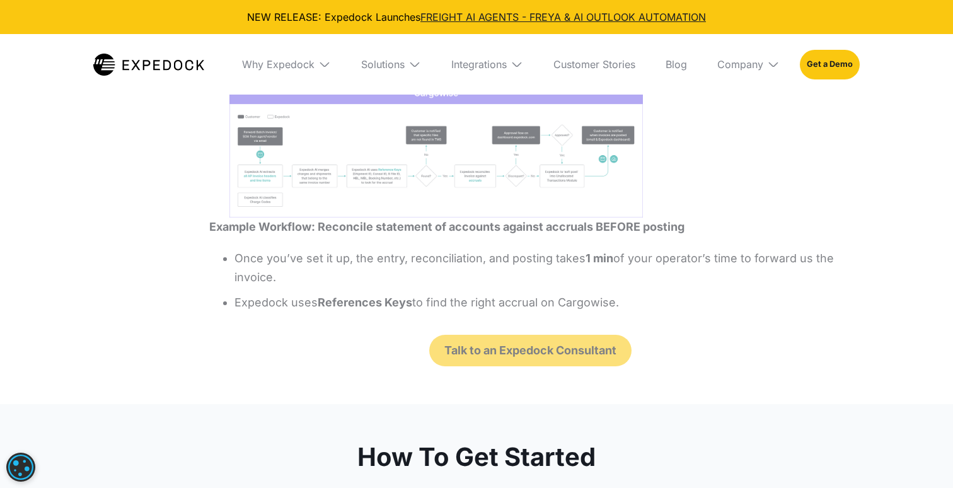
click at [409, 67] on div "Reconcile and enter invoices for FCL/LCL shipments" at bounding box center [440, 49] width 119 height 38
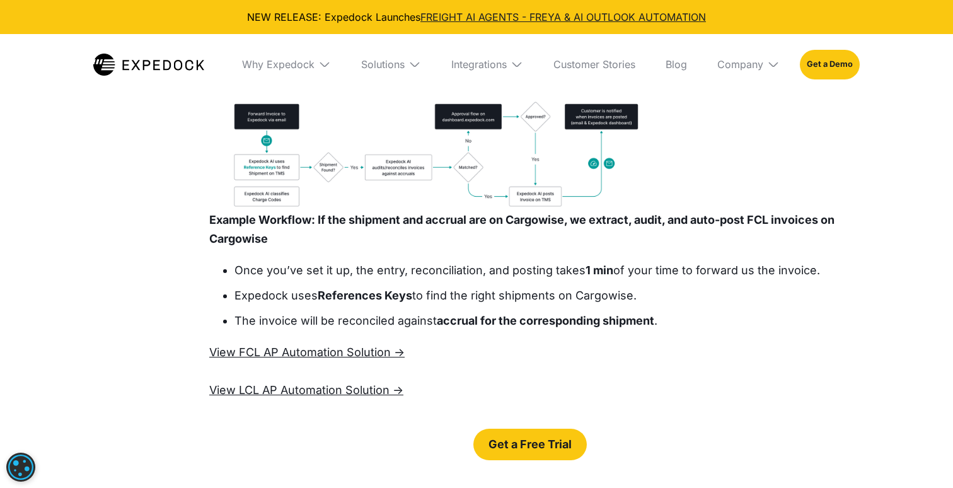
click at [253, 74] on div "Reconcile and enter monthly statements from vendors" at bounding box center [289, 48] width 89 height 50
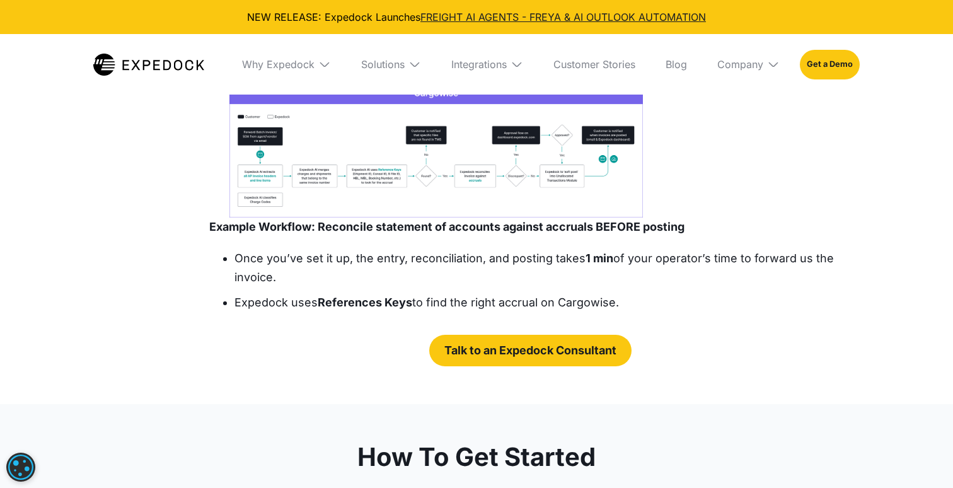
click at [411, 67] on div "Reconcile and enter invoices for FCL/LCL shipments" at bounding box center [440, 49] width 119 height 38
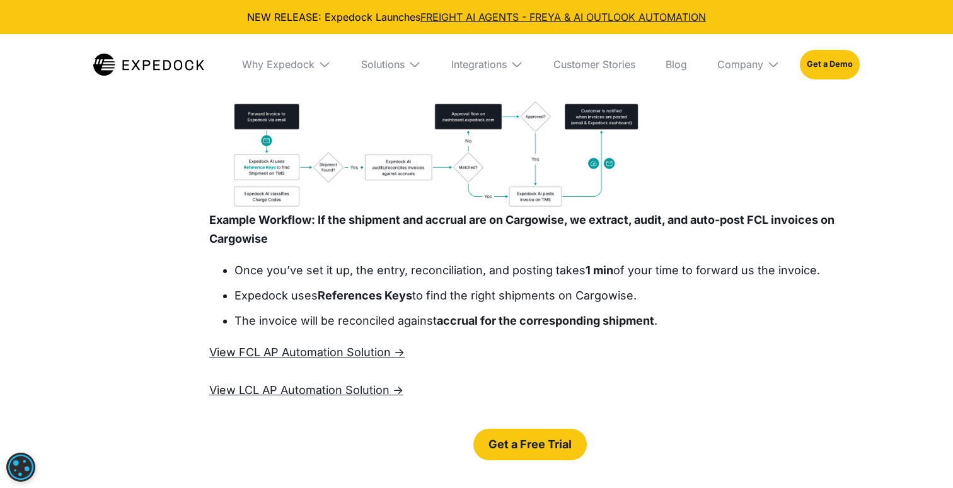
click at [266, 74] on div "Reconcile and enter monthly statements from vendors" at bounding box center [289, 48] width 89 height 50
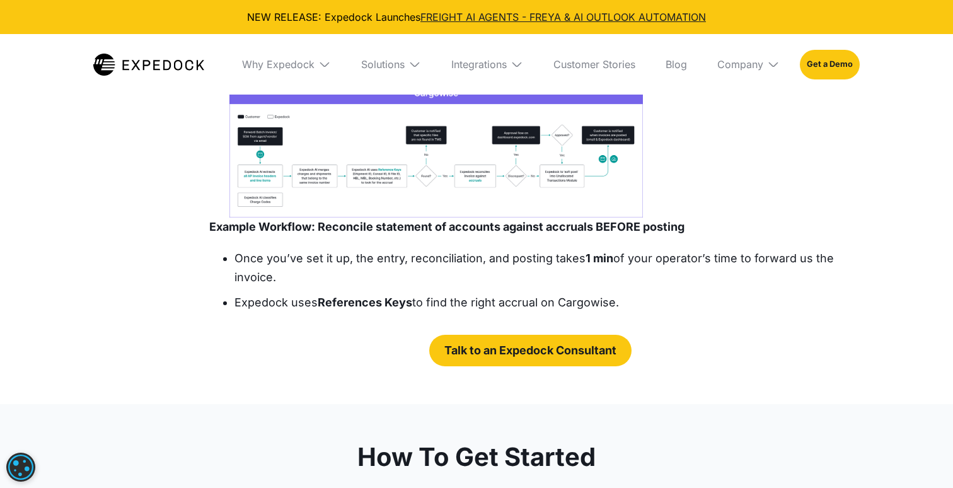
click at [404, 67] on div "Reconcile and enter invoices for FCL/LCL shipments" at bounding box center [440, 49] width 119 height 38
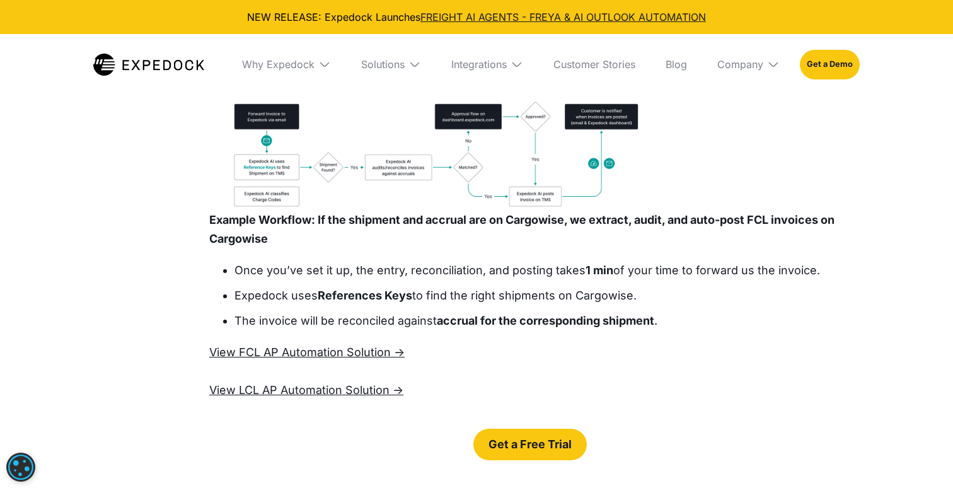
click at [294, 74] on div "Reconcile and enter monthly statements from vendors" at bounding box center [289, 48] width 89 height 50
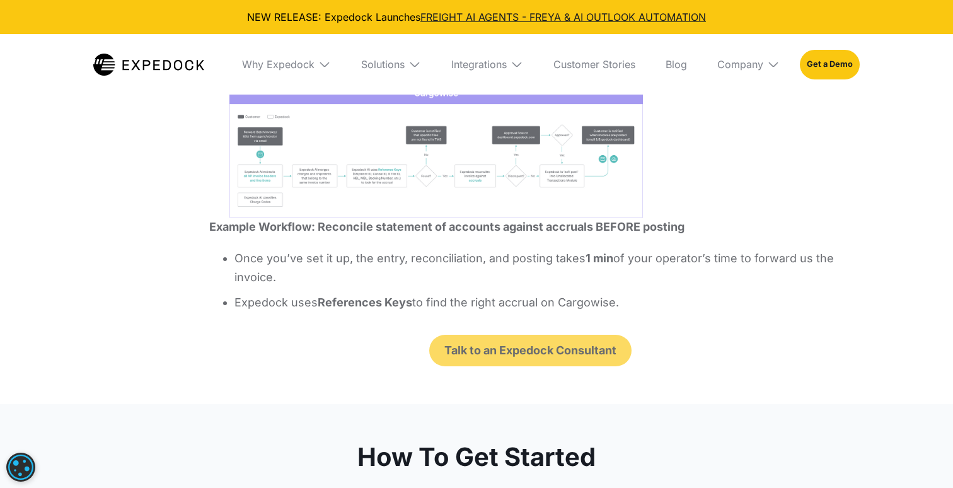
click at [452, 67] on div "Reconcile and enter invoices for FCL/LCL shipments" at bounding box center [440, 49] width 119 height 38
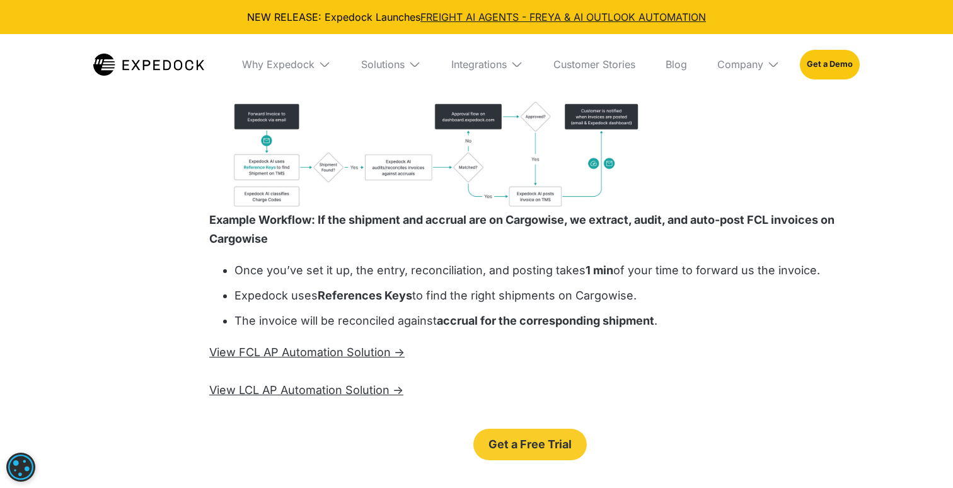
click at [265, 74] on div "Reconcile and enter monthly statements from vendors" at bounding box center [289, 48] width 89 height 50
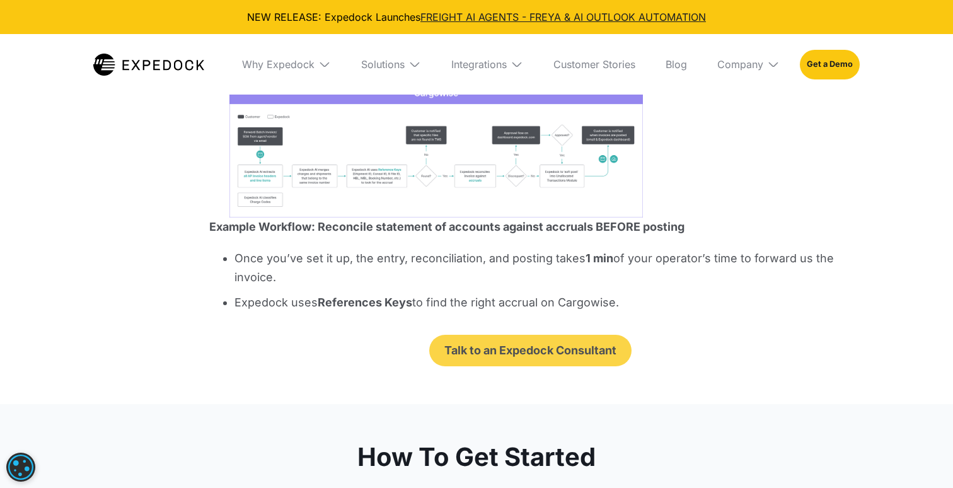
click at [403, 67] on div "Reconcile and enter invoices for FCL/LCL shipments" at bounding box center [440, 49] width 119 height 38
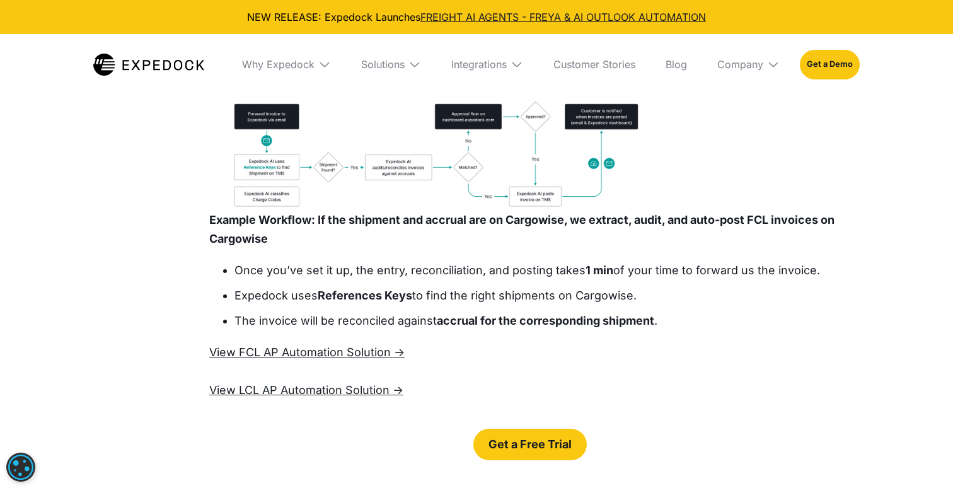
click at [350, 82] on div "Reconcile and enter monthly statements from vendors Reconcile and enter invoice…" at bounding box center [529, 48] width 641 height 67
click at [319, 82] on link "Reconcile and enter monthly statements from vendors" at bounding box center [289, 48] width 120 height 67
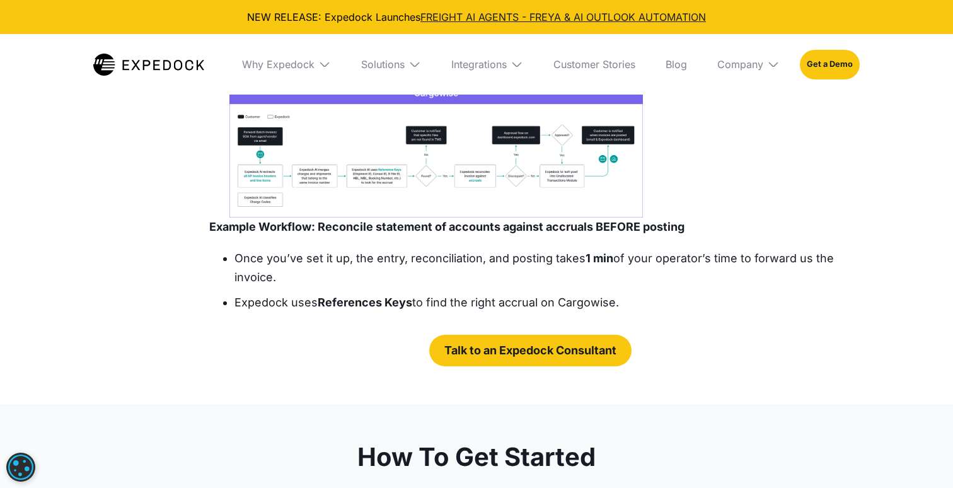
click at [469, 82] on div "Reconcile and enter monthly statements from vendors Reconcile and enter invoice…" at bounding box center [529, 48] width 641 height 67
click at [419, 67] on div "Reconcile and enter invoices for FCL/LCL shipments" at bounding box center [440, 49] width 119 height 38
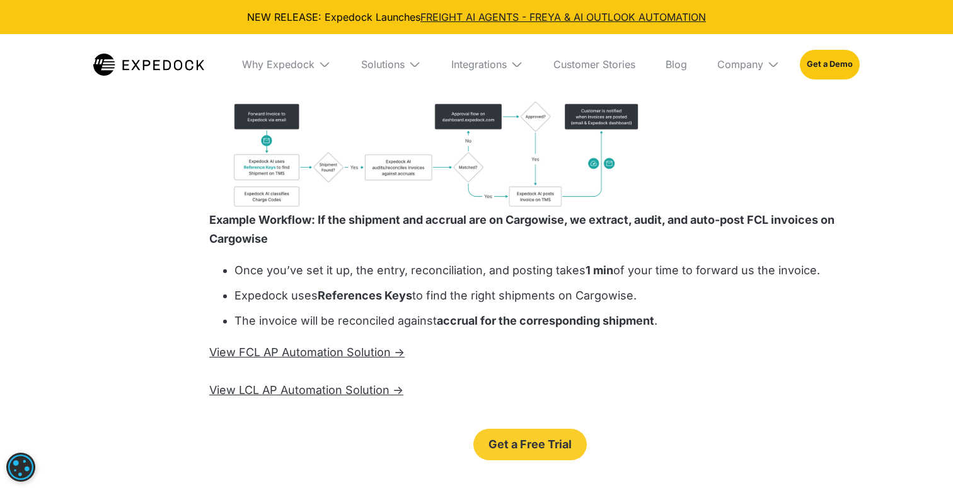
click at [287, 74] on div "Reconcile and enter monthly statements from vendors" at bounding box center [289, 48] width 89 height 50
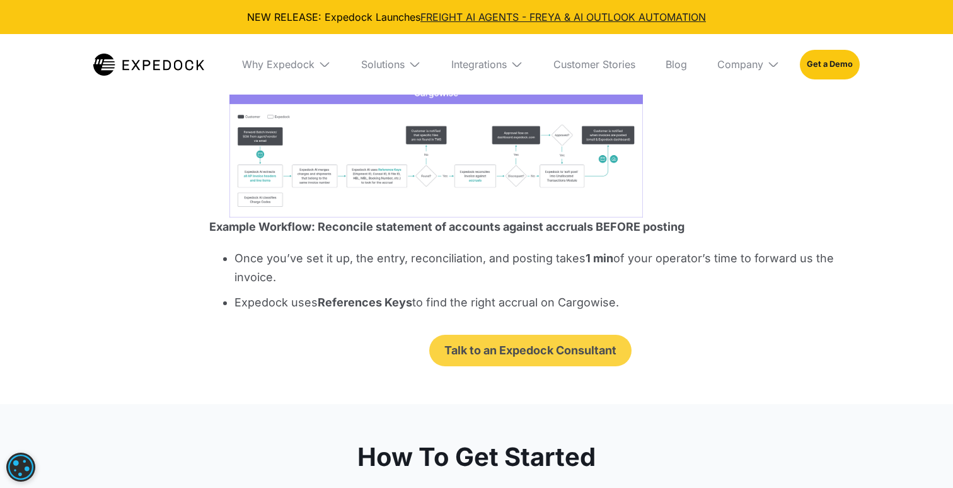
click at [454, 82] on link "Reconcile and enter invoices for FCL/LCL shipments" at bounding box center [440, 48] width 151 height 67
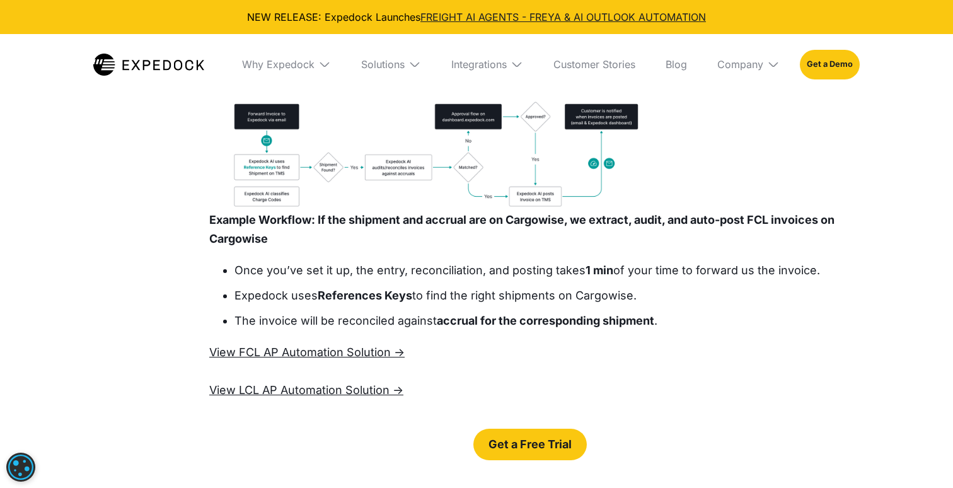
click at [255, 61] on strong "monthly statements" at bounding box center [286, 48] width 82 height 26
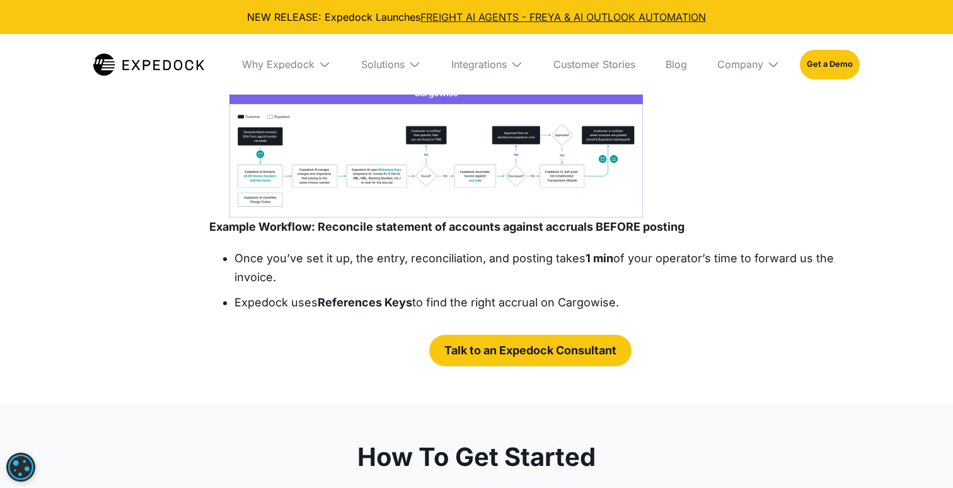
click at [464, 82] on link "Reconcile and enter invoices for FCL/LCL shipments" at bounding box center [440, 48] width 151 height 67
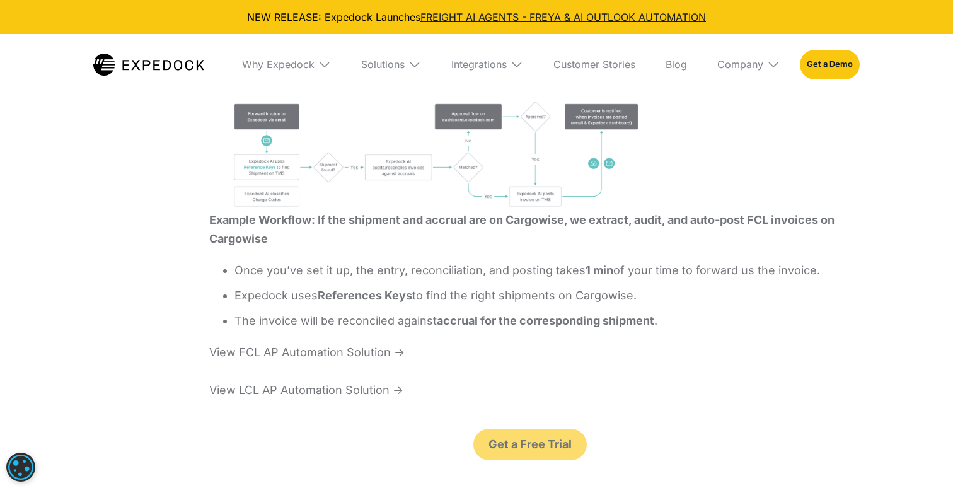
click at [560, 67] on div "Create and amend shipments and consols" at bounding box center [593, 49] width 95 height 38
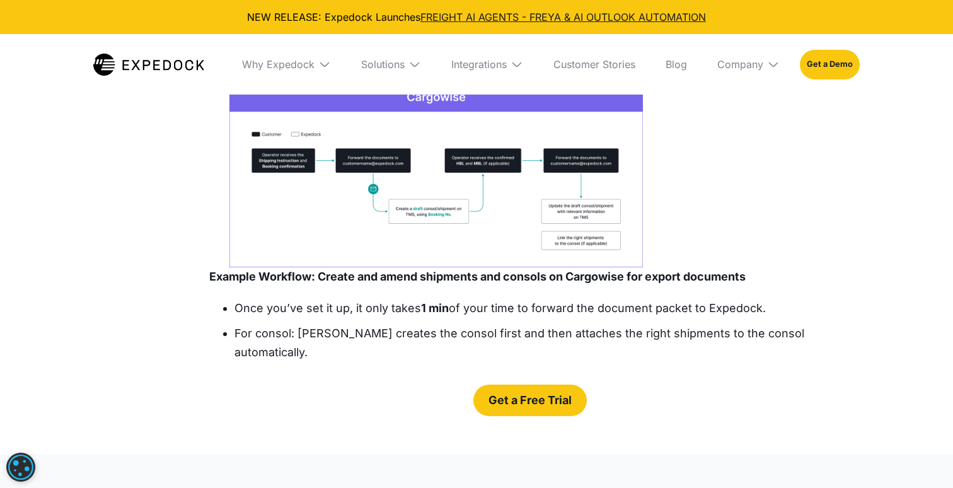
click at [409, 67] on div "Reconcile and enter invoices for FCL/LCL shipments" at bounding box center [440, 49] width 119 height 38
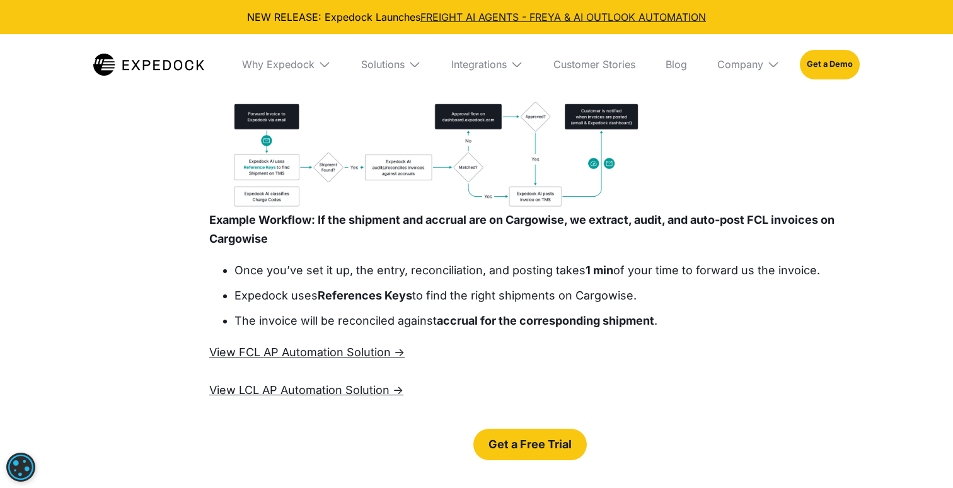
click at [260, 74] on div "Reconcile and enter monthly statements from vendors" at bounding box center [289, 48] width 89 height 50
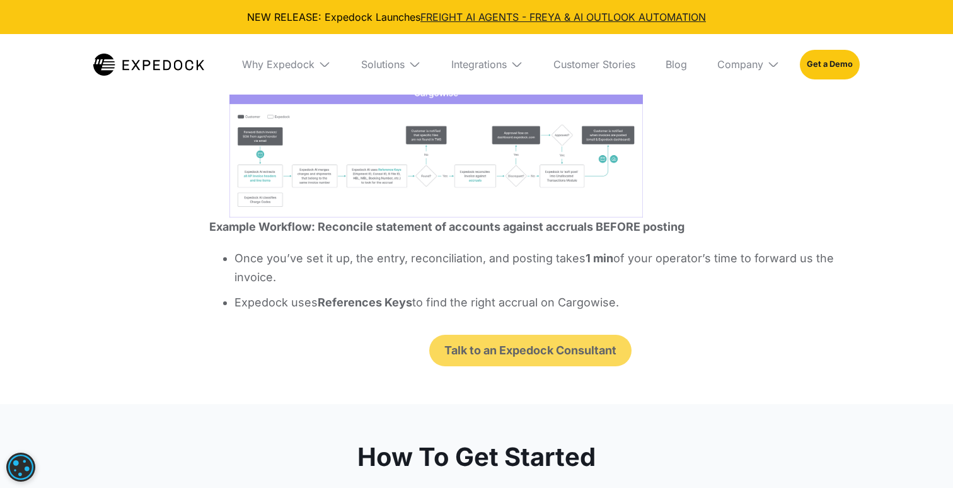
click at [413, 67] on div "Reconcile and enter invoices for FCL/LCL shipments" at bounding box center [440, 49] width 119 height 38
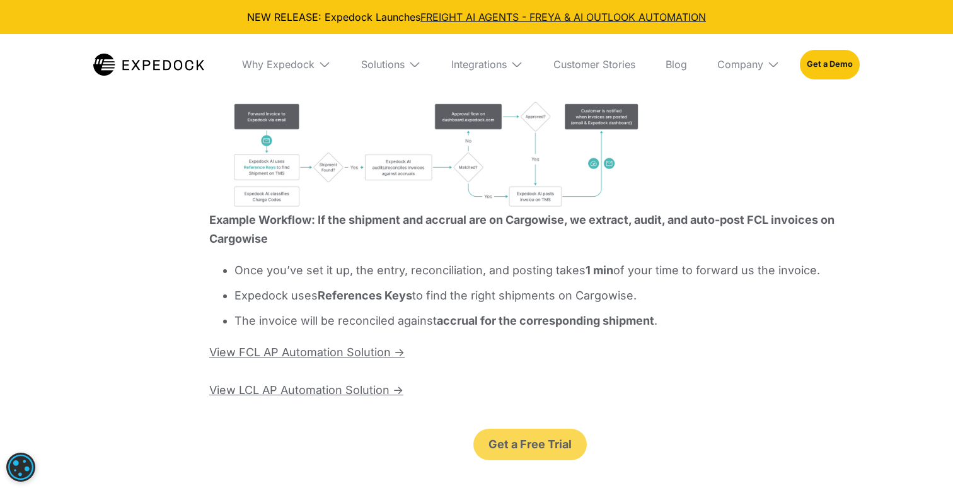
click at [546, 67] on div "Create and amend shipments and consols" at bounding box center [593, 49] width 95 height 38
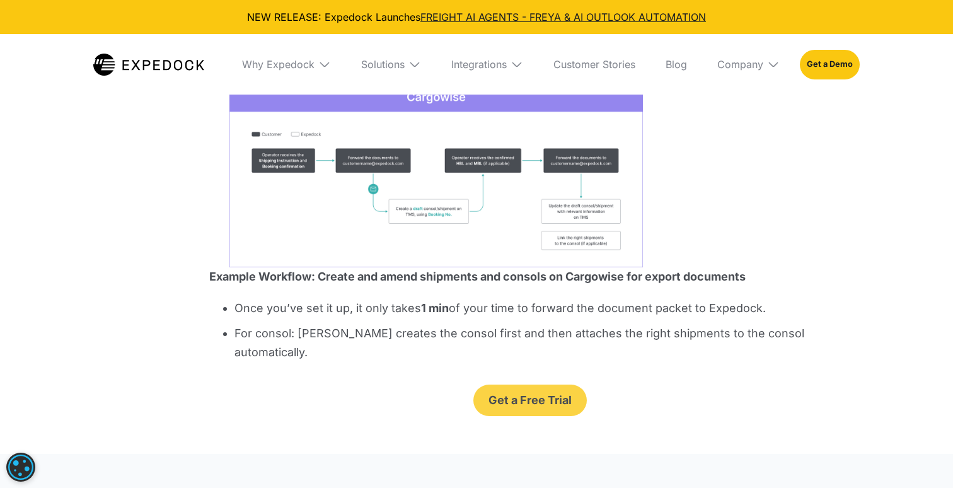
click at [405, 67] on div "Reconcile and enter invoices for FCL/LCL shipments" at bounding box center [440, 49] width 119 height 38
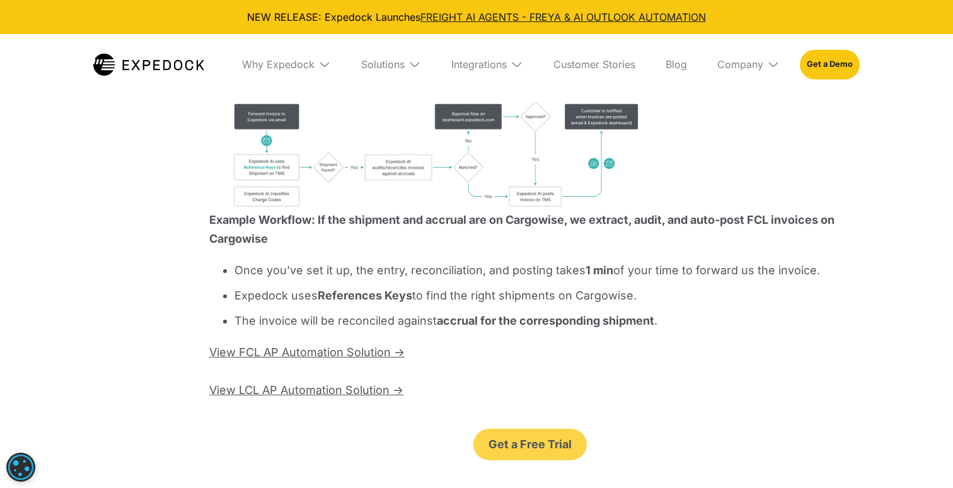
click at [308, 61] on strong "monthly statements" at bounding box center [286, 48] width 82 height 26
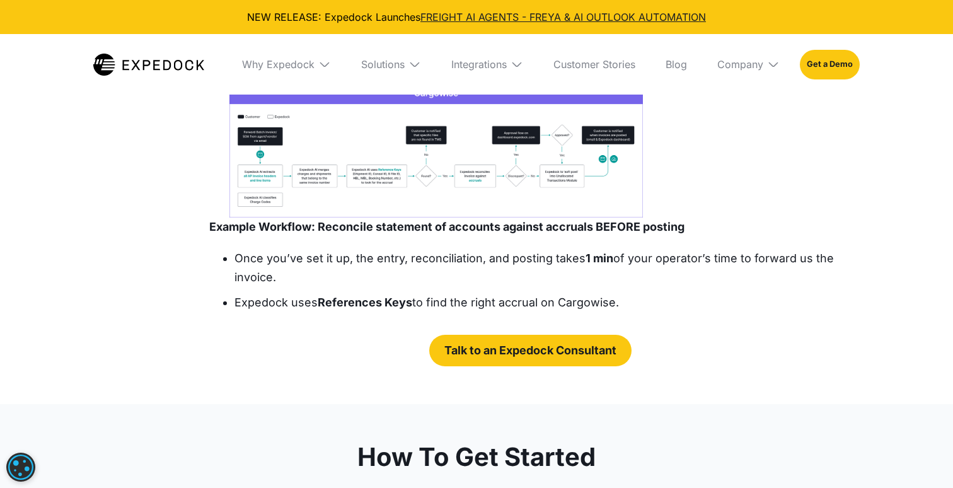
click at [572, 67] on div "Create and amend shipments and consols" at bounding box center [593, 49] width 95 height 38
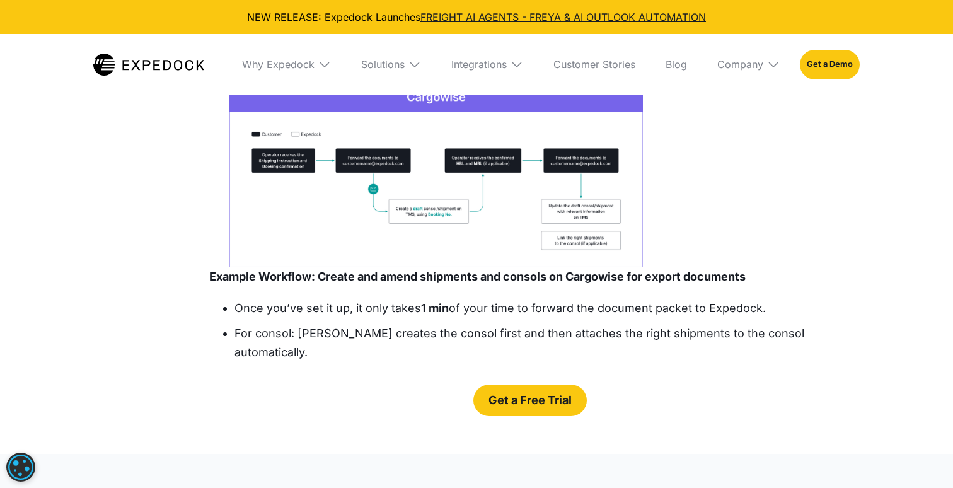
click at [369, 82] on link "Reconcile and enter invoices for FCL/LCL shipments" at bounding box center [440, 48] width 151 height 67
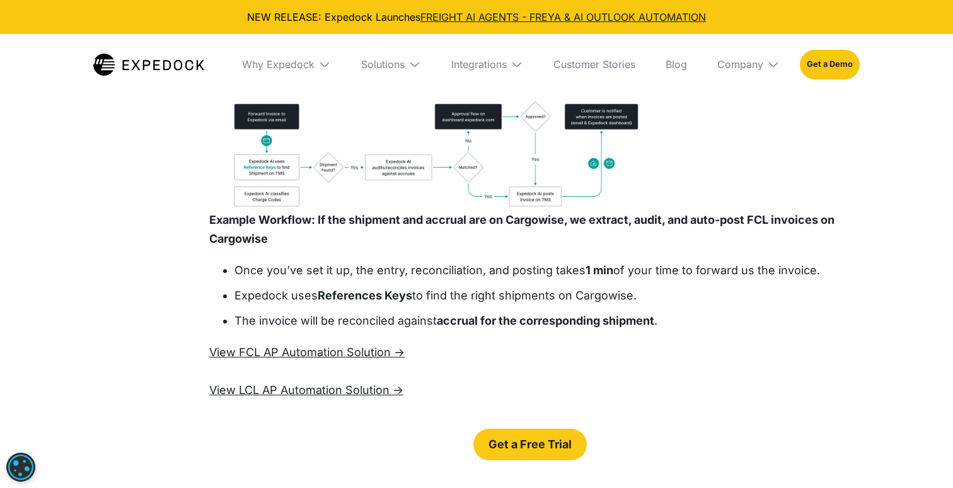
click at [298, 61] on strong "monthly statements" at bounding box center [286, 48] width 82 height 26
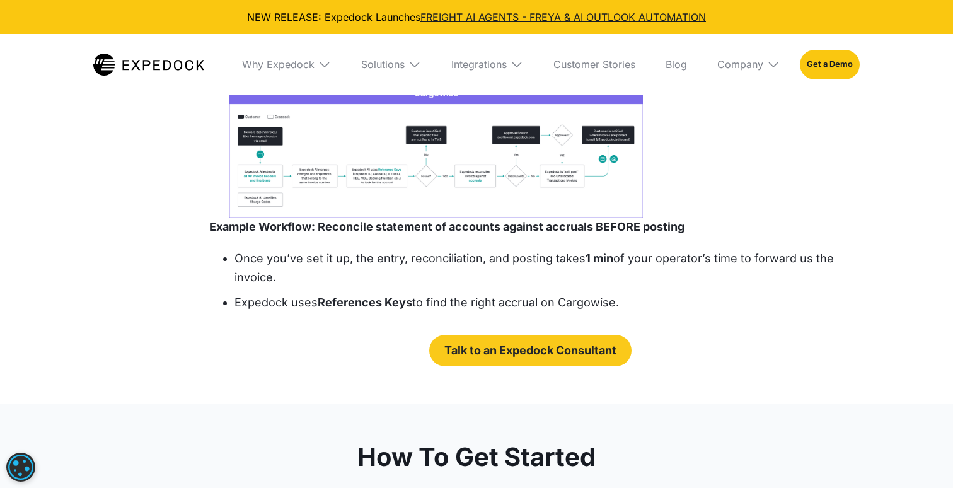
click at [412, 67] on div "Reconcile and enter invoices for FCL/LCL shipments" at bounding box center [440, 49] width 119 height 38
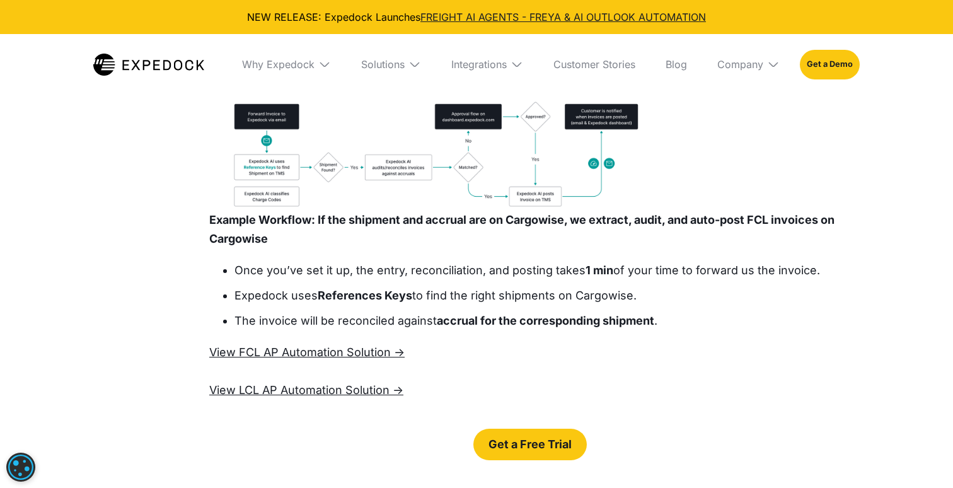
click at [561, 67] on strong "shipments and consols" at bounding box center [601, 55] width 81 height 26
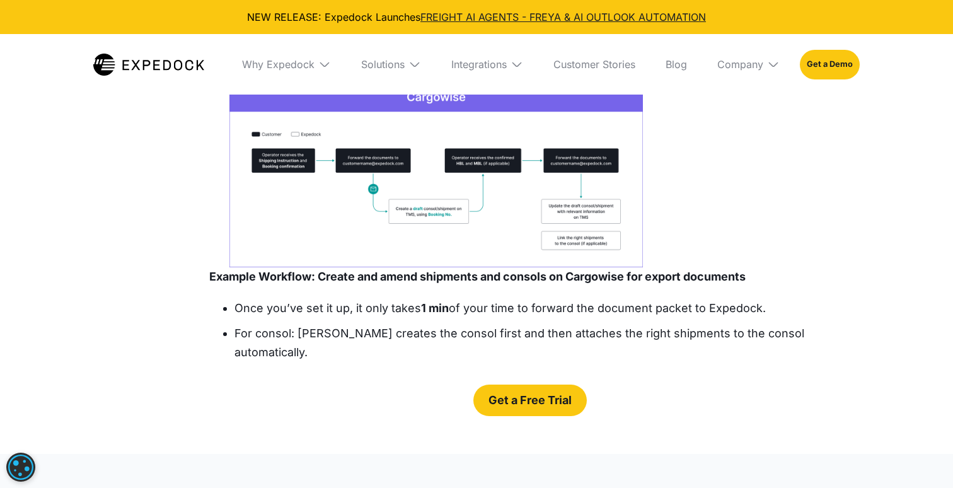
click at [409, 67] on div "Reconcile and enter invoices for FCL/LCL shipments" at bounding box center [440, 49] width 119 height 38
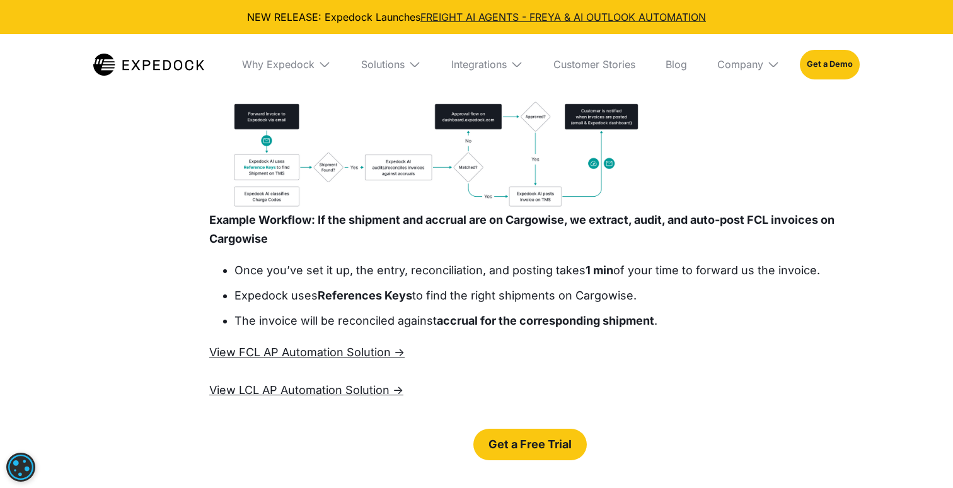
click at [302, 61] on strong "monthly statements" at bounding box center [286, 48] width 82 height 26
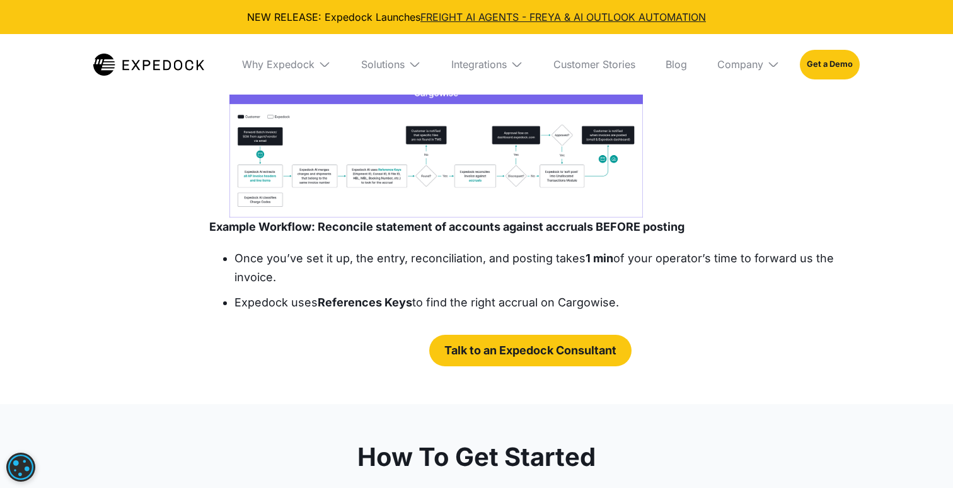
click at [462, 82] on link "Reconcile and enter invoices for FCL/LCL shipments" at bounding box center [440, 48] width 151 height 67
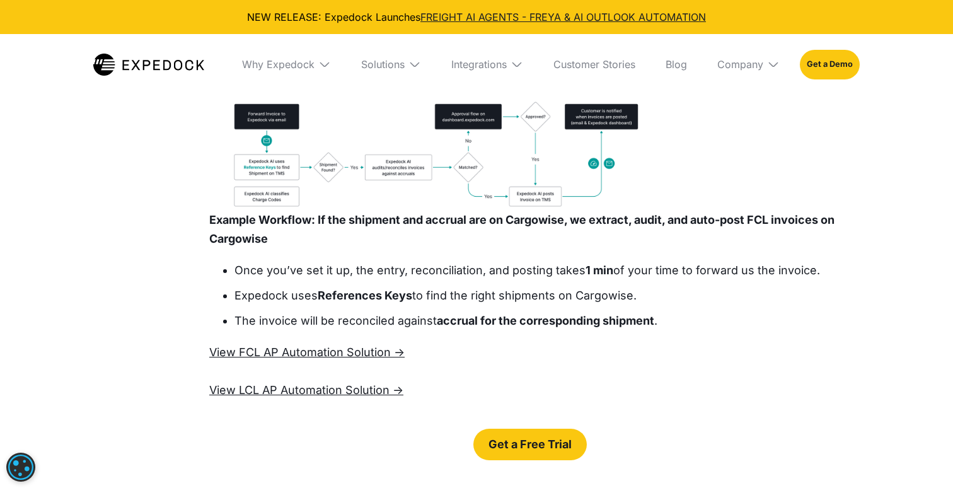
click at [546, 67] on div "Create and amend shipments and consols" at bounding box center [593, 49] width 95 height 38
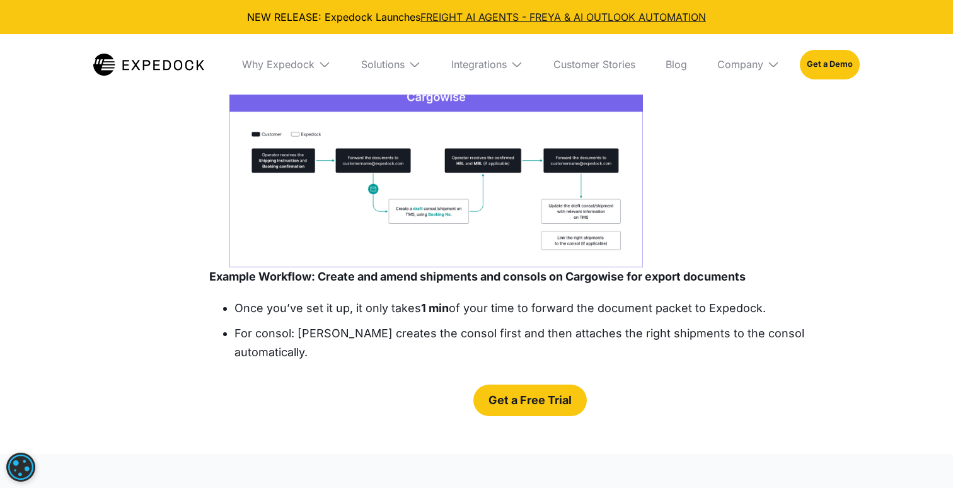
click at [319, 61] on strong "monthly statements" at bounding box center [286, 48] width 82 height 26
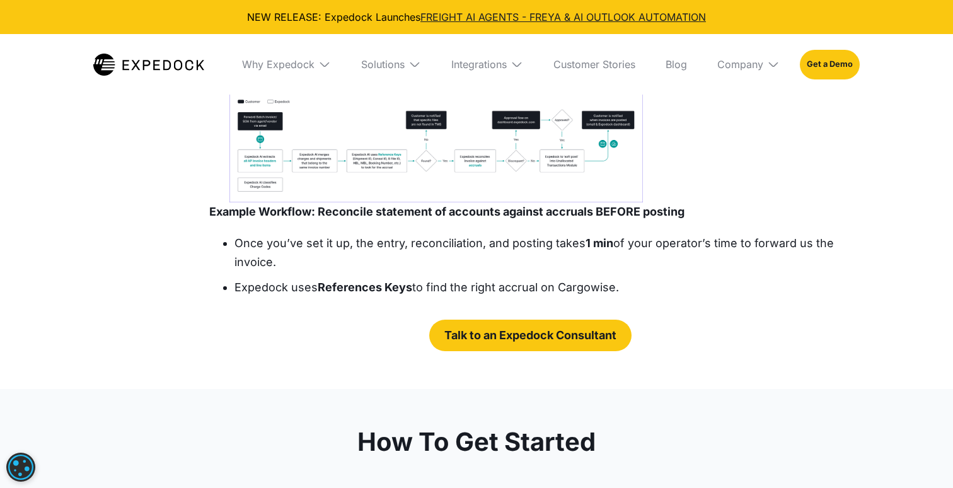
scroll to position [2106, 0]
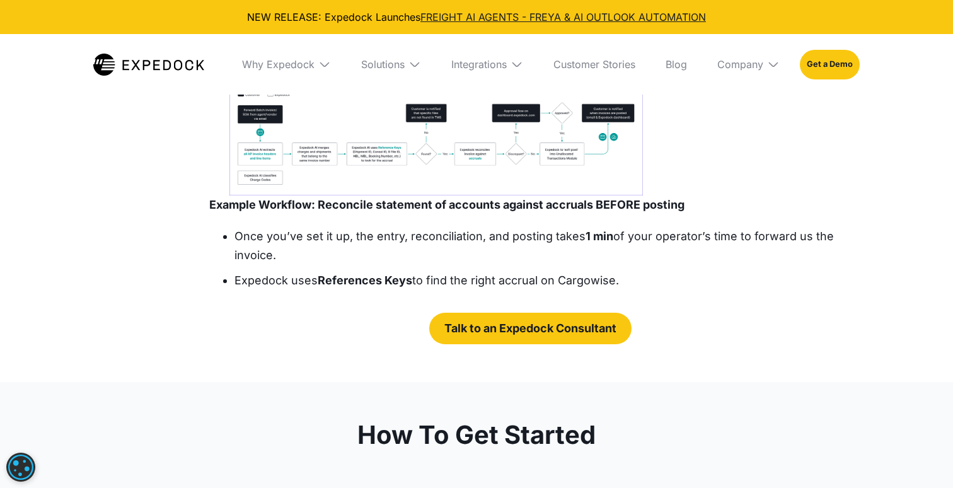
click at [401, 45] on strong "FCL/LCL" at bounding box center [419, 38] width 46 height 13
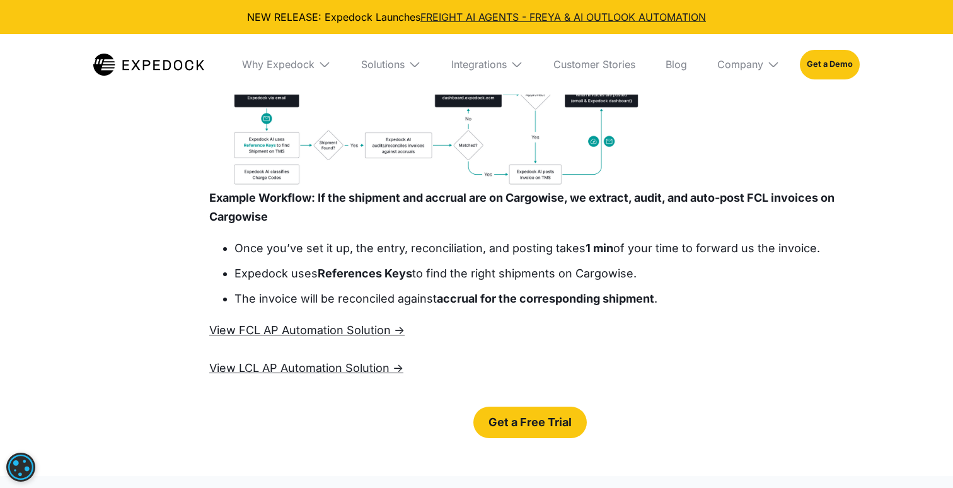
click at [261, 52] on div "Reconcile and enter monthly statements from vendors" at bounding box center [289, 26] width 89 height 50
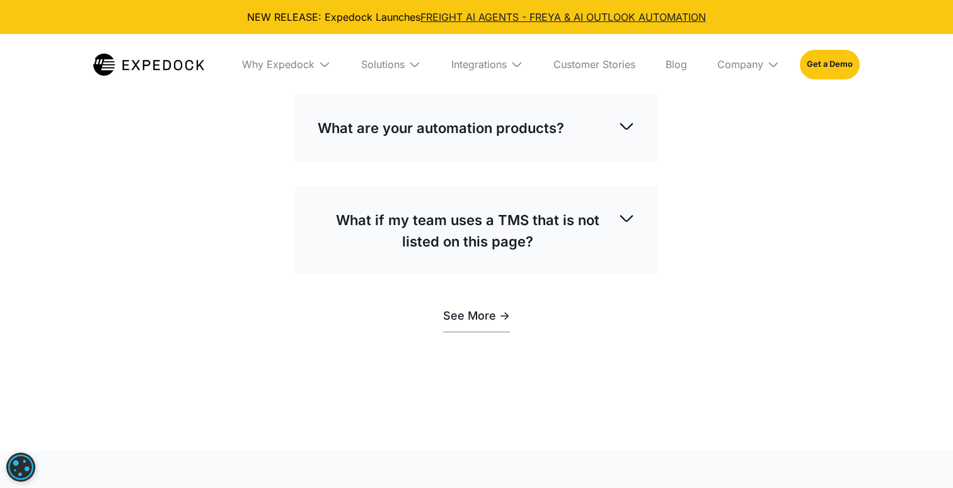
scroll to position [3246, 0]
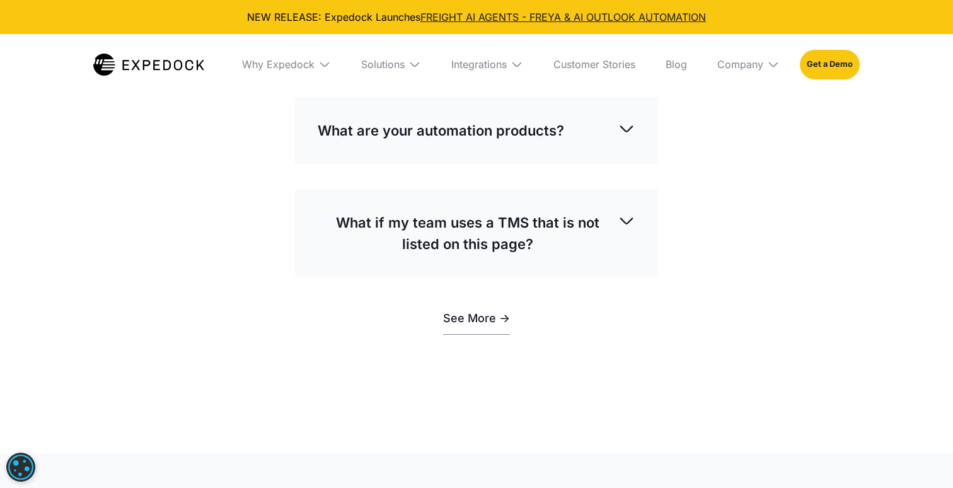
click at [430, 141] on p "What are your automation products?" at bounding box center [441, 130] width 246 height 21
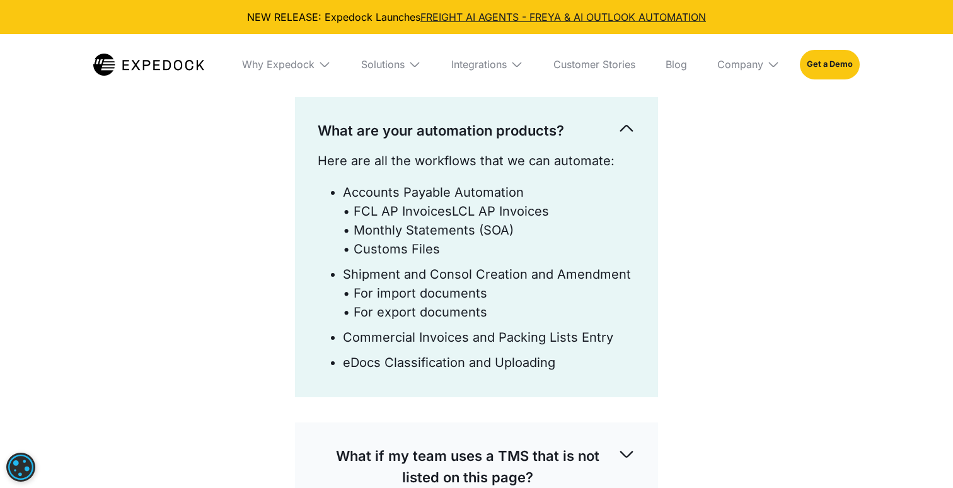
click at [430, 141] on p "What are your automation products?" at bounding box center [441, 130] width 246 height 21
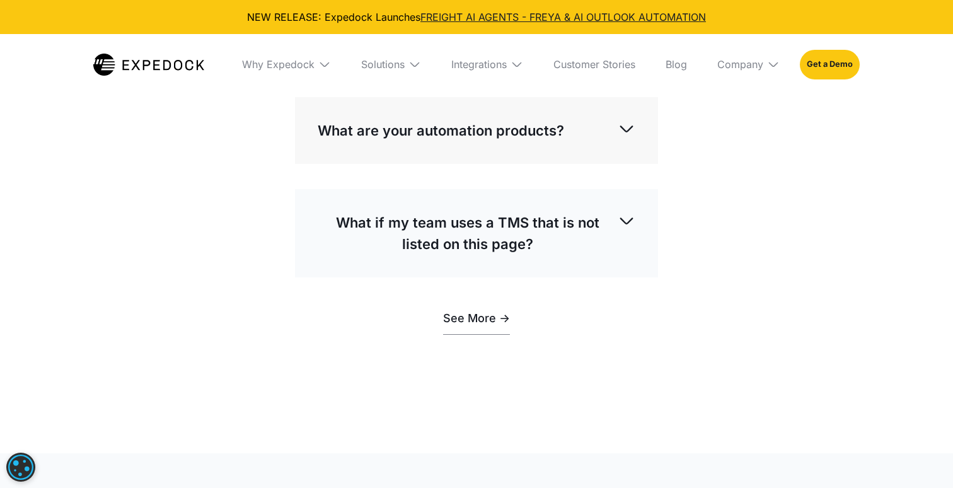
click at [430, 141] on p "What are your automation products?" at bounding box center [441, 130] width 246 height 21
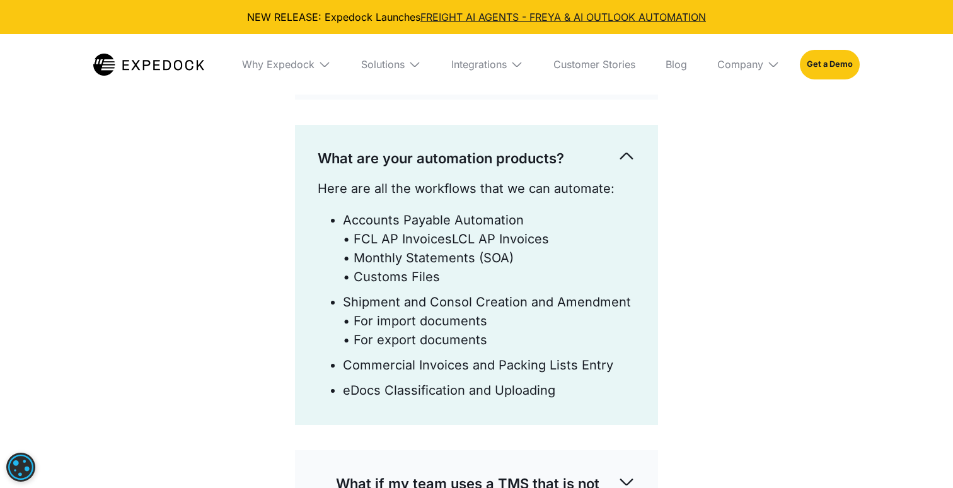
scroll to position [3219, 0]
click at [427, 169] on p "What are your automation products?" at bounding box center [441, 157] width 246 height 21
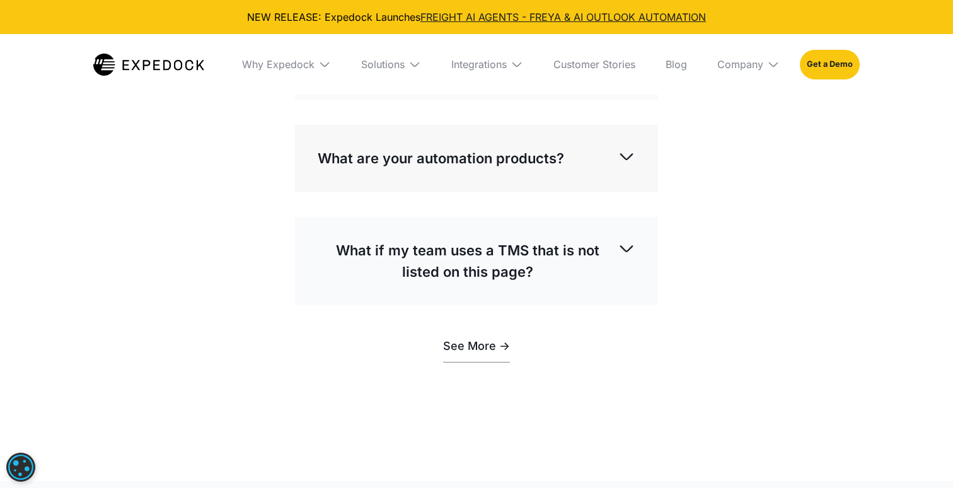
click at [410, 77] on p "How do you ensure 99.97% accuracy?" at bounding box center [447, 65] width 259 height 21
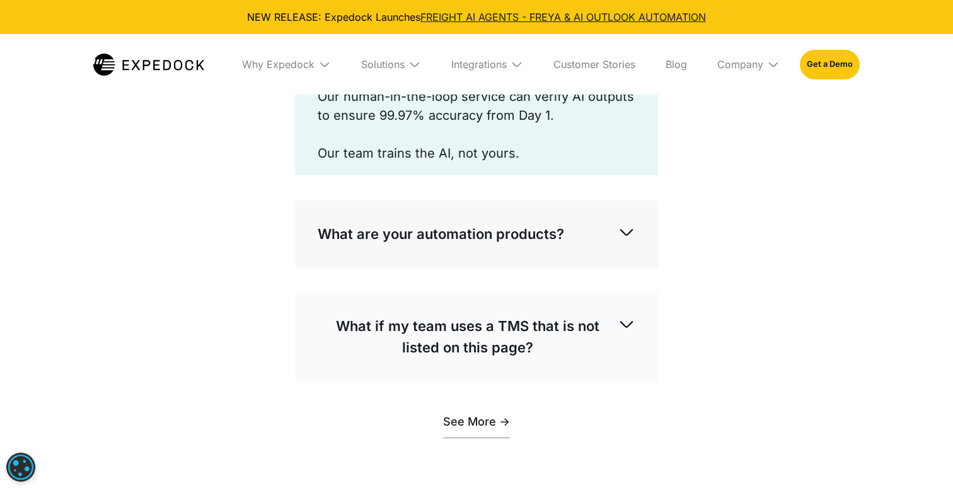
click at [410, 77] on p "How do you ensure 99.97% accuracy?" at bounding box center [447, 65] width 259 height 21
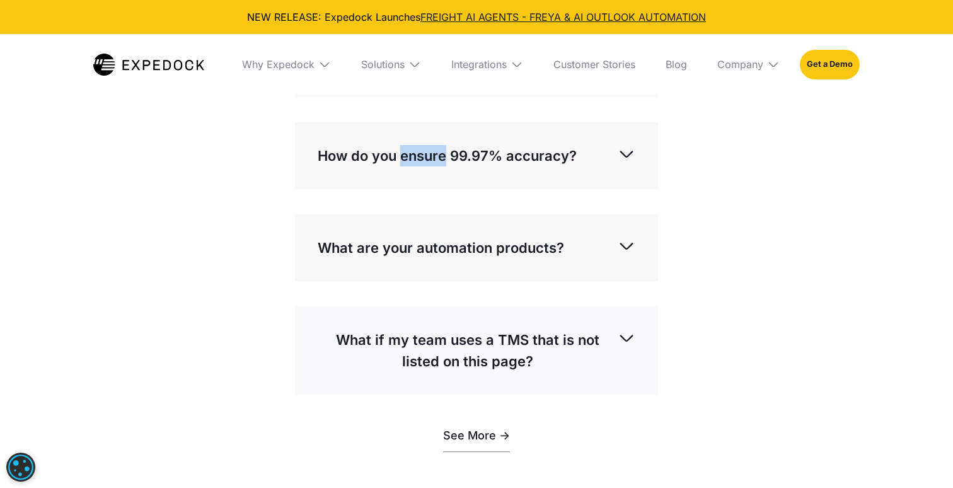
scroll to position [3135, 0]
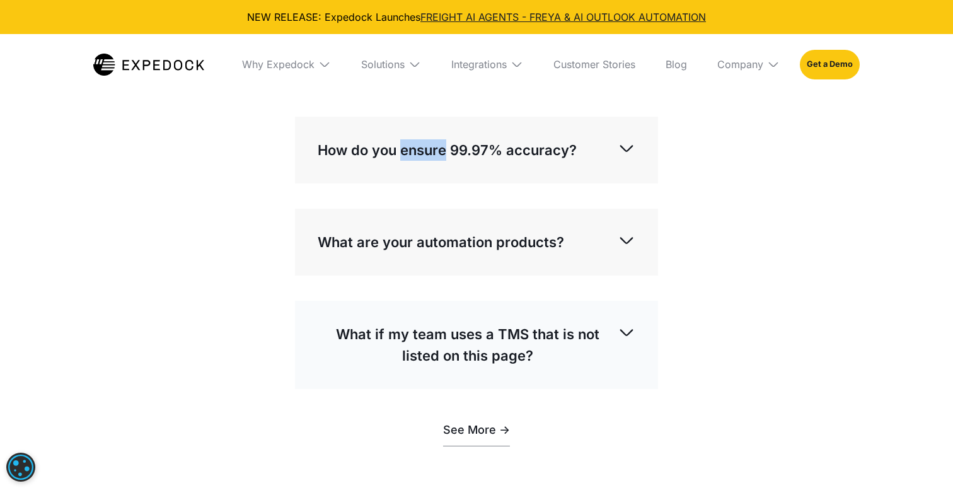
click at [409, 79] on div "What makes Expedock different from other similar products?" at bounding box center [477, 47] width 318 height 63
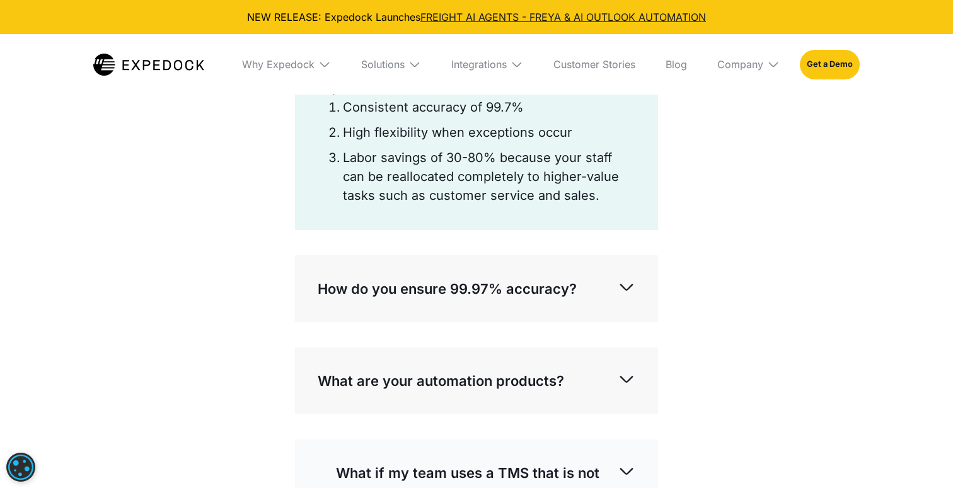
click at [409, 79] on div "What makes Expedock different from other similar products?" at bounding box center [477, 47] width 318 height 63
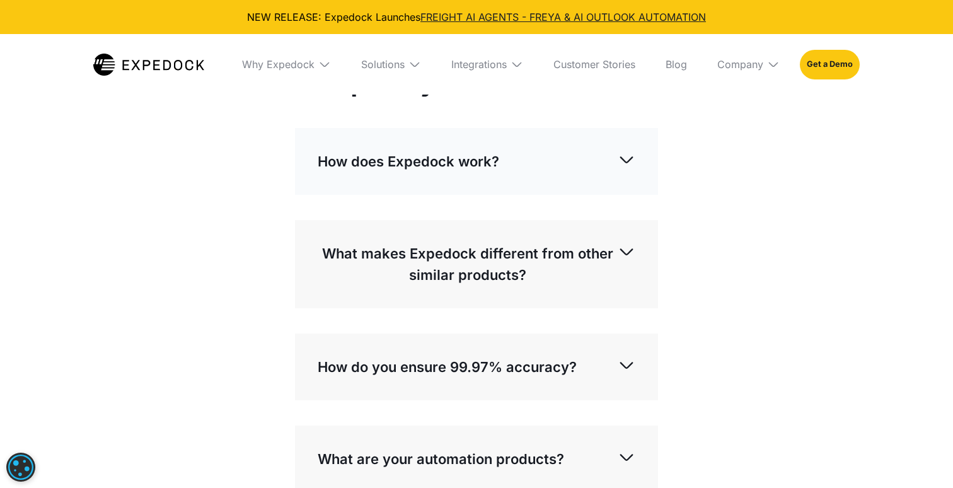
scroll to position [2909, 0]
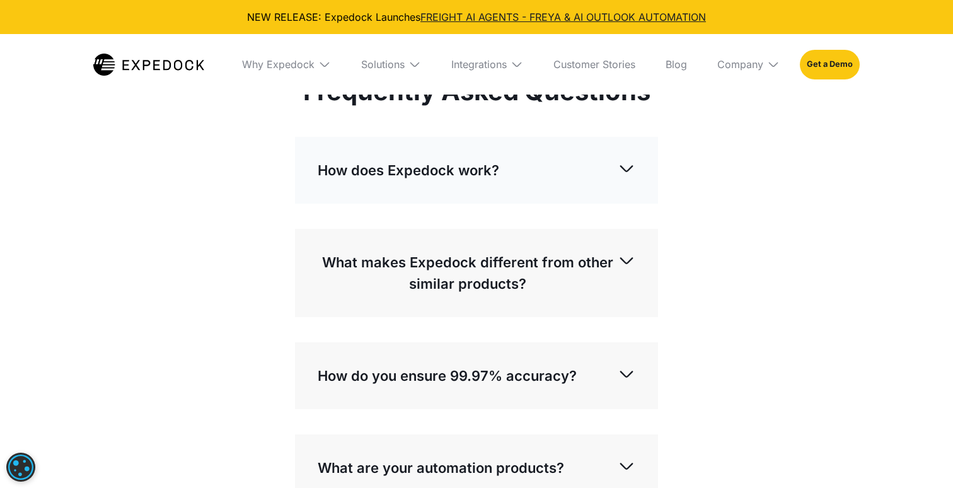
click at [402, 249] on div "Frequently Asked Questions How does Expedock work? Expedock AI can extract and …" at bounding box center [476, 414] width 534 height 676
click at [400, 181] on p "How does Expedock work?" at bounding box center [408, 169] width 181 height 21
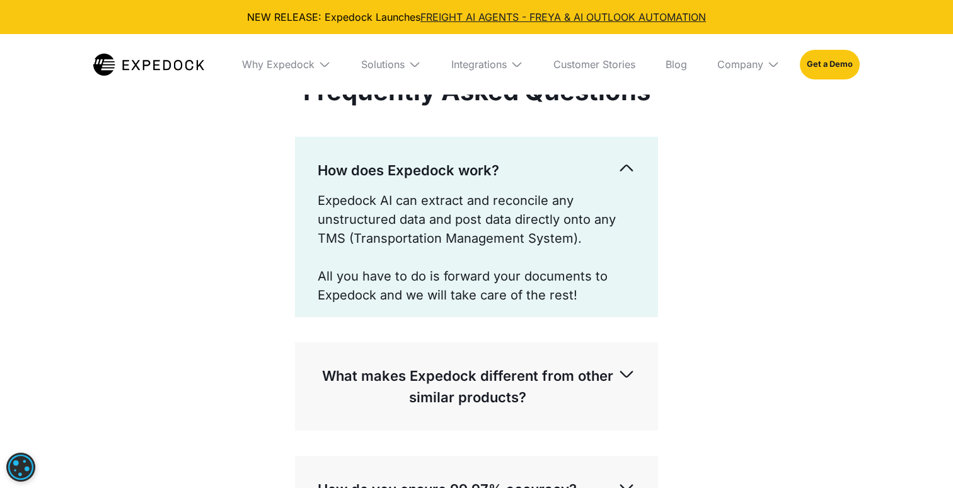
click at [400, 181] on p "How does Expedock work?" at bounding box center [408, 169] width 181 height 21
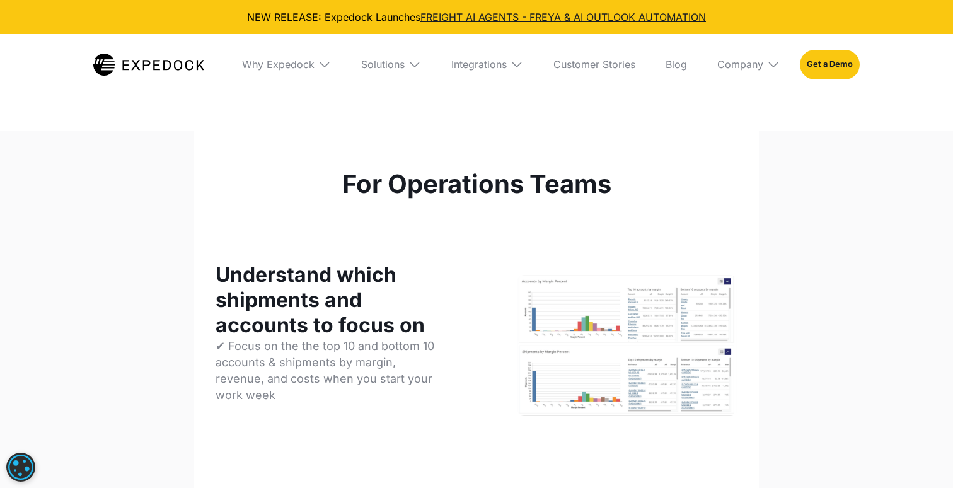
select select
click at [497, 62] on div "Integrations" at bounding box center [478, 64] width 55 height 13
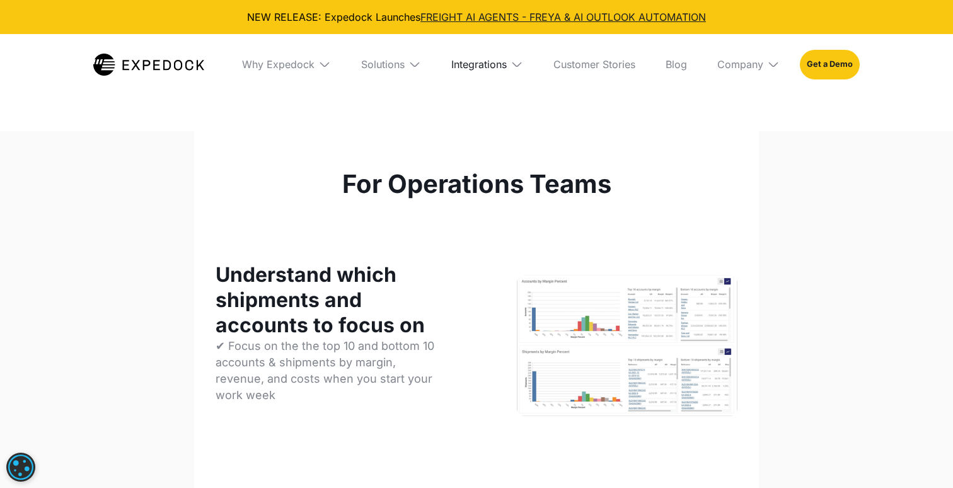
click at [505, 62] on div "Integrations" at bounding box center [478, 64] width 55 height 13
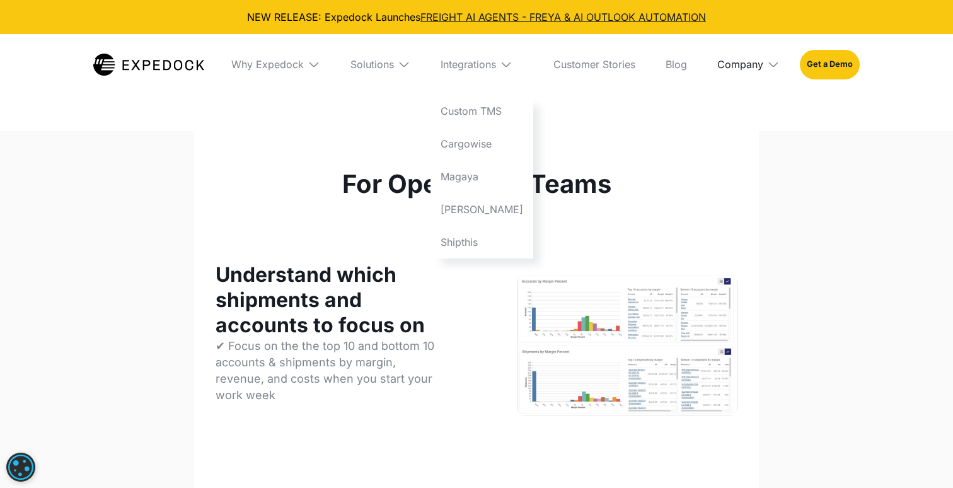
click at [755, 58] on div "Company" at bounding box center [740, 64] width 46 height 13
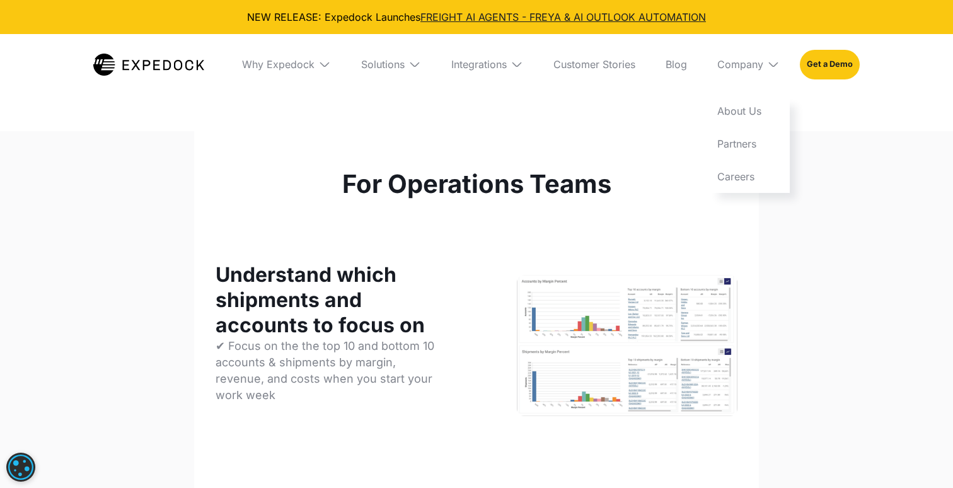
click at [311, 67] on div "Why Expedock" at bounding box center [278, 64] width 72 height 13
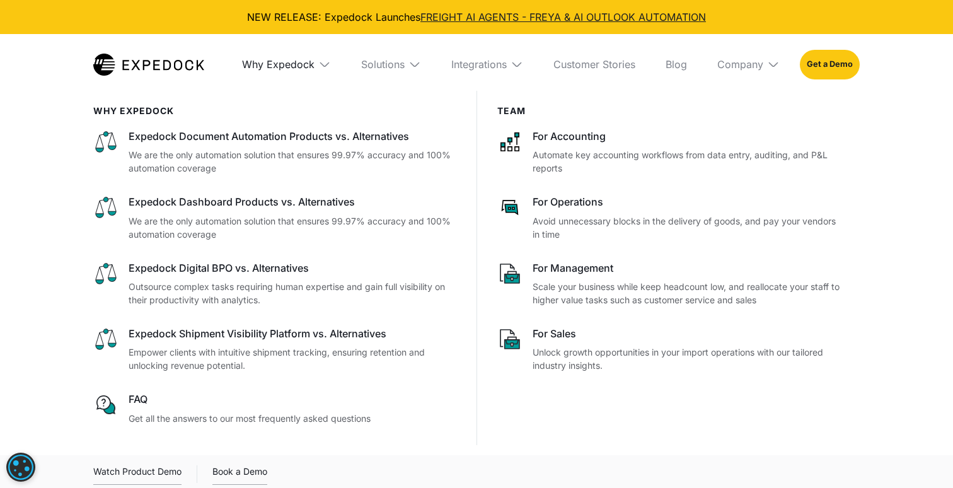
click at [311, 67] on div "Why Expedock" at bounding box center [278, 64] width 72 height 13
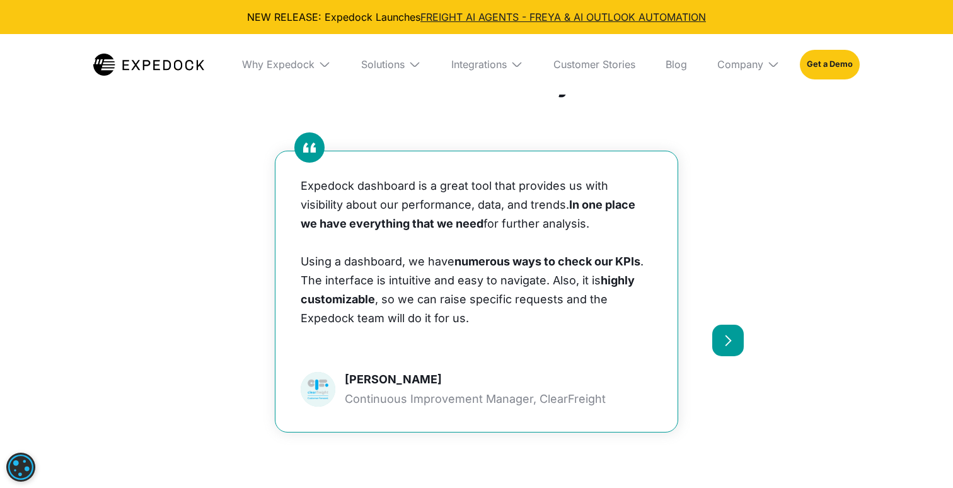
scroll to position [1721, 0]
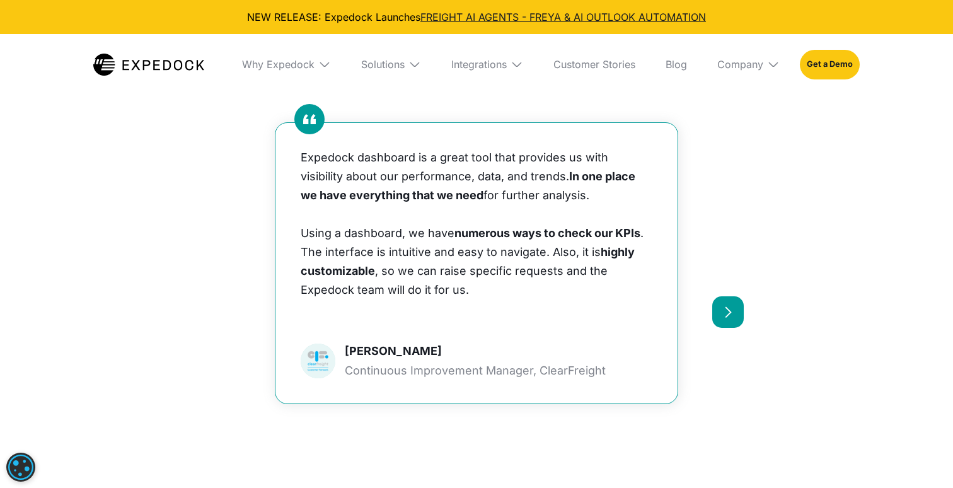
click at [727, 310] on div "next slide" at bounding box center [727, 312] width 13 height 13
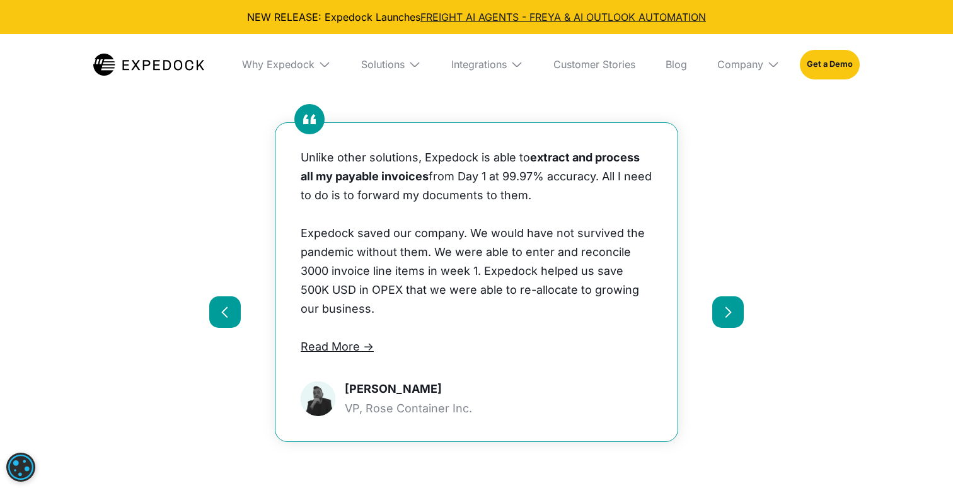
click at [727, 310] on div "next slide" at bounding box center [727, 312] width 13 height 13
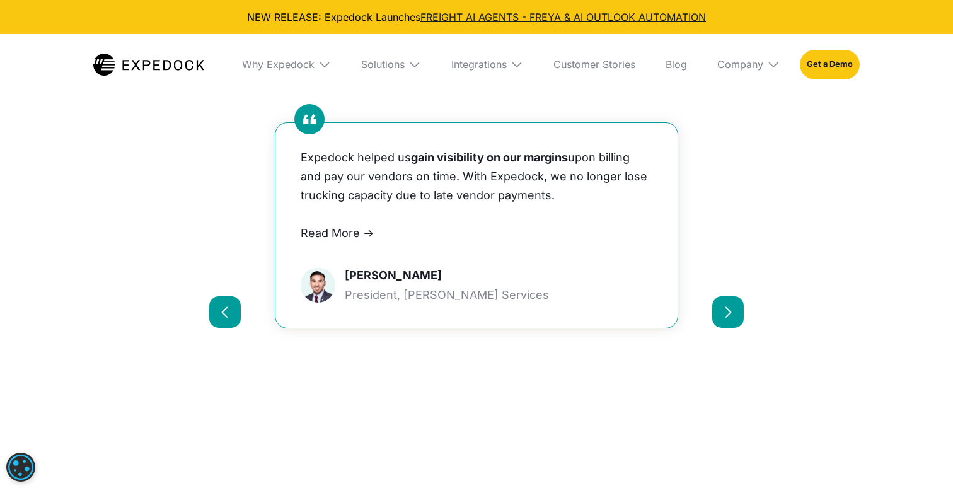
click at [727, 310] on div "next slide" at bounding box center [727, 312] width 13 height 13
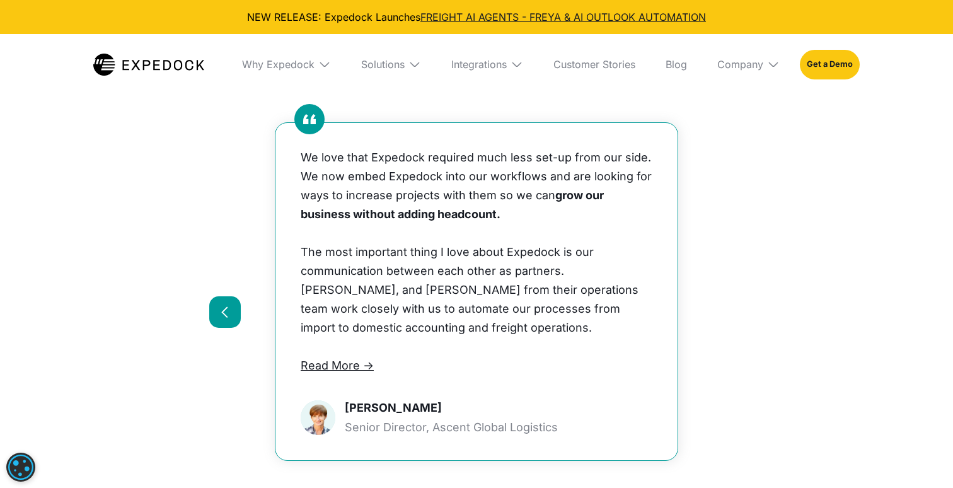
click at [727, 310] on div "We love that Expedock required much less set-up from our side. We now embed Exp…" at bounding box center [476, 270] width 534 height 423
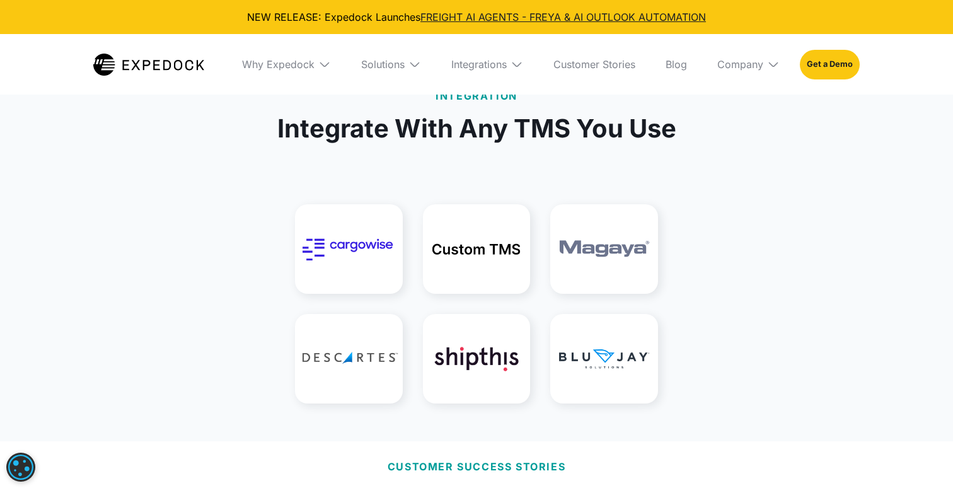
scroll to position [1277, 0]
click at [365, 241] on img at bounding box center [349, 248] width 108 height 89
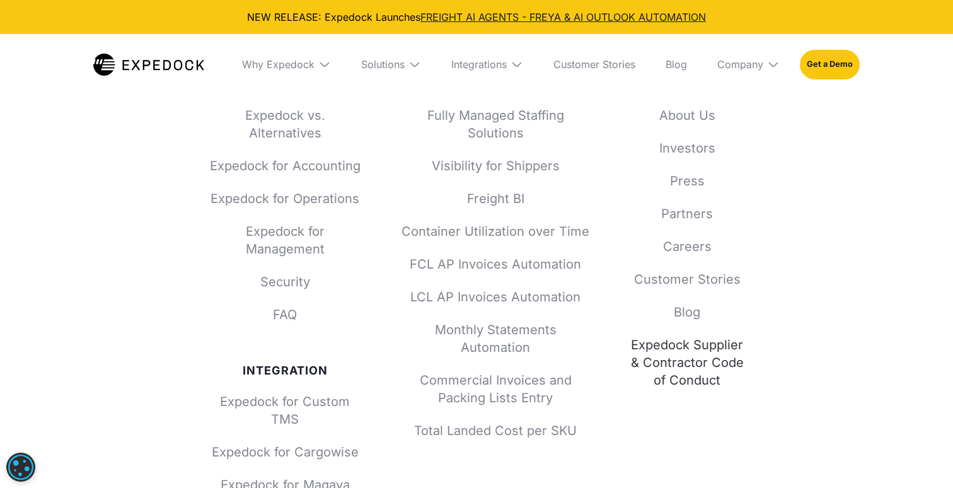
scroll to position [3890, 0]
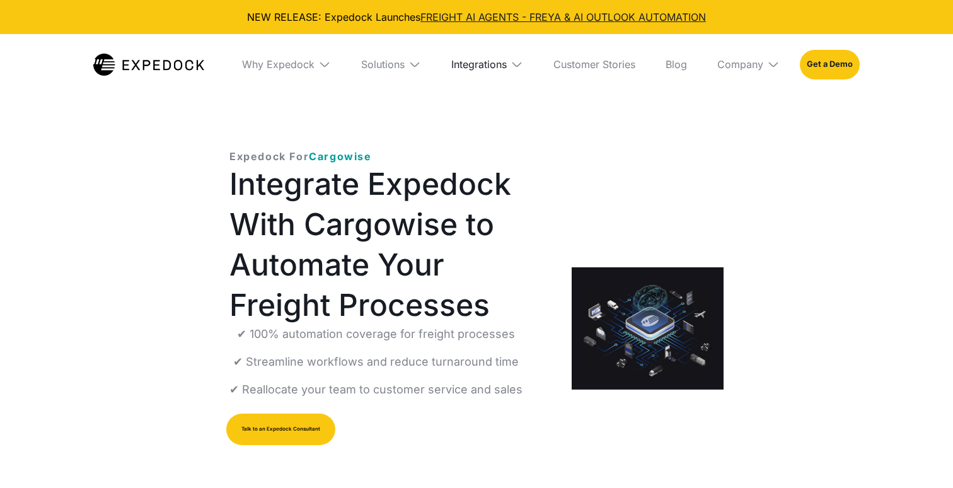
select select
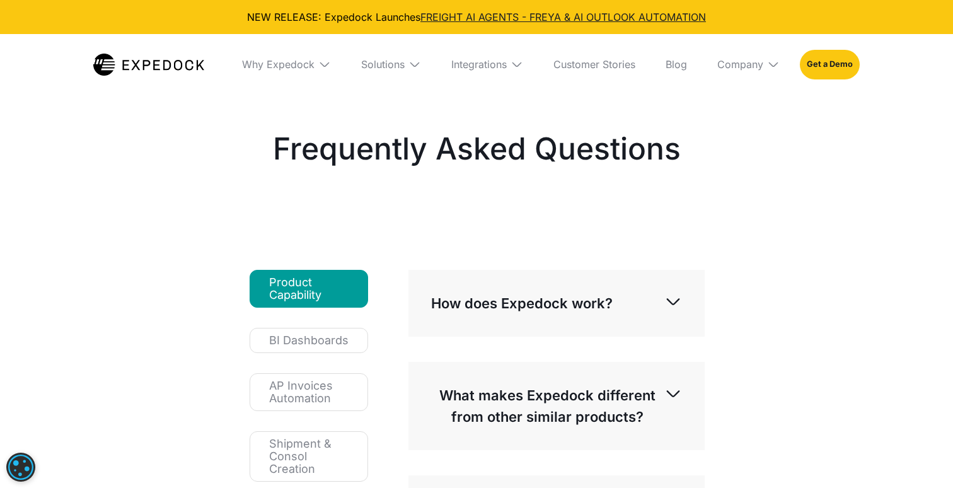
select select
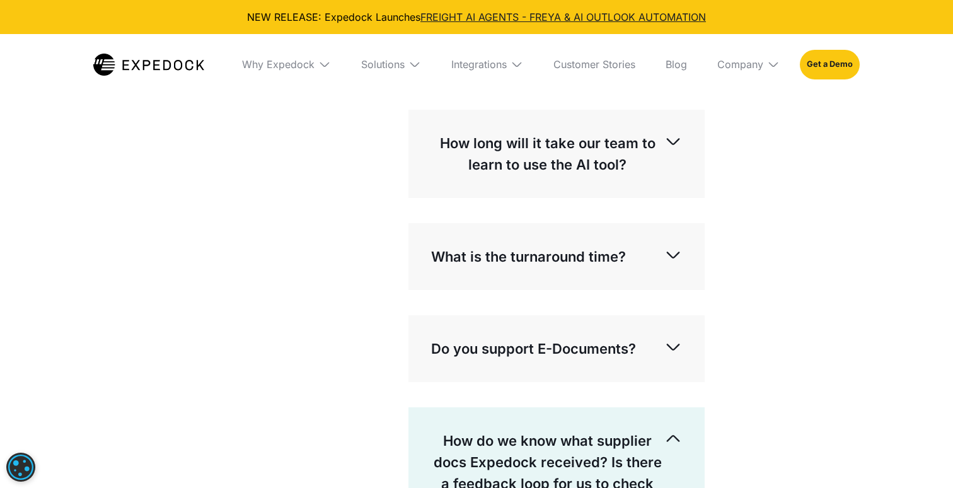
scroll to position [559, 0]
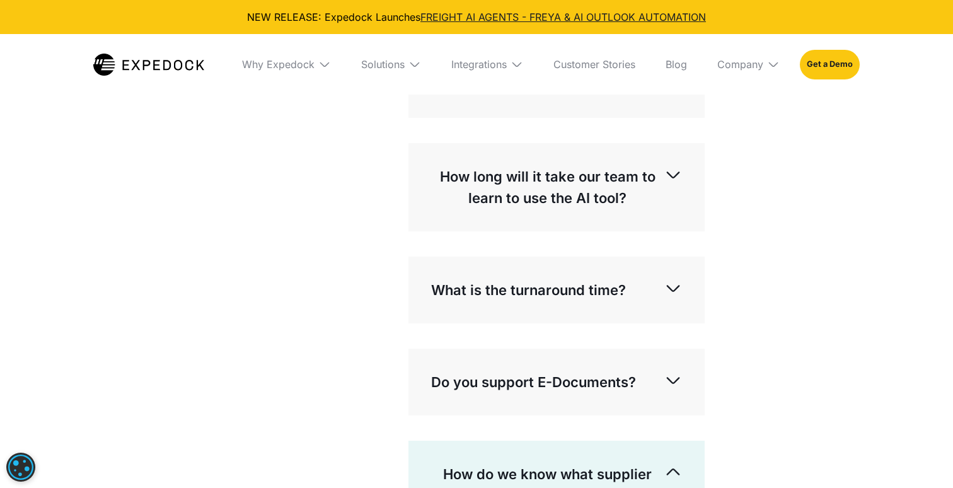
click at [504, 174] on p "How long will it take our team to learn to use the AI tool?" at bounding box center [547, 187] width 233 height 43
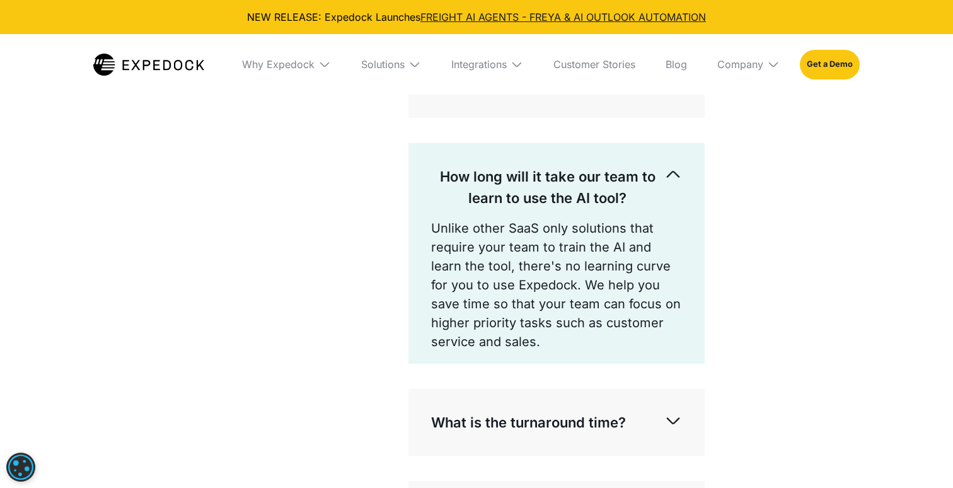
click at [504, 174] on p "How long will it take our team to learn to use the AI tool?" at bounding box center [547, 187] width 233 height 43
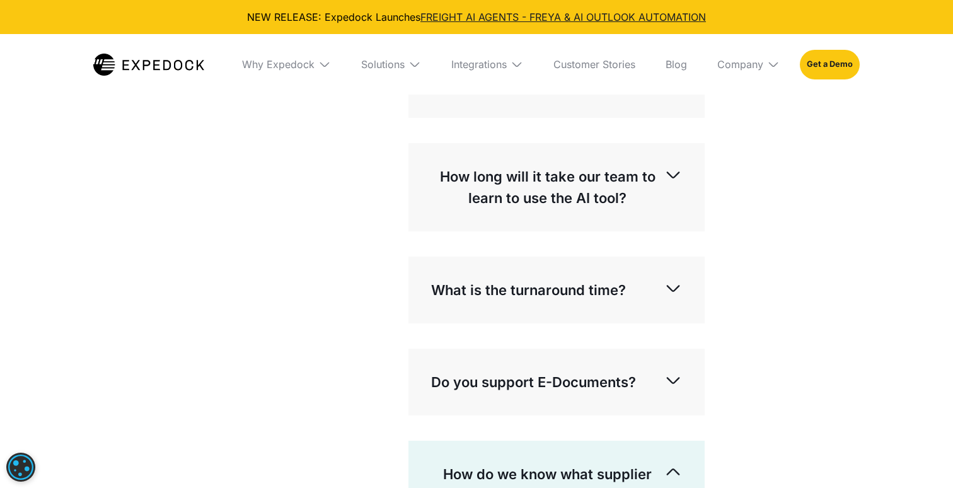
click at [504, 174] on p "How long will it take our team to learn to use the AI tool?" at bounding box center [547, 187] width 233 height 43
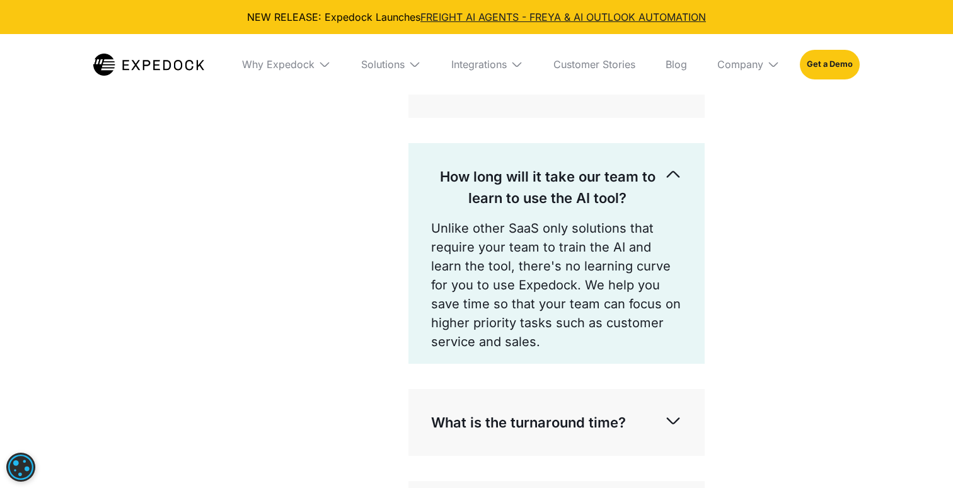
click at [504, 174] on p "How long will it take our team to learn to use the AI tool?" at bounding box center [547, 187] width 233 height 43
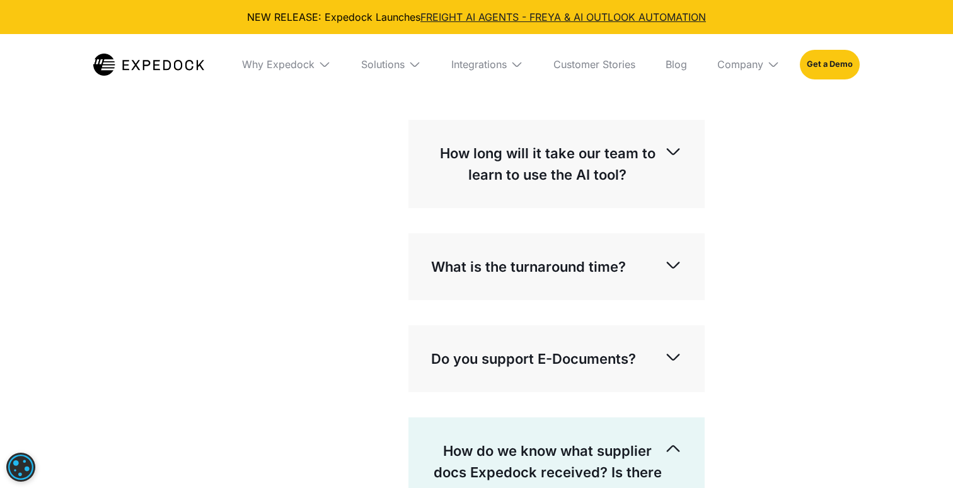
scroll to position [621, 0]
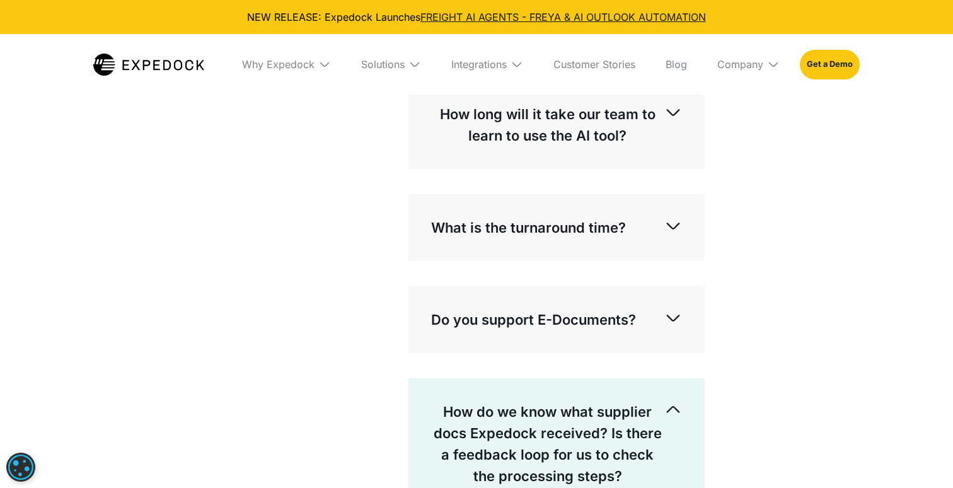
click at [455, 238] on p "What is the turnaround time?" at bounding box center [528, 227] width 195 height 21
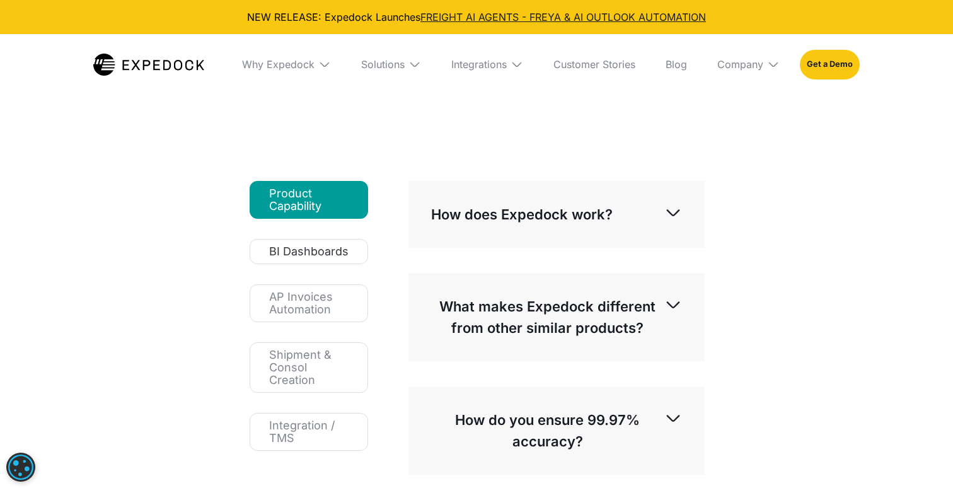
scroll to position [114, 0]
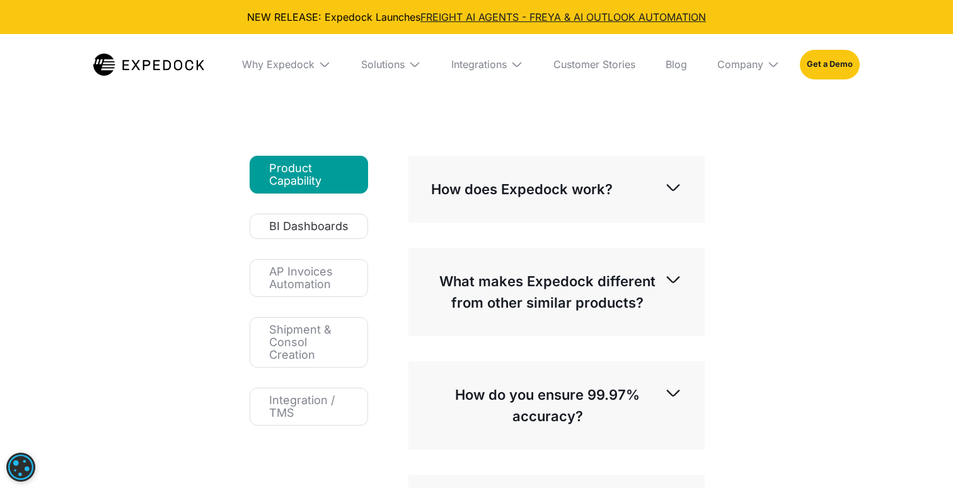
click at [293, 232] on div "BI Dashboards" at bounding box center [308, 226] width 79 height 13
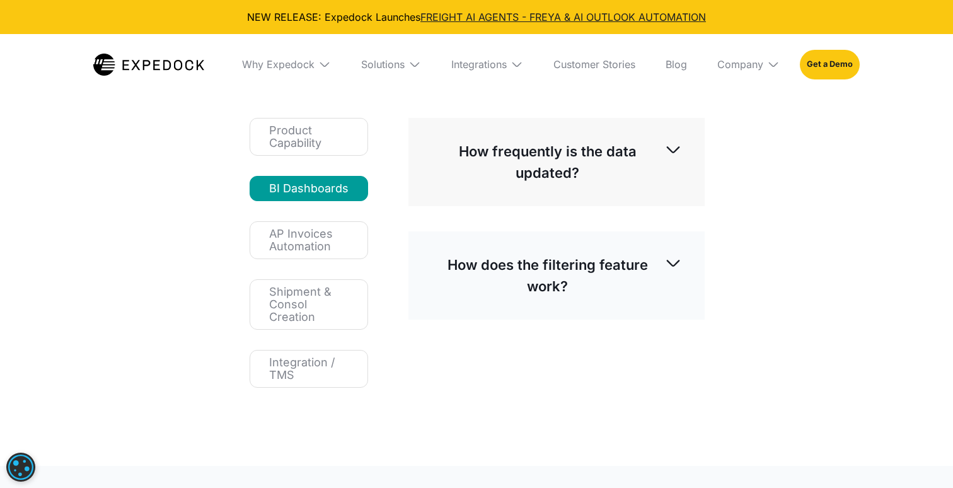
scroll to position [137, 0]
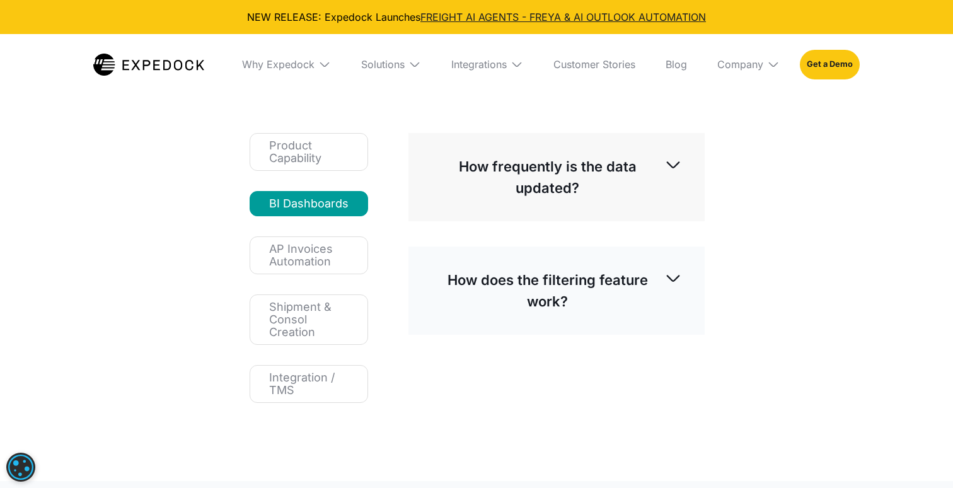
click at [486, 195] on p "How frequently is the data updated?" at bounding box center [547, 177] width 233 height 43
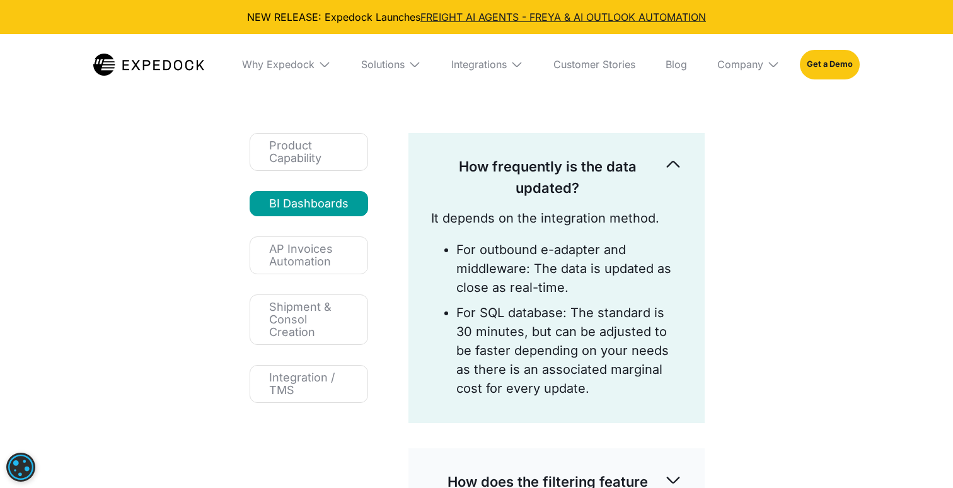
click at [486, 195] on p "How frequently is the data updated?" at bounding box center [547, 177] width 233 height 43
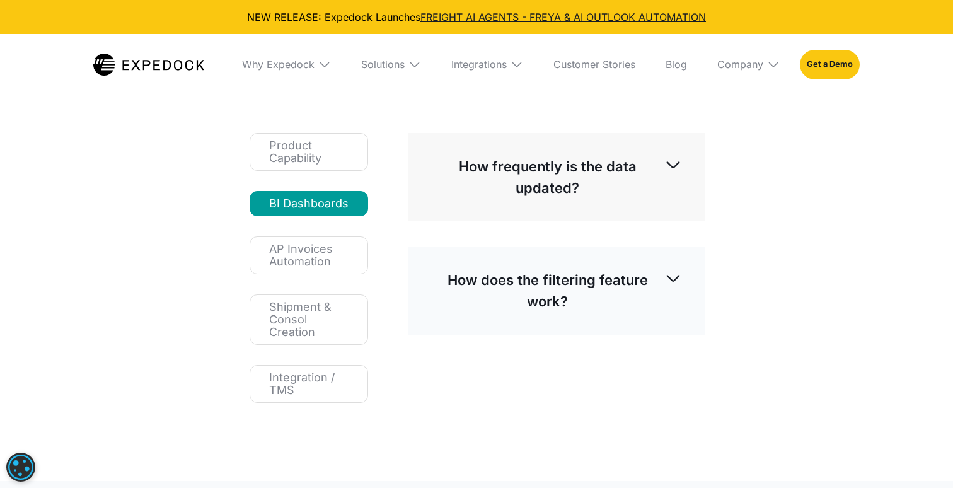
click at [480, 195] on p "How frequently is the data updated?" at bounding box center [547, 177] width 233 height 43
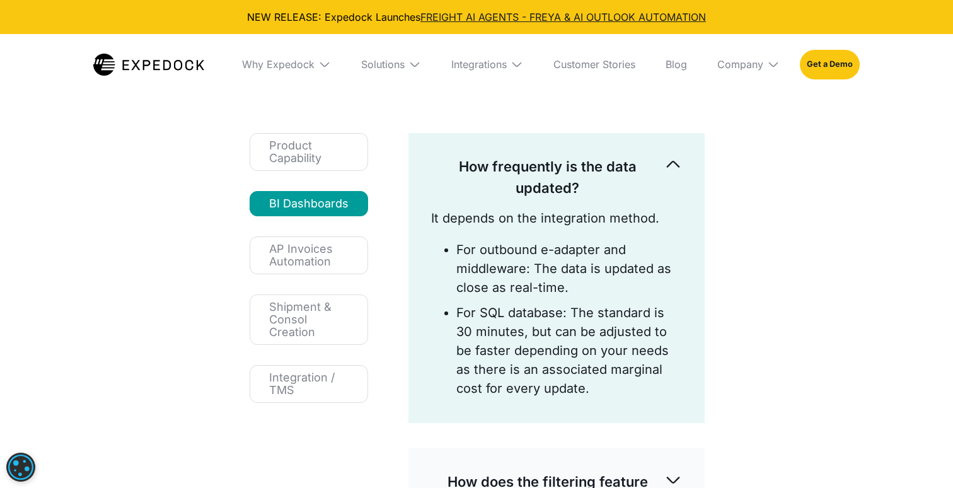
click at [480, 195] on p "How frequently is the data updated?" at bounding box center [547, 177] width 233 height 43
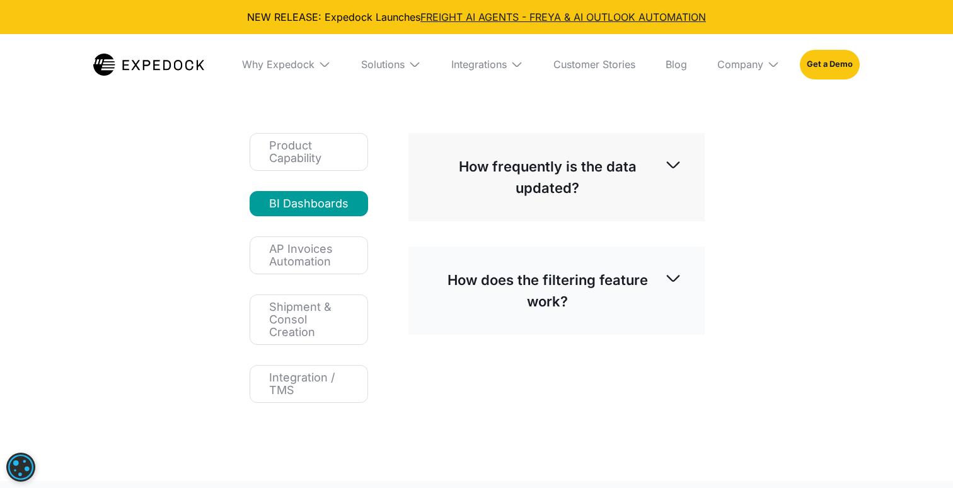
click at [480, 195] on p "How frequently is the data updated?" at bounding box center [547, 177] width 233 height 43
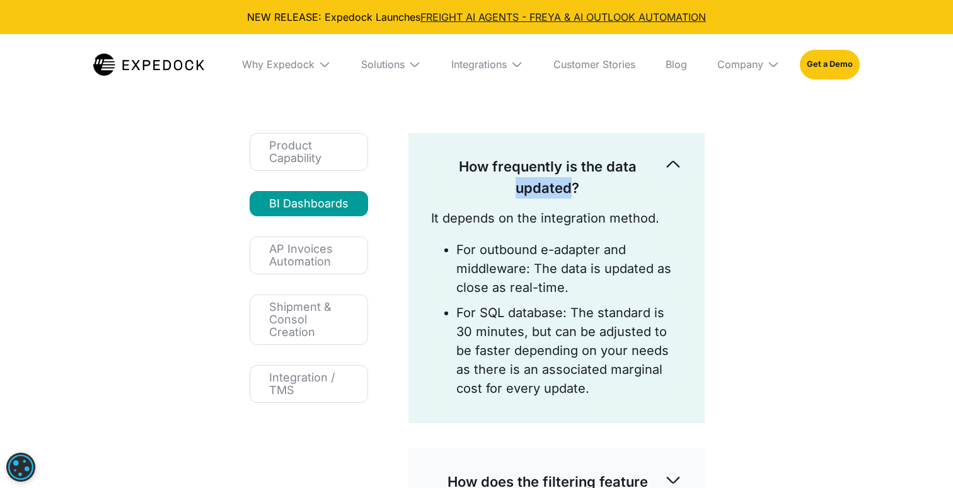
click at [480, 195] on p "How frequently is the data updated?" at bounding box center [547, 177] width 233 height 43
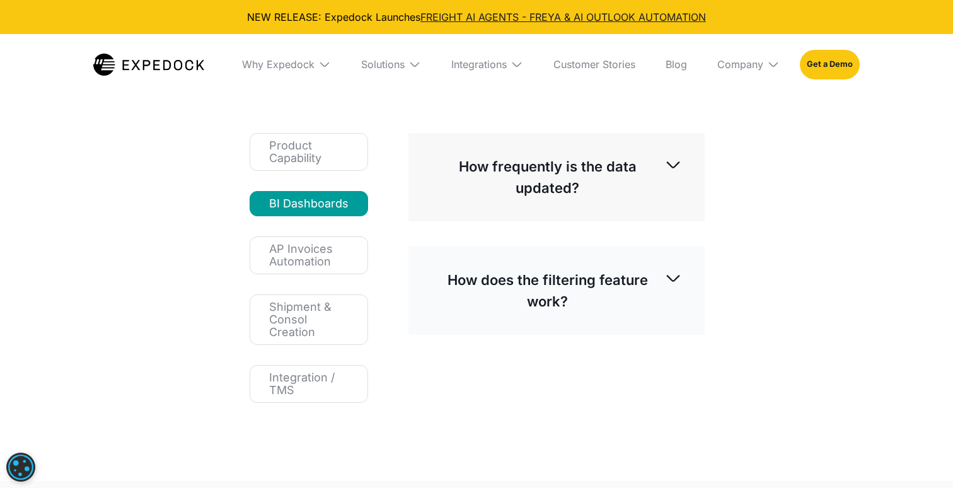
click at [491, 293] on p "How does the filtering feature work?" at bounding box center [547, 290] width 233 height 43
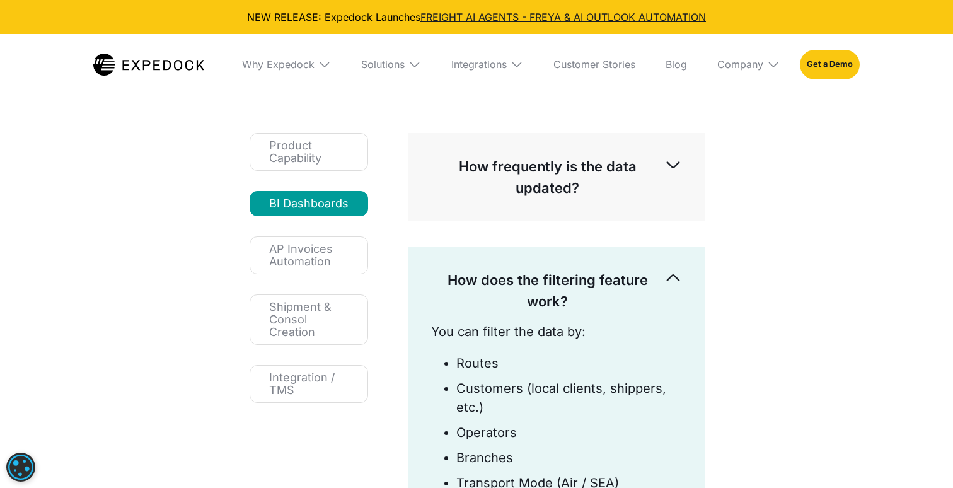
click at [491, 293] on p "How does the filtering feature work?" at bounding box center [547, 290] width 233 height 43
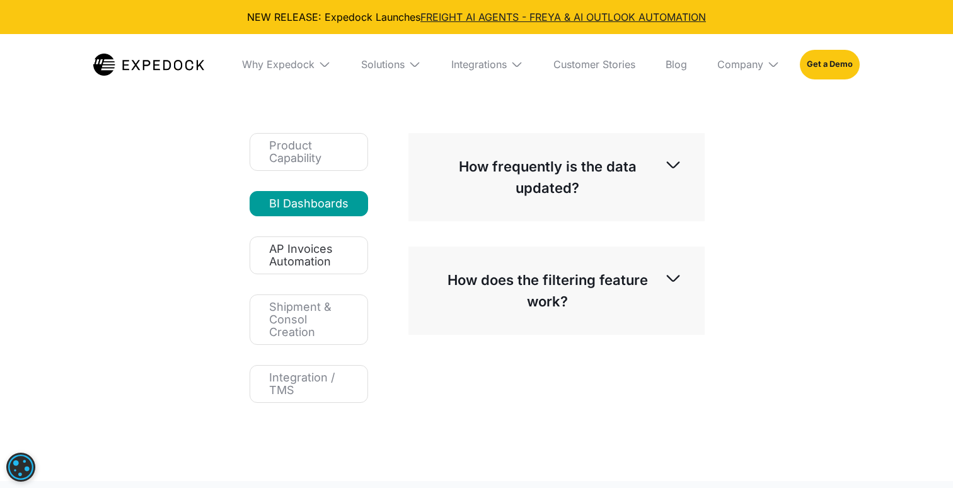
click at [347, 250] on div "AP Invoices Automation" at bounding box center [308, 255] width 79 height 25
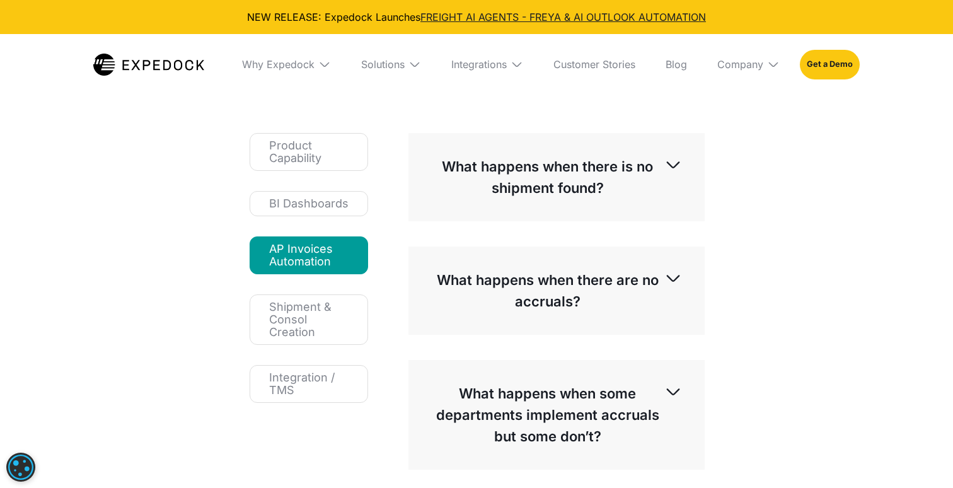
scroll to position [183, 0]
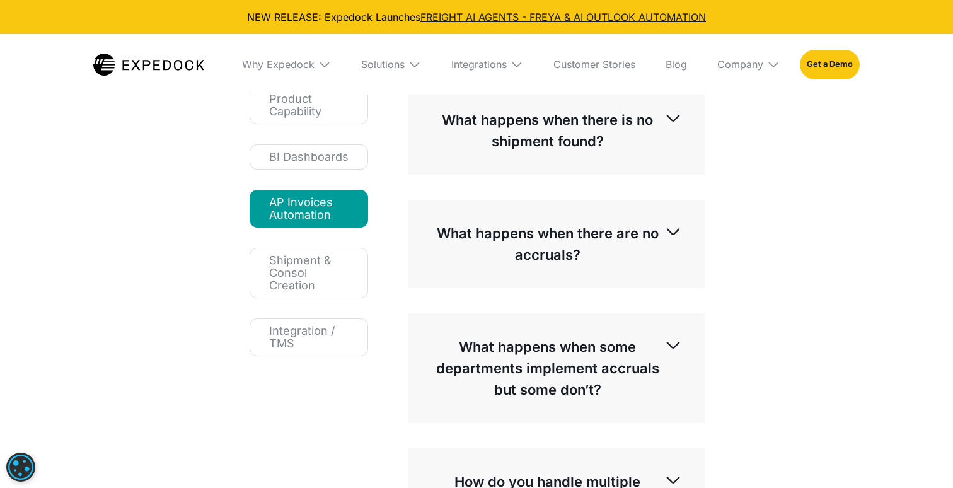
click at [533, 143] on p "What happens when there is no shipment found?" at bounding box center [547, 130] width 233 height 43
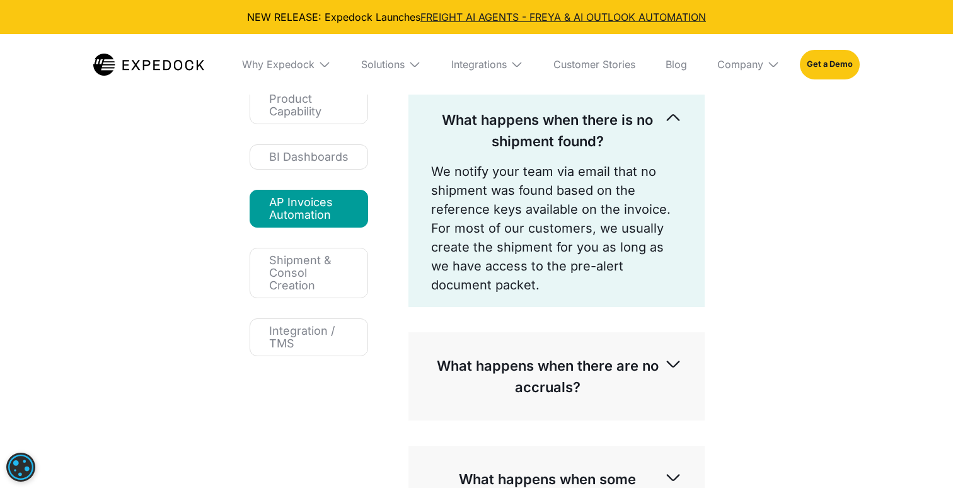
click at [533, 143] on p "What happens when there is no shipment found?" at bounding box center [547, 130] width 233 height 43
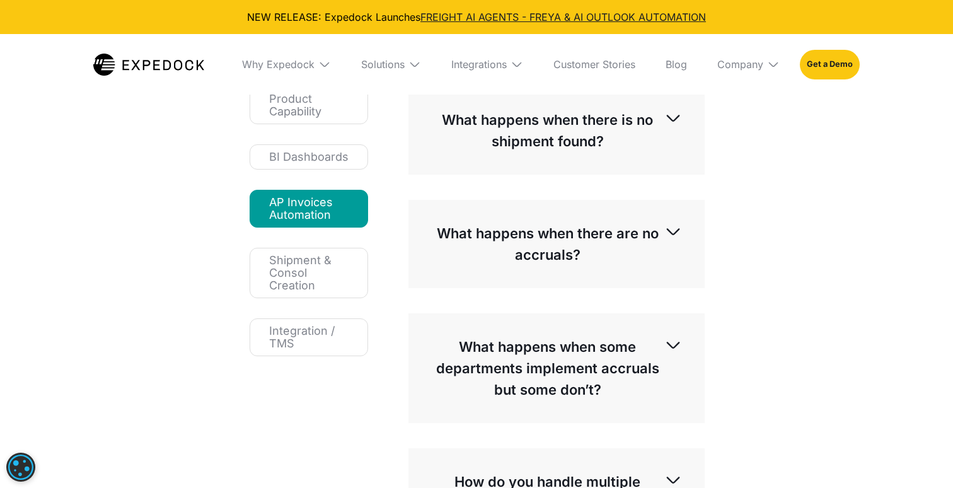
click at [503, 221] on div "What happens when there are no accruals?" at bounding box center [556, 243] width 251 height 63
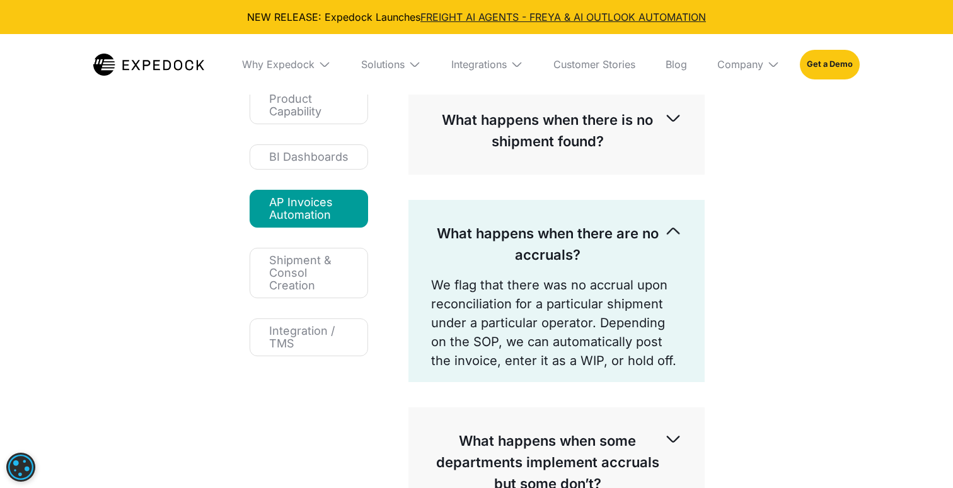
click at [503, 221] on div "What happens when there are no accruals?" at bounding box center [556, 243] width 251 height 63
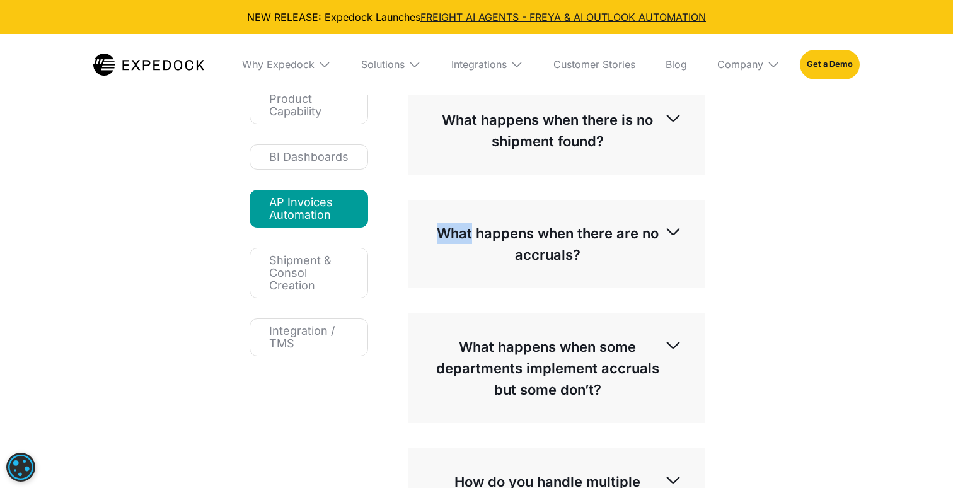
click at [503, 221] on div "What happens when there are no accruals?" at bounding box center [556, 243] width 251 height 63
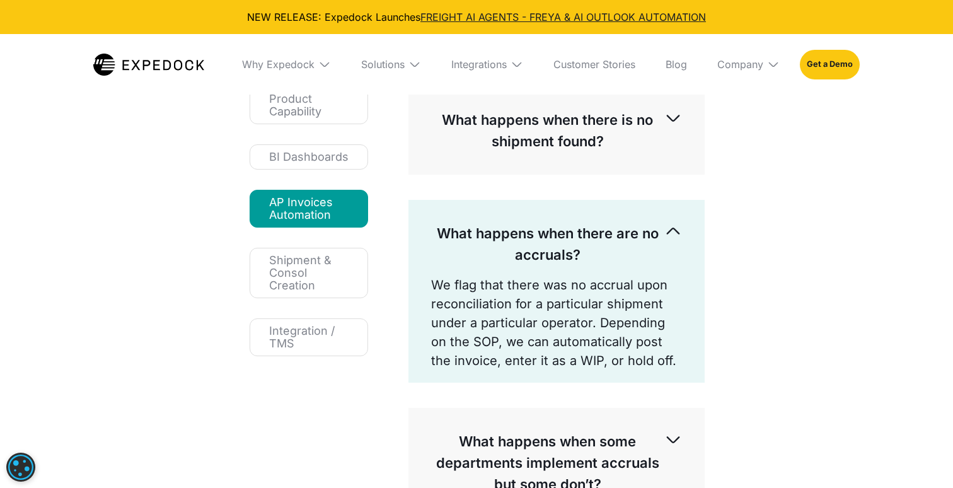
click at [445, 259] on p "What happens when there are no accruals?" at bounding box center [547, 243] width 233 height 43
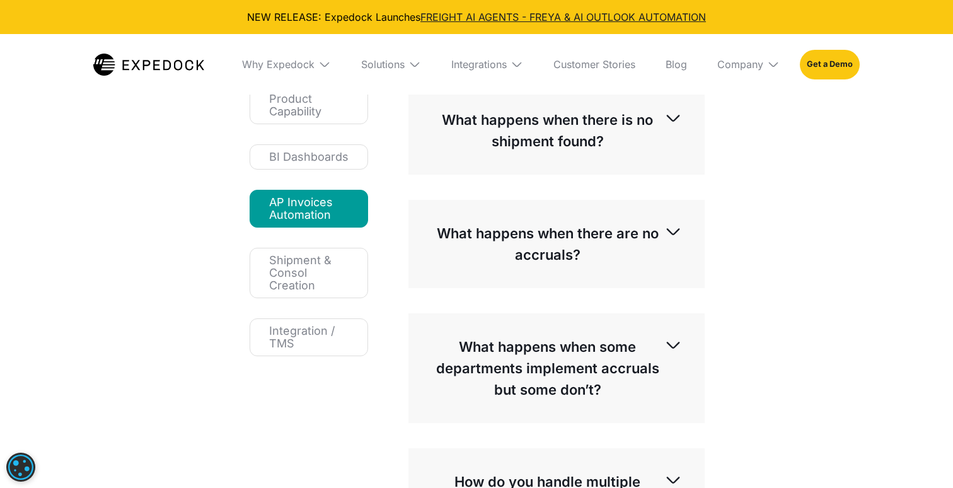
click at [445, 259] on p "What happens when there are no accruals?" at bounding box center [547, 243] width 233 height 43
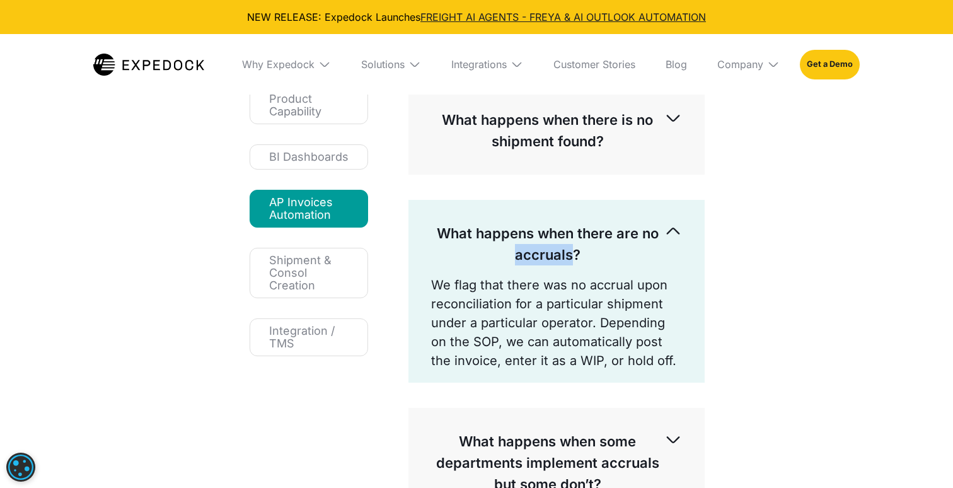
click at [456, 267] on div "What happens when there are no accruals?" at bounding box center [556, 243] width 251 height 63
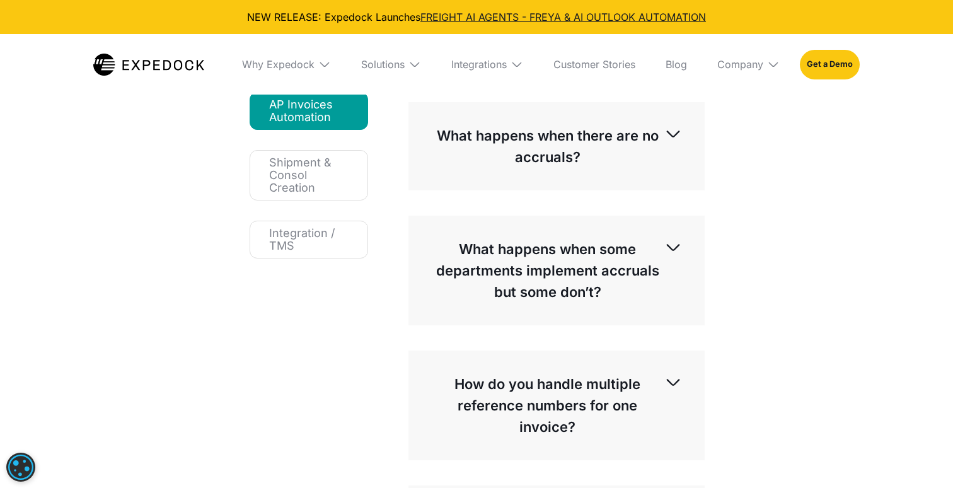
scroll to position [330, 0]
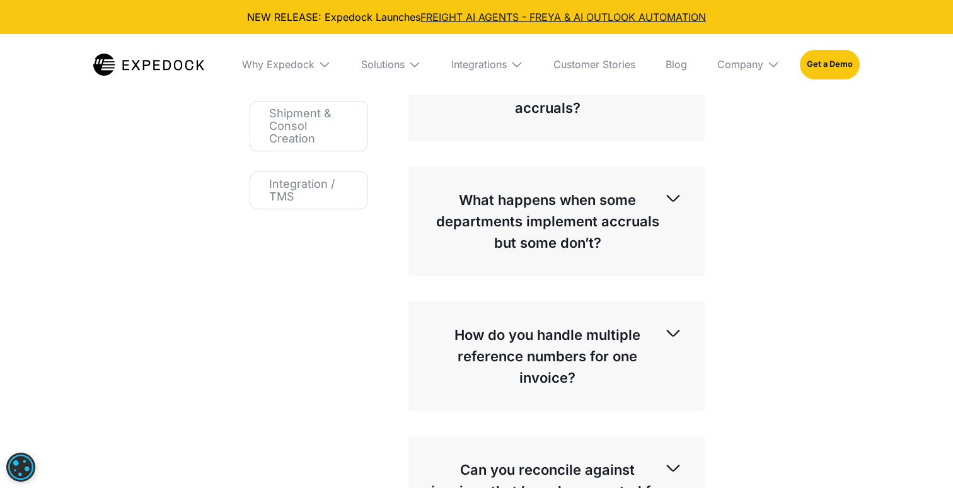
click at [444, 234] on p "What happens when some departments implement accruals but some don’t?" at bounding box center [547, 221] width 233 height 64
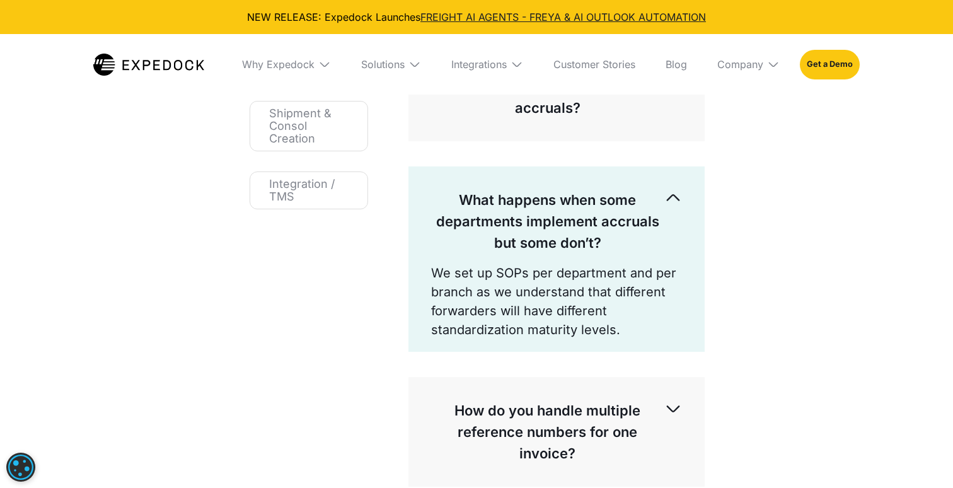
click at [453, 226] on p "What happens when some departments implement accruals but some don’t?" at bounding box center [547, 221] width 233 height 64
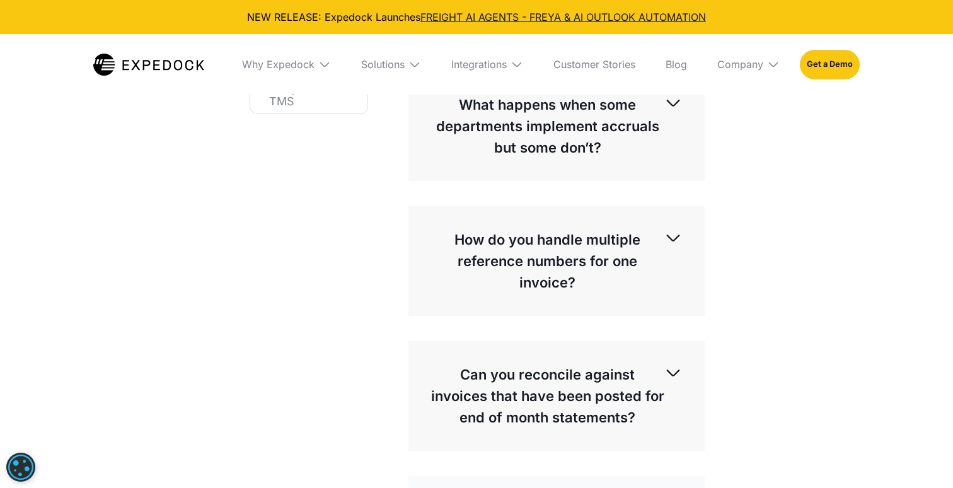
scroll to position [440, 0]
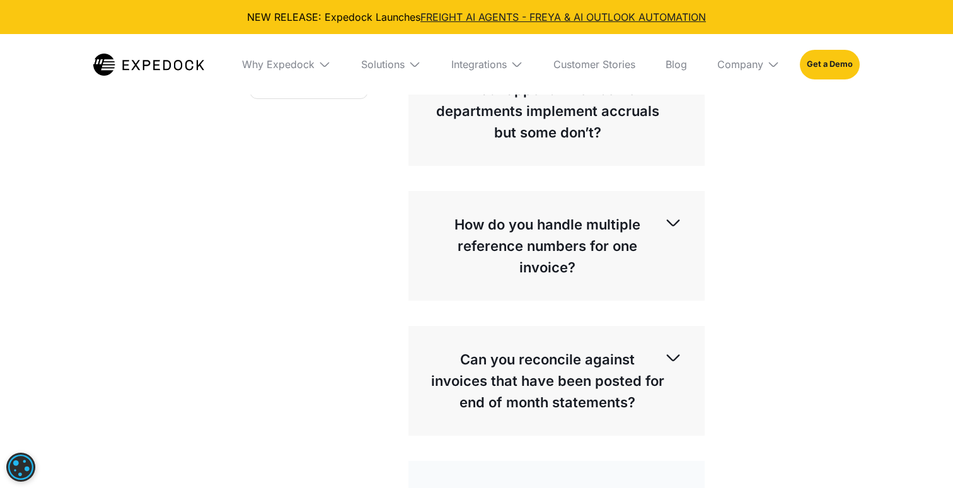
click at [435, 226] on p "How do you handle multiple reference numbers for one invoice?" at bounding box center [547, 246] width 233 height 64
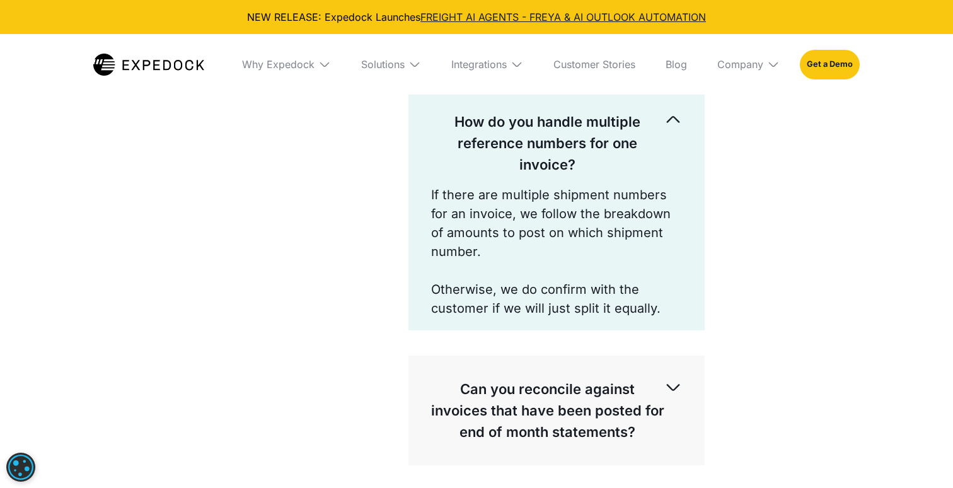
scroll to position [635, 0]
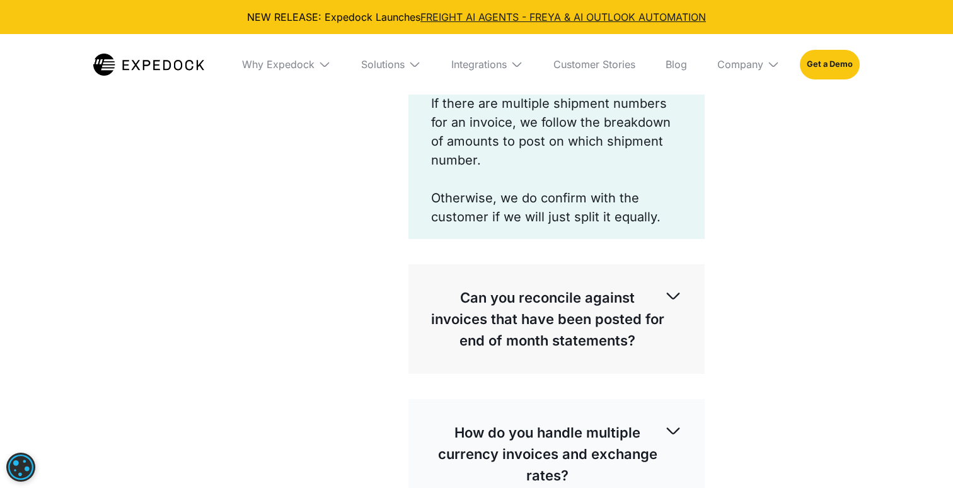
click at [441, 291] on p "Can you reconcile against invoices that have been posted for end of month state…" at bounding box center [547, 319] width 233 height 64
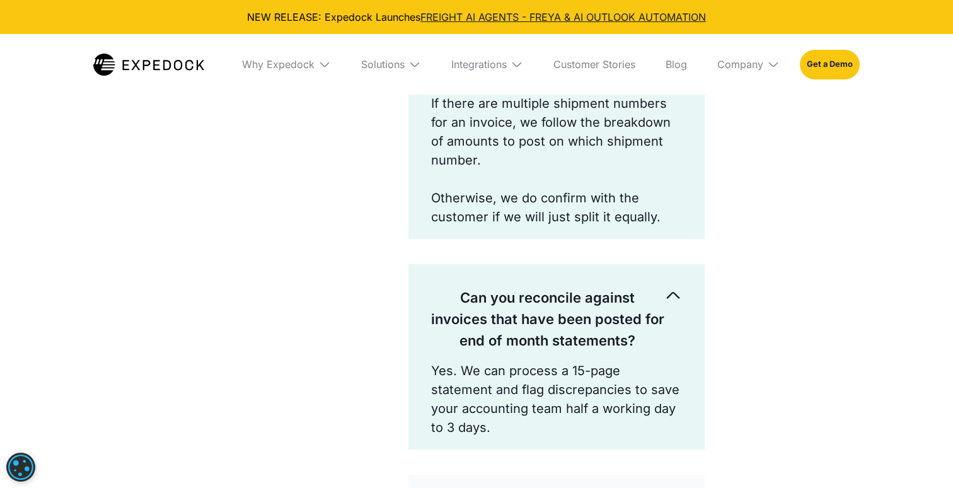
click at [626, 135] on p "If there are multiple shipment numbers for an invoice, we follow the breakdown …" at bounding box center [556, 132] width 251 height 76
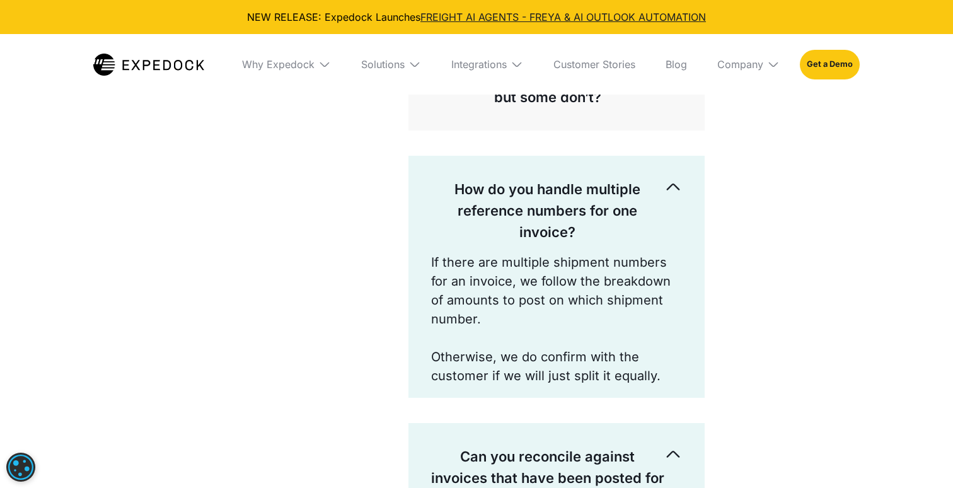
click at [659, 178] on p "How do you handle multiple reference numbers for one invoice?" at bounding box center [547, 210] width 233 height 64
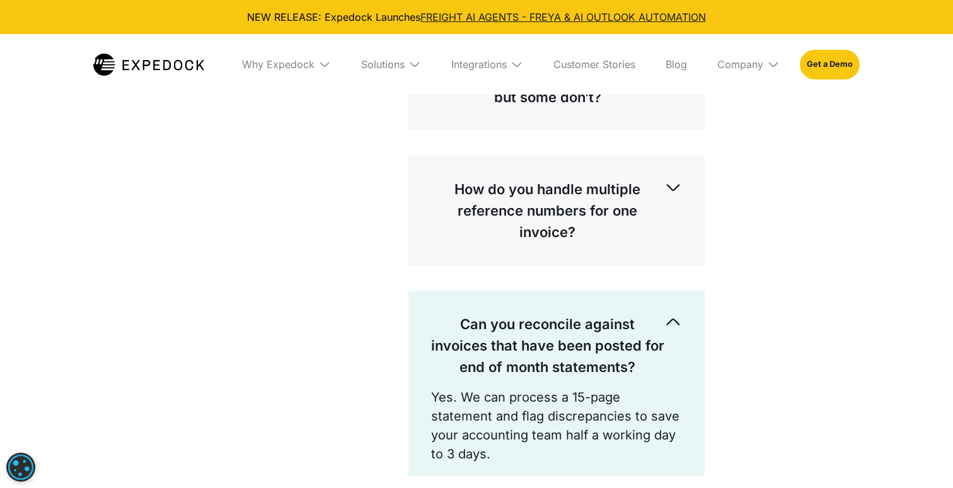
scroll to position [693, 0]
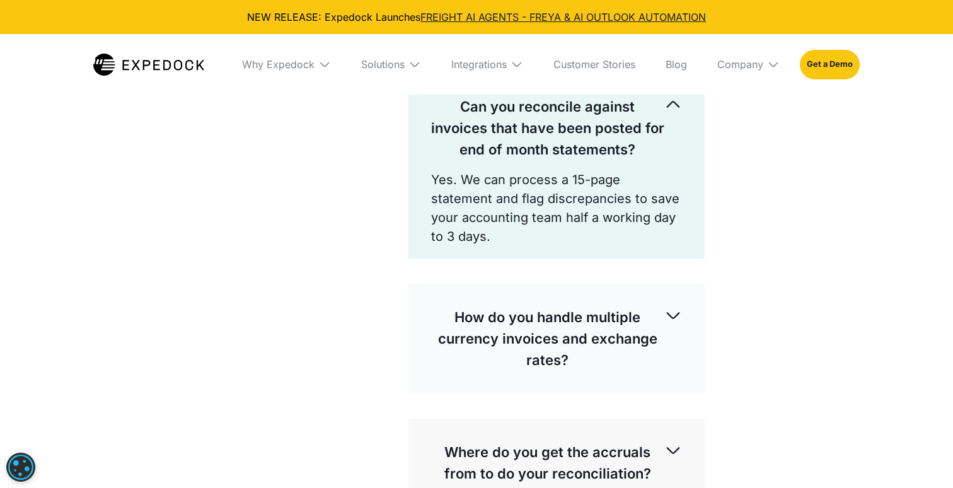
click at [672, 110] on img at bounding box center [673, 105] width 18 height 18
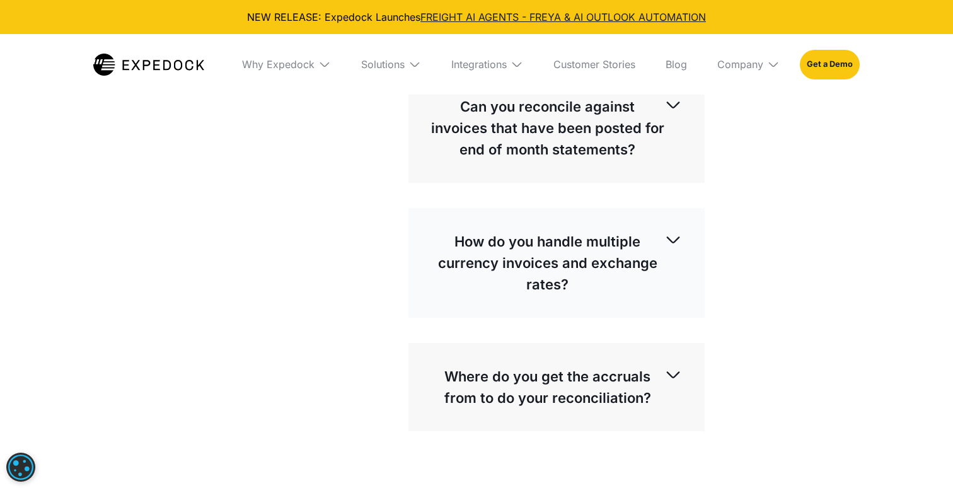
click at [670, 254] on div "How do you handle multiple currency invoices and exchange rates?" at bounding box center [556, 263] width 251 height 84
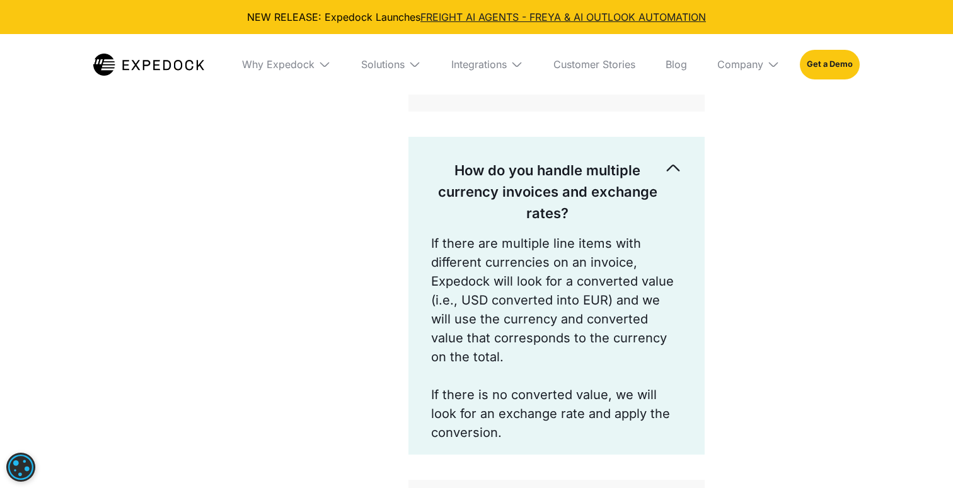
scroll to position [765, 0]
click at [650, 187] on p "How do you handle multiple currency invoices and exchange rates?" at bounding box center [547, 191] width 233 height 64
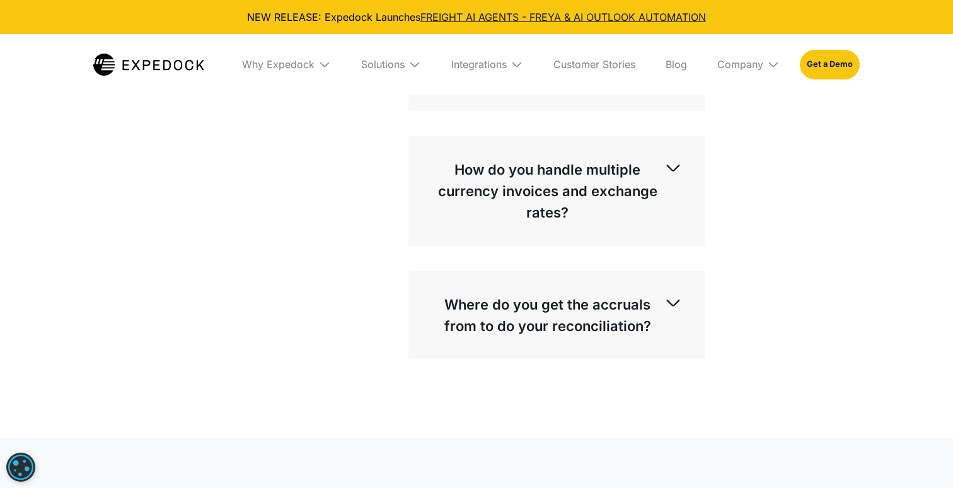
click at [650, 187] on p "How do you handle multiple currency invoices and exchange rates?" at bounding box center [547, 191] width 233 height 64
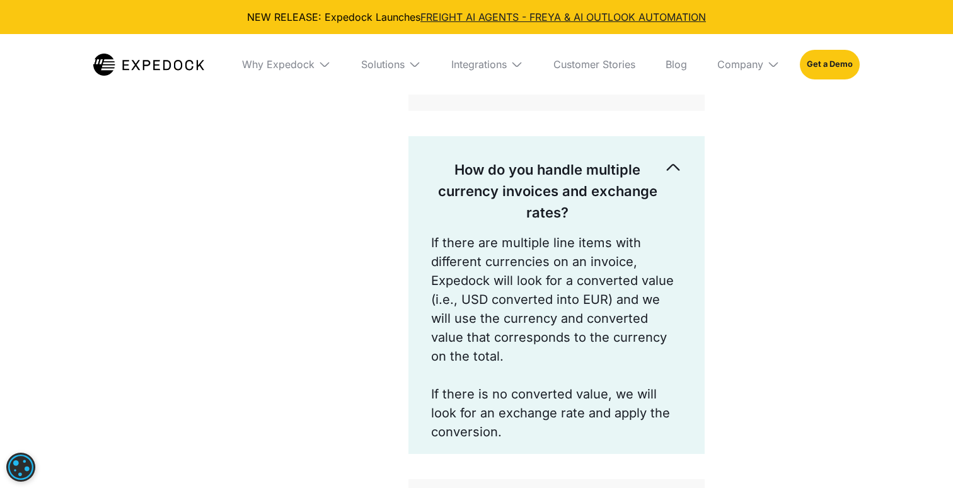
click at [636, 175] on p "How do you handle multiple currency invoices and exchange rates?" at bounding box center [547, 191] width 233 height 64
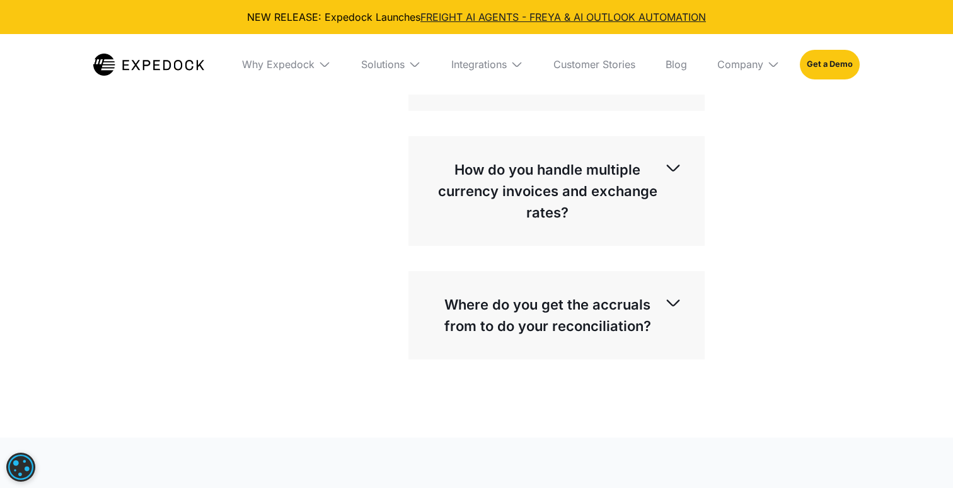
click at [636, 175] on p "How do you handle multiple currency invoices and exchange rates?" at bounding box center [547, 191] width 233 height 64
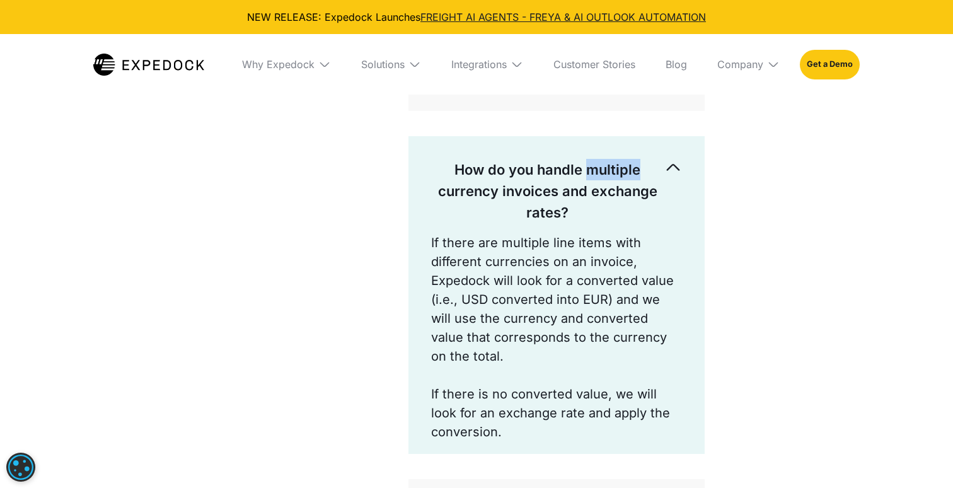
click at [636, 175] on p "How do you handle multiple currency invoices and exchange rates?" at bounding box center [547, 191] width 233 height 64
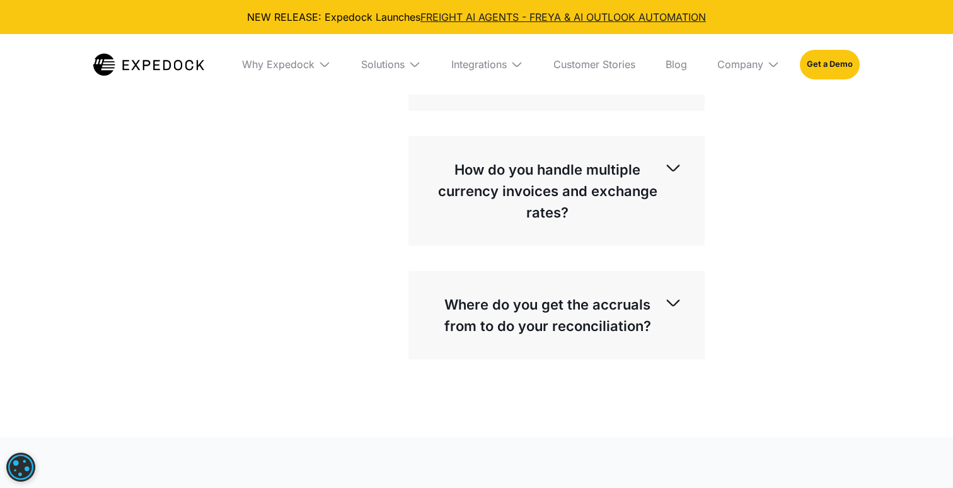
click at [480, 306] on p "Where do you get the accruals from to do your reconciliation?" at bounding box center [547, 315] width 233 height 43
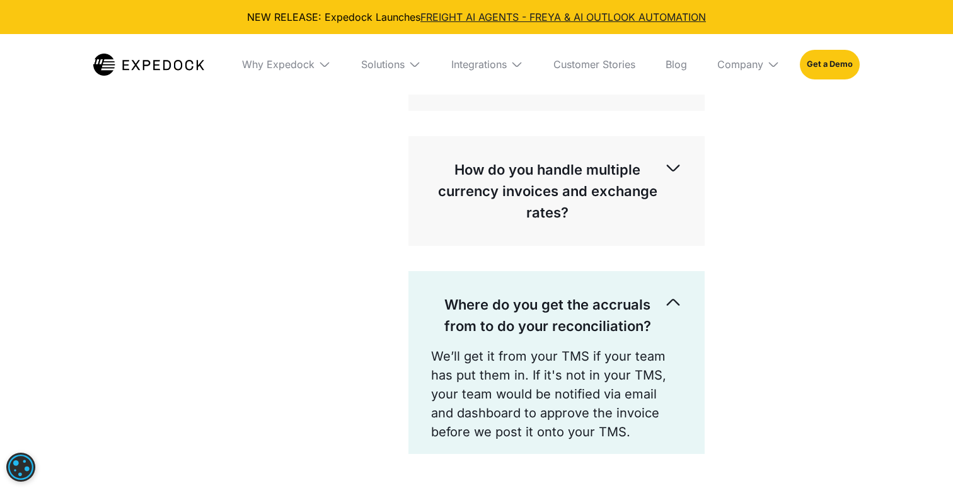
click at [435, 313] on p "Where do you get the accruals from to do your reconciliation?" at bounding box center [547, 315] width 233 height 43
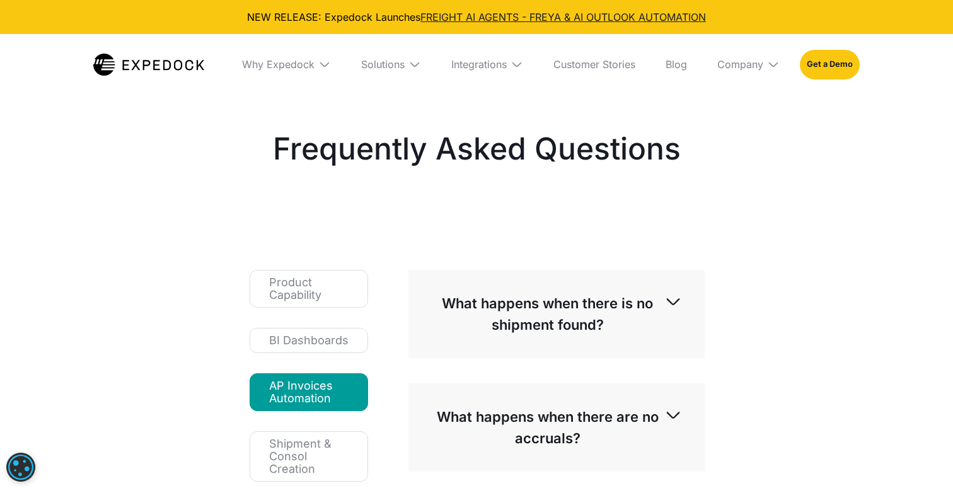
scroll to position [-18, 0]
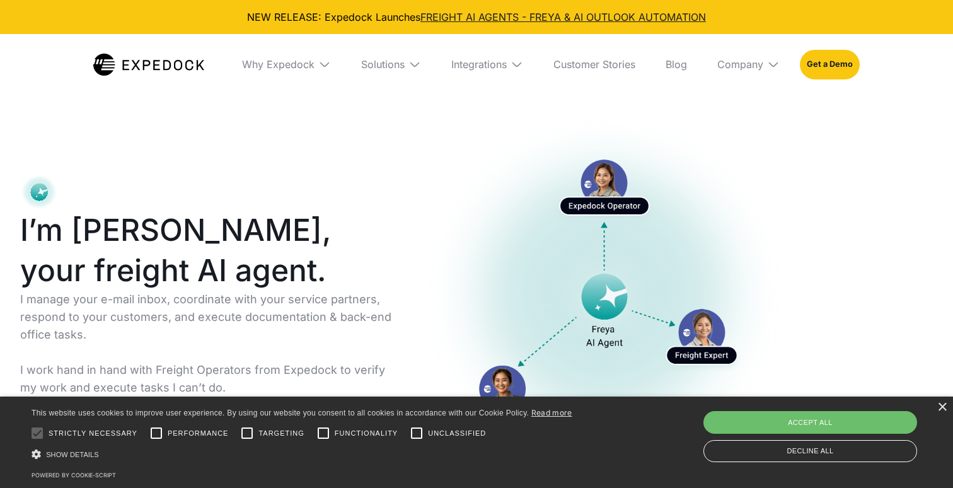
select select
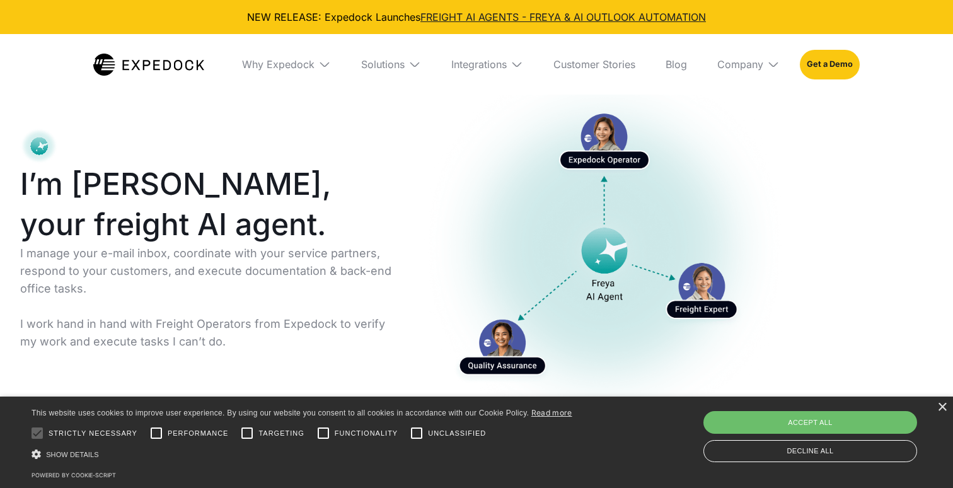
scroll to position [79, 0]
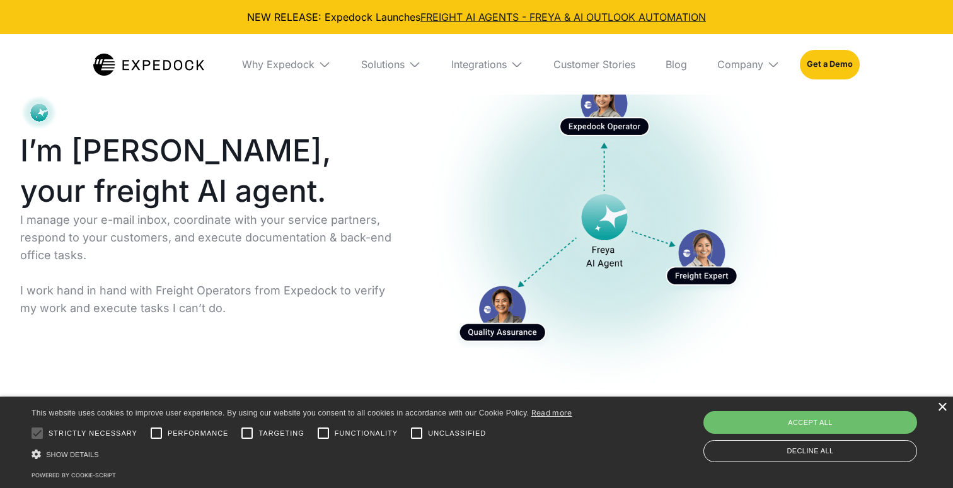
click at [942, 405] on div "×" at bounding box center [941, 407] width 9 height 9
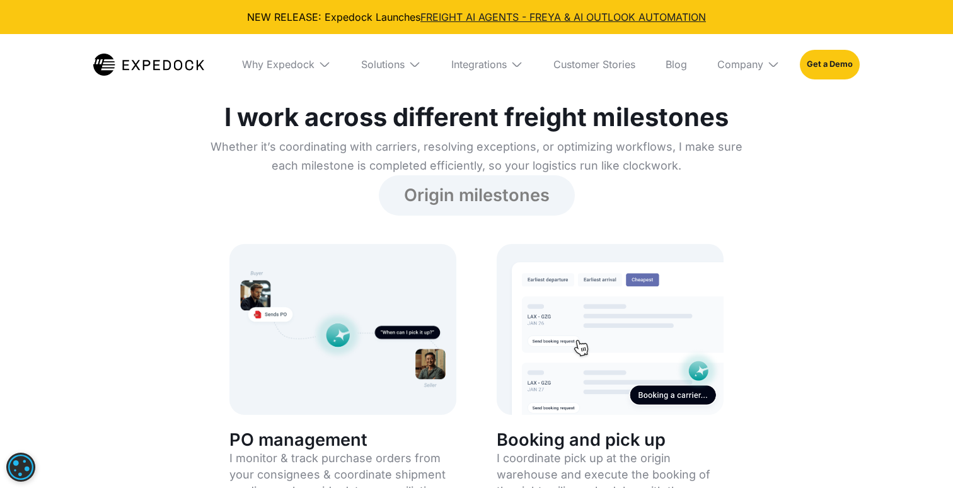
scroll to position [1374, 0]
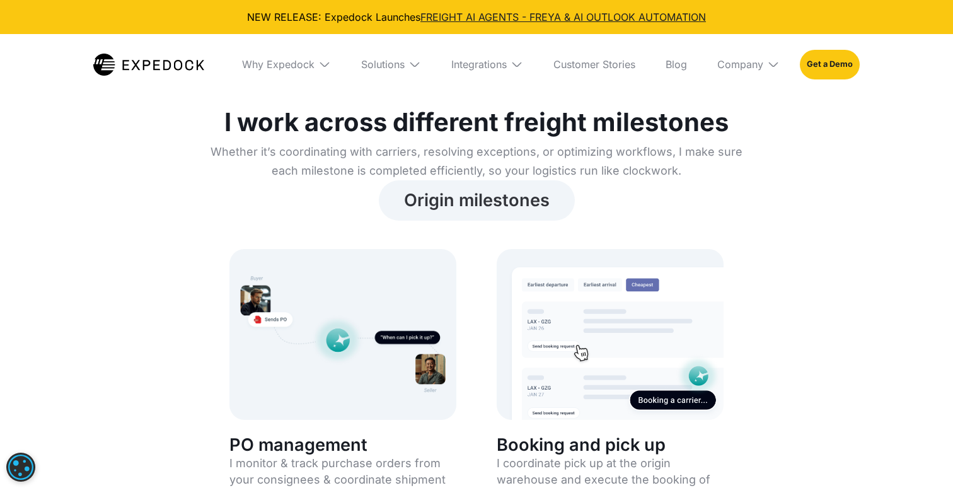
click at [459, 200] on link "Origin milestones" at bounding box center [477, 200] width 196 height 40
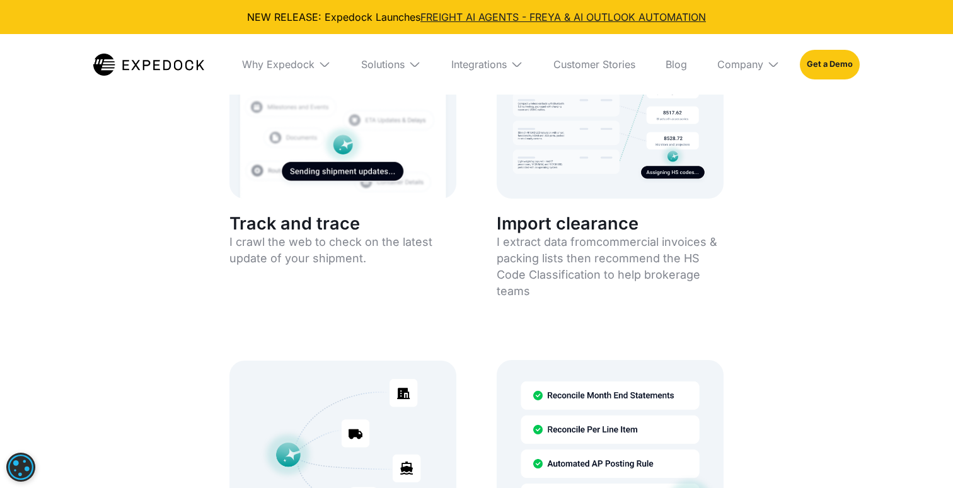
scroll to position [2334, 0]
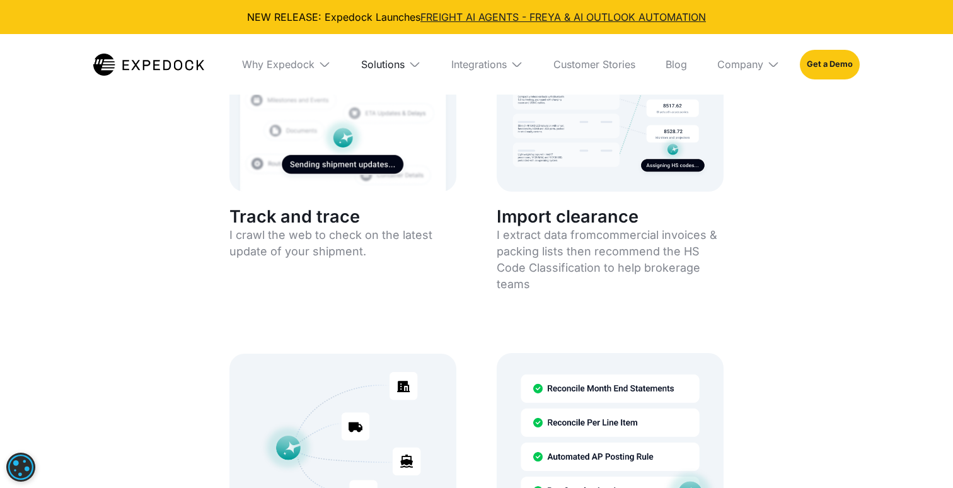
click at [384, 63] on div "Solutions" at bounding box center [382, 64] width 43 height 13
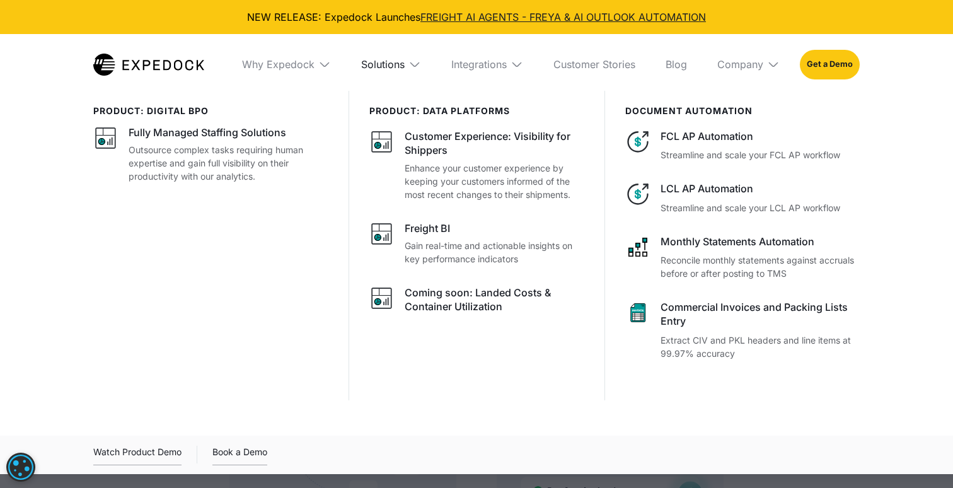
click at [384, 63] on div "Solutions" at bounding box center [382, 64] width 43 height 13
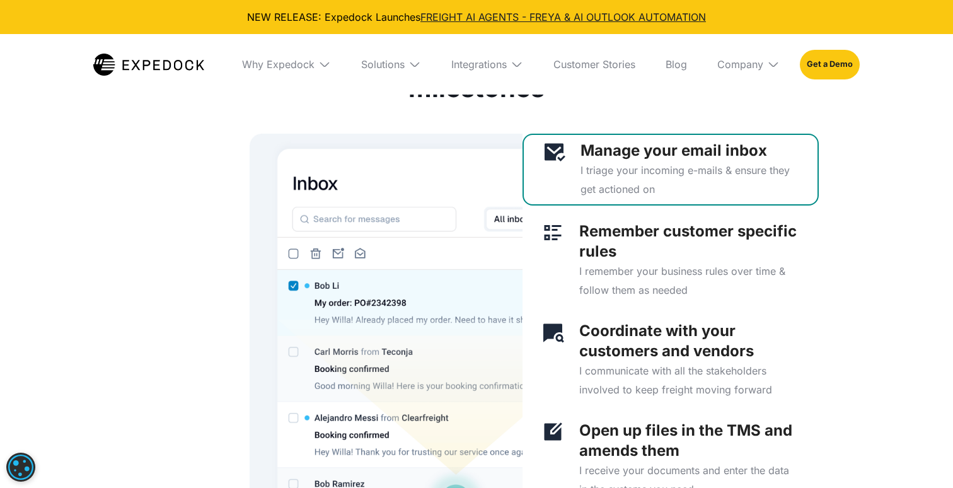
scroll to position [3059, 0]
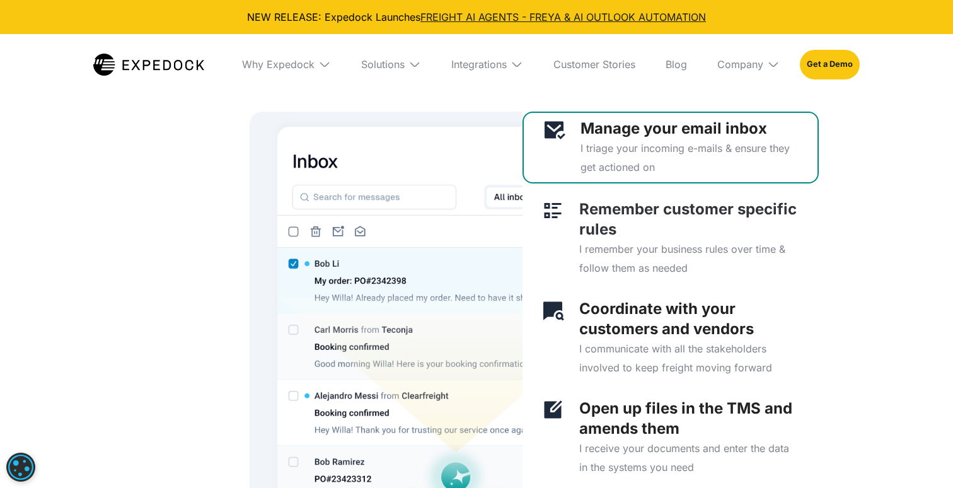
click at [760, 232] on p "Remember customer specific rules" at bounding box center [689, 219] width 221 height 40
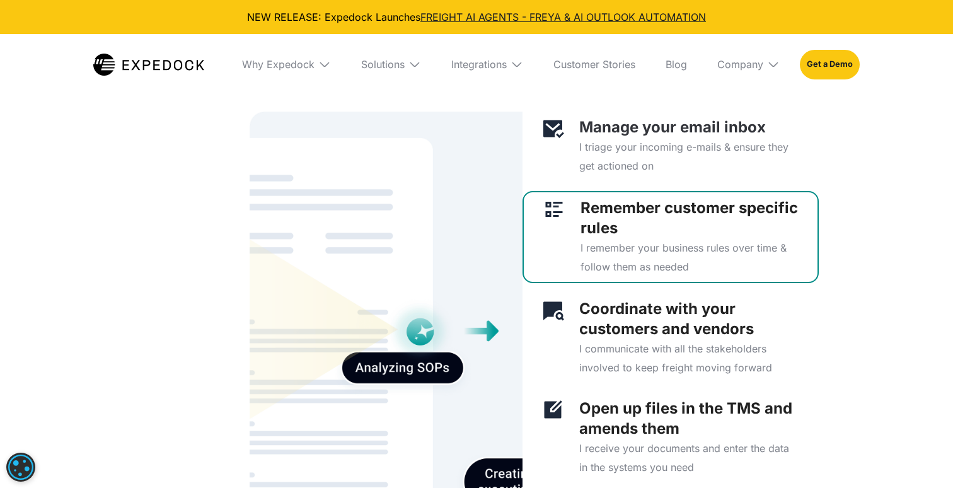
click at [750, 161] on p "I triage your incoming e-mails & ensure they get actioned on" at bounding box center [689, 156] width 221 height 38
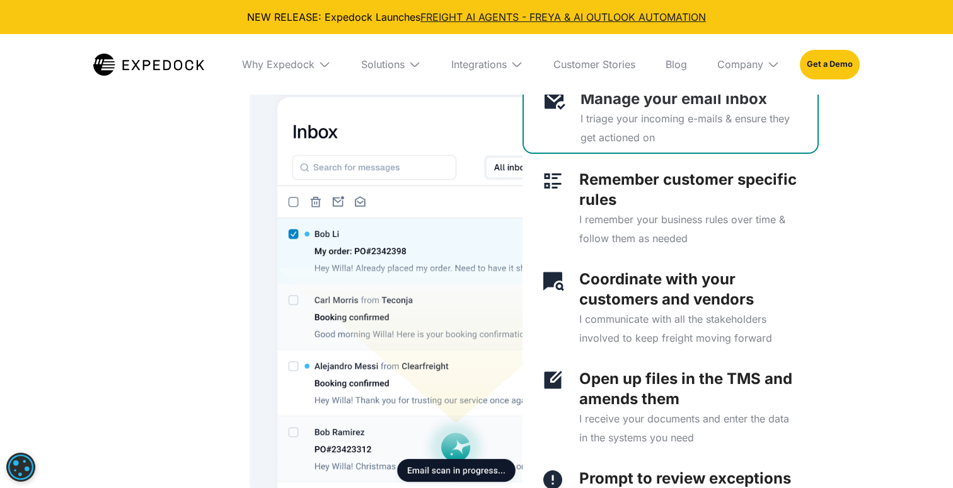
scroll to position [3091, 0]
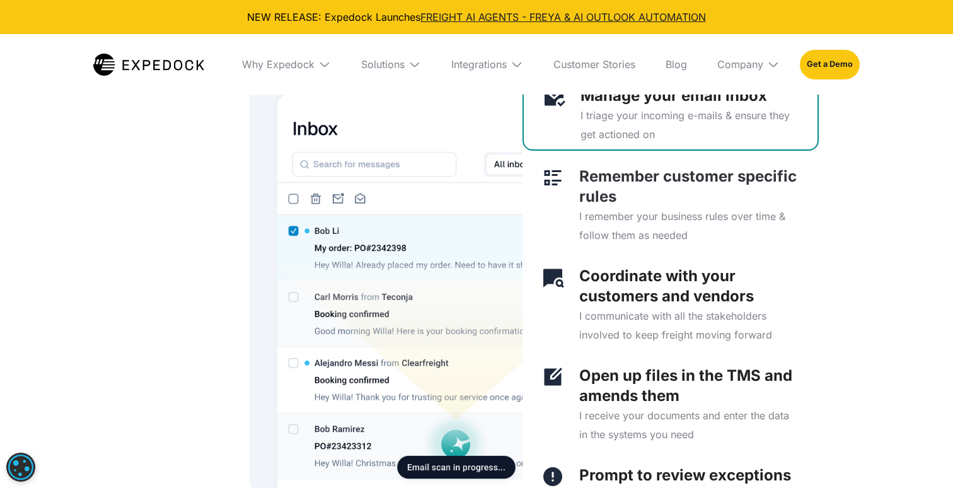
click at [727, 207] on p "Remember customer specific rules" at bounding box center [689, 186] width 221 height 40
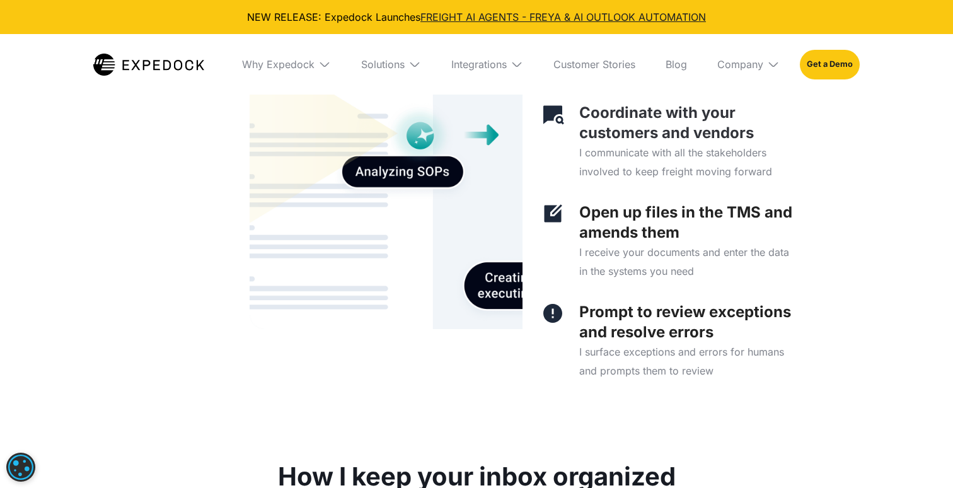
scroll to position [3264, 0]
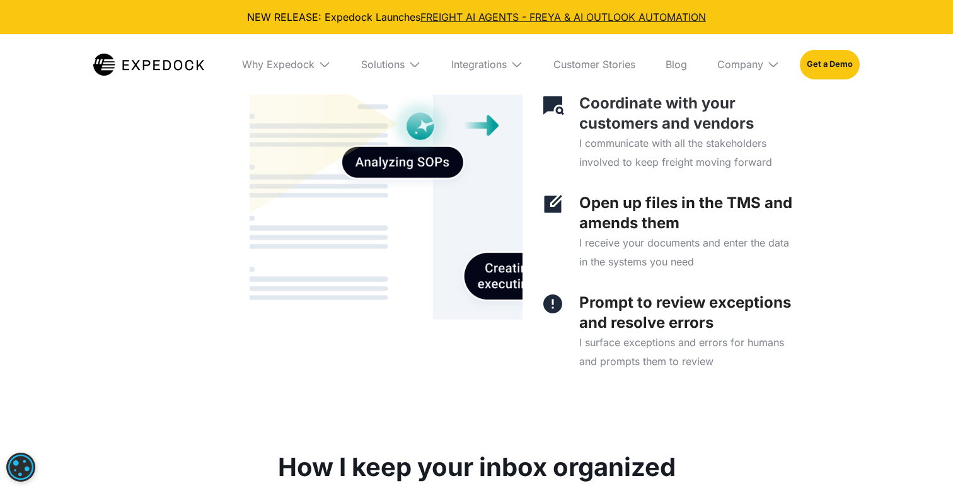
click at [689, 171] on p "I communicate with all the stakeholders involved to keep freight moving forward" at bounding box center [689, 153] width 221 height 38
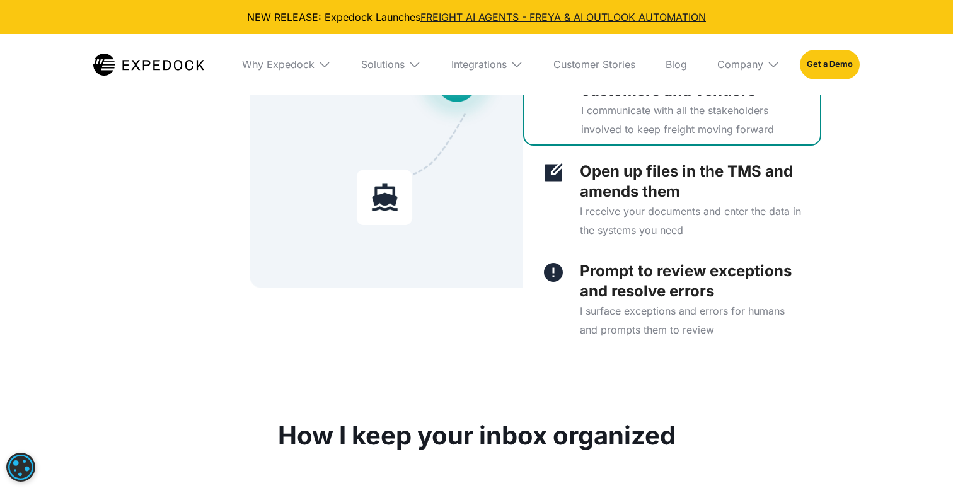
scroll to position [3297, 0]
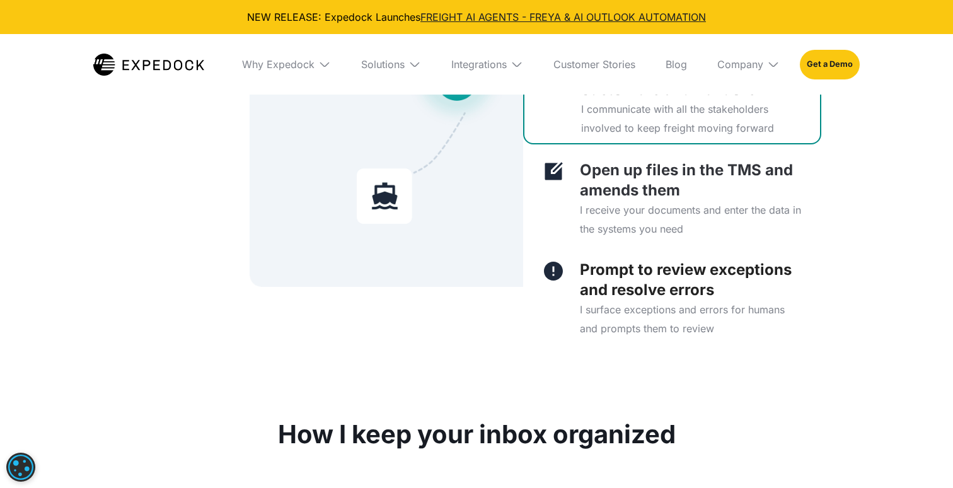
click at [703, 238] on p "I receive your documents and enter the data in the systems you need" at bounding box center [691, 219] width 222 height 38
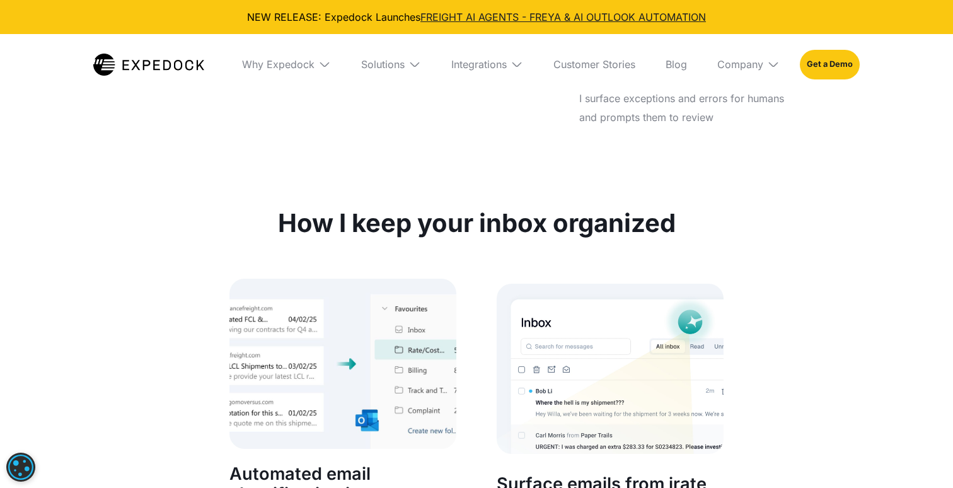
scroll to position [3507, 0]
click at [706, 127] on p "I surface exceptions and errors for humans and prompts them to review" at bounding box center [689, 108] width 221 height 38
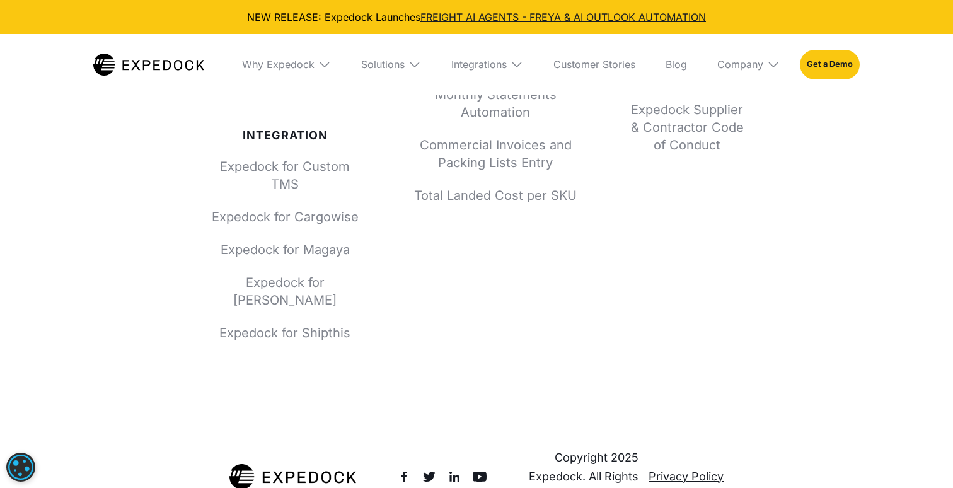
scroll to position [7878, 0]
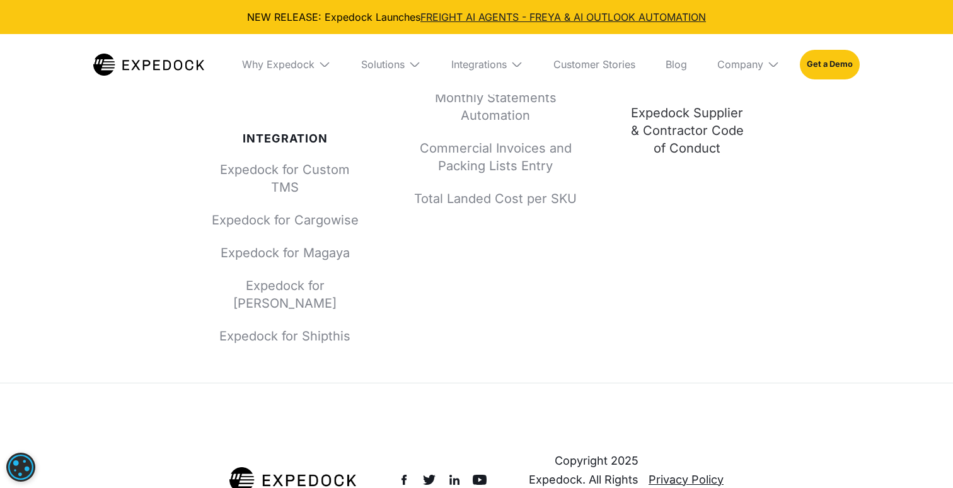
click at [692, 157] on link "Expedock Supplier & Contractor Code of Conduct" at bounding box center [686, 130] width 113 height 53
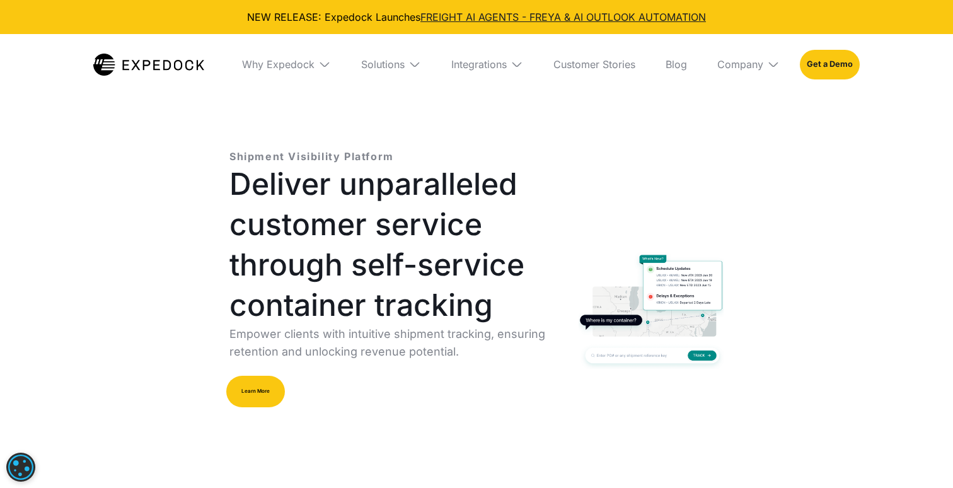
select select
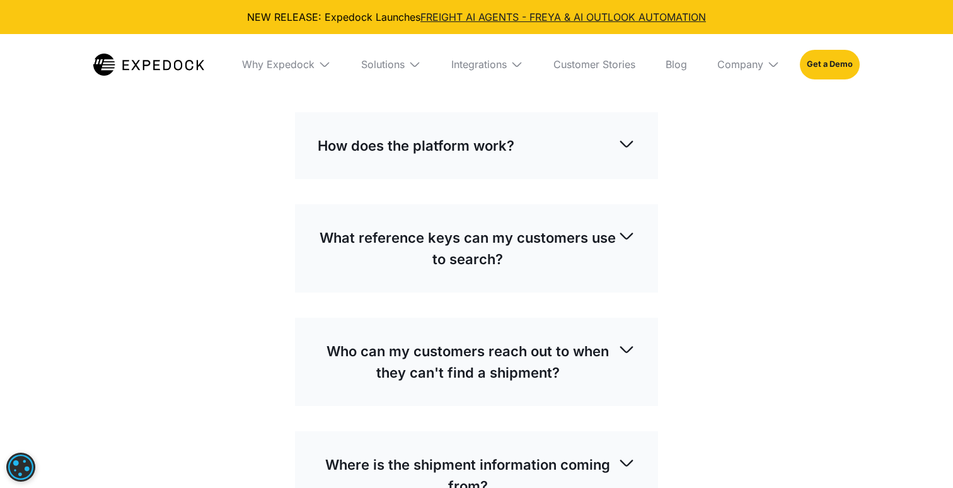
scroll to position [2986, 0]
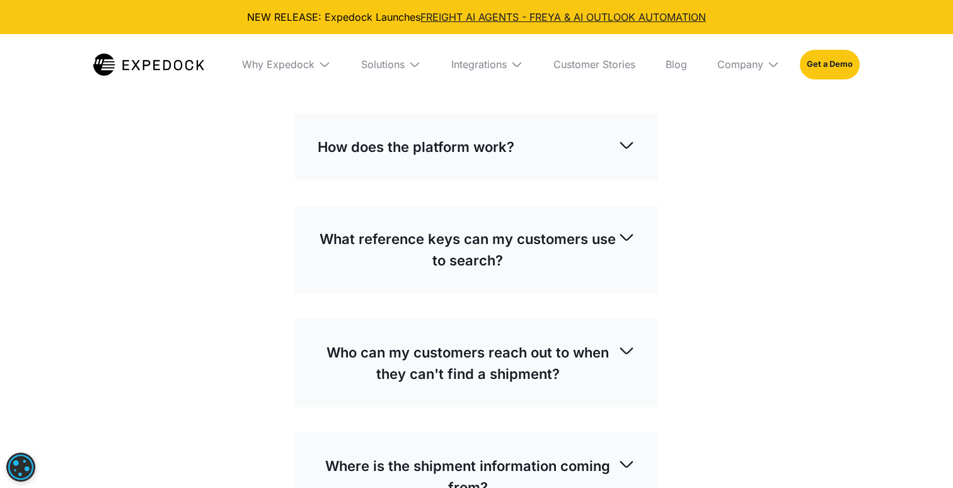
click at [429, 124] on div "How does the platform work? On the log out view, your customers can enter the r…" at bounding box center [476, 146] width 363 height 67
click at [422, 141] on p "How does the platform work?" at bounding box center [416, 146] width 197 height 21
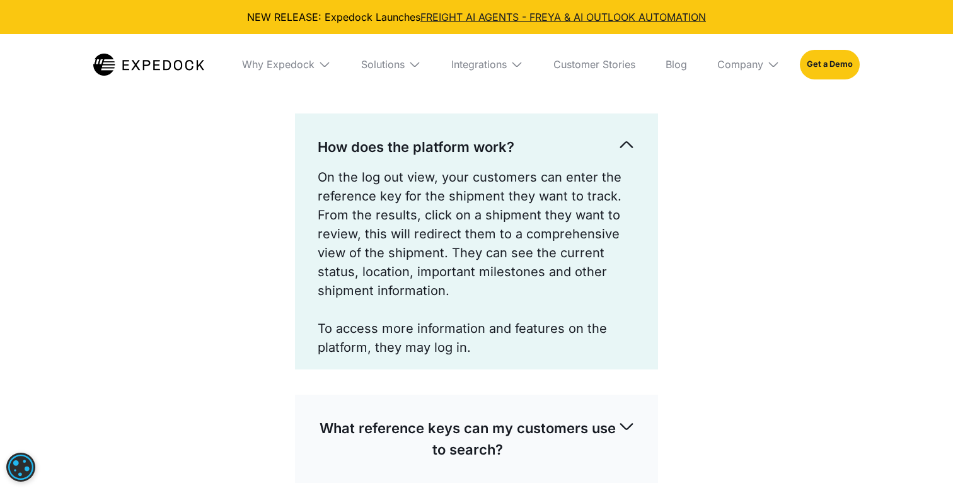
click at [422, 141] on p "How does the platform work?" at bounding box center [416, 146] width 197 height 21
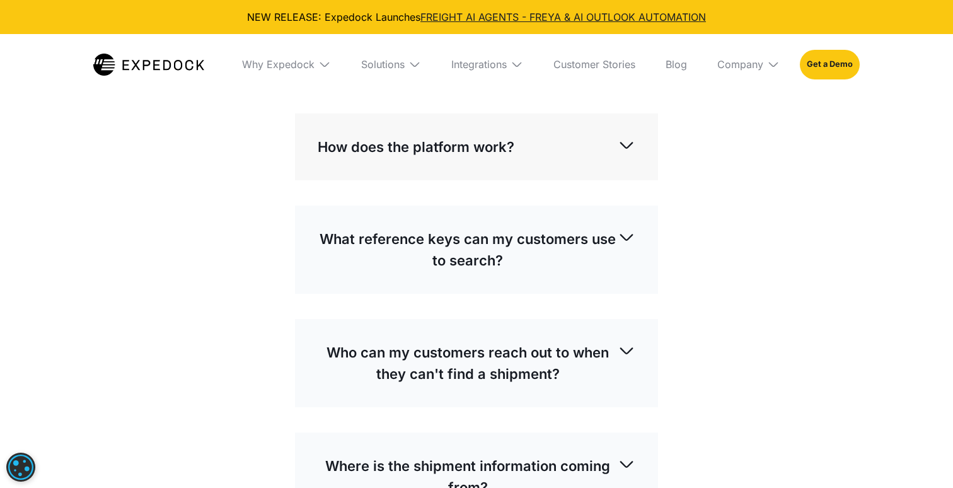
click at [415, 255] on p "What reference keys can my customers use to search?" at bounding box center [468, 249] width 300 height 43
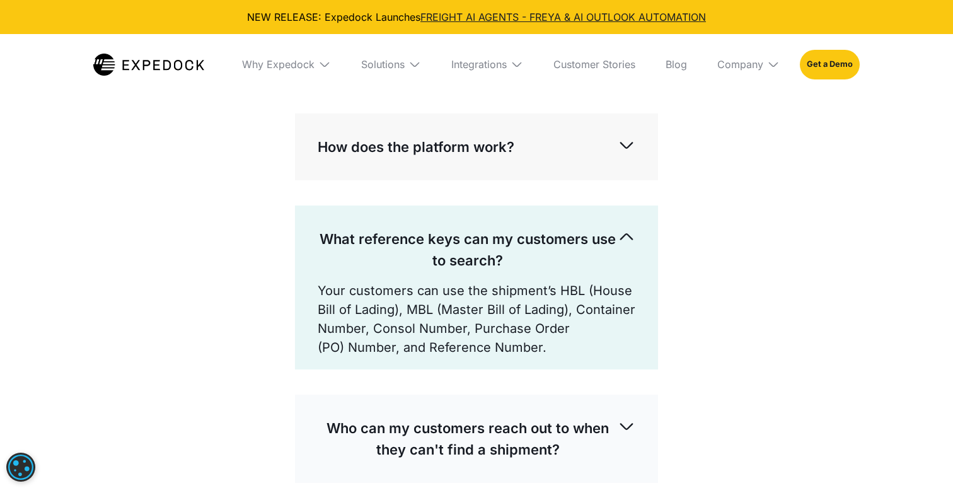
click at [415, 255] on p "What reference keys can my customers use to search?" at bounding box center [468, 249] width 300 height 43
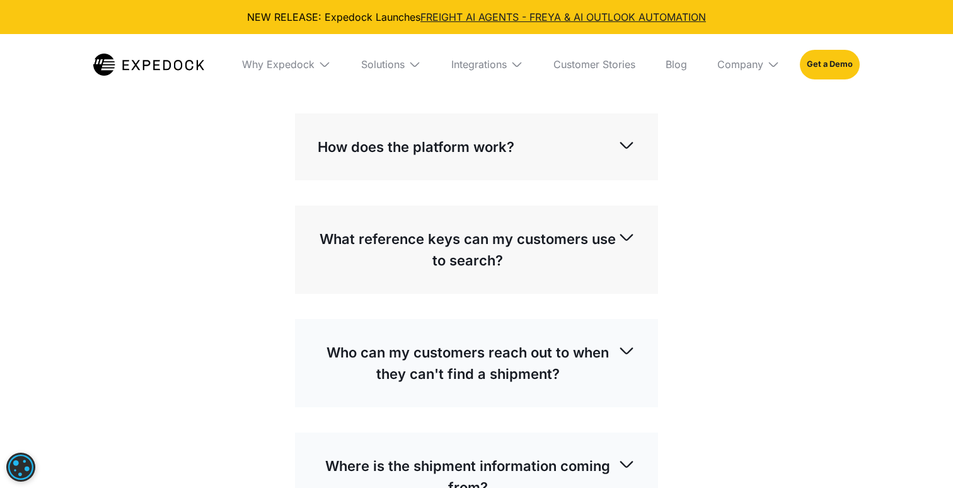
click at [415, 255] on p "What reference keys can my customers use to search?" at bounding box center [468, 249] width 300 height 43
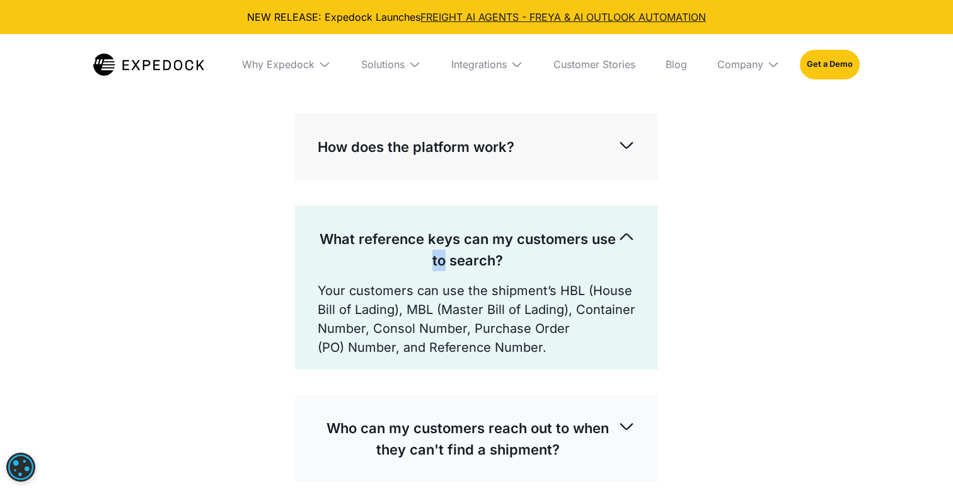
click at [415, 255] on p "What reference keys can my customers use to search?" at bounding box center [468, 249] width 300 height 43
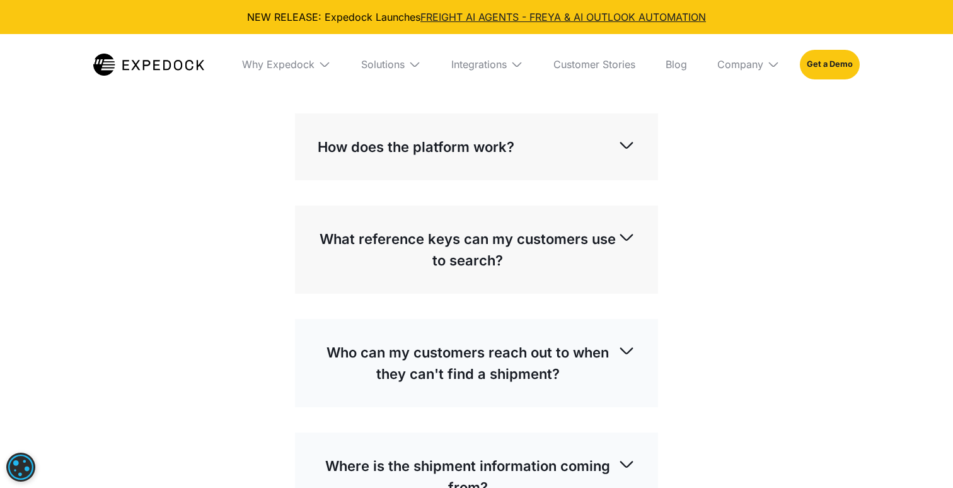
click at [415, 255] on p "What reference keys can my customers use to search?" at bounding box center [468, 249] width 300 height 43
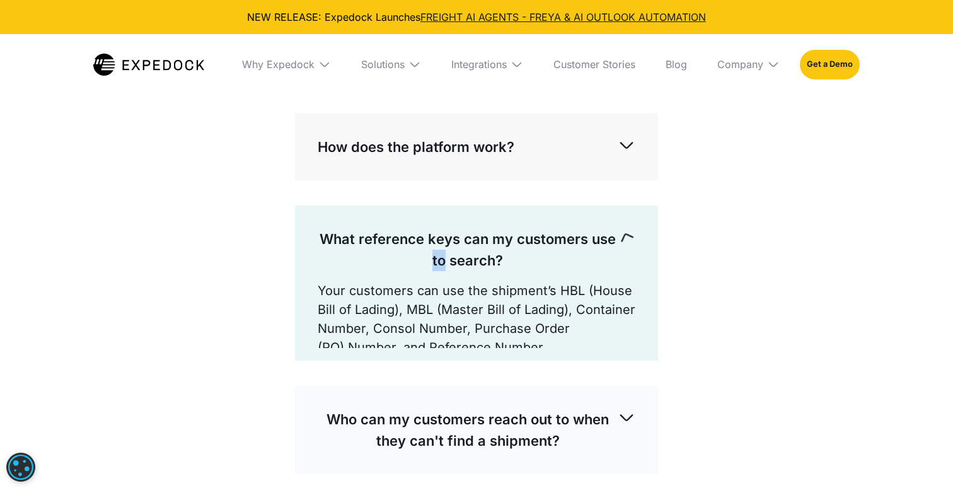
click at [415, 255] on p "What reference keys can my customers use to search?" at bounding box center [468, 249] width 300 height 43
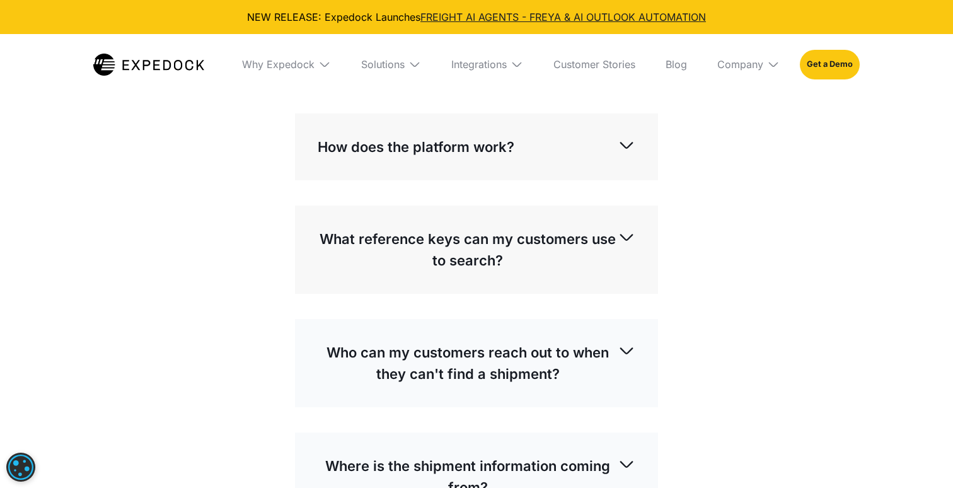
click at [389, 354] on p "Who can my customers reach out to when they can't find a shipment?" at bounding box center [468, 363] width 300 height 43
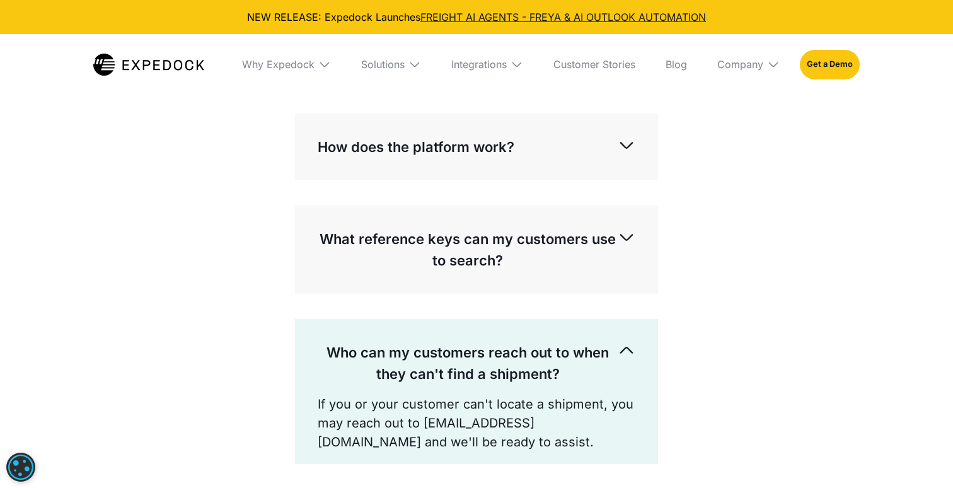
click at [389, 354] on p "Who can my customers reach out to when they can't find a shipment?" at bounding box center [468, 363] width 300 height 43
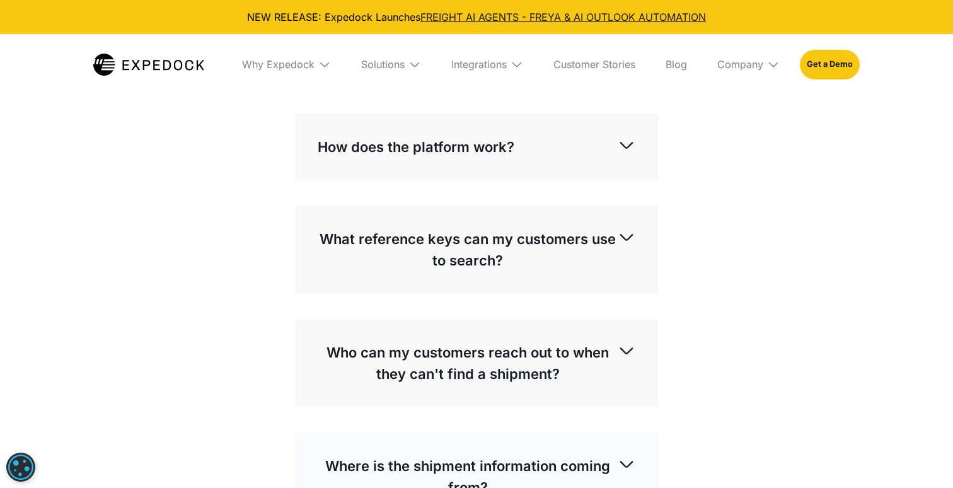
click at [389, 354] on p "Who can my customers reach out to when they can't find a shipment?" at bounding box center [468, 363] width 300 height 43
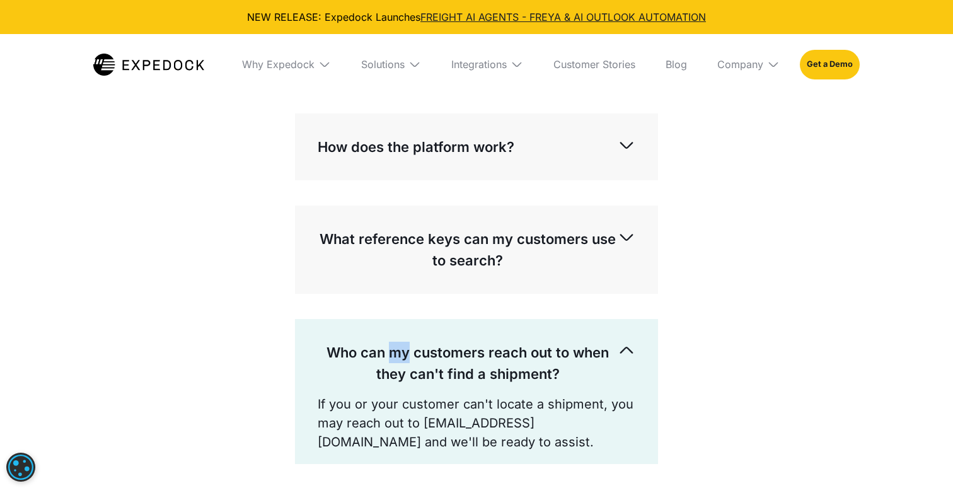
click at [389, 354] on p "Who can my customers reach out to when they can't find a shipment?" at bounding box center [468, 363] width 300 height 43
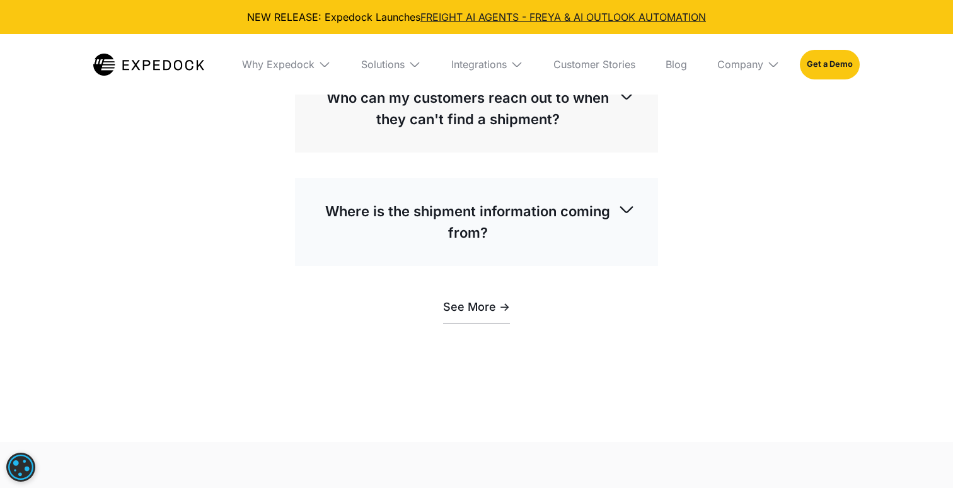
scroll to position [3248, 0]
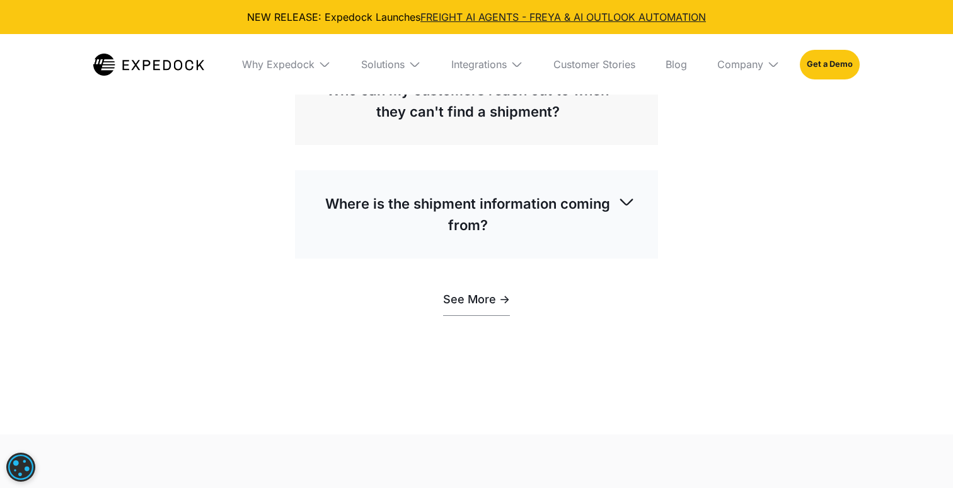
click at [459, 230] on p "Where is the shipment information coming from?" at bounding box center [468, 214] width 300 height 43
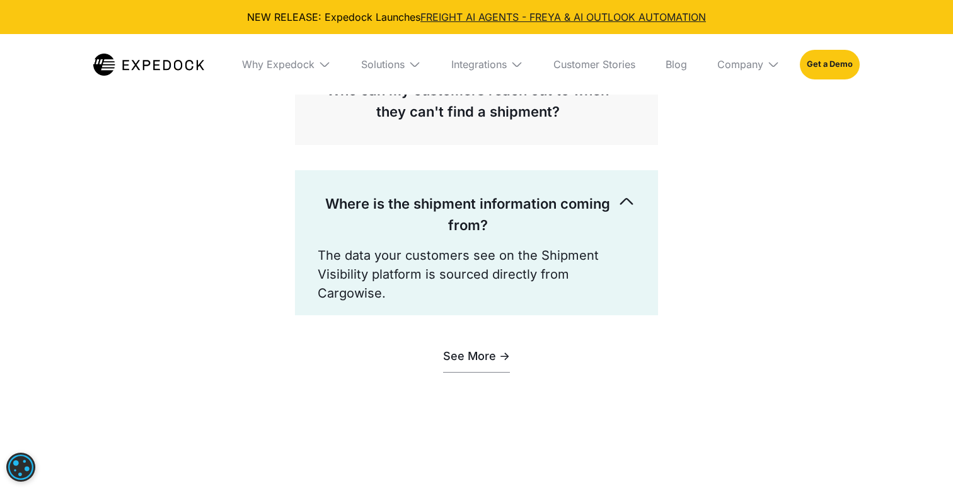
click at [459, 230] on p "Where is the shipment information coming from?" at bounding box center [468, 214] width 300 height 43
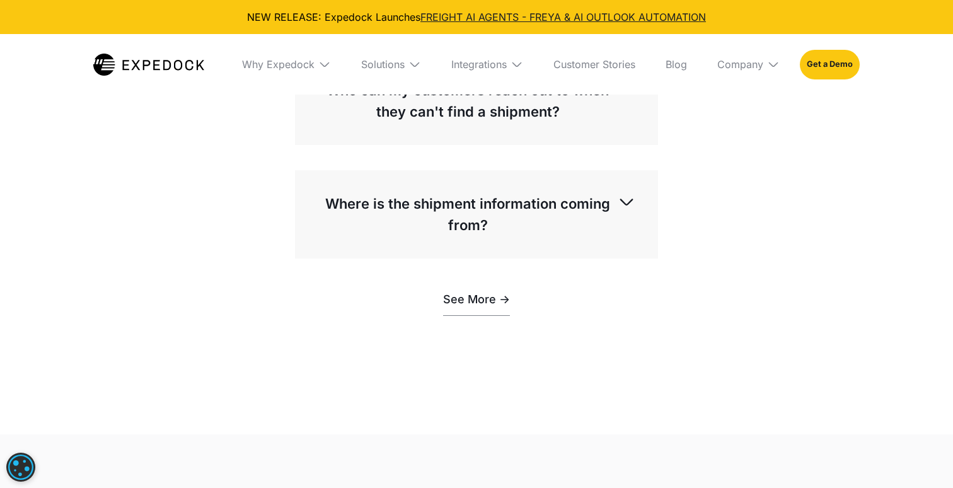
click at [459, 230] on p "Where is the shipment information coming from?" at bounding box center [468, 214] width 300 height 43
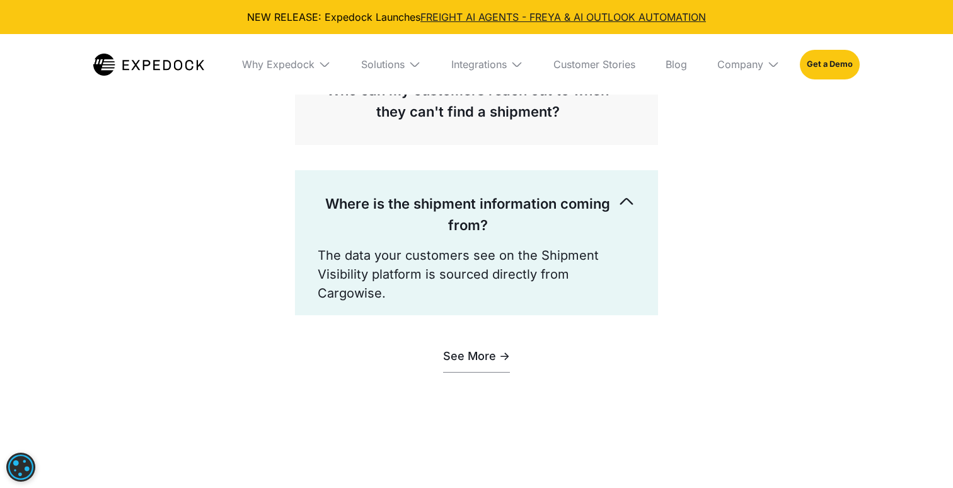
click at [459, 230] on p "Where is the shipment information coming from?" at bounding box center [468, 214] width 300 height 43
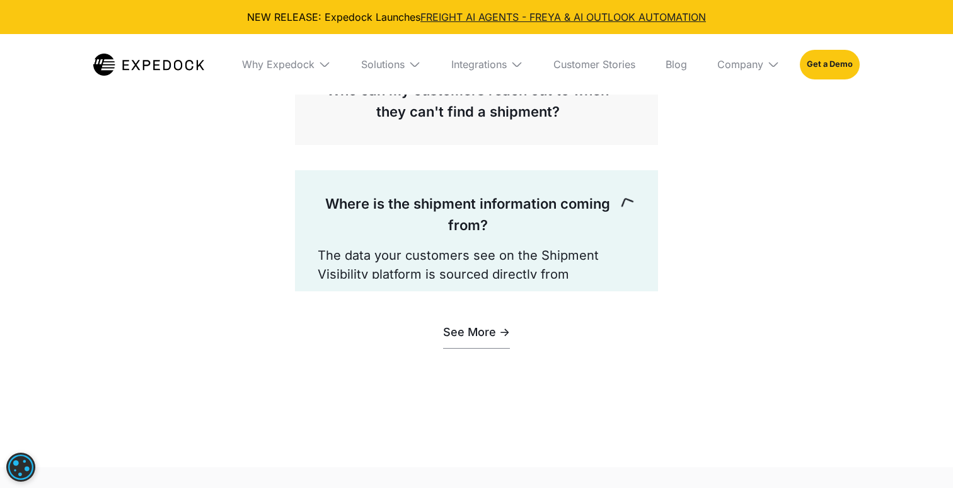
click at [459, 230] on p "Where is the shipment information coming from?" at bounding box center [468, 214] width 300 height 43
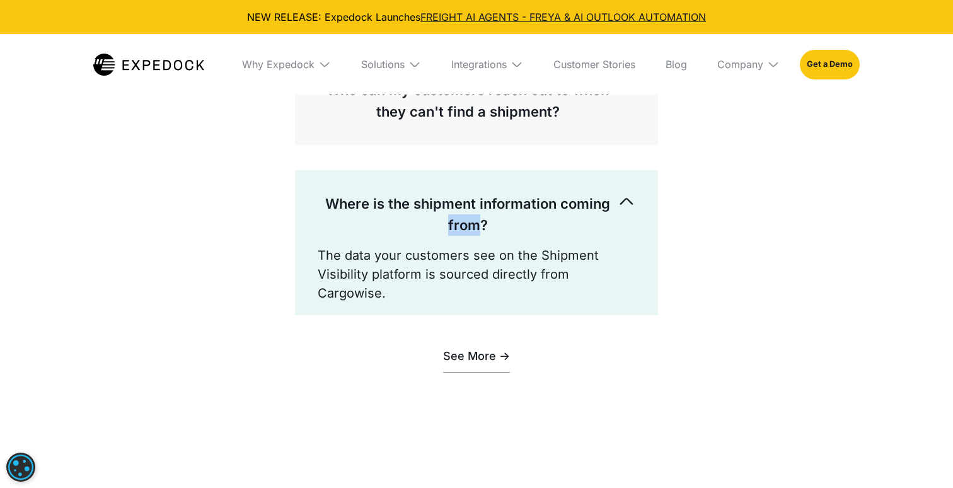
click at [478, 226] on p "Where is the shipment information coming from?" at bounding box center [468, 214] width 300 height 43
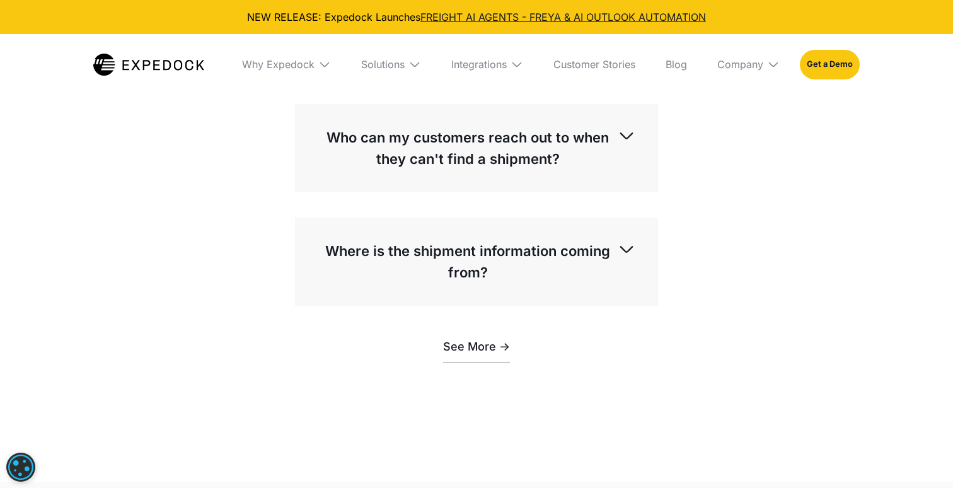
scroll to position [3144, 0]
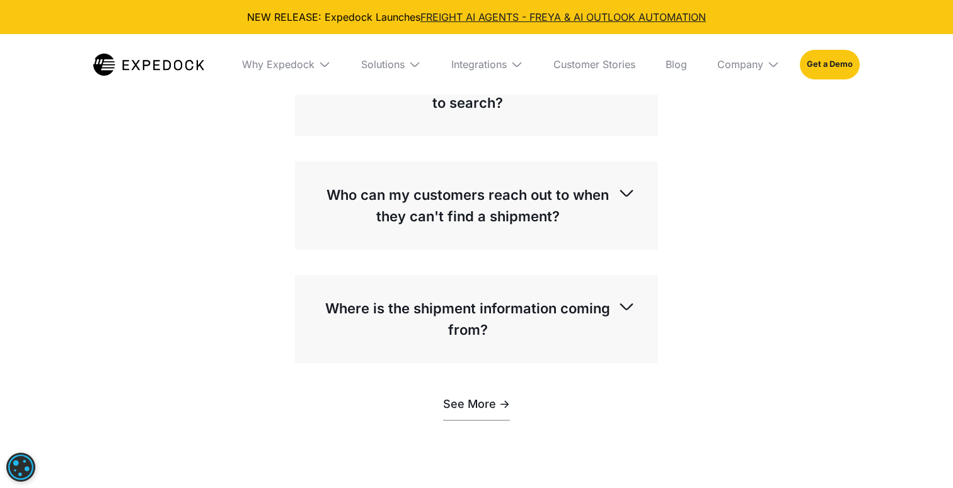
click at [461, 213] on p "Who can my customers reach out to when they can't find a shipment?" at bounding box center [468, 205] width 300 height 43
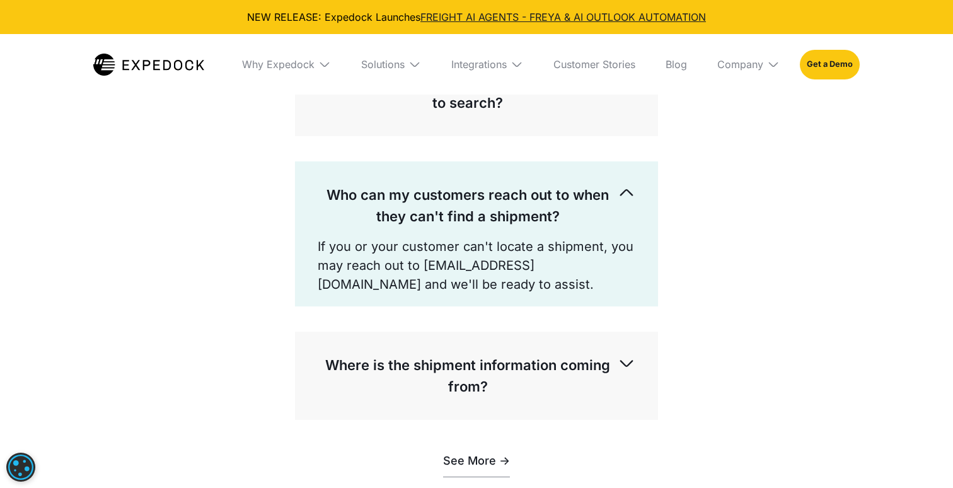
click at [461, 213] on p "Who can my customers reach out to when they can't find a shipment?" at bounding box center [468, 205] width 300 height 43
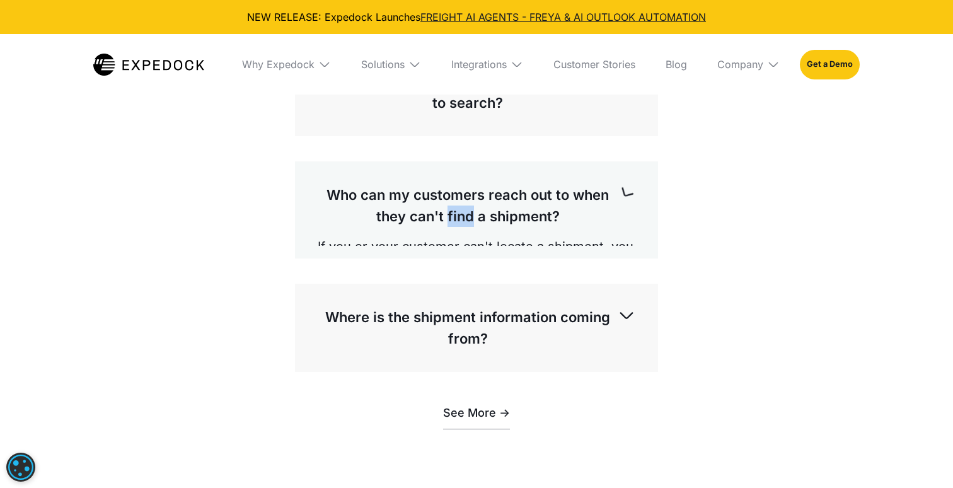
click at [461, 213] on p "Who can my customers reach out to when they can't find a shipment?" at bounding box center [468, 205] width 300 height 43
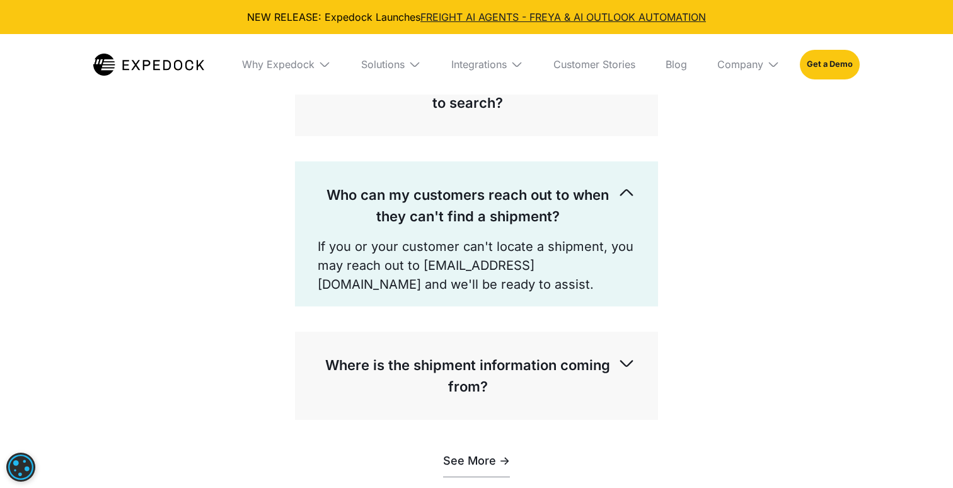
click at [461, 213] on p "Who can my customers reach out to when they can't find a shipment?" at bounding box center [468, 205] width 300 height 43
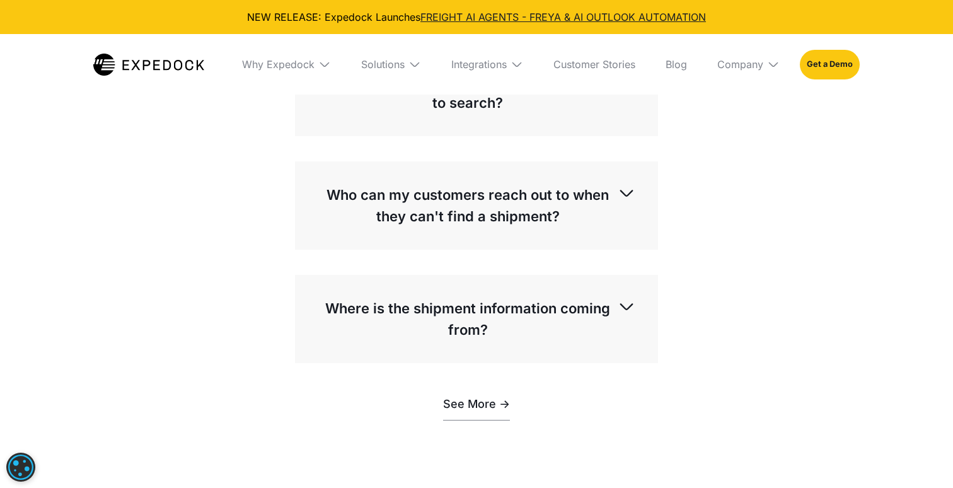
click at [469, 195] on p "Who can my customers reach out to when they can't find a shipment?" at bounding box center [468, 205] width 300 height 43
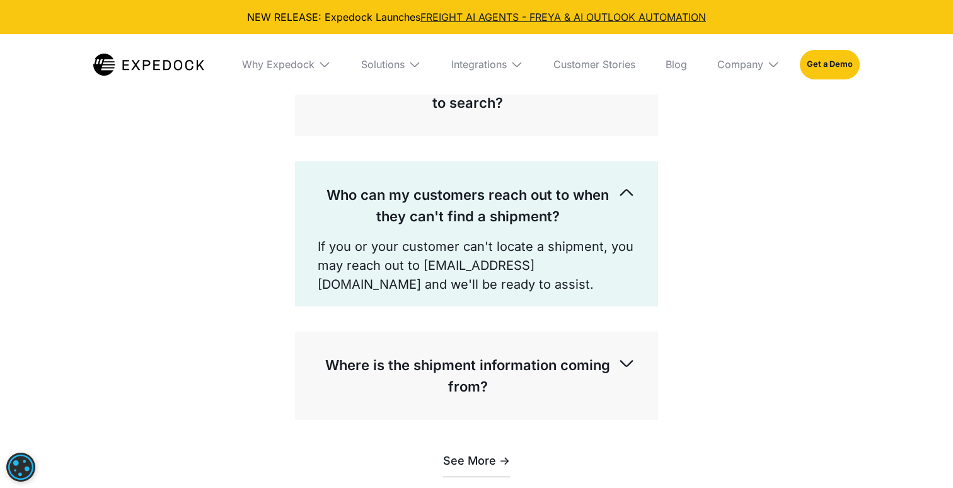
click at [469, 195] on p "Who can my customers reach out to when they can't find a shipment?" at bounding box center [468, 205] width 300 height 43
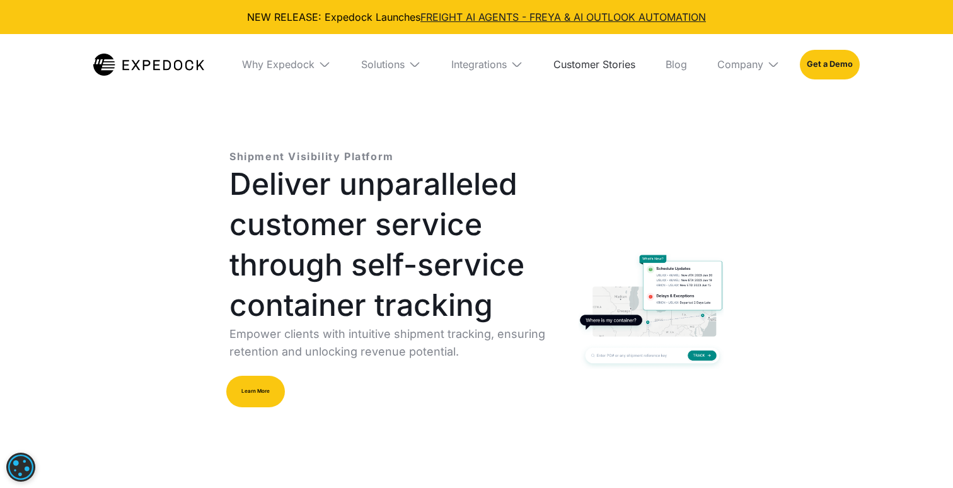
scroll to position [0, 0]
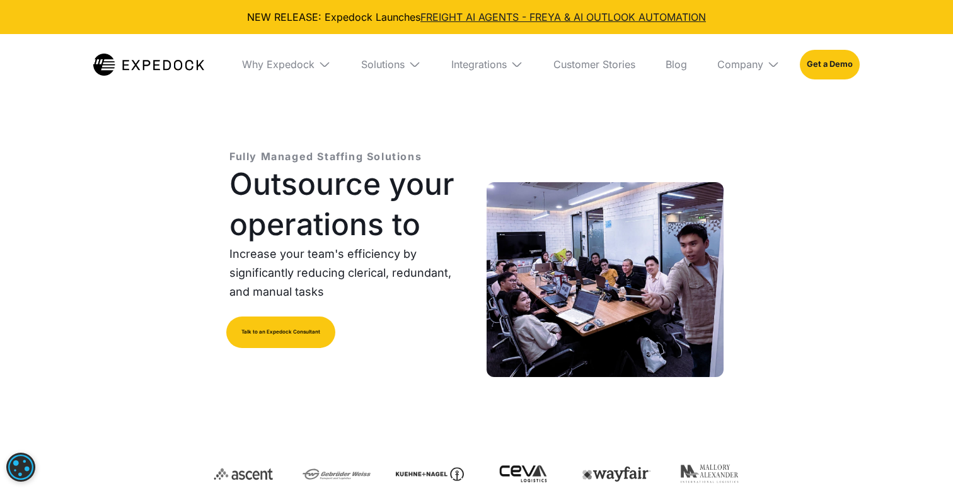
select select
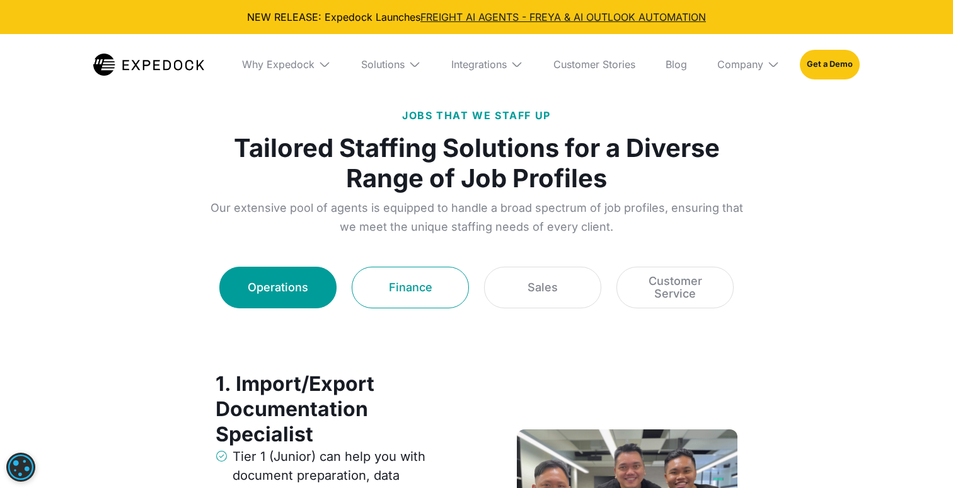
scroll to position [1578, 0]
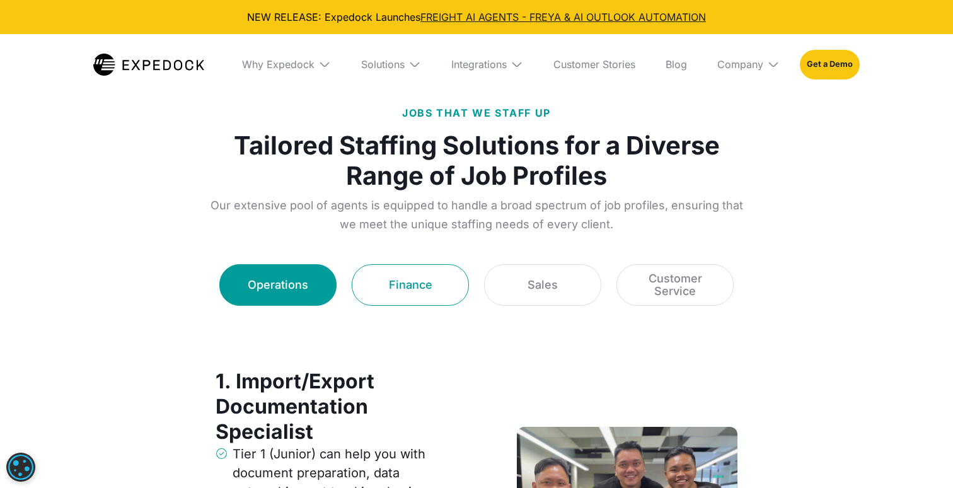
click at [403, 299] on link "Finance" at bounding box center [410, 285] width 117 height 42
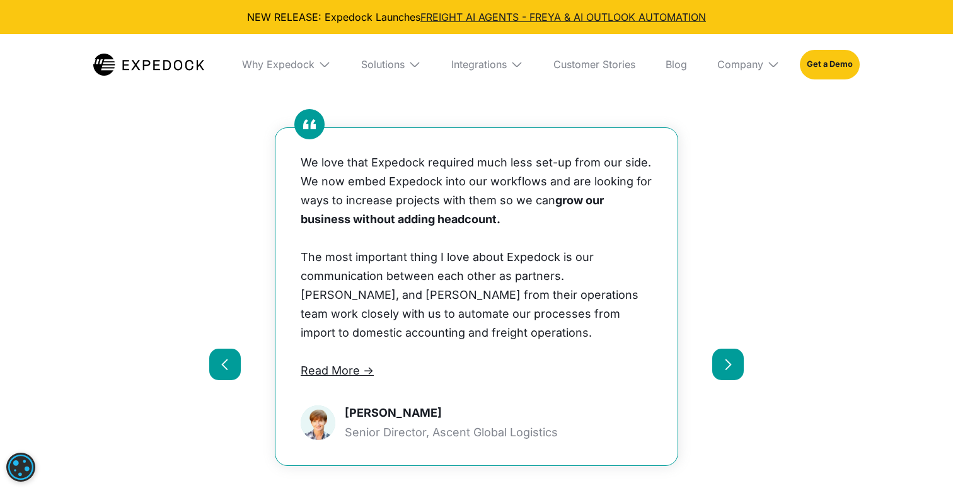
scroll to position [4684, 0]
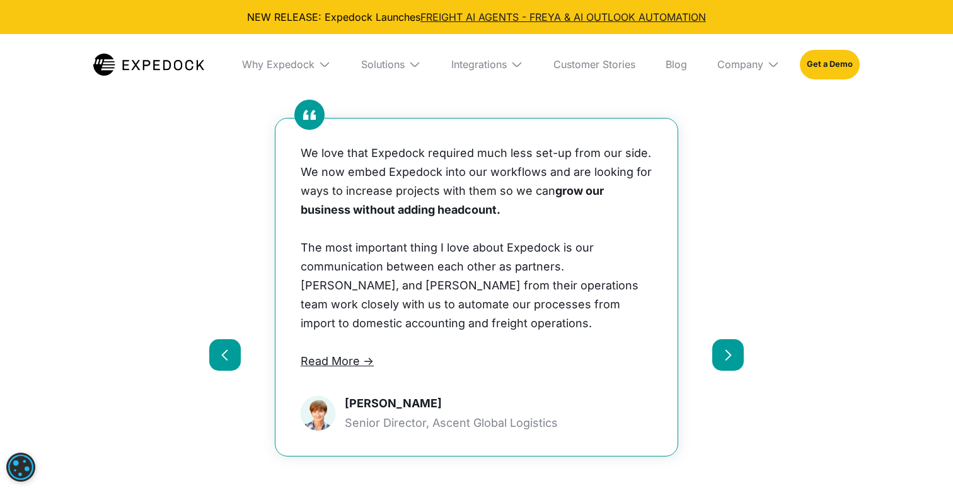
click at [721, 342] on div "next slide" at bounding box center [728, 355] width 32 height 32
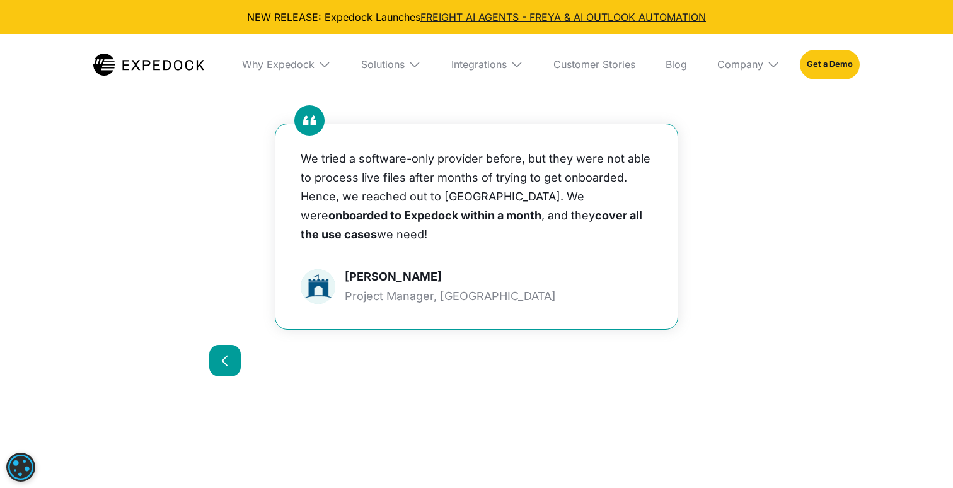
scroll to position [4669, 0]
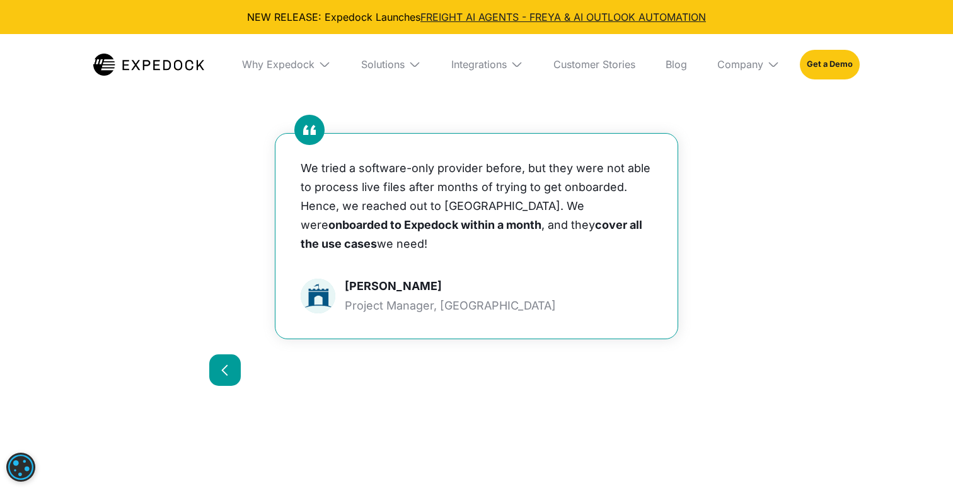
click at [227, 364] on div "previous slide" at bounding box center [225, 370] width 13 height 13
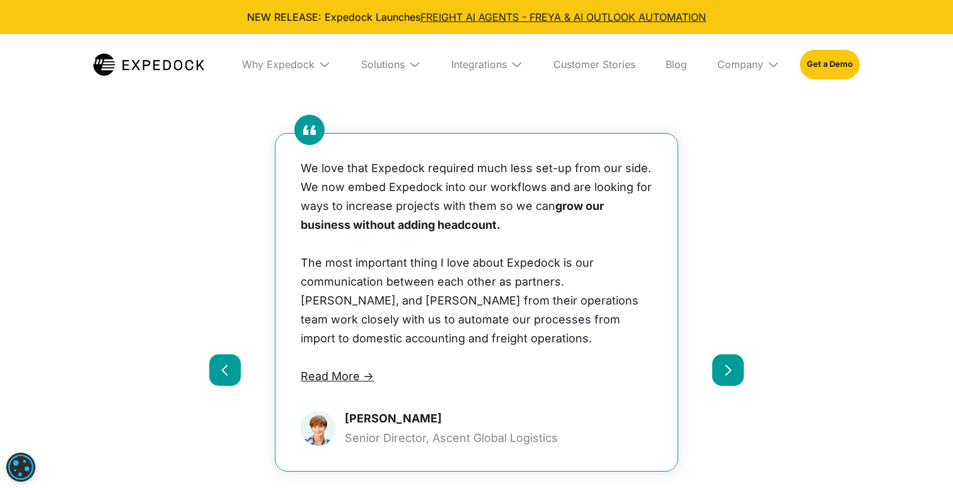
click at [227, 364] on div "previous slide" at bounding box center [225, 370] width 13 height 13
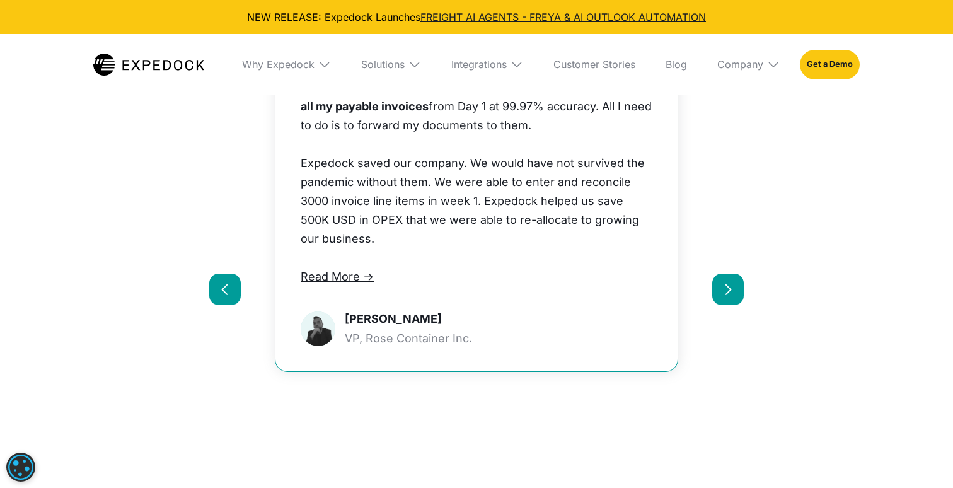
scroll to position [4751, 0]
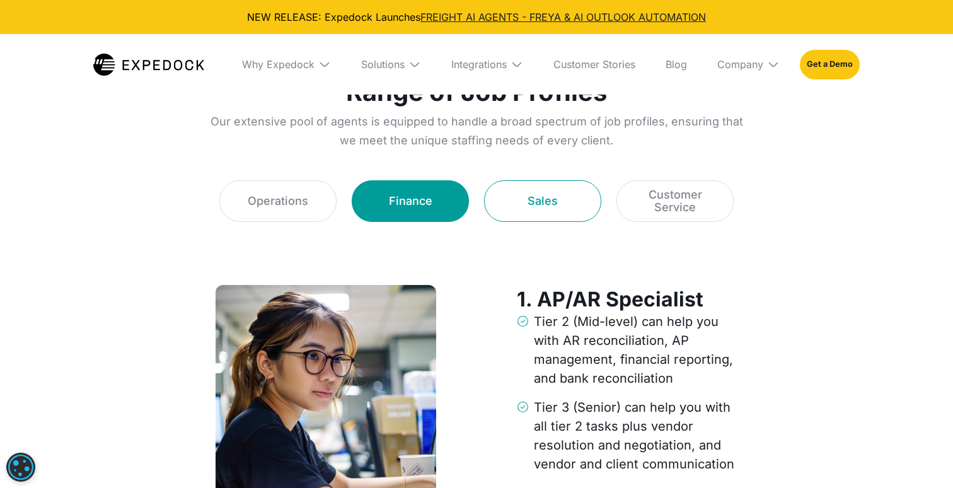
click at [543, 201] on div "Sales" at bounding box center [542, 201] width 30 height 13
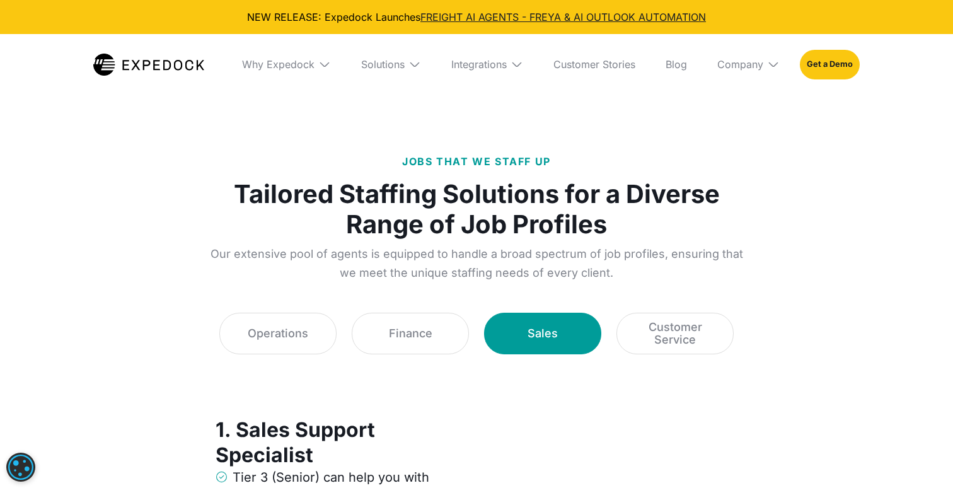
scroll to position [1488, 0]
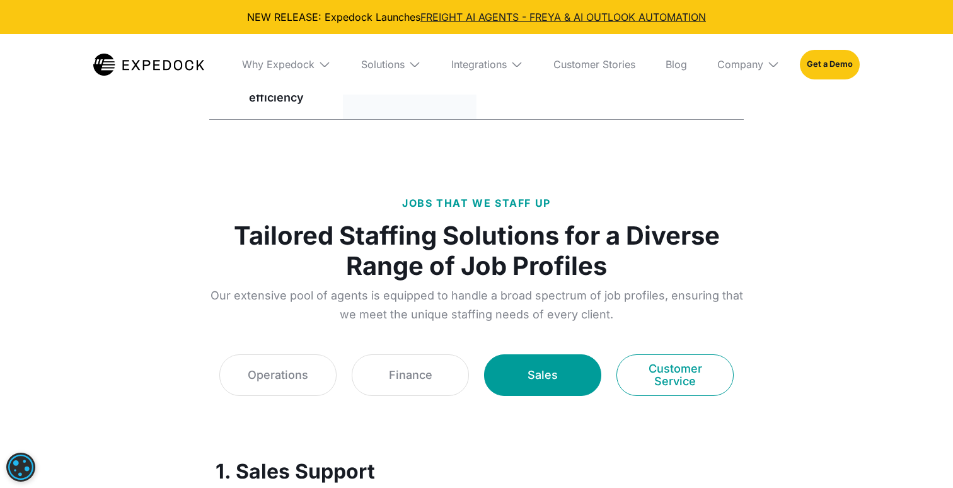
click at [650, 389] on link "Customer Service" at bounding box center [674, 375] width 117 height 42
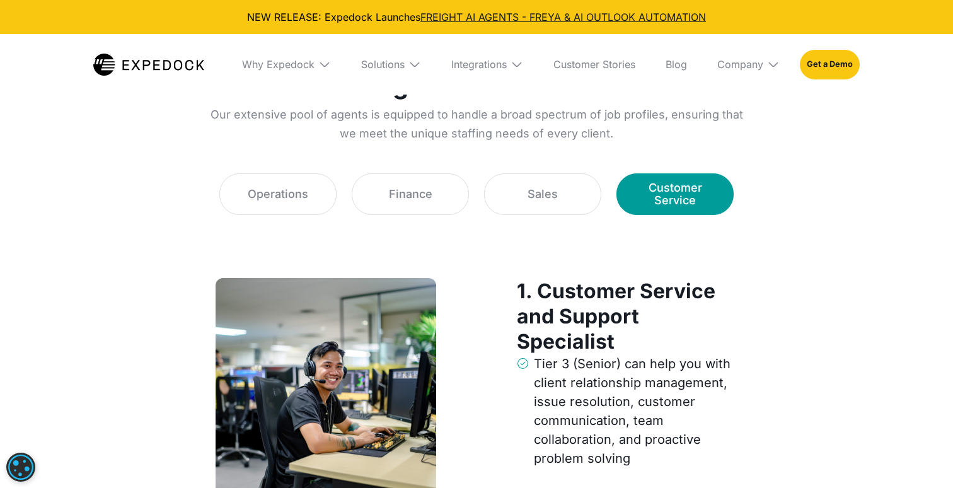
scroll to position [1669, 0]
click at [533, 208] on link "Sales" at bounding box center [542, 194] width 117 height 42
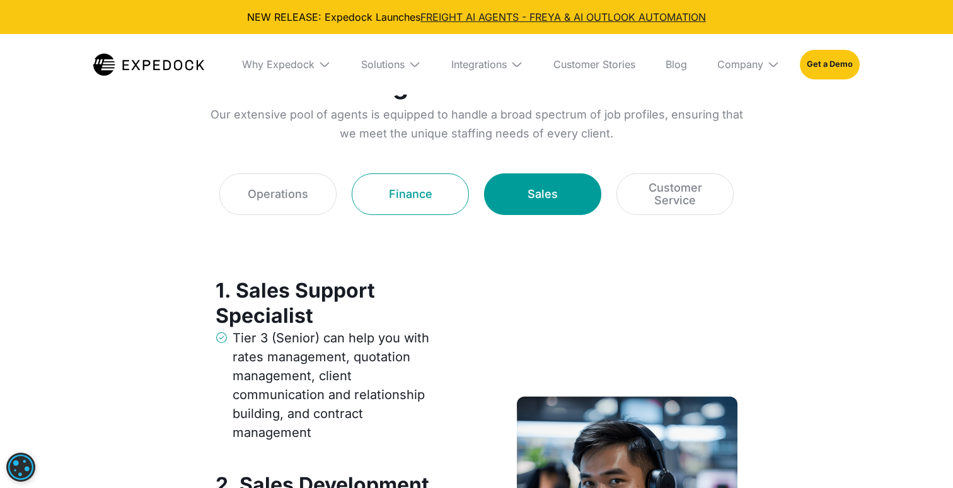
click at [403, 194] on div "Finance" at bounding box center [410, 194] width 43 height 13
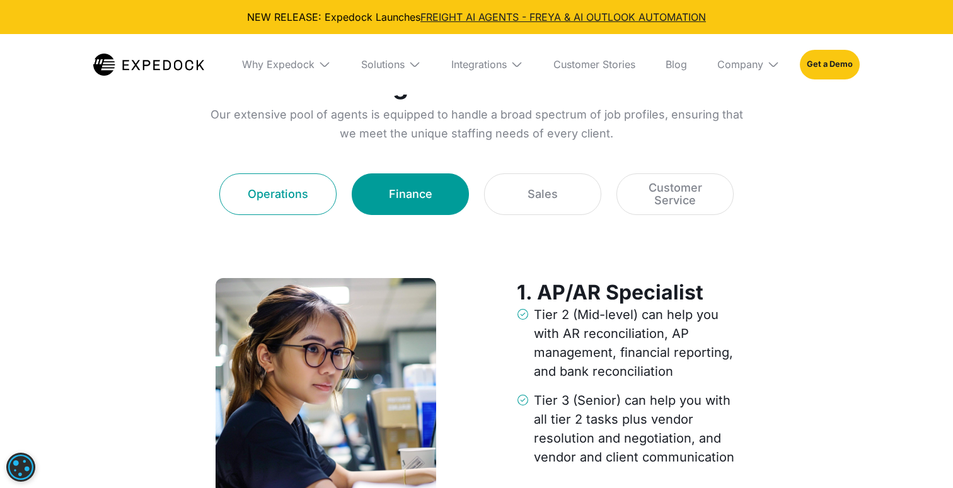
click at [306, 191] on div "Operations" at bounding box center [278, 194] width 60 height 13
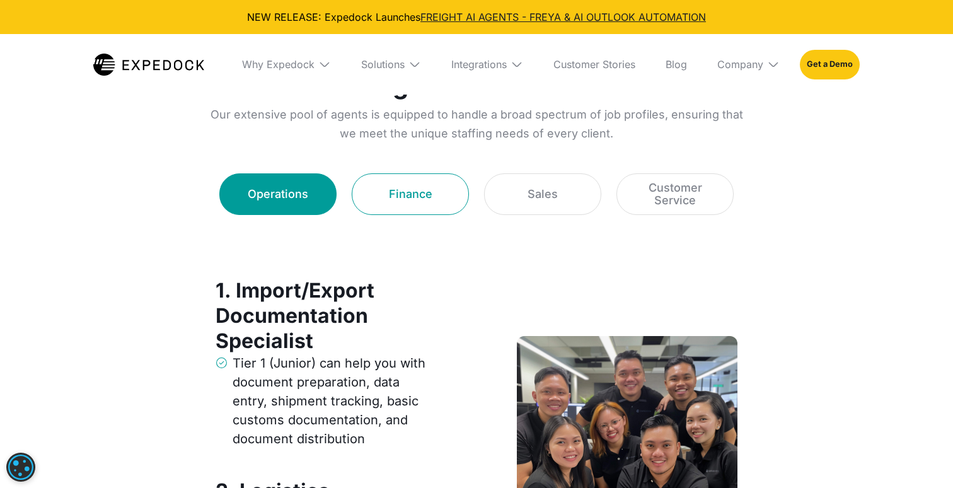
click at [417, 194] on div "Finance" at bounding box center [410, 194] width 43 height 13
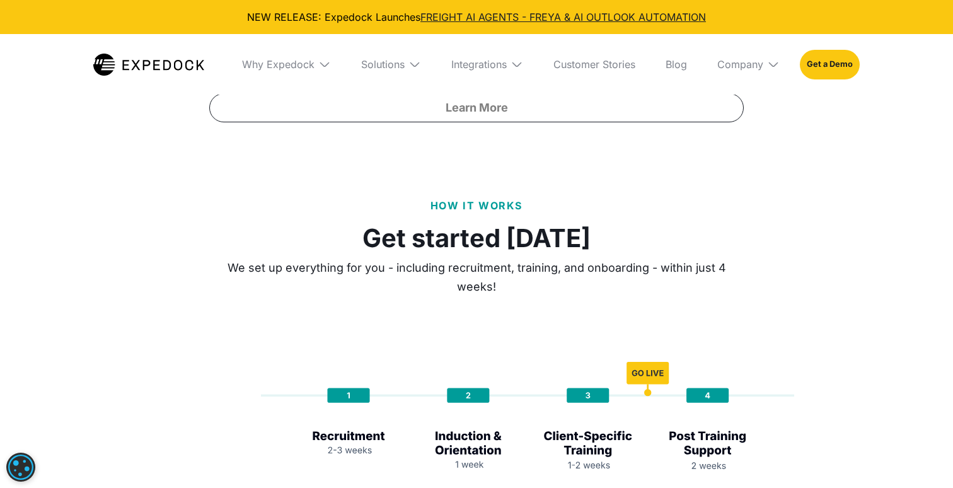
scroll to position [3943, 0]
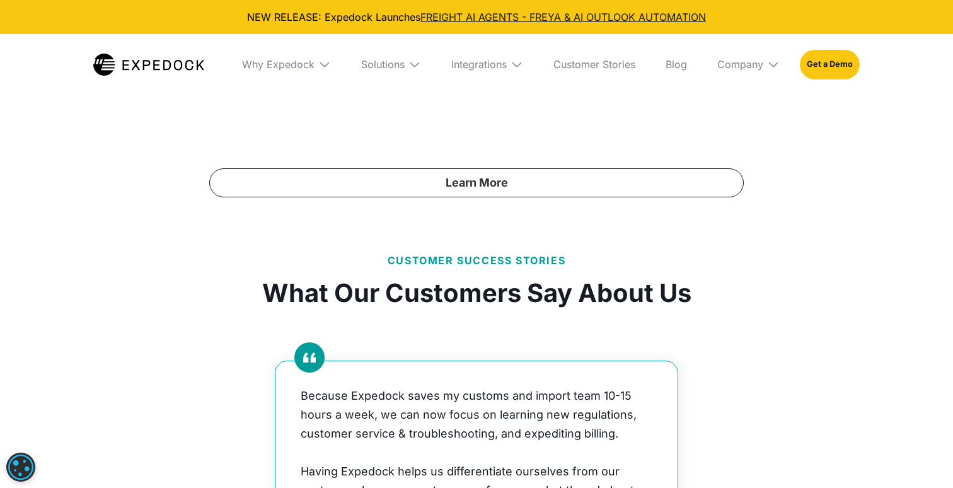
click at [460, 191] on link "Learn More" at bounding box center [476, 182] width 534 height 29
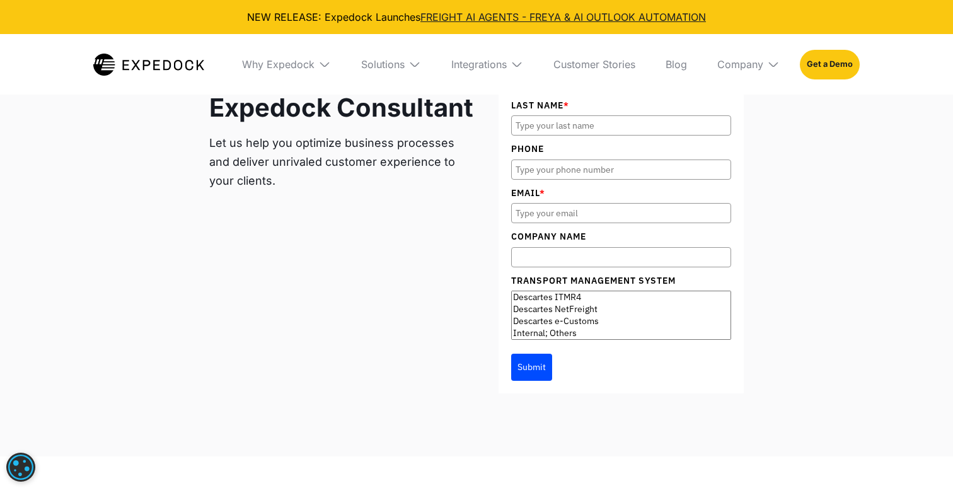
scroll to position [491, 0]
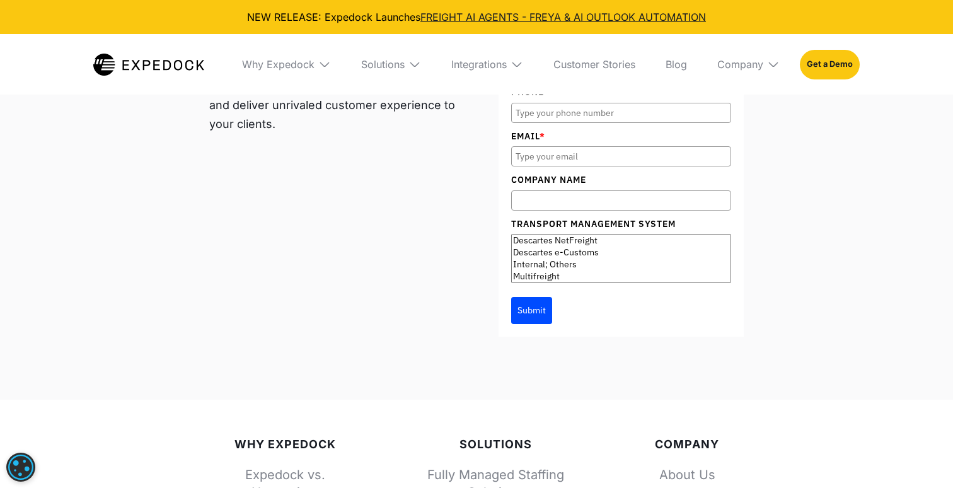
click at [574, 293] on div "Submit" at bounding box center [621, 306] width 220 height 34
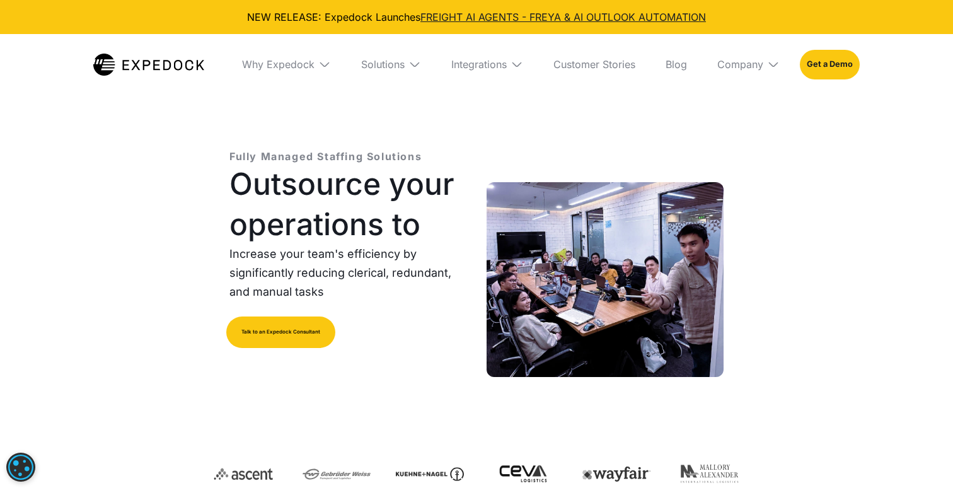
scroll to position [16, 0]
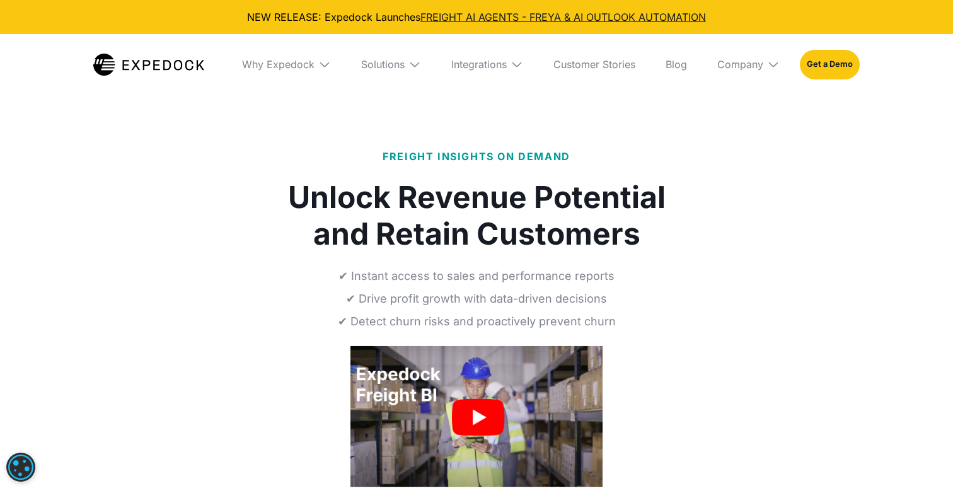
select select
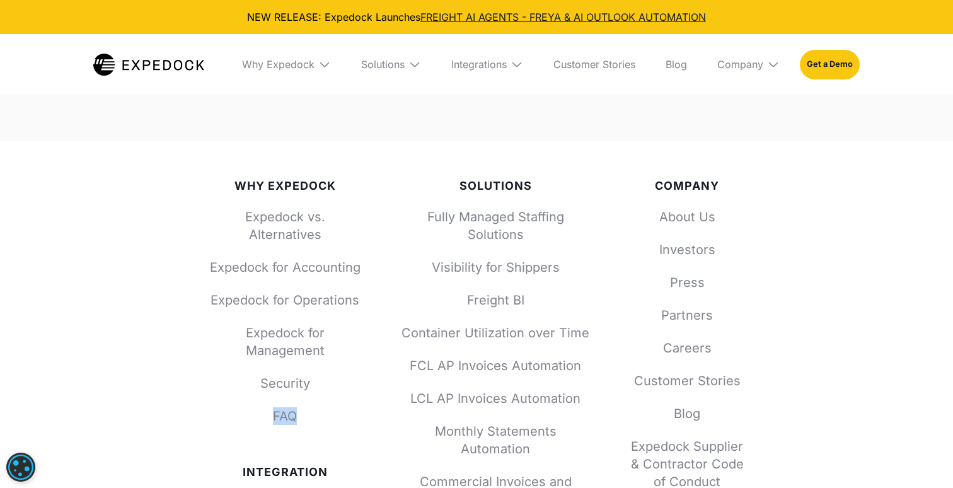
scroll to position [5854, 0]
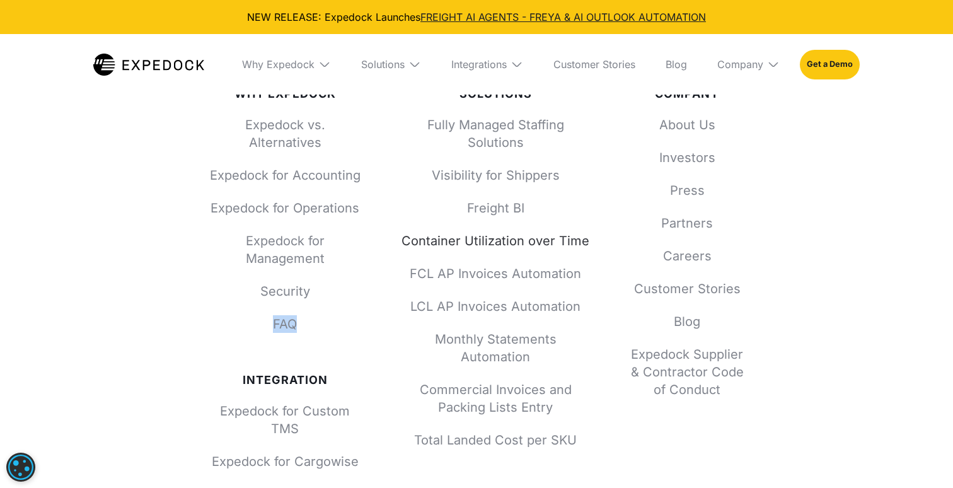
click at [480, 232] on link "Container Utilization over Time" at bounding box center [495, 241] width 189 height 18
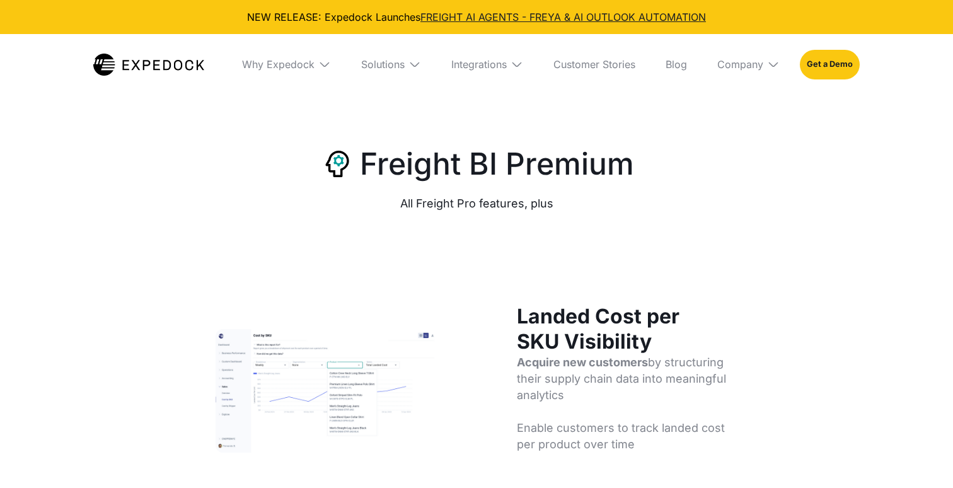
select select
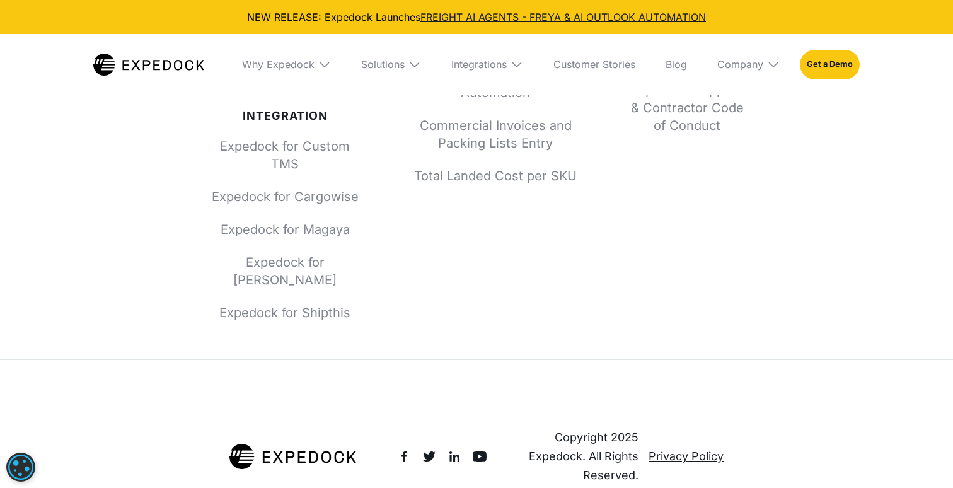
scroll to position [5906, 0]
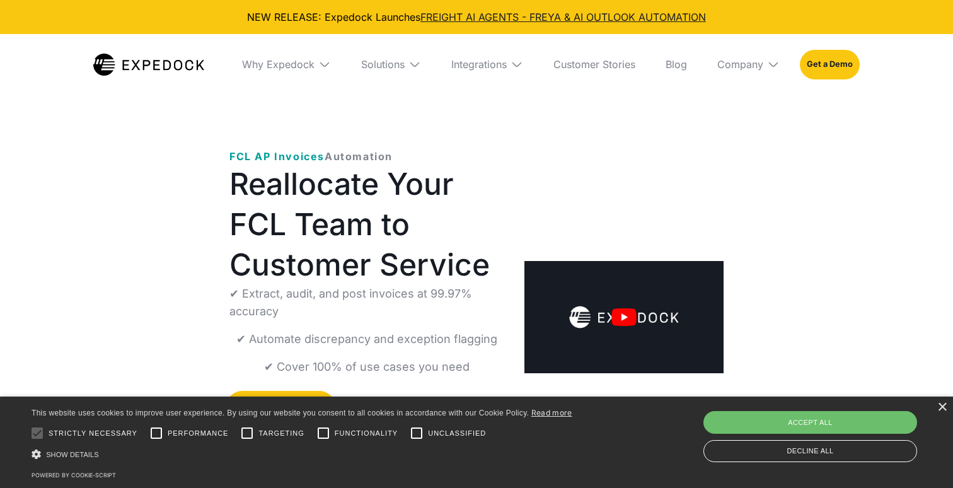
select select
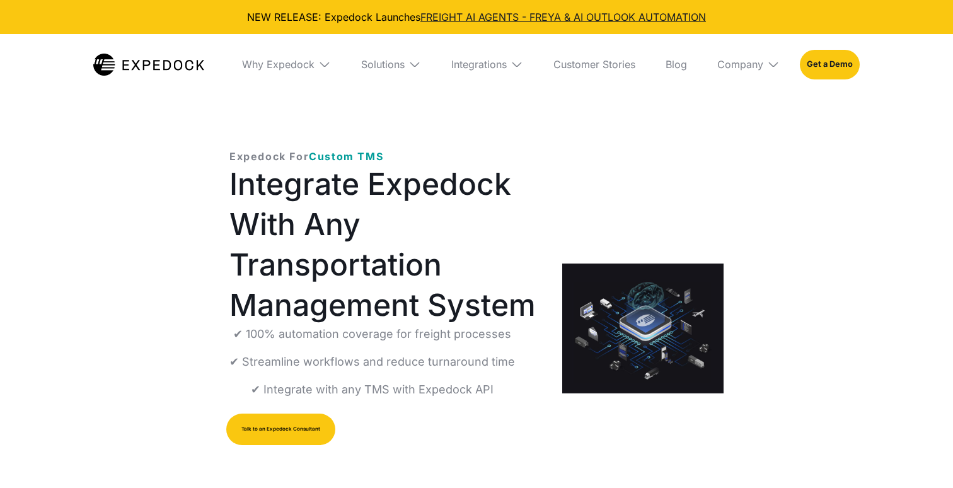
select select
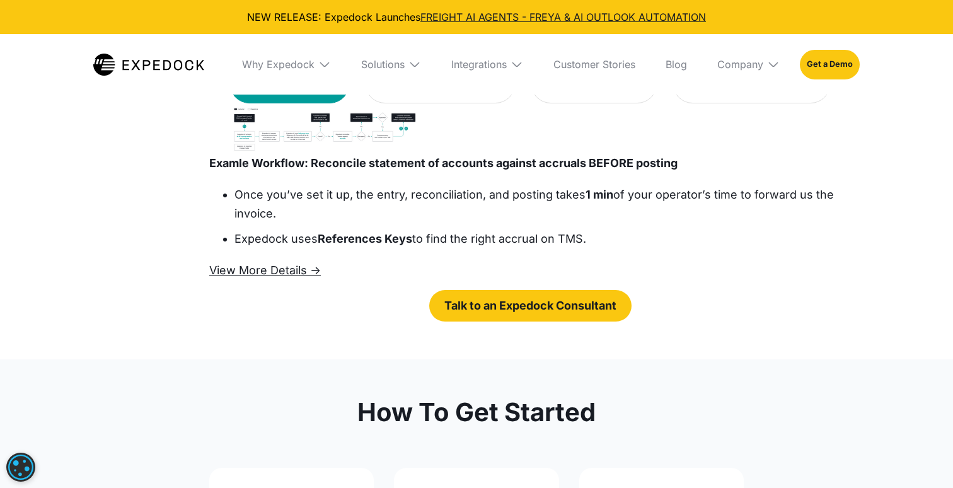
scroll to position [1999, 0]
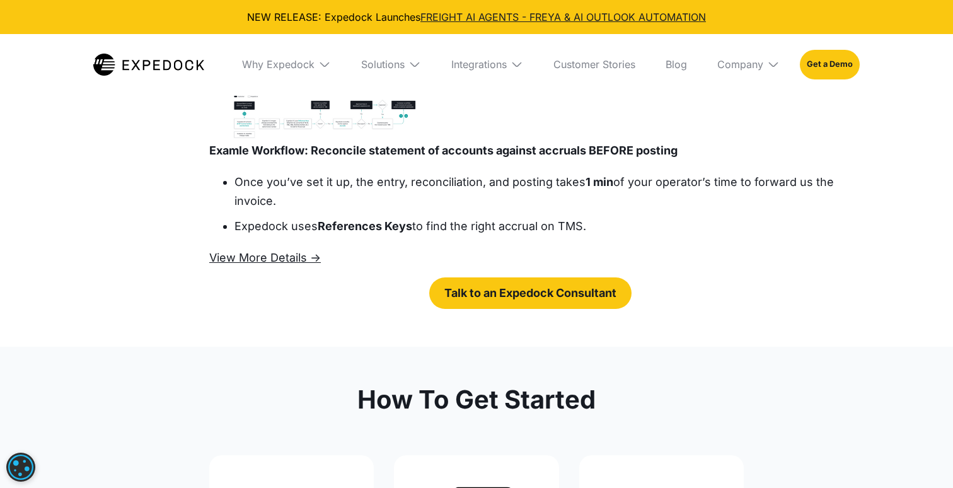
click at [412, 76] on div "Reconcile and enter invoices for FCL/LCL shipments" at bounding box center [440, 57] width 119 height 38
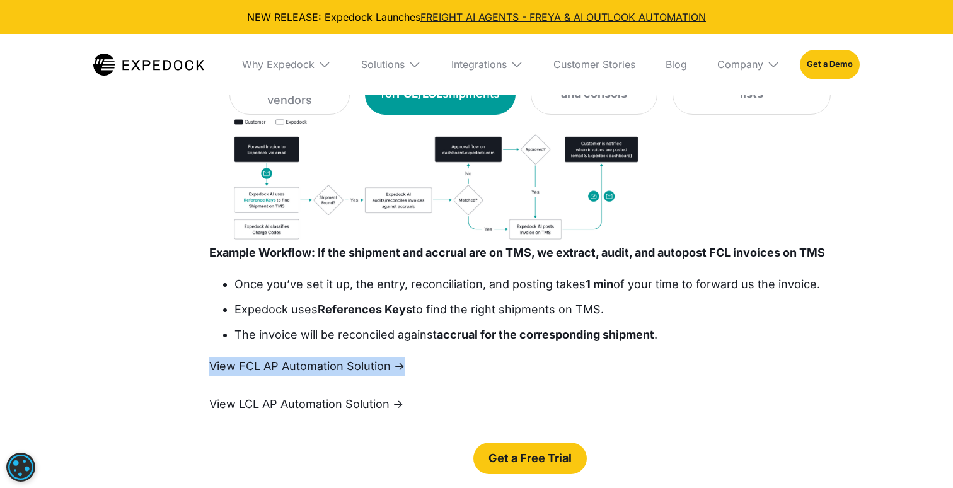
scroll to position [1951, 0]
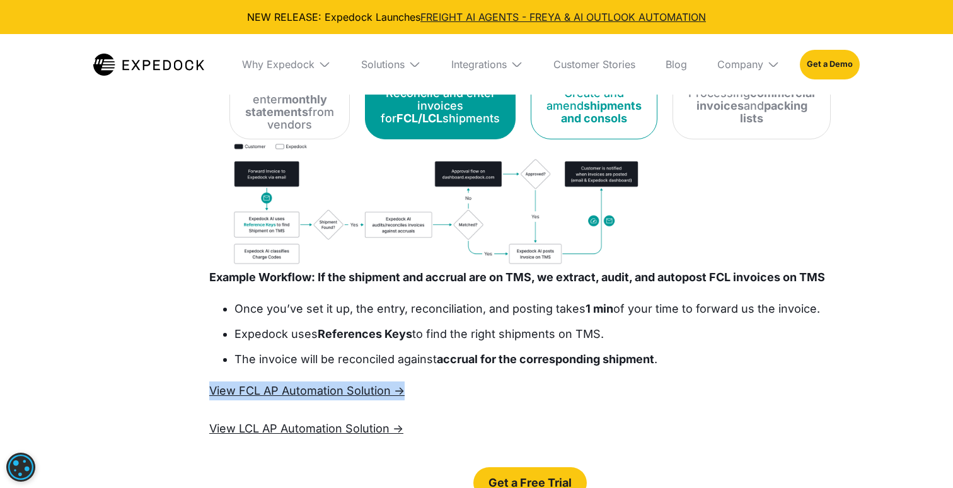
click at [559, 125] on div "Create and amend shipments and consols" at bounding box center [593, 106] width 95 height 38
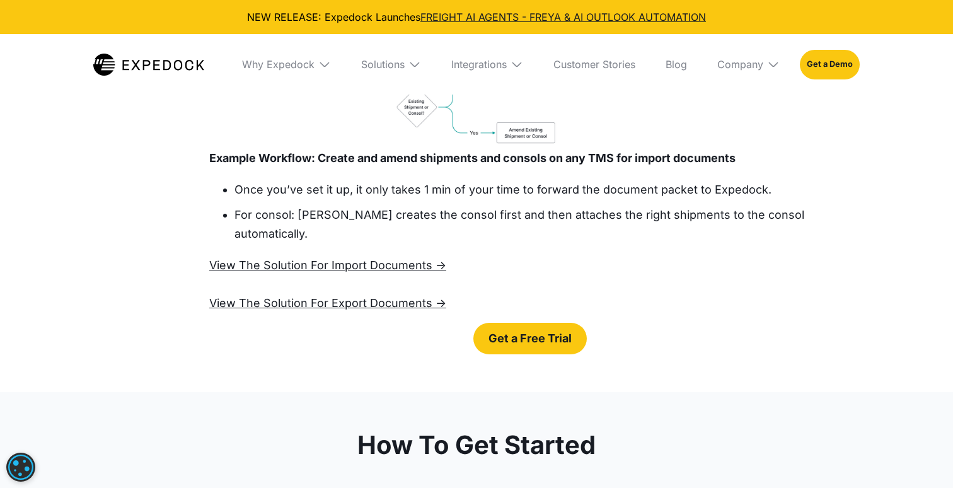
scroll to position [2047, 0]
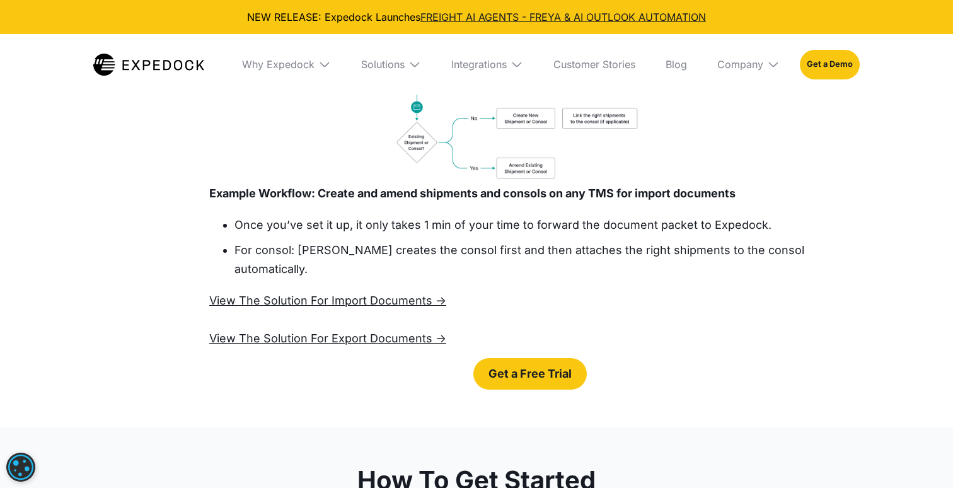
click at [740, 28] on strong "packing lists" at bounding box center [773, 16] width 67 height 26
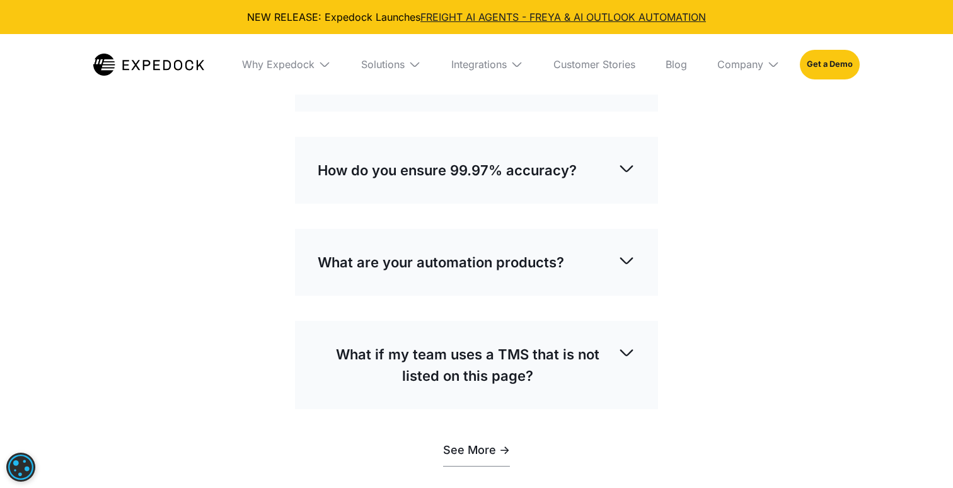
scroll to position [3175, 0]
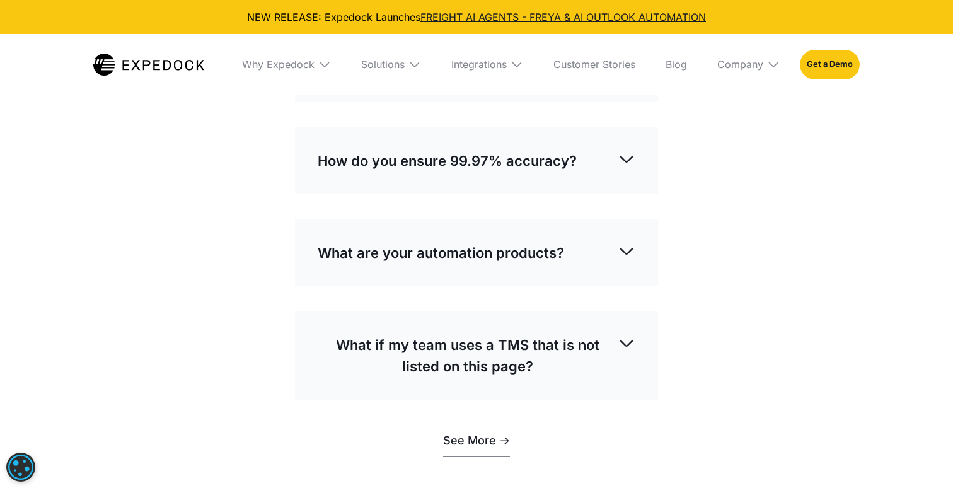
click at [566, 79] on p "What makes Expedock different from other similar products?" at bounding box center [468, 58] width 300 height 43
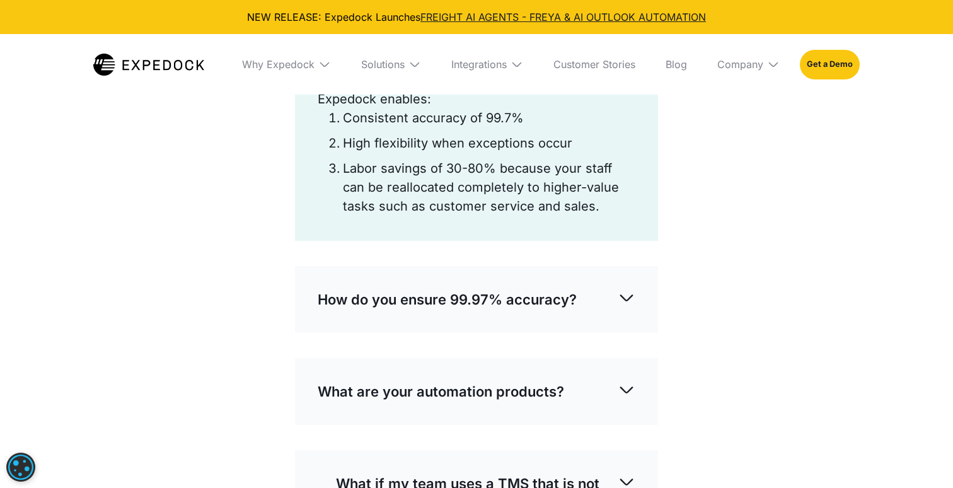
click at [566, 79] on p "What makes Expedock different from other similar products?" at bounding box center [468, 58] width 300 height 43
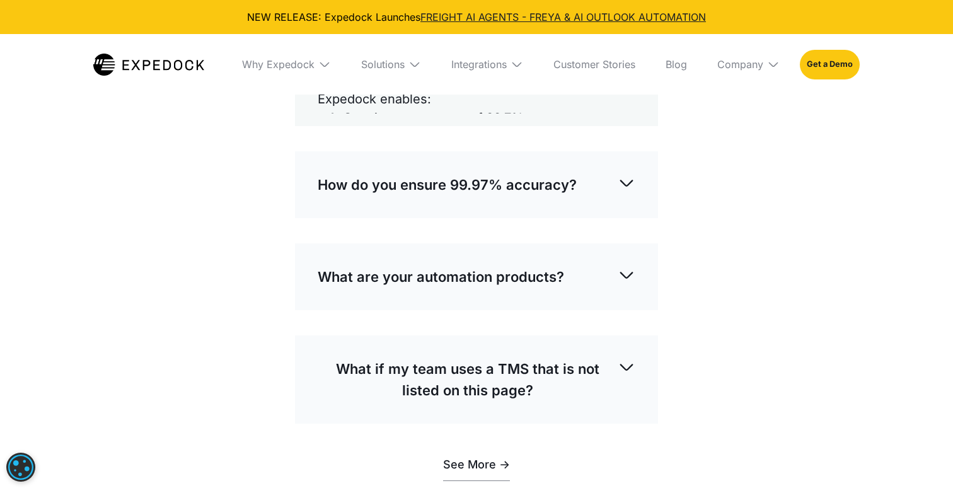
click at [566, 79] on p "What makes Expedock different from other similar products?" at bounding box center [468, 58] width 300 height 43
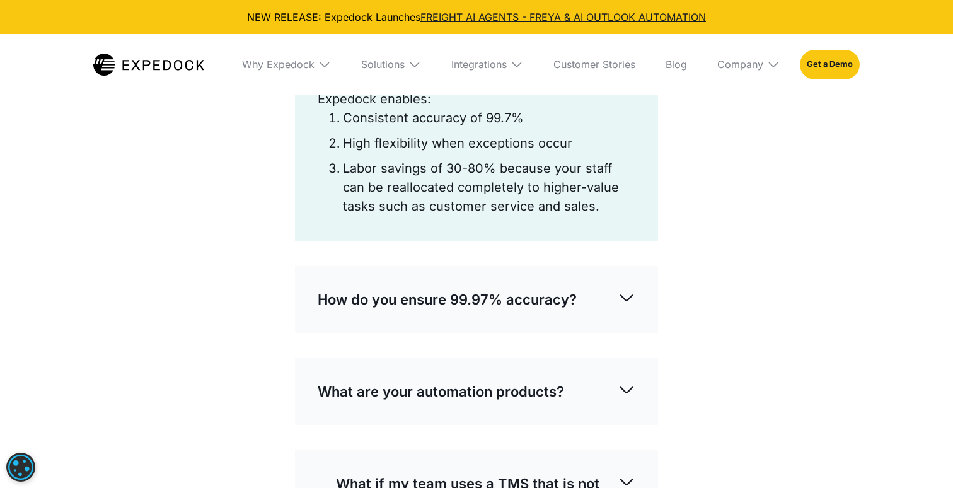
click at [546, 79] on p "What makes Expedock different from other similar products?" at bounding box center [468, 58] width 300 height 43
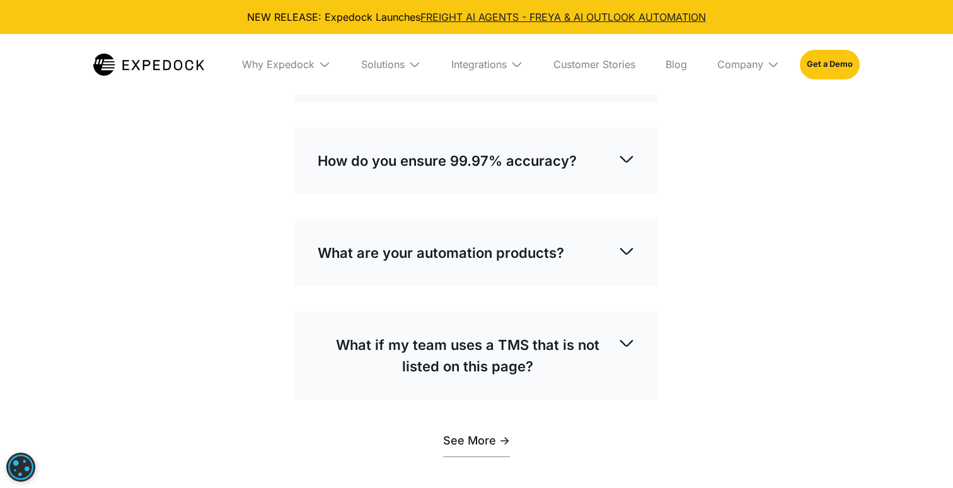
click at [546, 79] on p "What makes Expedock different from other similar products?" at bounding box center [468, 58] width 300 height 43
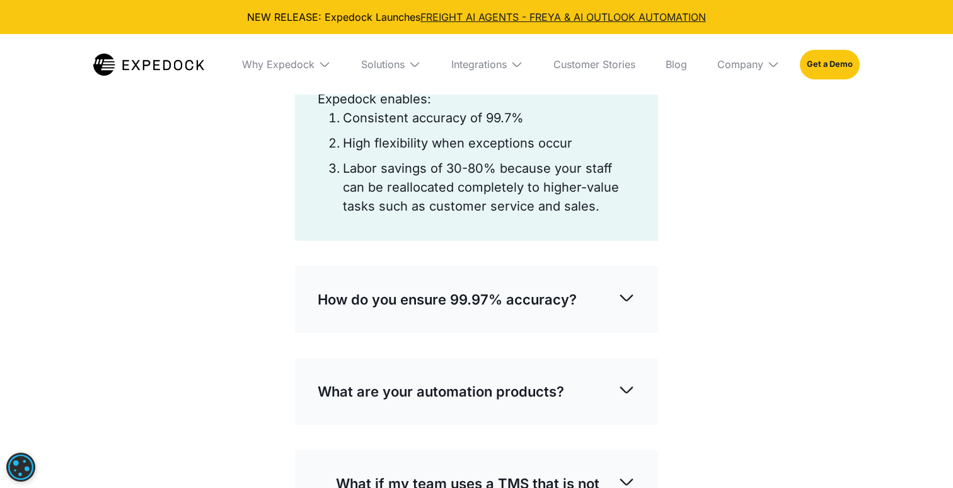
click at [546, 79] on p "What makes Expedock different from other similar products?" at bounding box center [468, 58] width 300 height 43
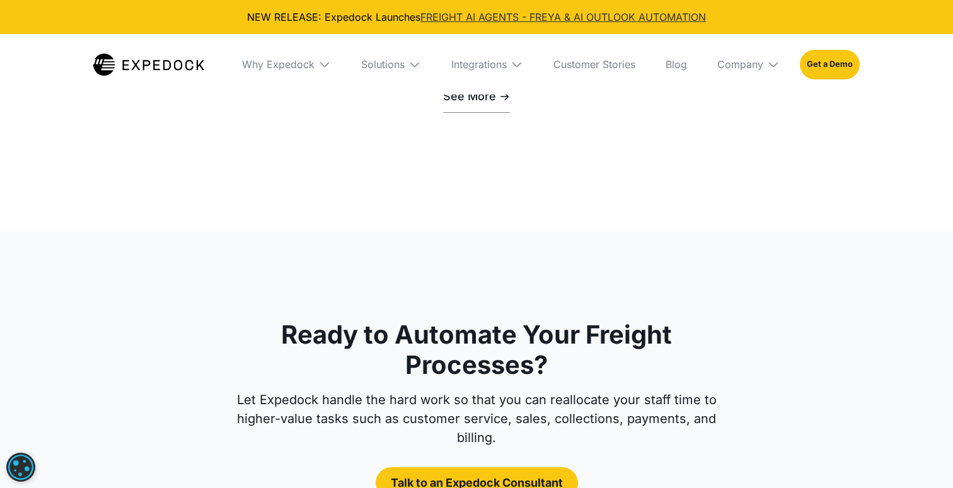
scroll to position [3544, 0]
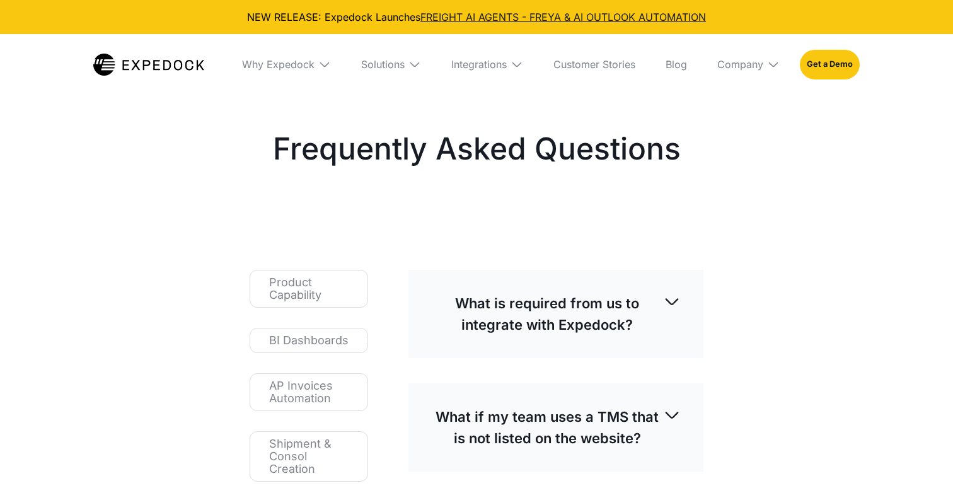
select select
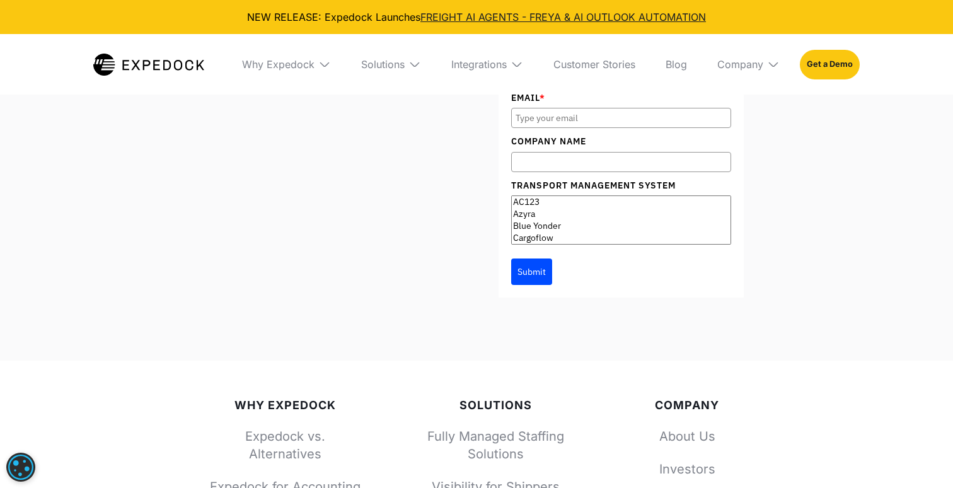
scroll to position [1256, 0]
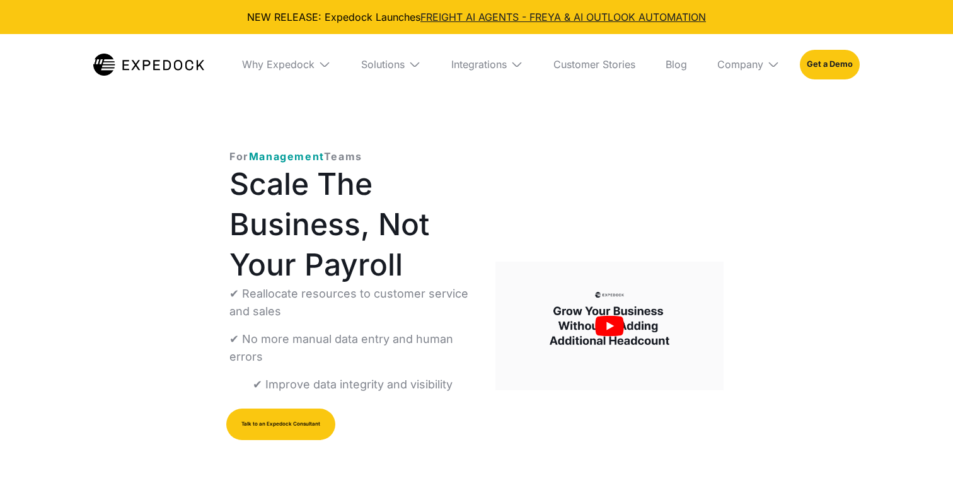
select select
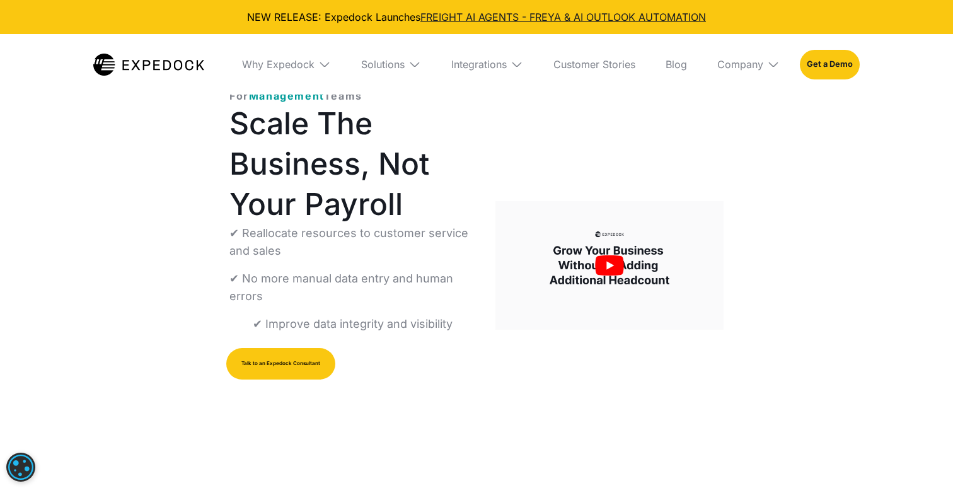
scroll to position [64, 0]
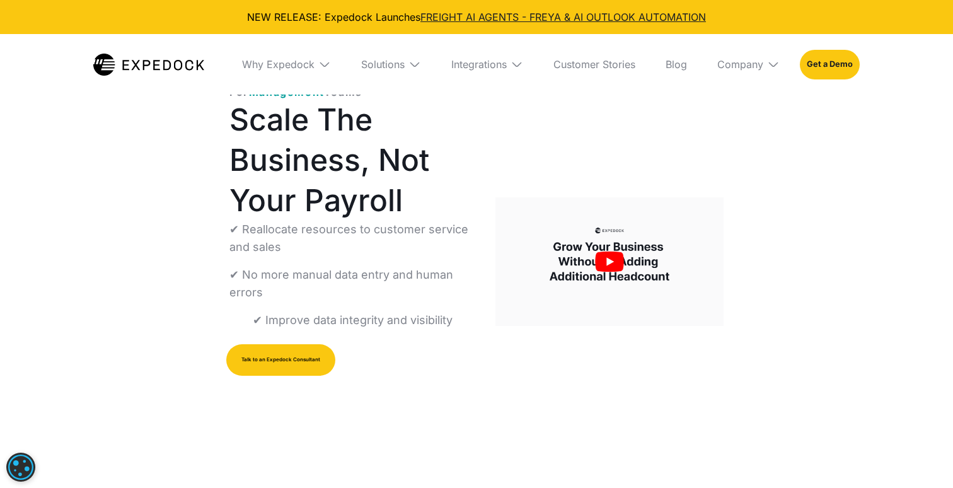
click at [600, 258] on img "open lightbox" at bounding box center [609, 261] width 228 height 129
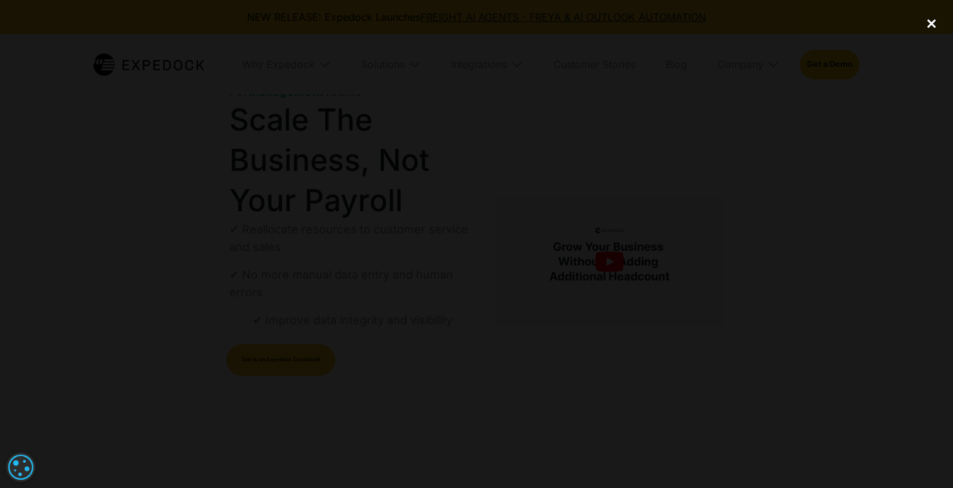
click at [926, 25] on div "close lightbox" at bounding box center [931, 23] width 43 height 28
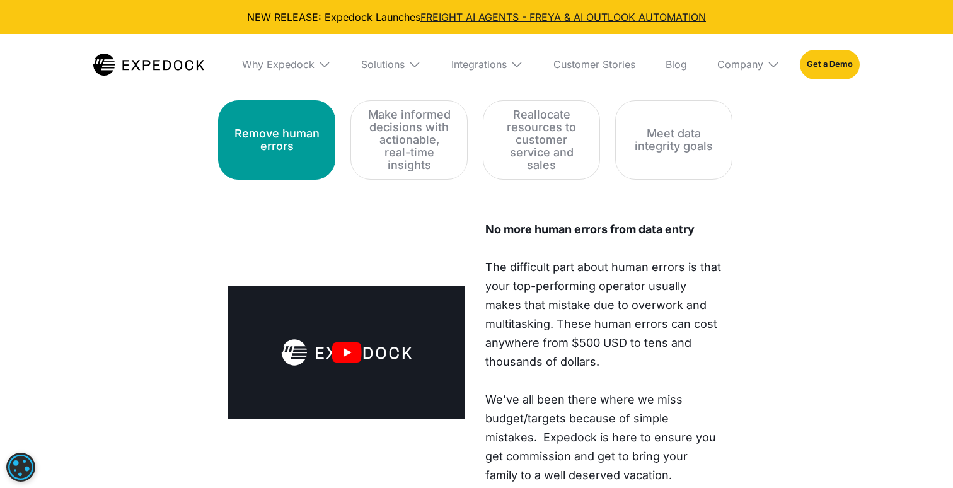
scroll to position [1687, 3]
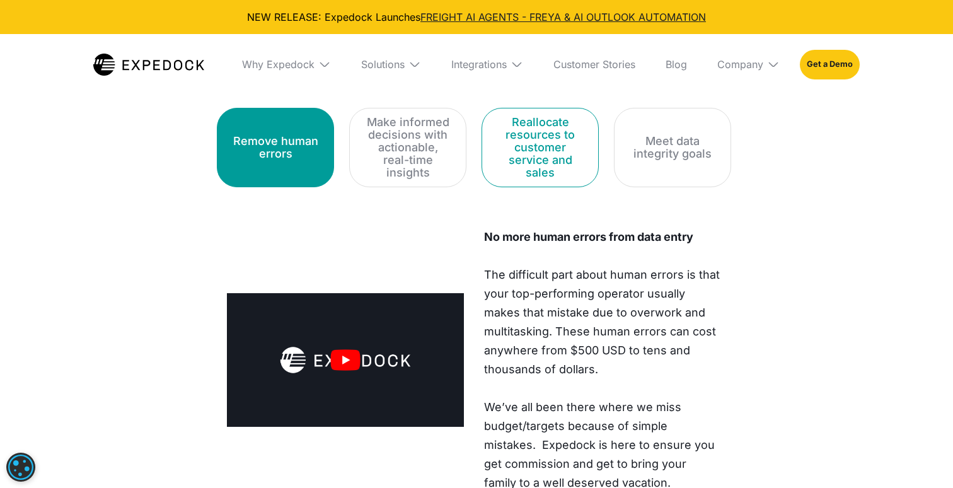
click at [525, 126] on div "Reallocate resources to customer service and sales" at bounding box center [540, 147] width 86 height 63
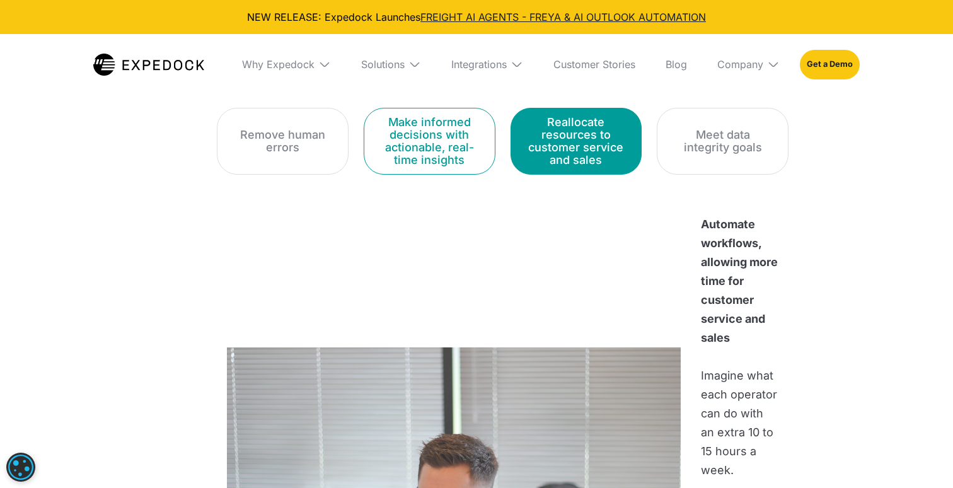
click at [393, 125] on div "Make informed decisions with actionable, real-time insights" at bounding box center [429, 141] width 100 height 50
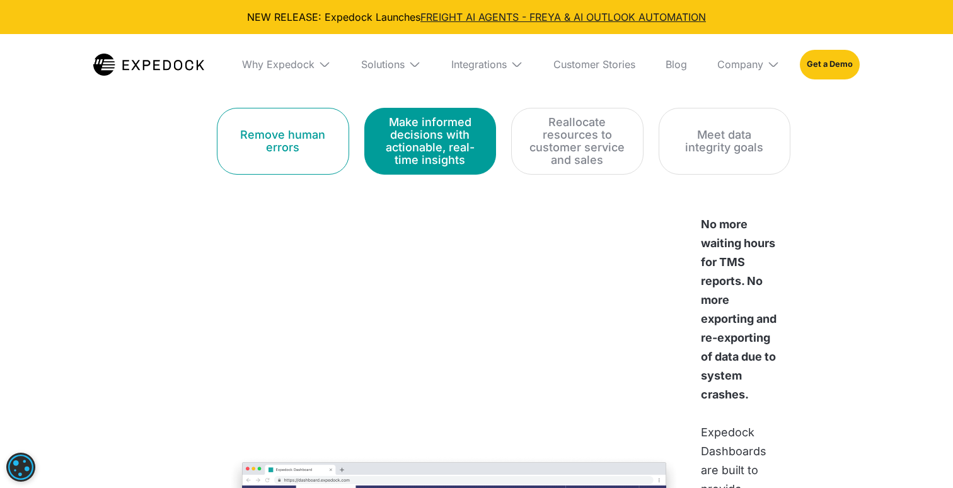
click at [256, 124] on link "Remove human errors" at bounding box center [283, 141] width 132 height 67
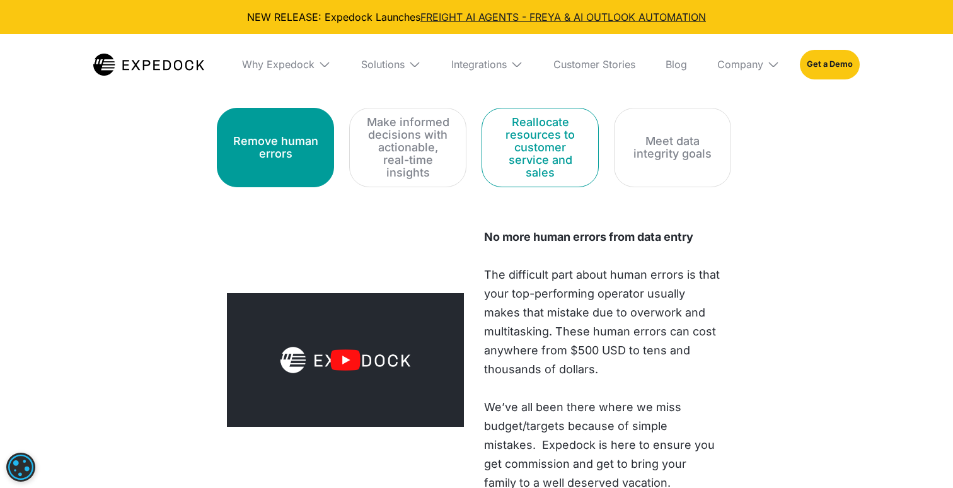
click at [575, 138] on div "Reallocate resources to customer service and sales" at bounding box center [540, 147] width 86 height 63
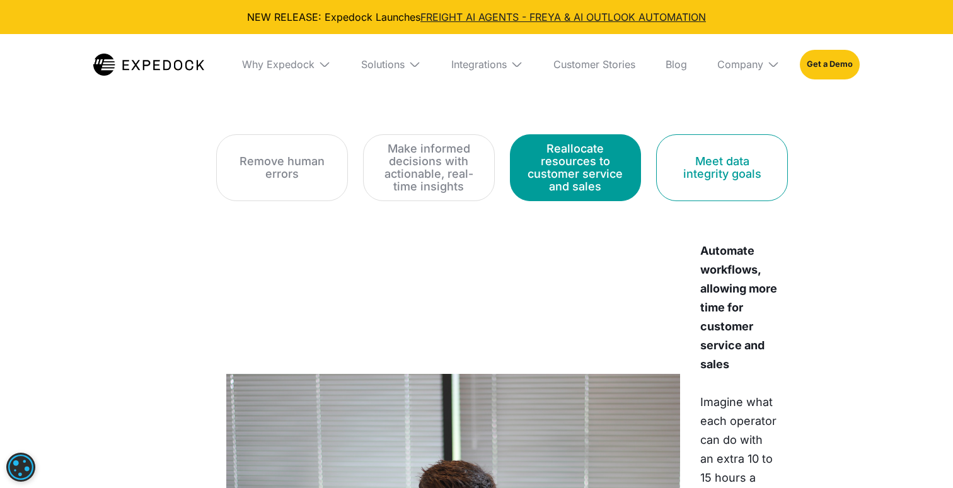
scroll to position [1613, 3]
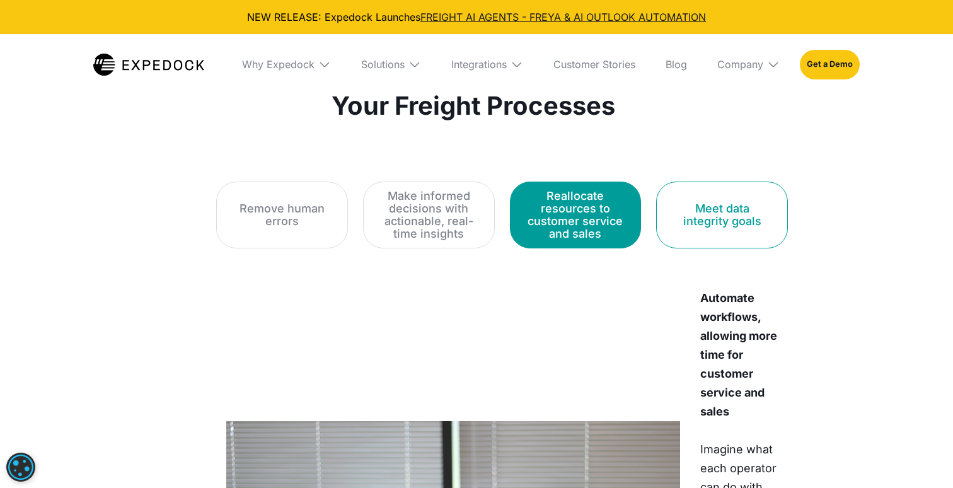
click at [713, 215] on div "Meet data integrity goals" at bounding box center [722, 214] width 100 height 25
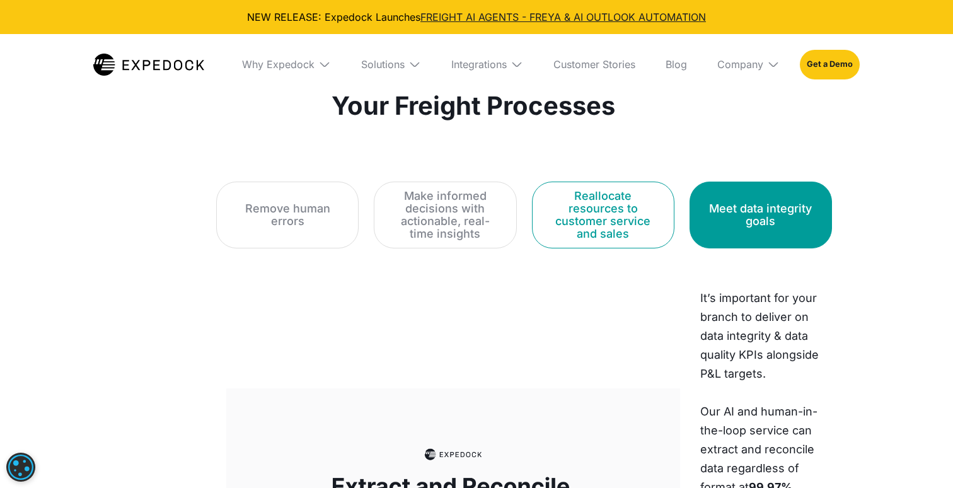
click at [595, 207] on div "Reallocate resources to customer service and sales" at bounding box center [603, 215] width 111 height 50
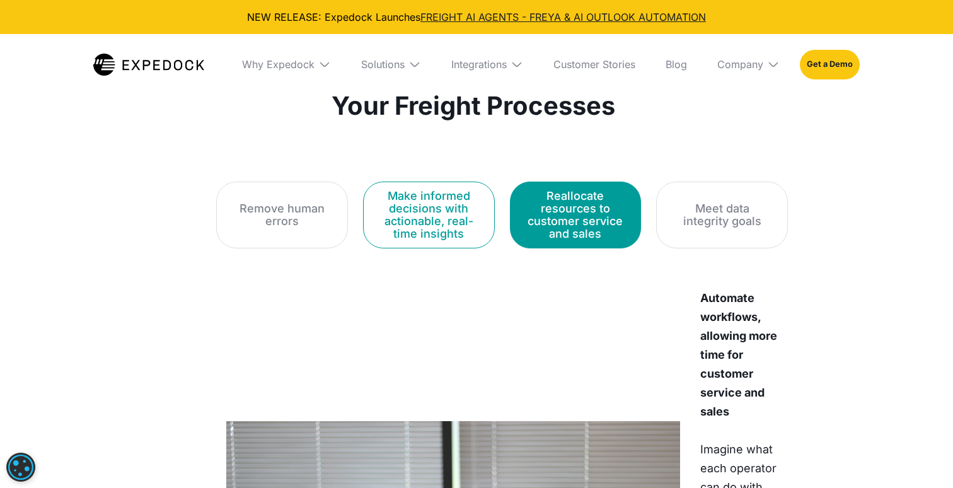
click at [471, 204] on div "Make informed decisions with actionable, real-time insights" at bounding box center [429, 215] width 100 height 50
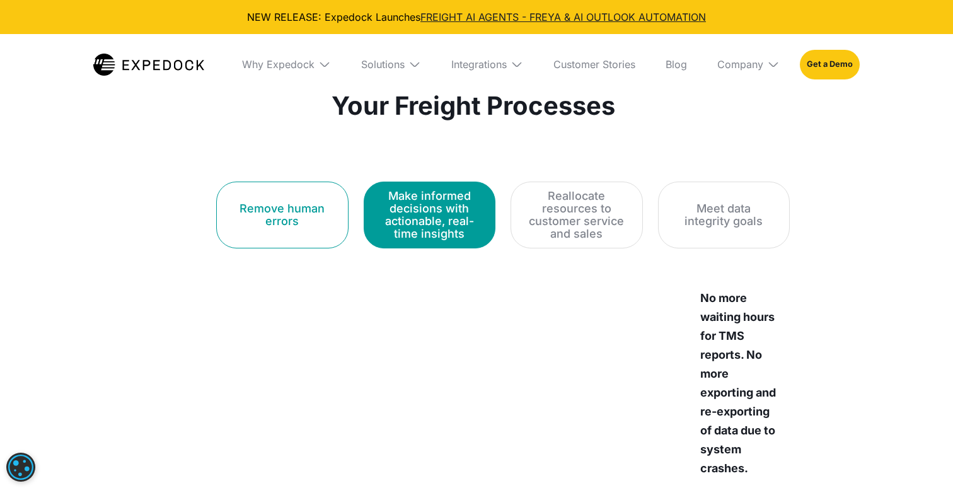
click at [325, 214] on div "Remove human errors" at bounding box center [282, 214] width 101 height 25
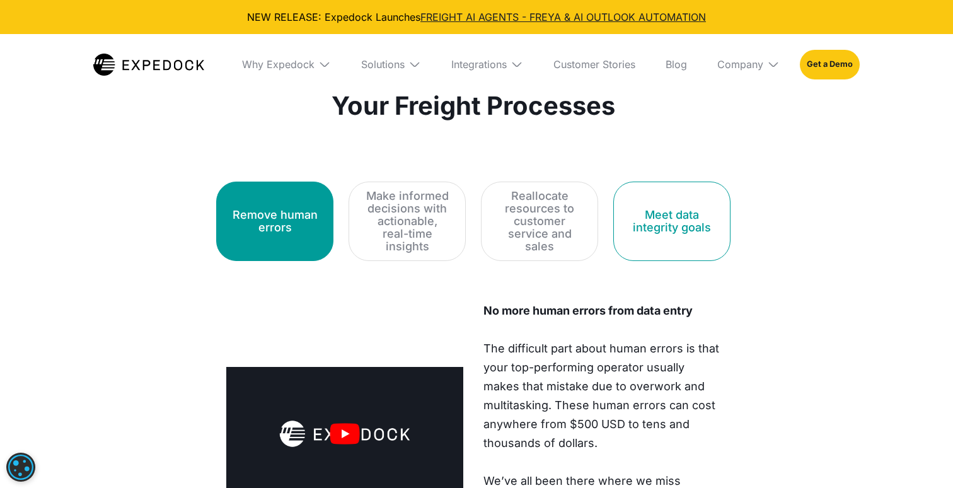
click at [631, 238] on link "Meet data integrity goals" at bounding box center [671, 220] width 117 height 79
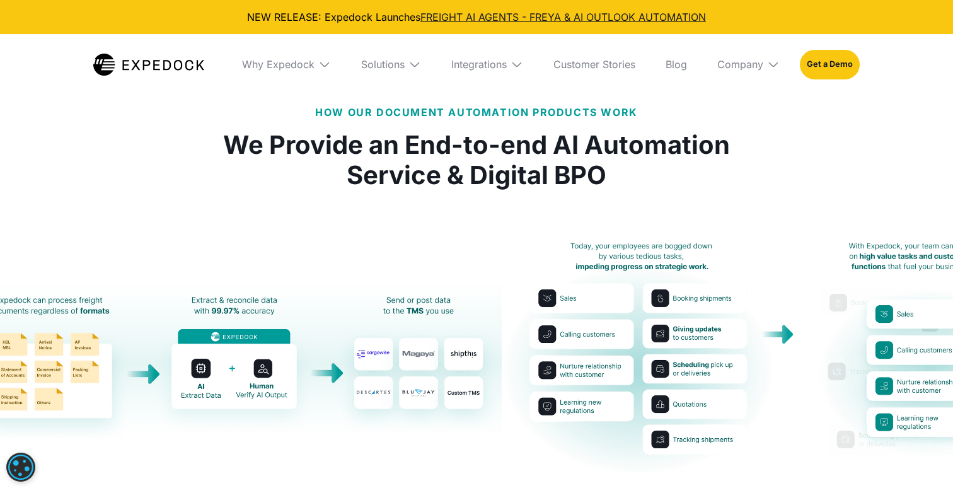
scroll to position [2406, 1]
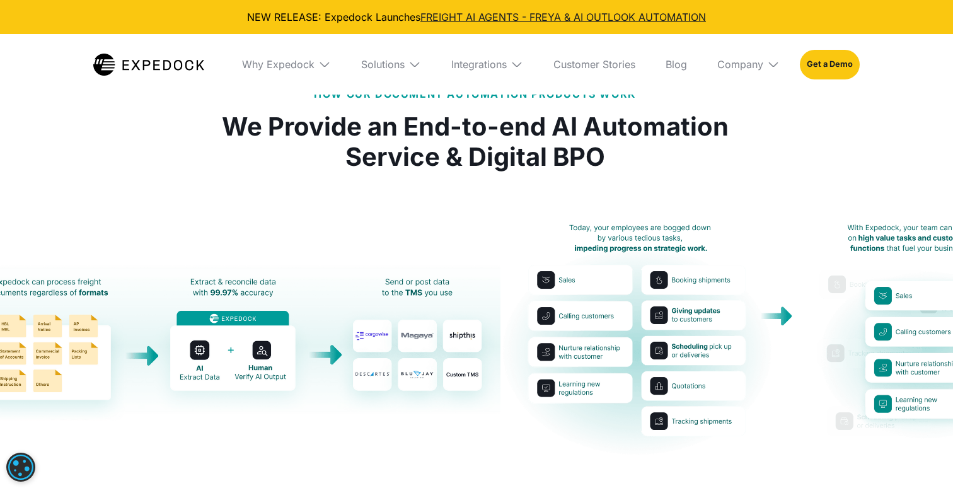
click at [510, 59] on div "Integrations" at bounding box center [487, 64] width 92 height 60
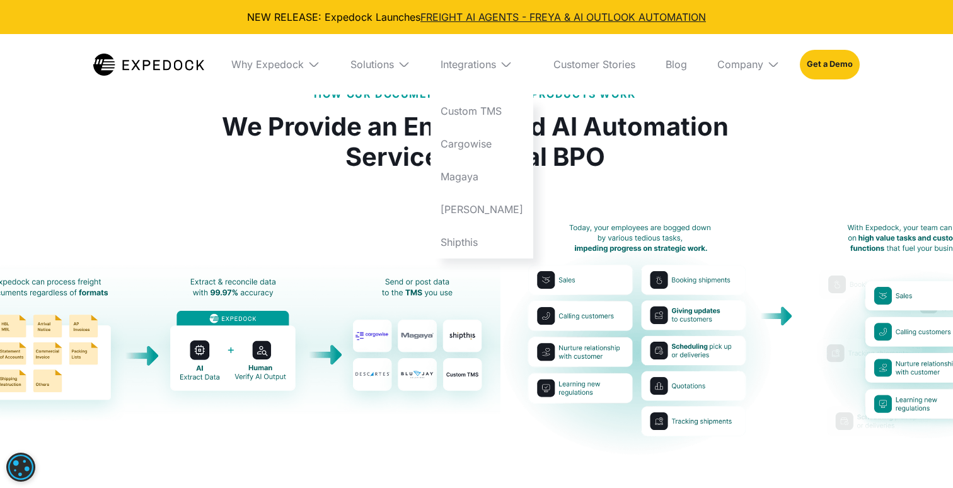
click at [408, 66] on img at bounding box center [404, 64] width 13 height 13
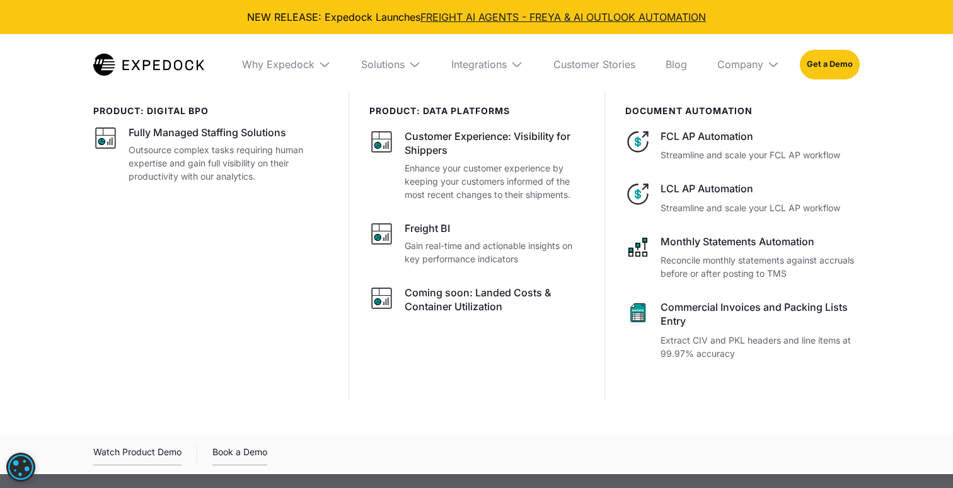
click at [764, 67] on div "Company" at bounding box center [748, 64] width 83 height 60
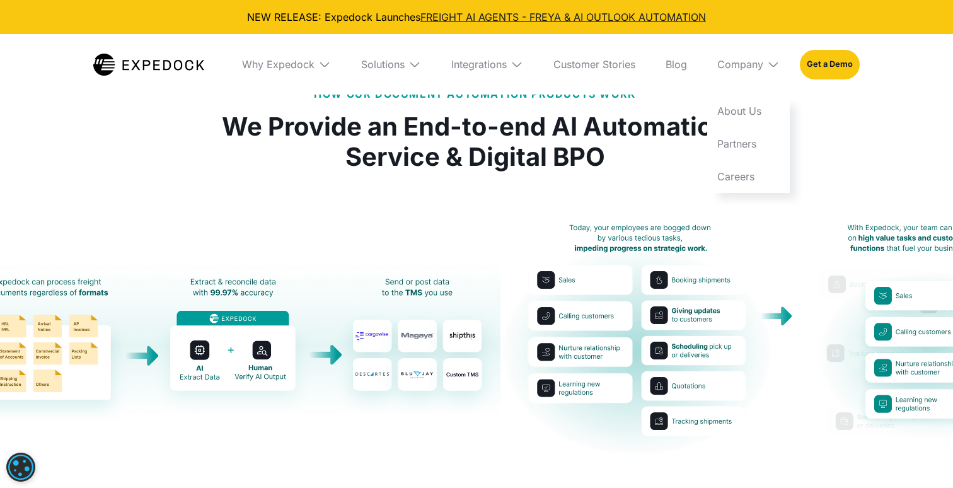
click at [509, 204] on div "How Our Document Automation Products Work We Provide an End-to-end AI Automatio…" at bounding box center [475, 271] width 534 height 370
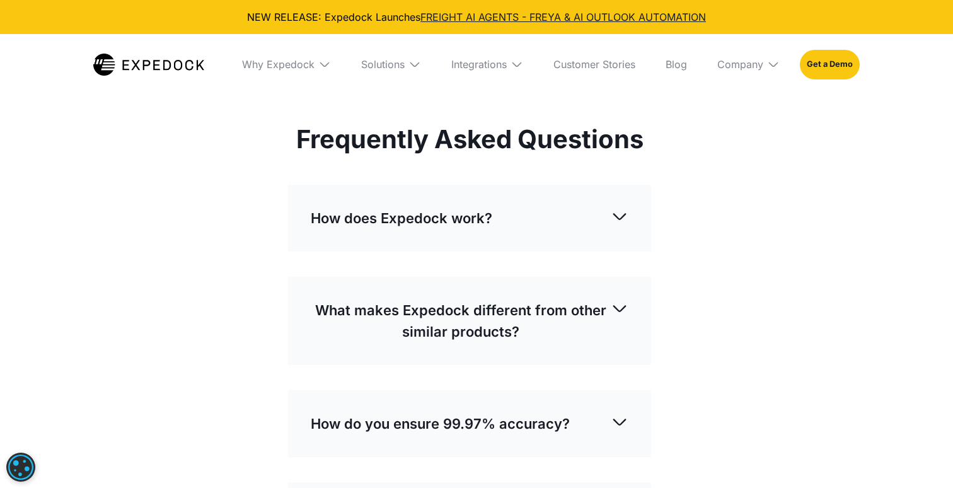
scroll to position [3199, 6]
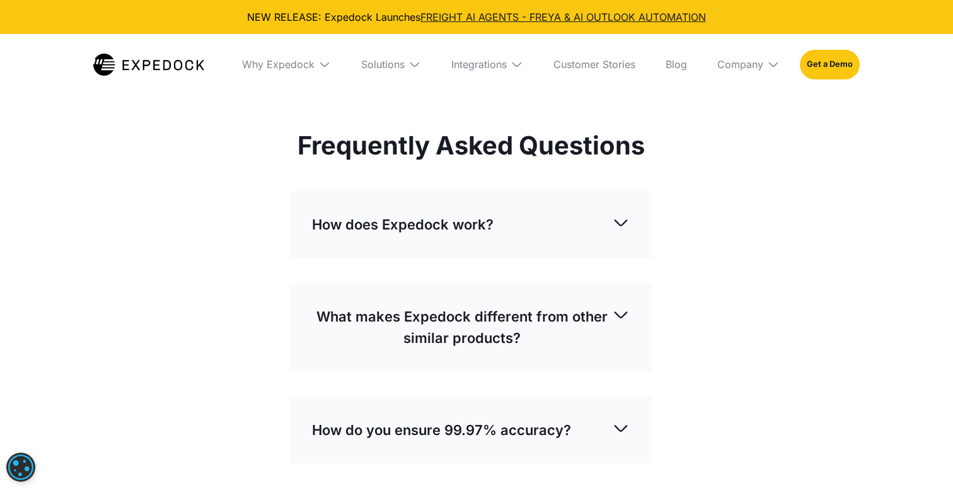
click at [463, 228] on p "How does Expedock work?" at bounding box center [402, 224] width 181 height 21
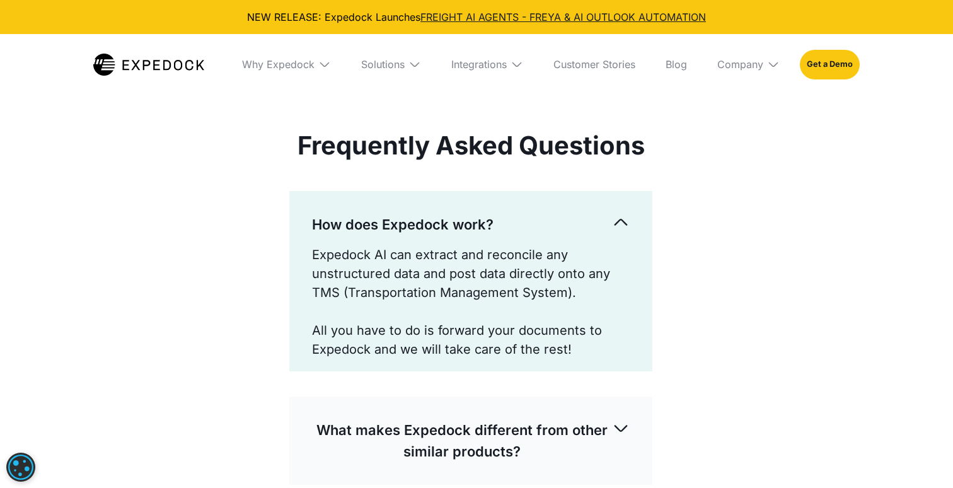
click at [456, 223] on p "How does Expedock work?" at bounding box center [402, 224] width 181 height 21
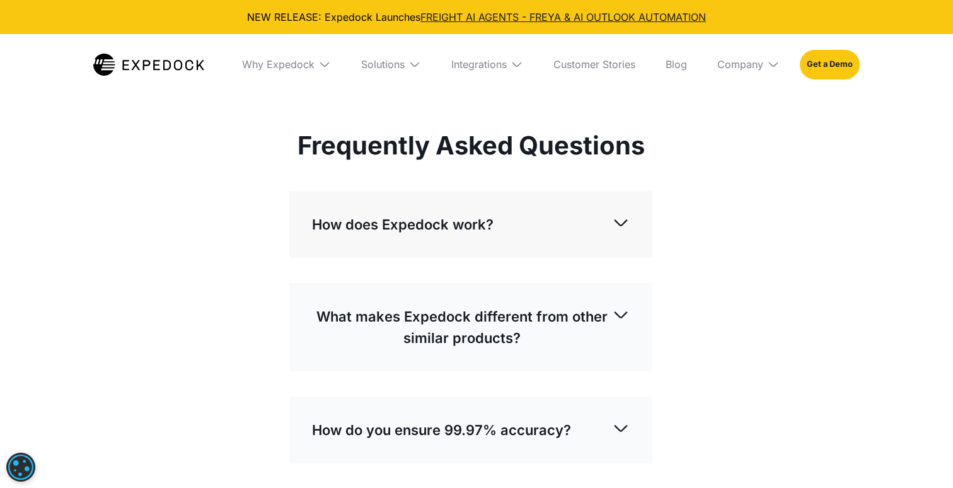
click at [456, 223] on p "How does Expedock work?" at bounding box center [402, 224] width 181 height 21
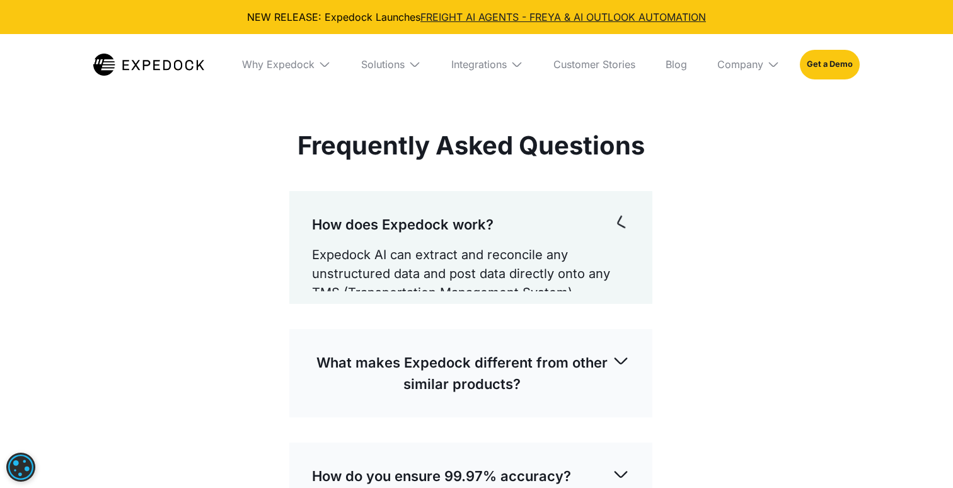
click at [456, 223] on p "How does Expedock work?" at bounding box center [402, 224] width 181 height 21
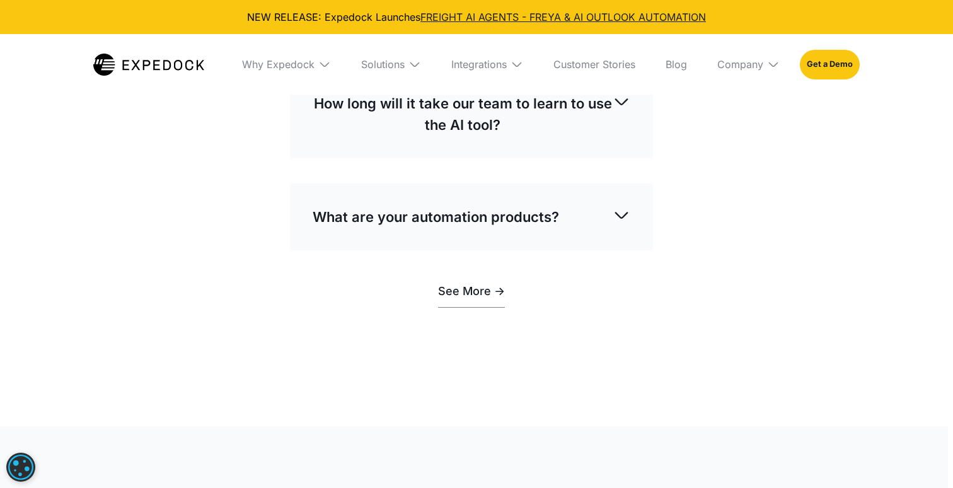
scroll to position [3483, 5]
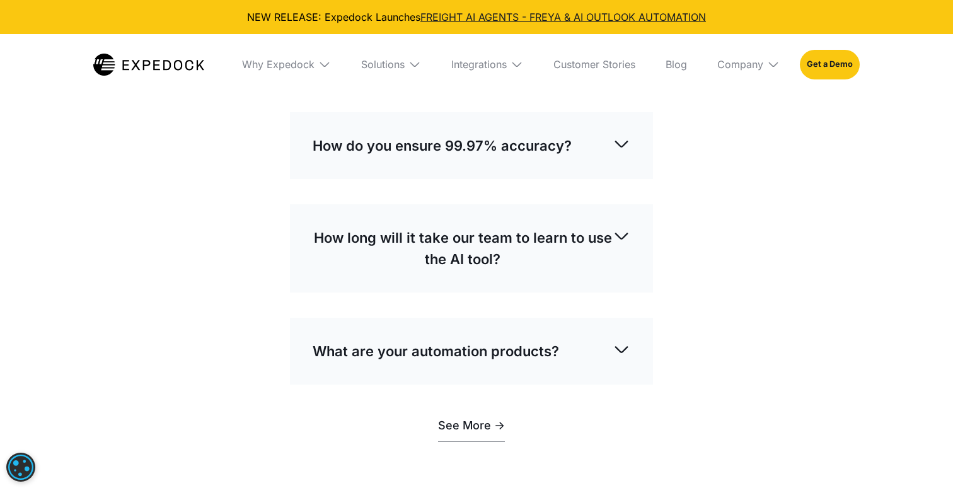
click at [451, 355] on p "What are your automation products?" at bounding box center [436, 350] width 246 height 21
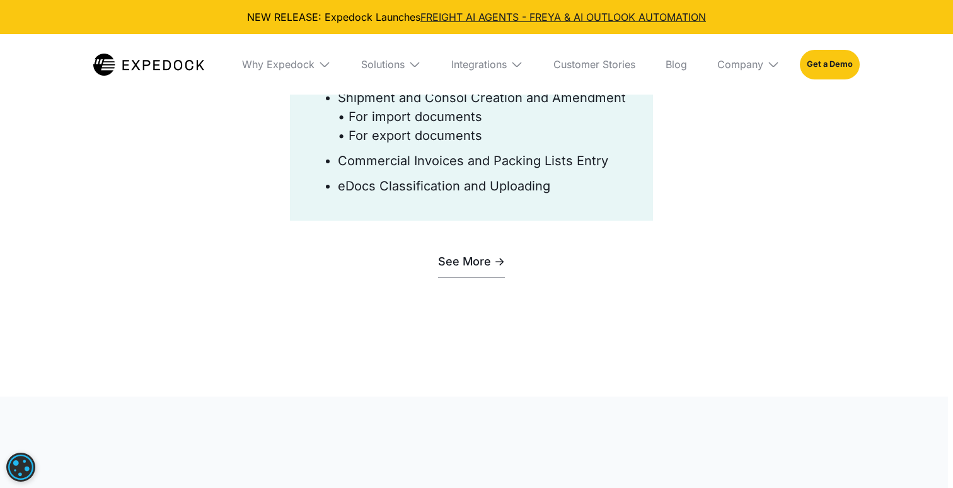
scroll to position [3902, 6]
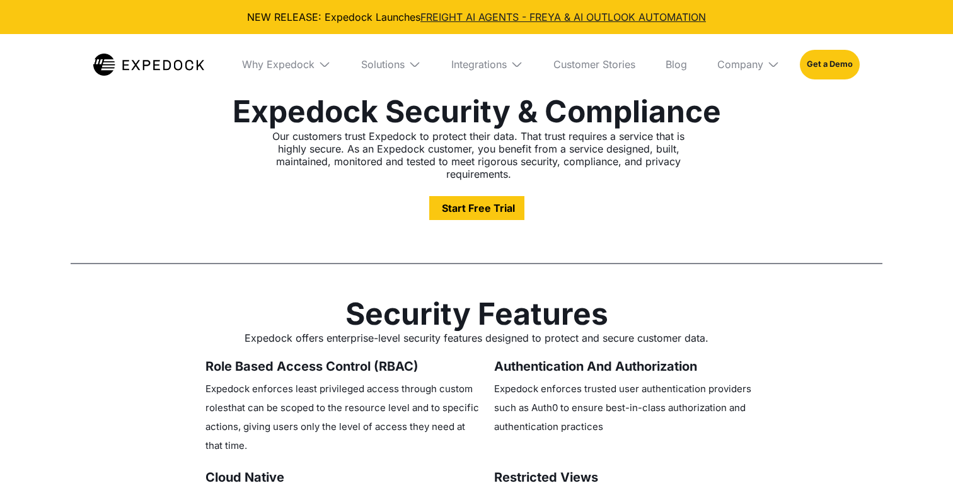
select select
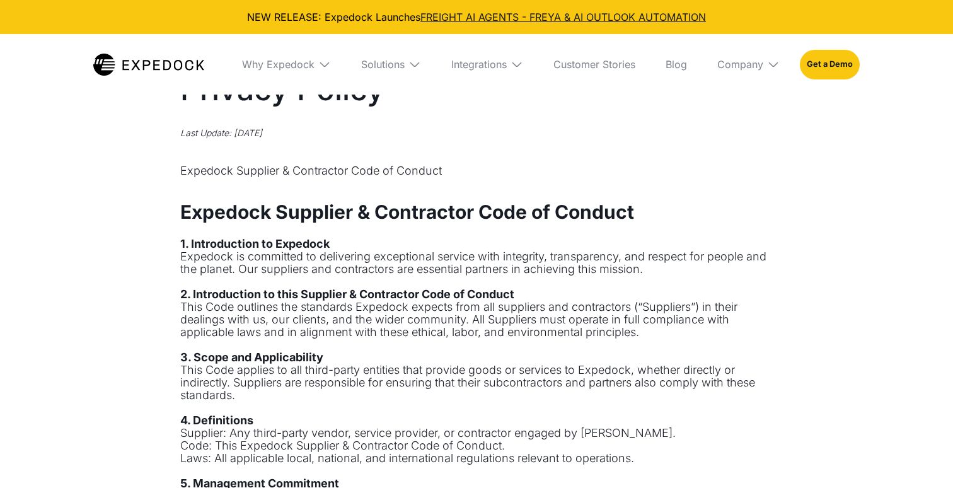
select select
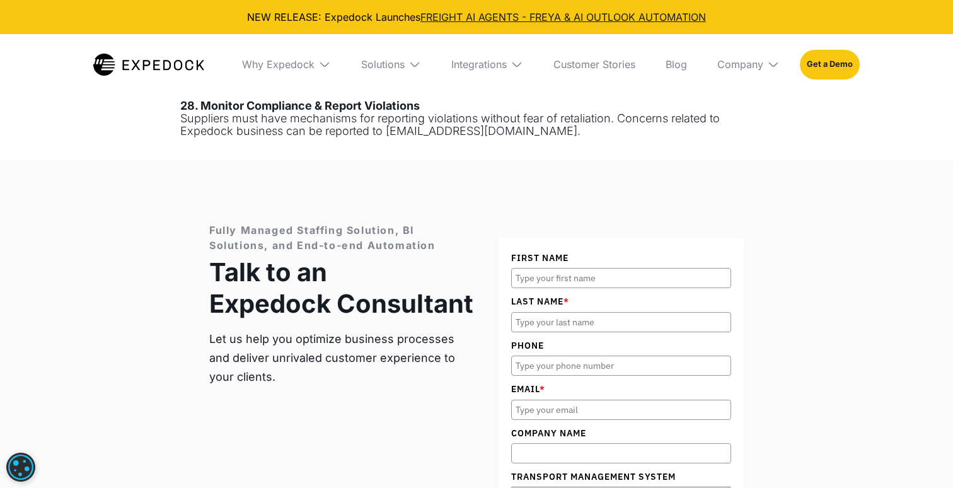
scroll to position [899, 0]
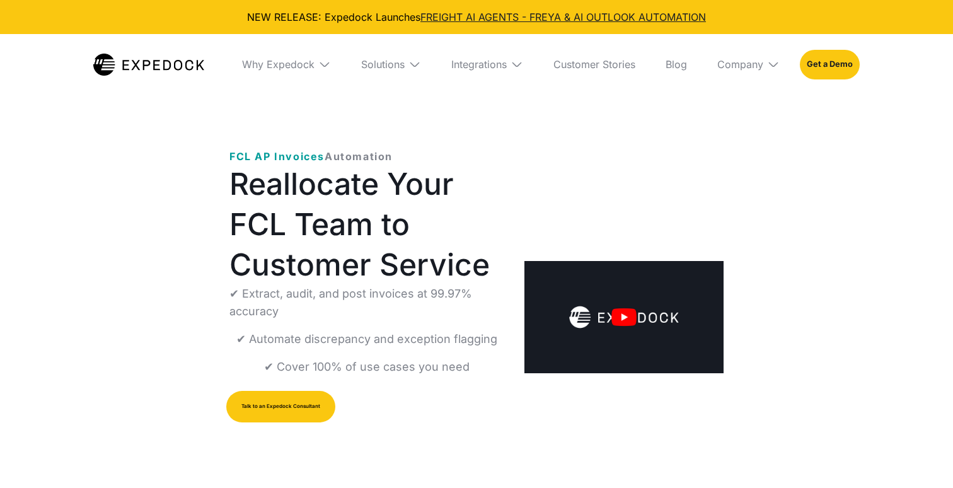
select select
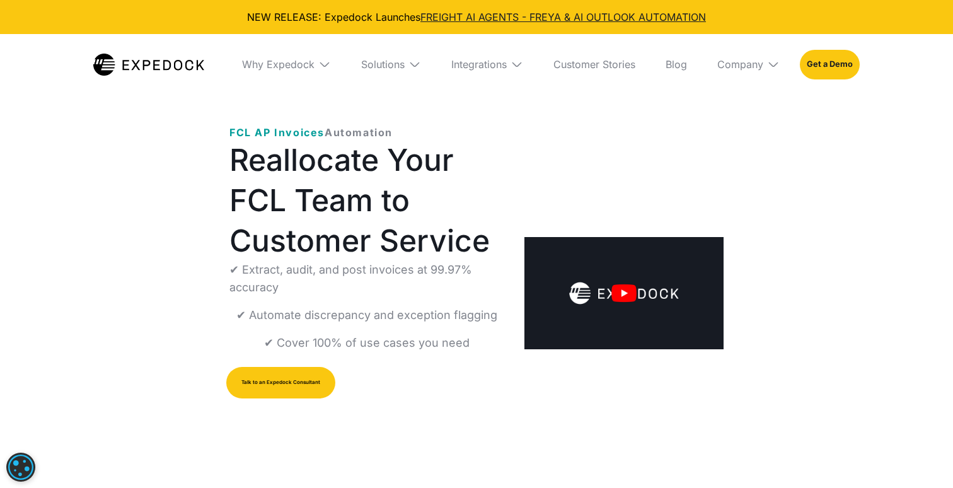
click at [616, 293] on img "open lightbox" at bounding box center [623, 293] width 199 height 112
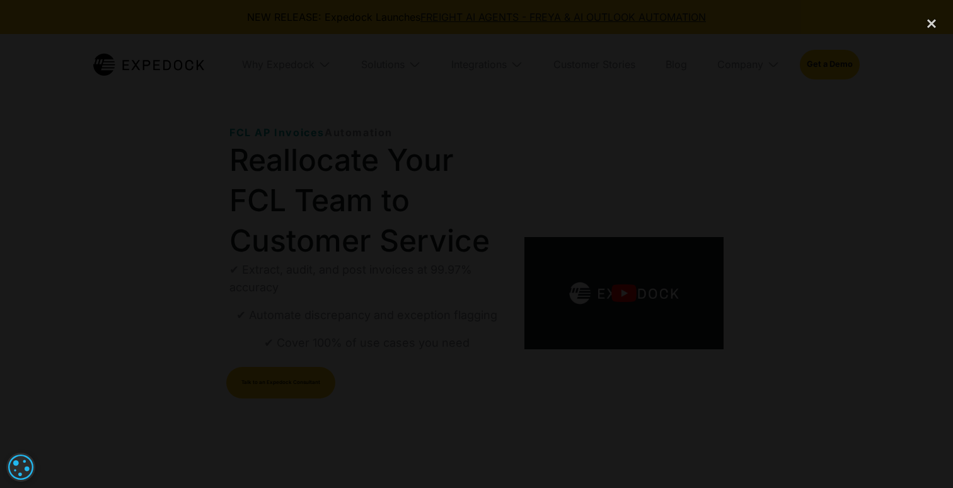
click at [96, 220] on div at bounding box center [476, 243] width 953 height 468
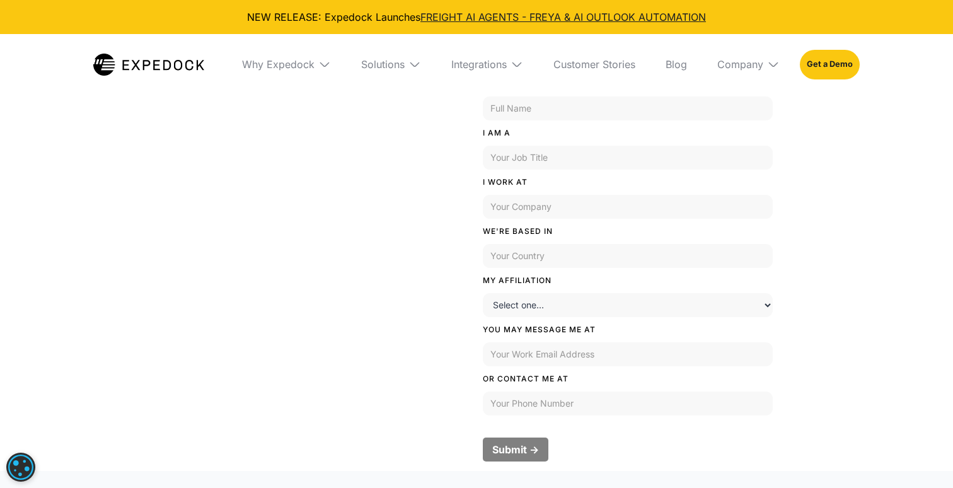
scroll to position [459, 0]
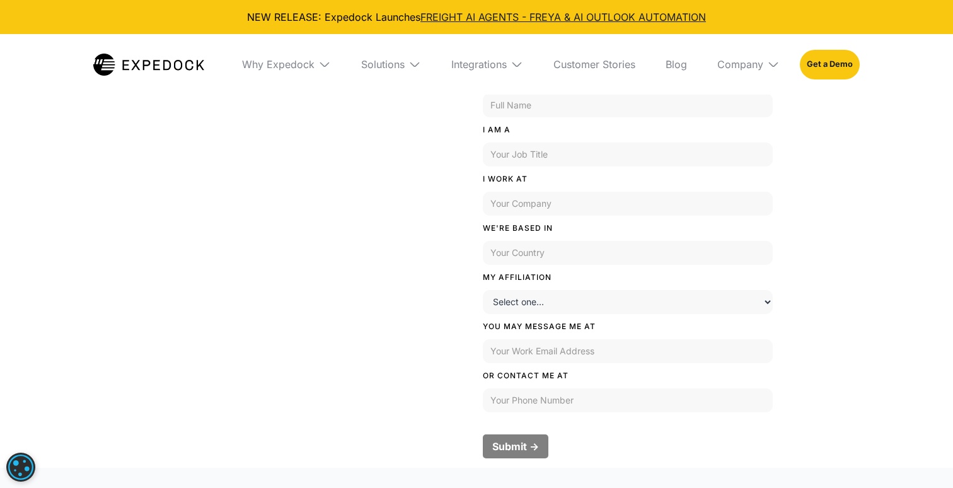
click at [536, 304] on select "Select one... Logistics Solution Freight Association Software Implementation Pa…" at bounding box center [628, 302] width 290 height 24
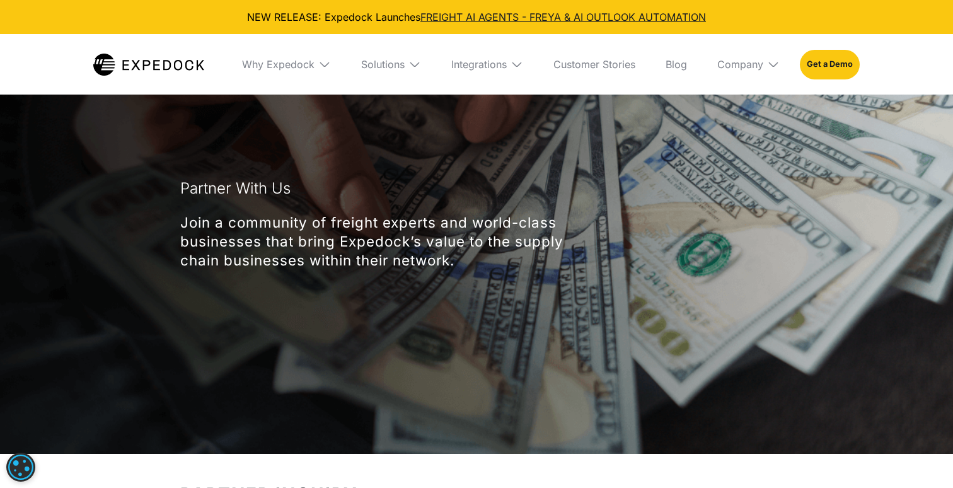
scroll to position [-37, 0]
